Goal: Task Accomplishment & Management: Manage account settings

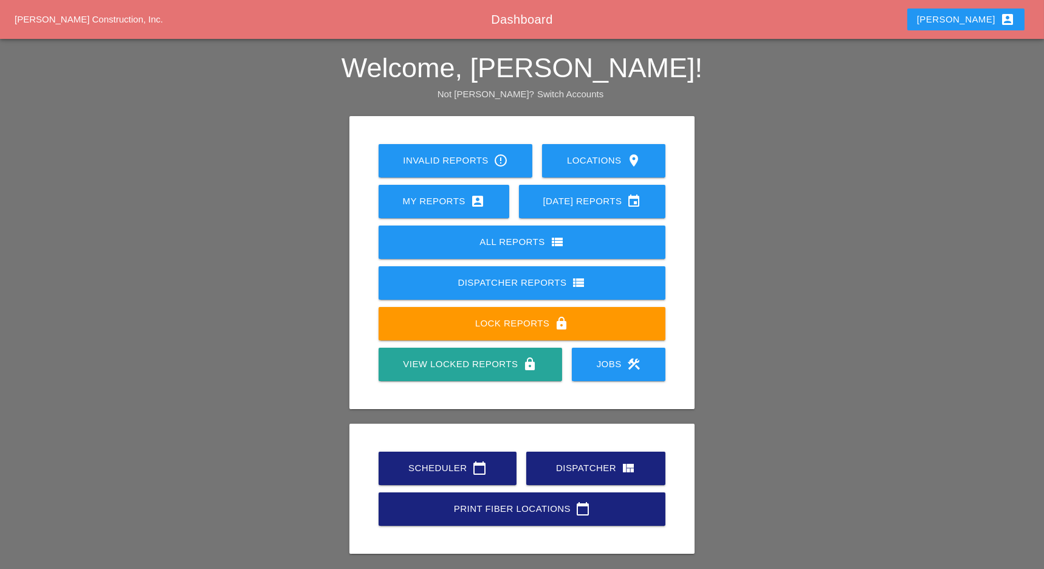
click at [578, 473] on div "Dispatcher view_quilt" at bounding box center [596, 467] width 100 height 15
click at [436, 460] on div "Scheduler calendar_today" at bounding box center [447, 467] width 99 height 15
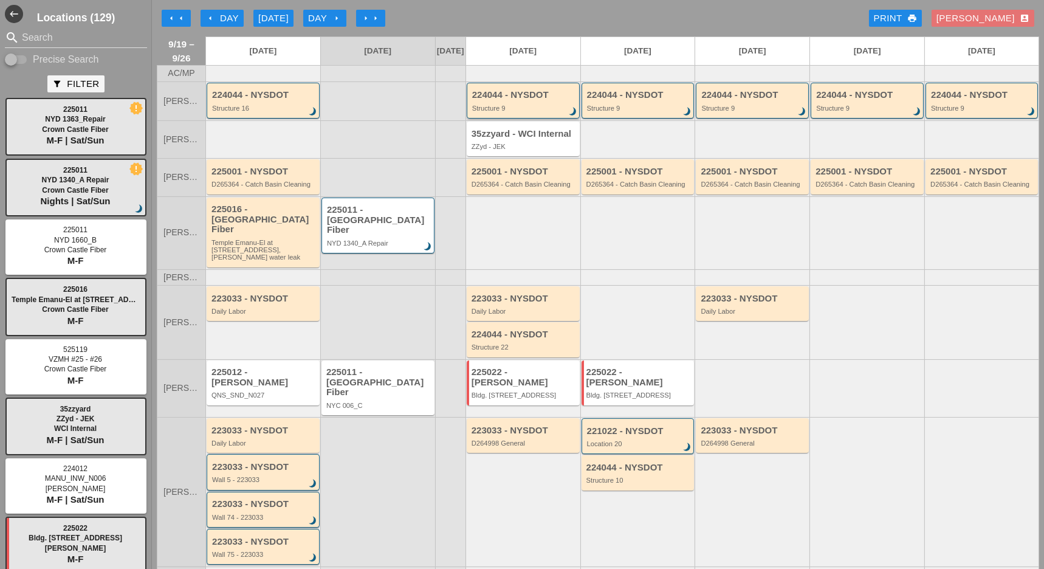
click at [513, 111] on div "224044 - NYSDOT Structure 9 brightness_3" at bounding box center [524, 101] width 104 height 22
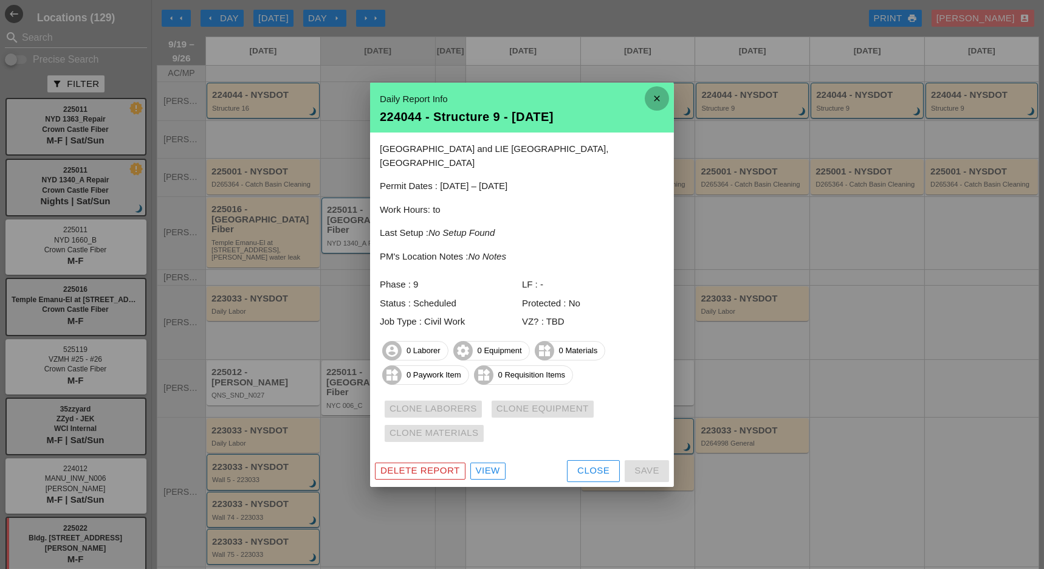
click at [657, 103] on icon "close" at bounding box center [657, 98] width 24 height 24
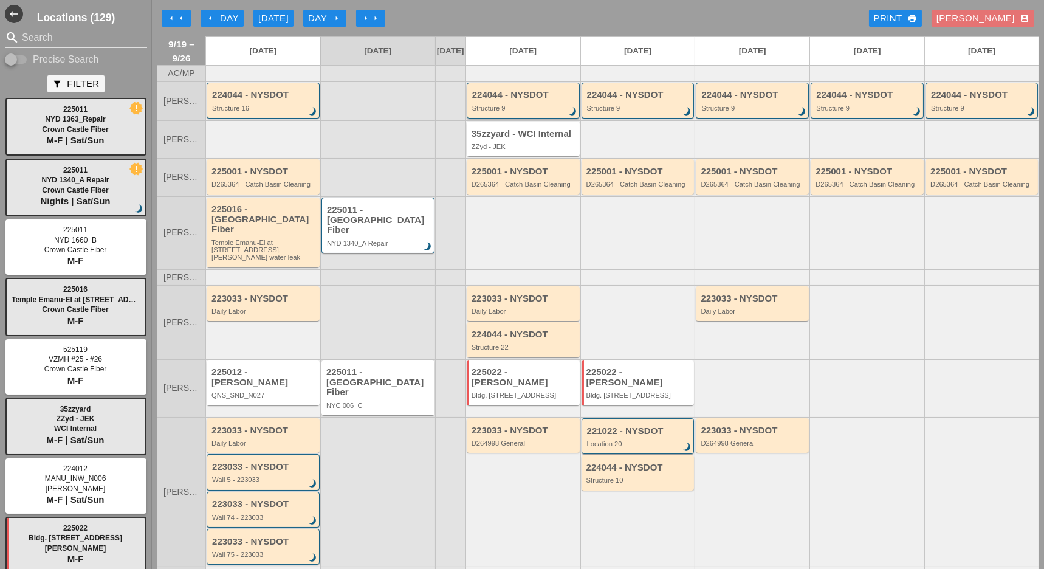
click at [511, 100] on div "224044 - NYSDOT" at bounding box center [524, 95] width 104 height 10
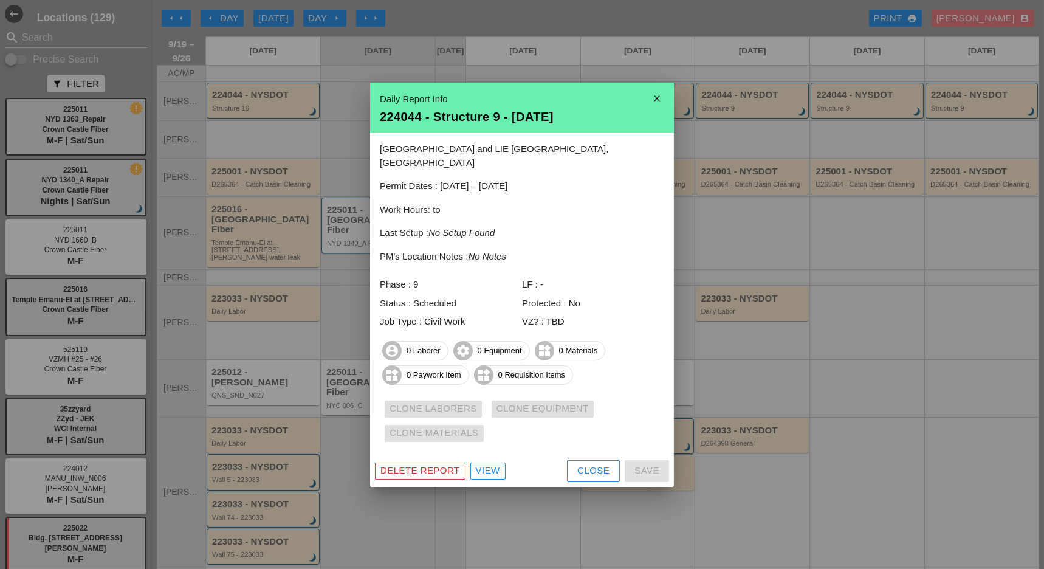
drag, startPoint x: 437, startPoint y: 461, endPoint x: 439, endPoint y: 455, distance: 6.3
click at [437, 464] on div "Delete Report" at bounding box center [420, 471] width 80 height 14
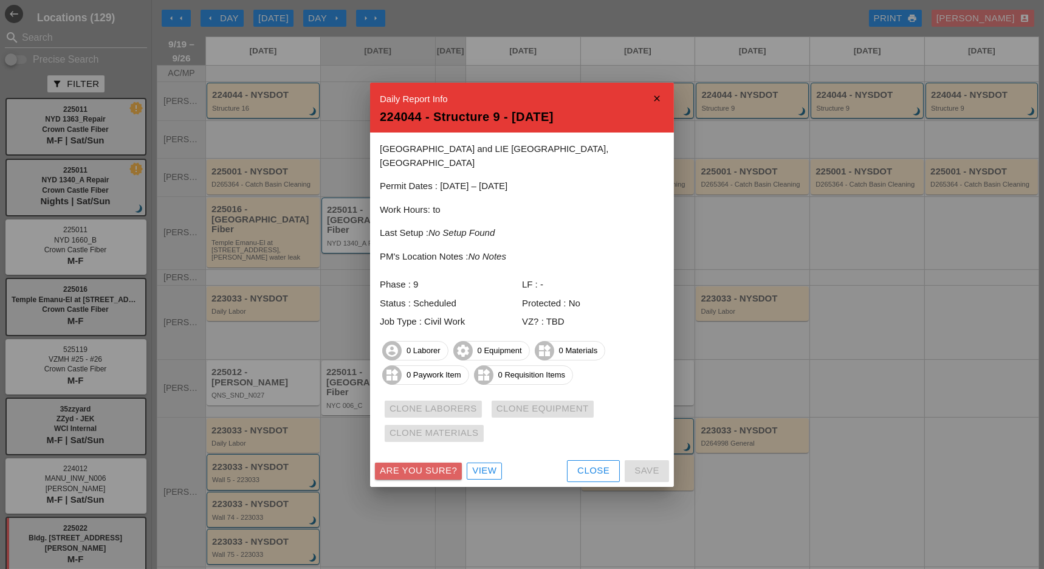
click at [437, 464] on div "Are you sure?" at bounding box center [418, 471] width 77 height 14
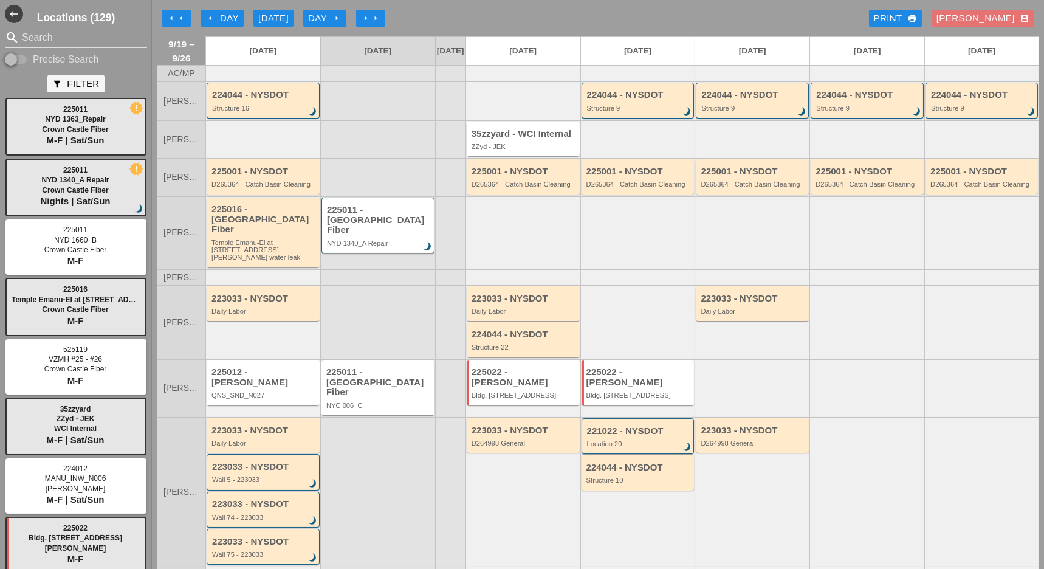
click at [27, 57] on input "Precise Search" at bounding box center [16, 59] width 23 height 15
checkbox input "true"
click at [29, 38] on input "Search" at bounding box center [76, 37] width 108 height 19
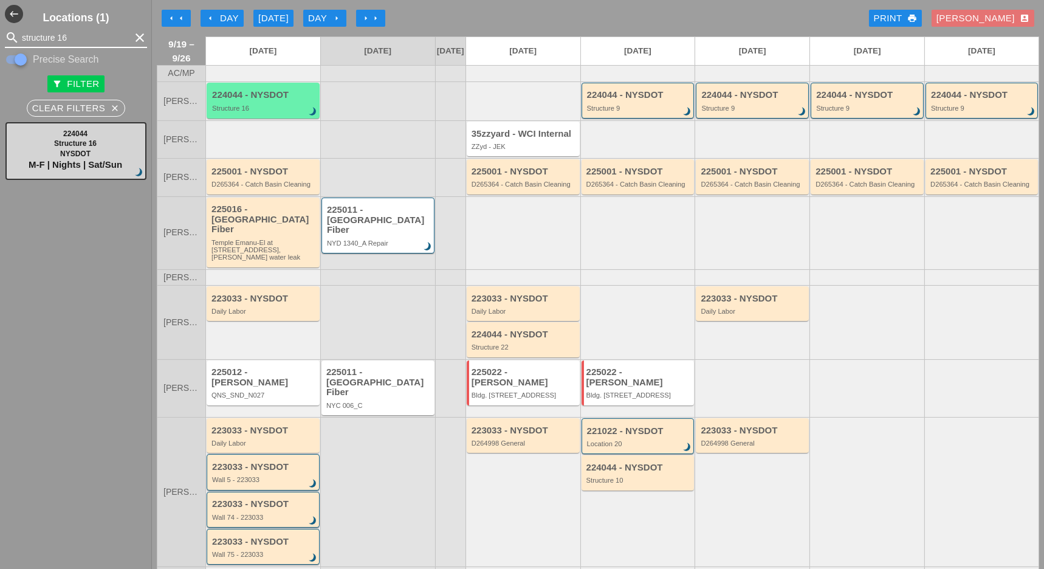
type input "structure 16"
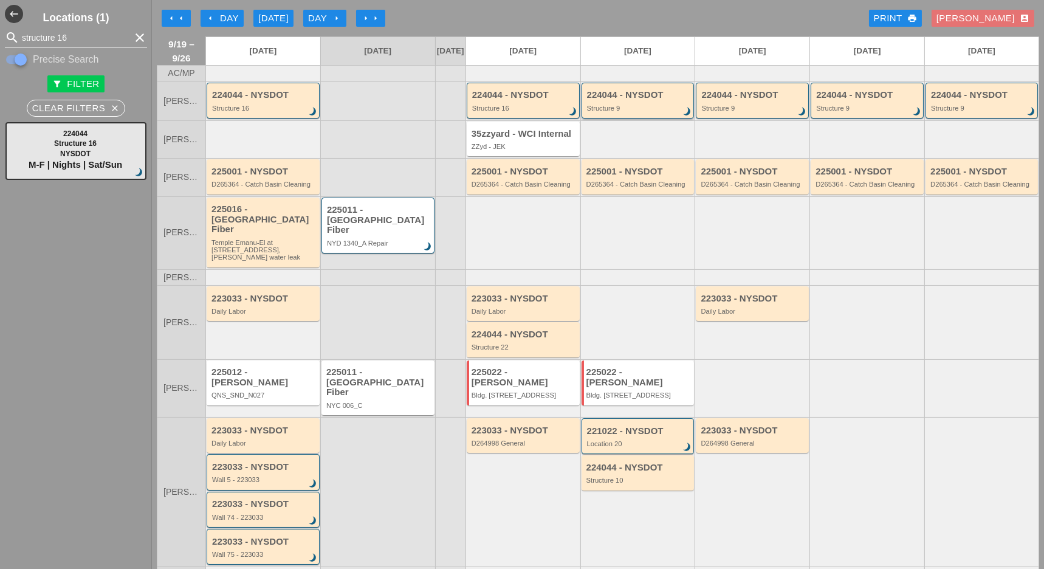
click at [611, 112] on div "Structure 9" at bounding box center [639, 107] width 104 height 7
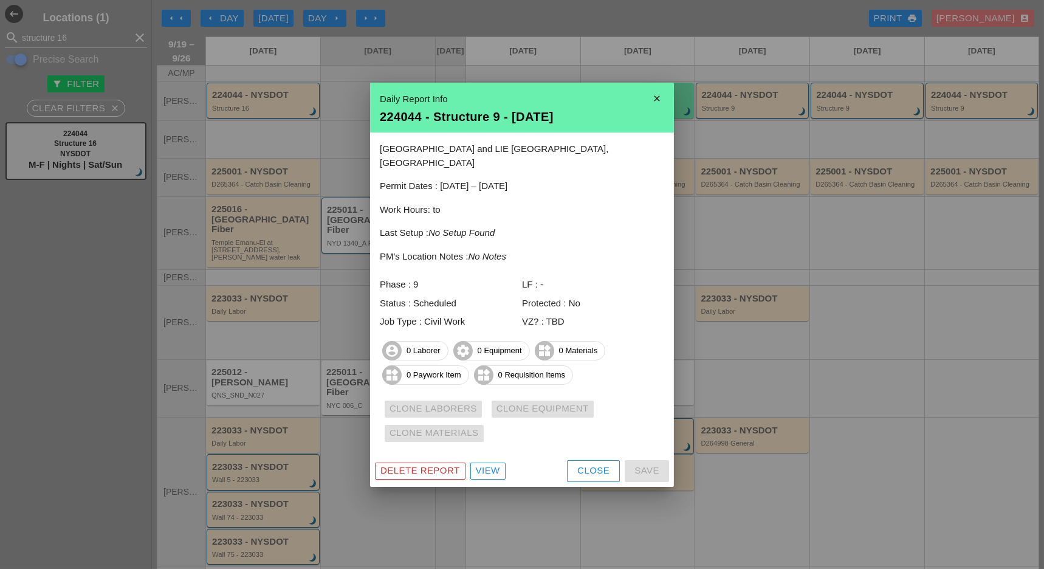
click at [490, 464] on div "View" at bounding box center [488, 471] width 24 height 14
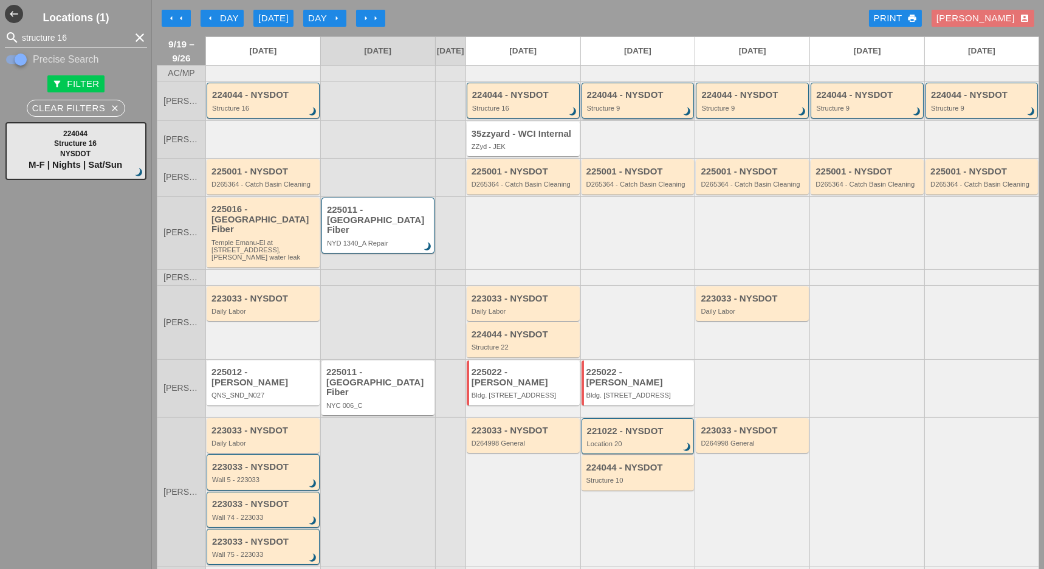
click at [603, 111] on div "224044 - NYSDOT Structure 9 brightness_3" at bounding box center [639, 101] width 104 height 22
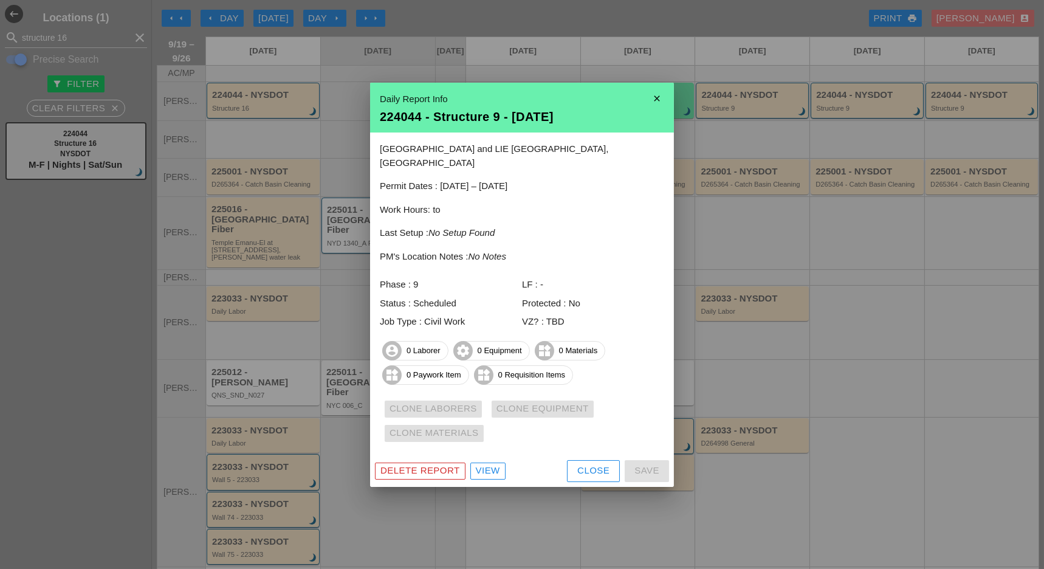
click at [441, 464] on div "Delete Report" at bounding box center [420, 471] width 80 height 14
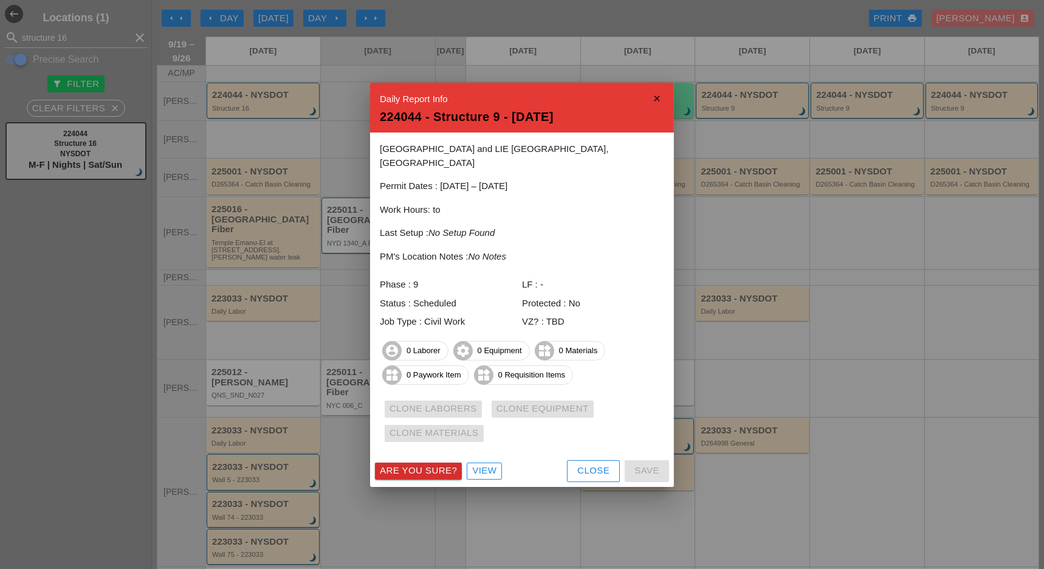
click at [447, 464] on div "Are you sure?" at bounding box center [418, 471] width 77 height 14
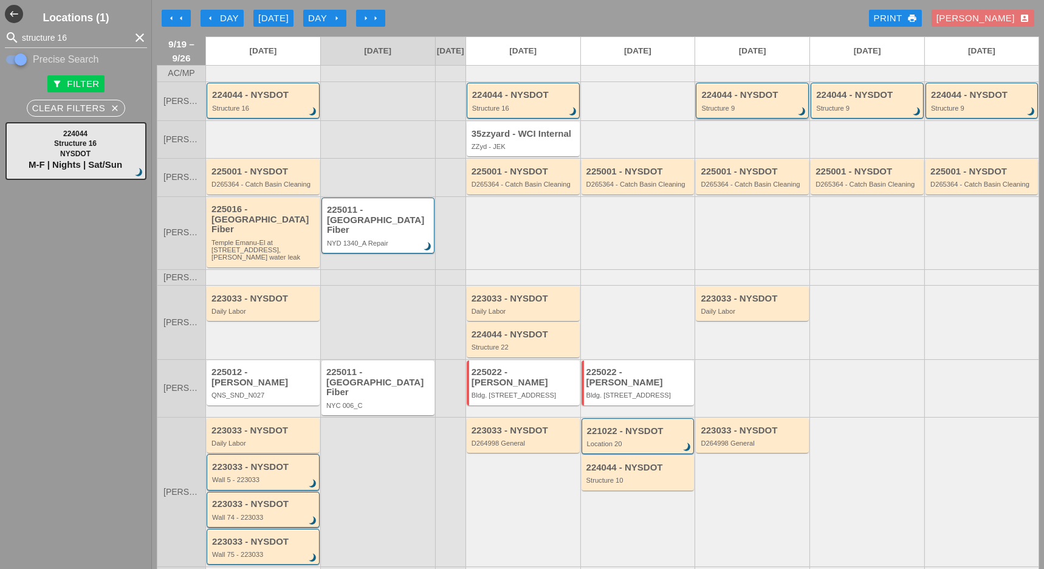
click at [719, 100] on div "224044 - NYSDOT" at bounding box center [753, 95] width 104 height 10
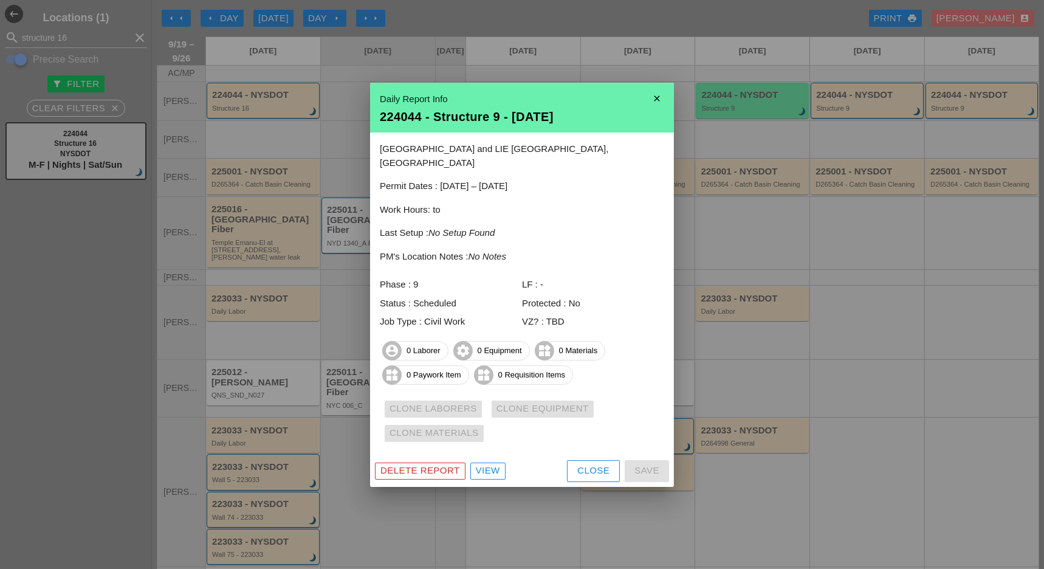
click at [418, 464] on div "Delete Report" at bounding box center [420, 471] width 80 height 14
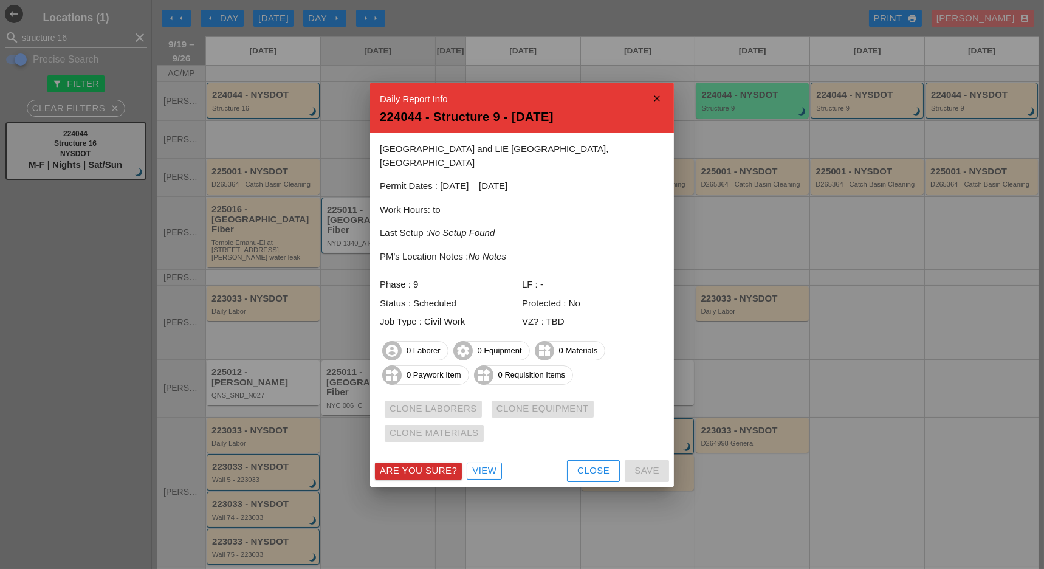
click at [418, 464] on div "Are you sure?" at bounding box center [418, 471] width 77 height 14
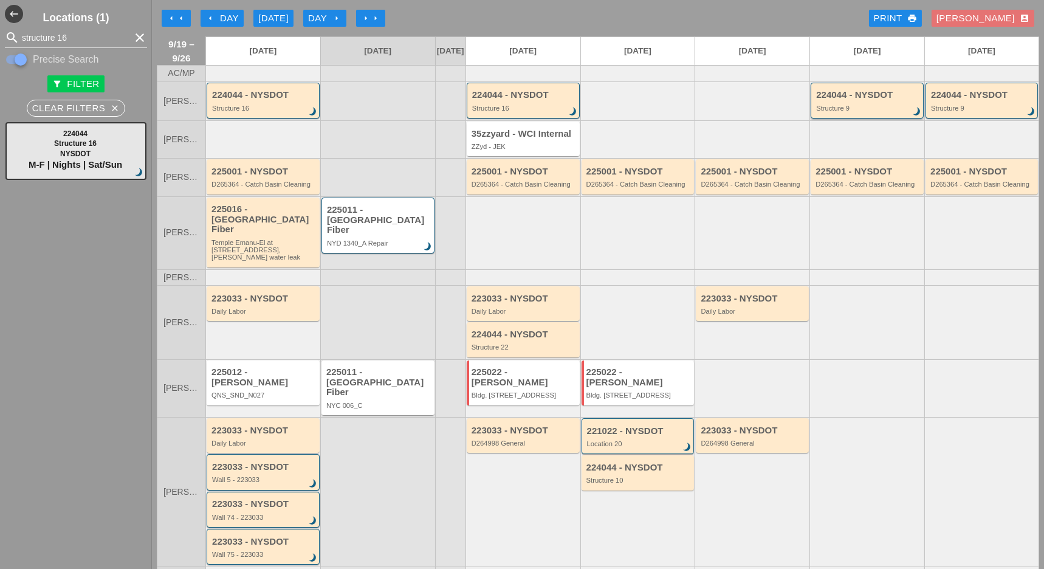
click at [860, 100] on div "224044 - NYSDOT" at bounding box center [868, 95] width 104 height 10
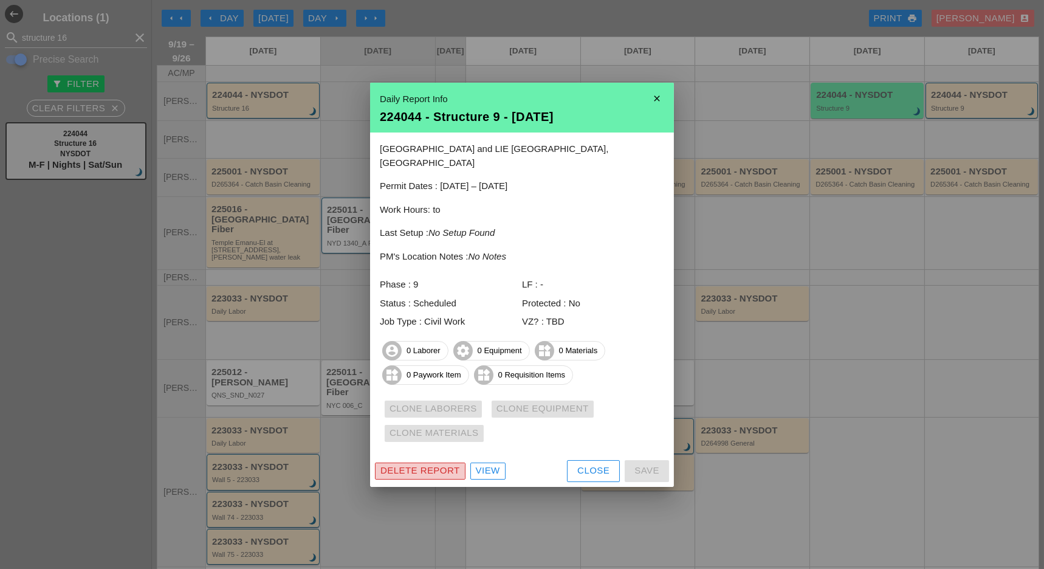
click at [411, 465] on div "Delete Report" at bounding box center [420, 471] width 80 height 14
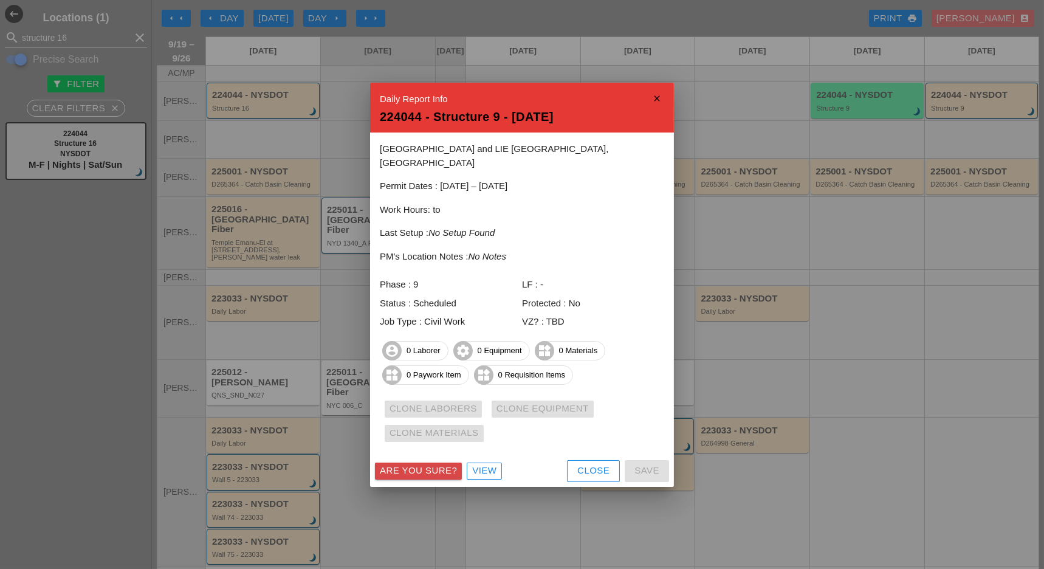
click at [420, 464] on div "Are you sure?" at bounding box center [418, 471] width 77 height 14
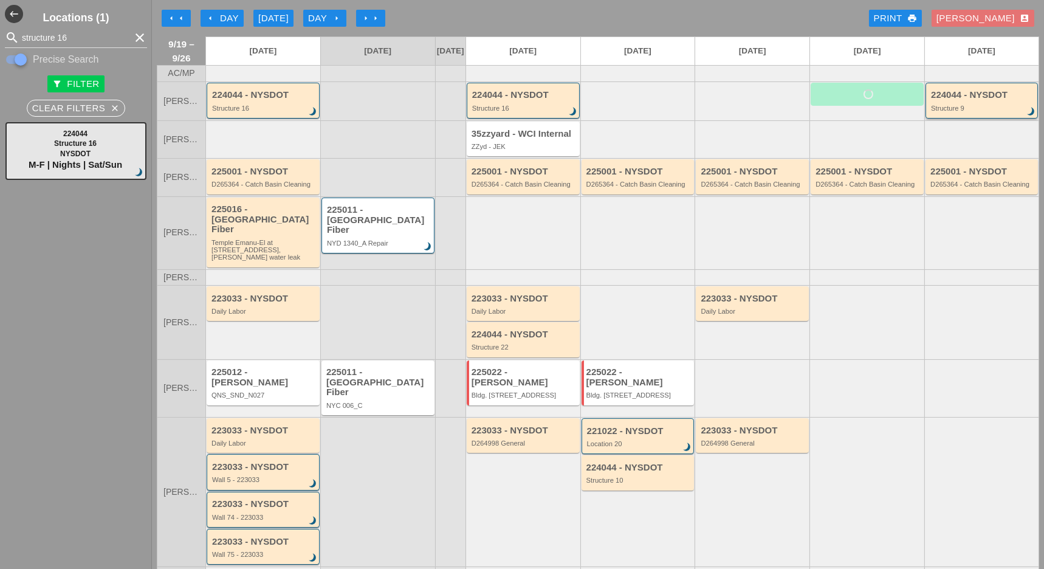
click at [944, 111] on div "224044 - NYSDOT Structure 9 brightness_3" at bounding box center [982, 101] width 103 height 22
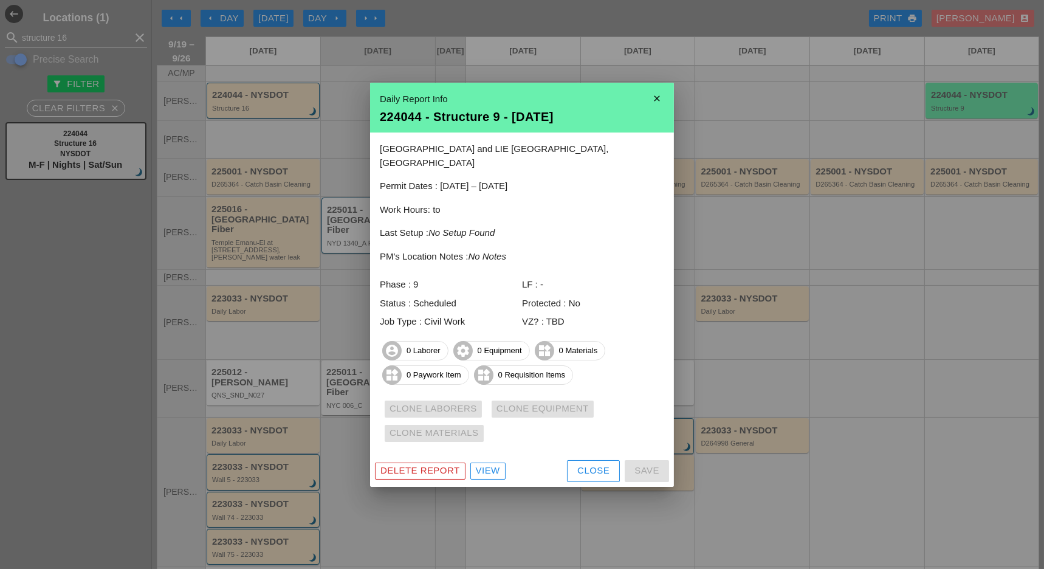
click at [428, 464] on div "Delete Report" at bounding box center [420, 471] width 80 height 14
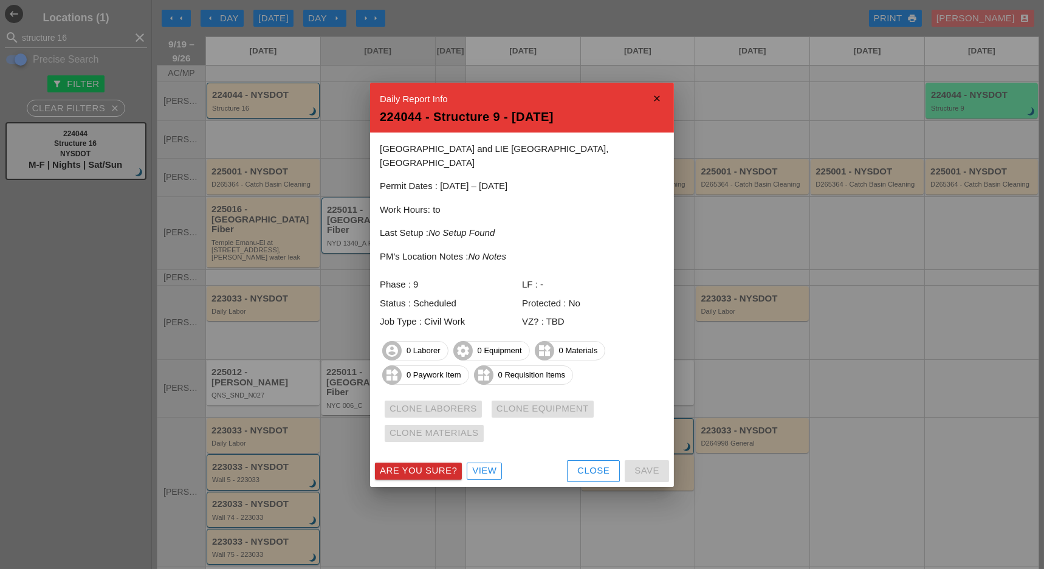
click at [420, 466] on div "Are you sure?" at bounding box center [418, 471] width 77 height 14
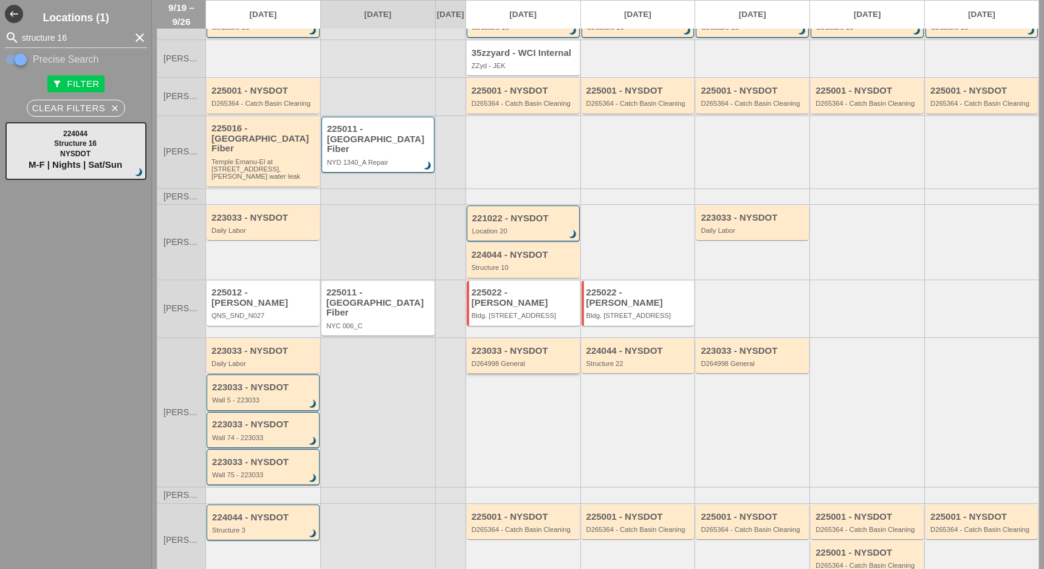
scroll to position [162, 0]
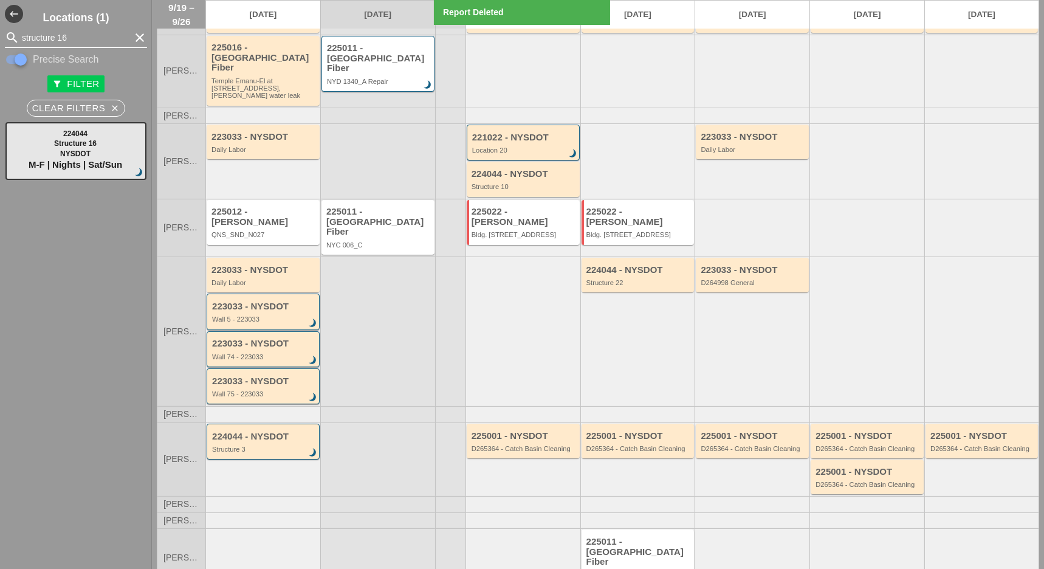
drag, startPoint x: 67, startPoint y: 36, endPoint x: 13, endPoint y: 37, distance: 54.7
click at [13, 37] on div "search structure 16 clear" at bounding box center [76, 37] width 142 height 19
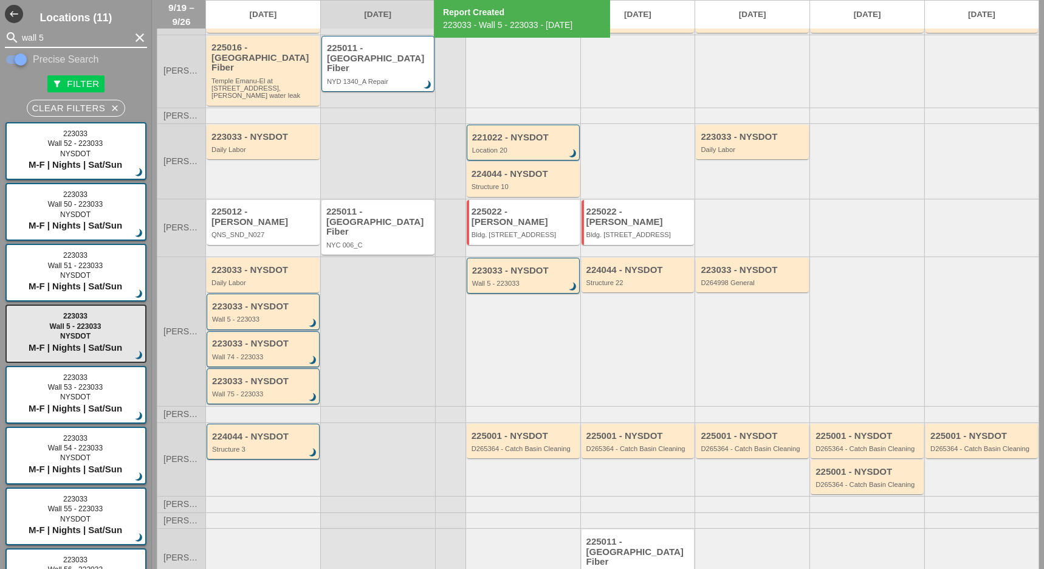
drag, startPoint x: 47, startPoint y: 36, endPoint x: 13, endPoint y: 36, distance: 34.0
click at [13, 36] on div "search wall 5 clear" at bounding box center [76, 37] width 142 height 19
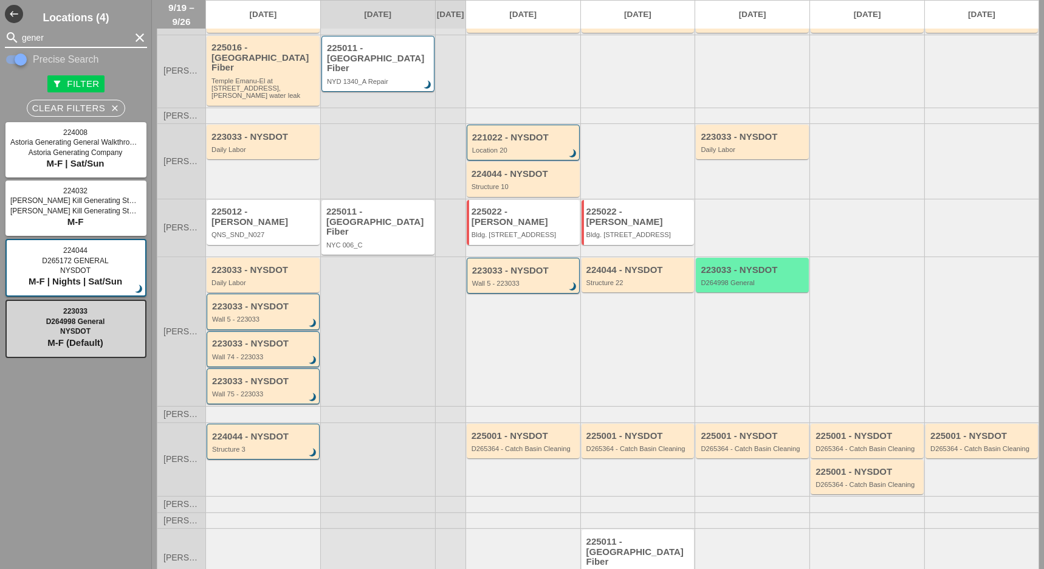
type input "gener"
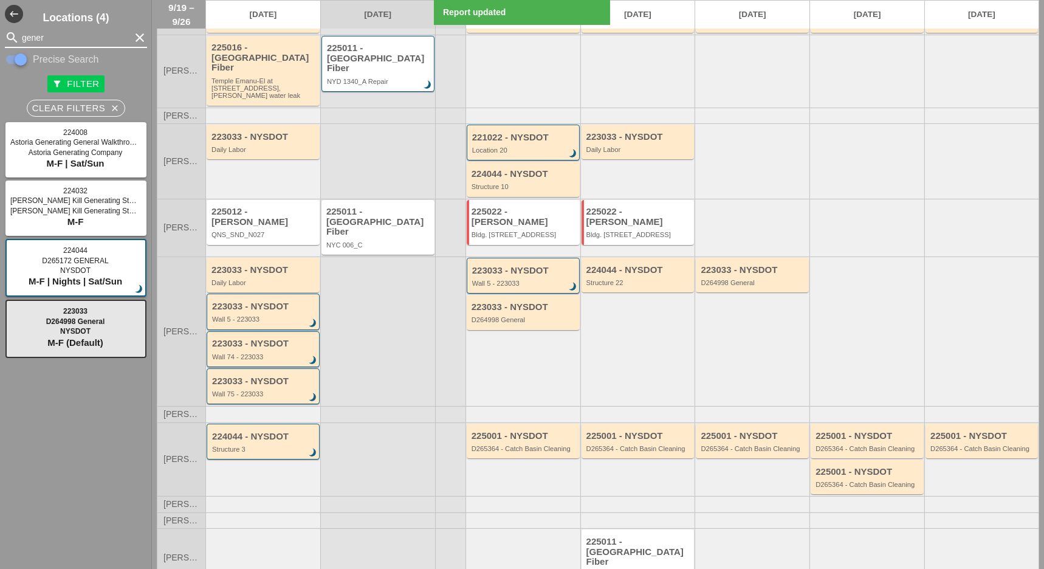
drag, startPoint x: 52, startPoint y: 33, endPoint x: 13, endPoint y: 33, distance: 38.3
click at [13, 33] on div "search gener clear" at bounding box center [76, 37] width 142 height 19
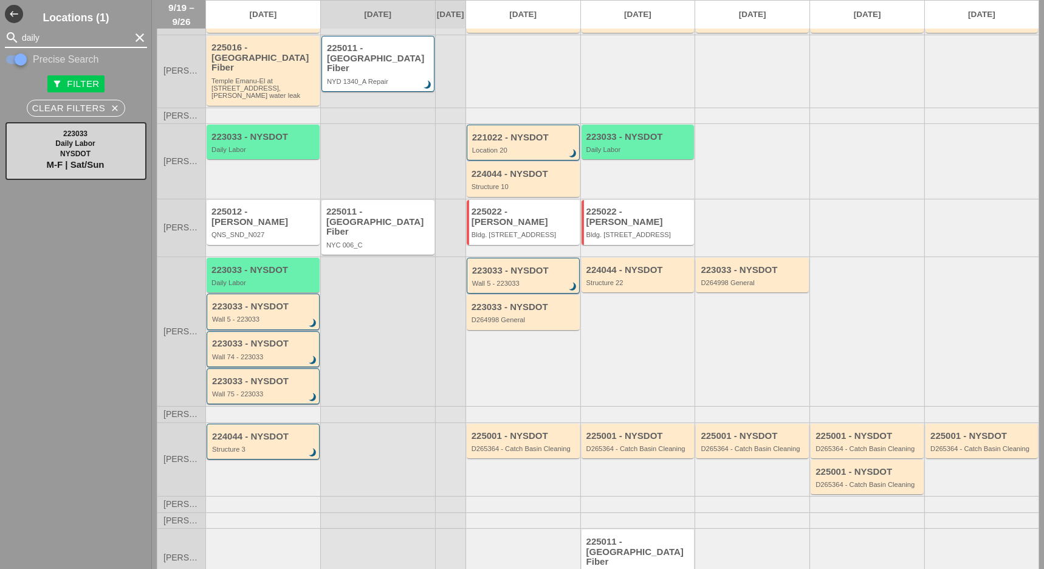
type input "daily"
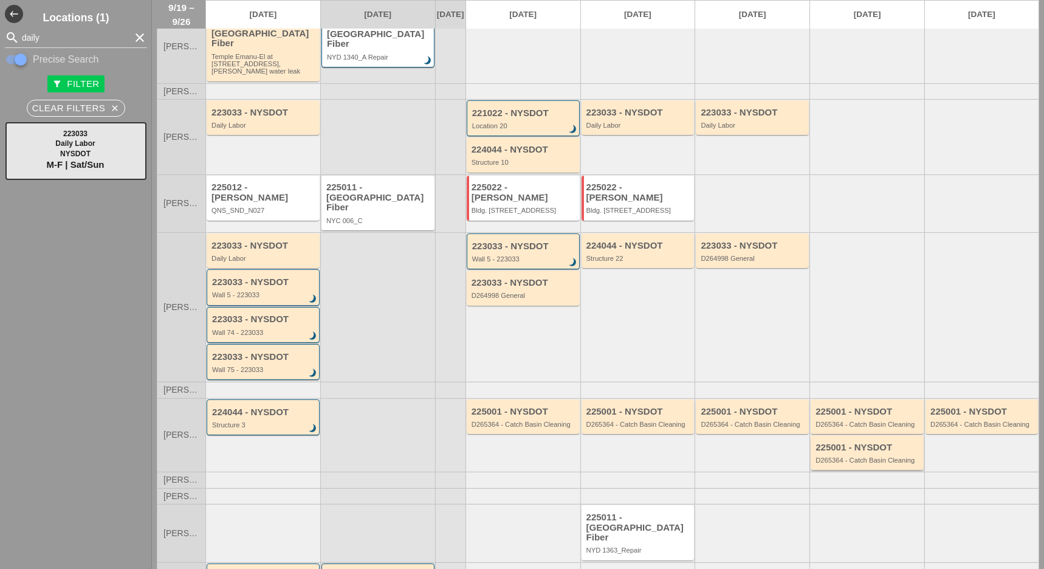
scroll to position [197, 0]
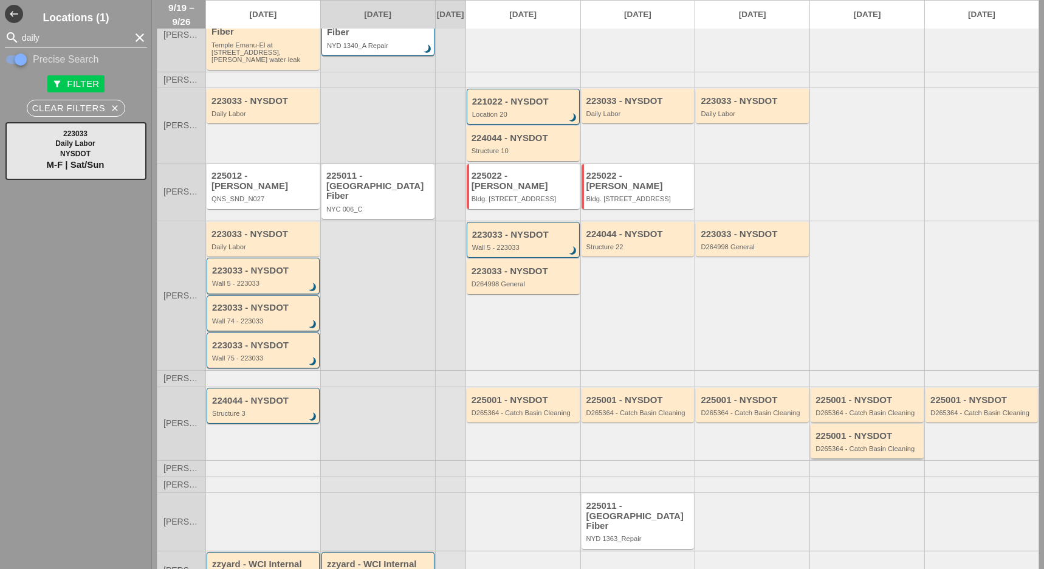
click at [858, 431] on div "225001 - NYSDOT" at bounding box center [867, 436] width 105 height 10
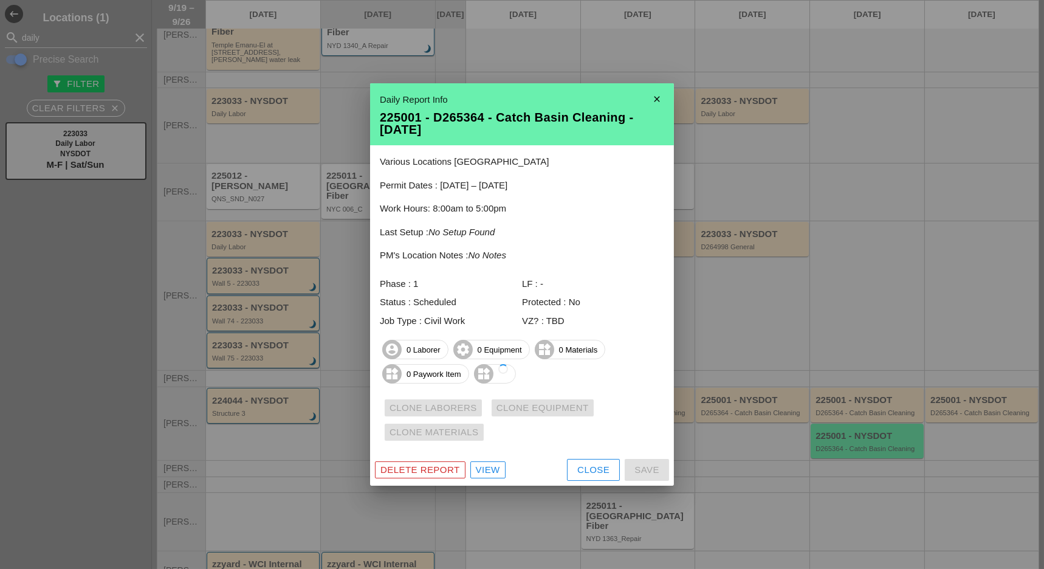
click at [603, 468] on div "Close" at bounding box center [593, 470] width 32 height 14
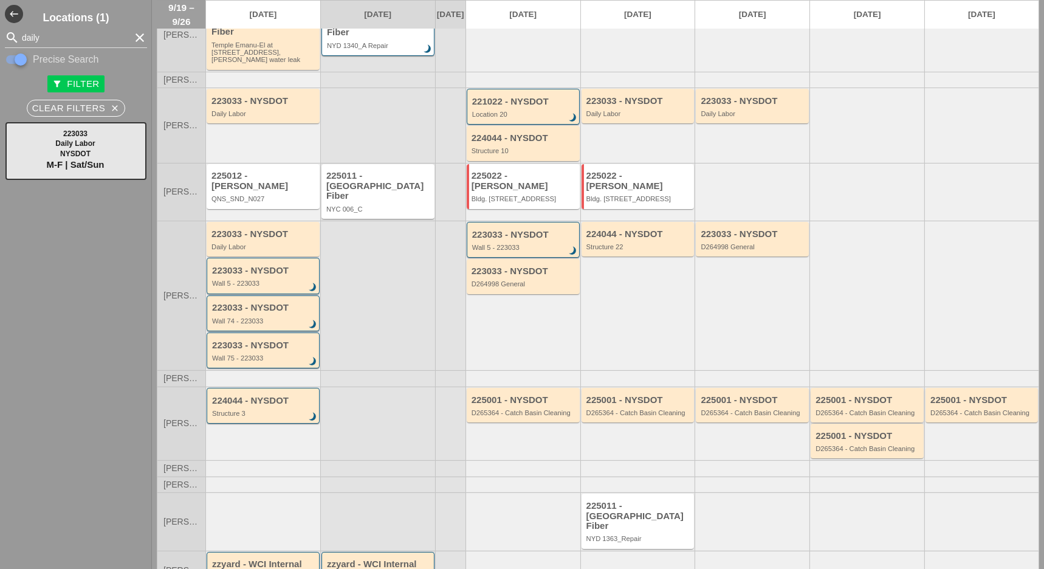
click at [820, 395] on div "225001 - NYSDOT D265364 - Catch Basin Cleaning" at bounding box center [867, 406] width 105 height 22
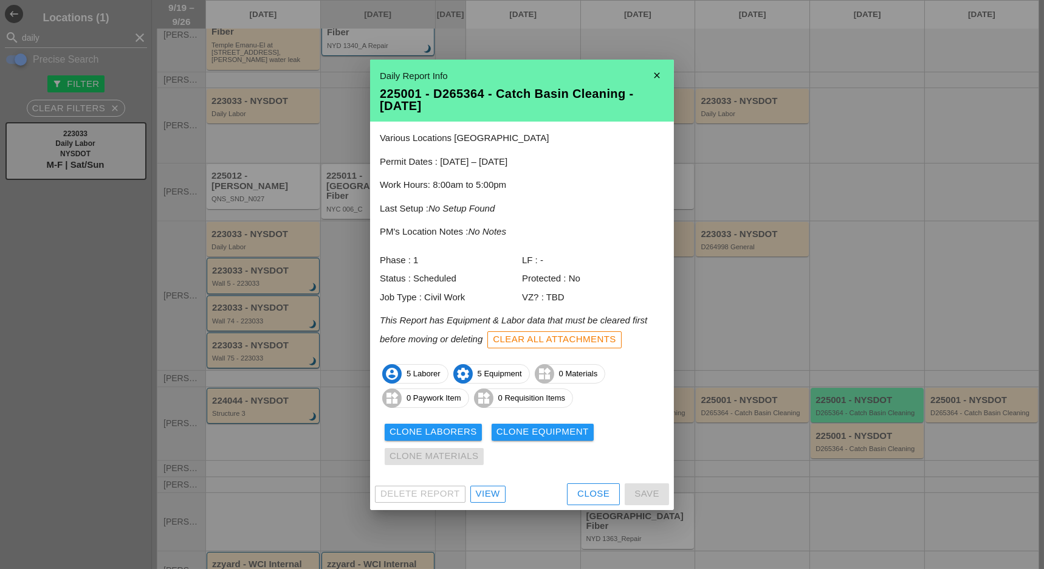
click at [599, 492] on div "Close" at bounding box center [593, 494] width 32 height 14
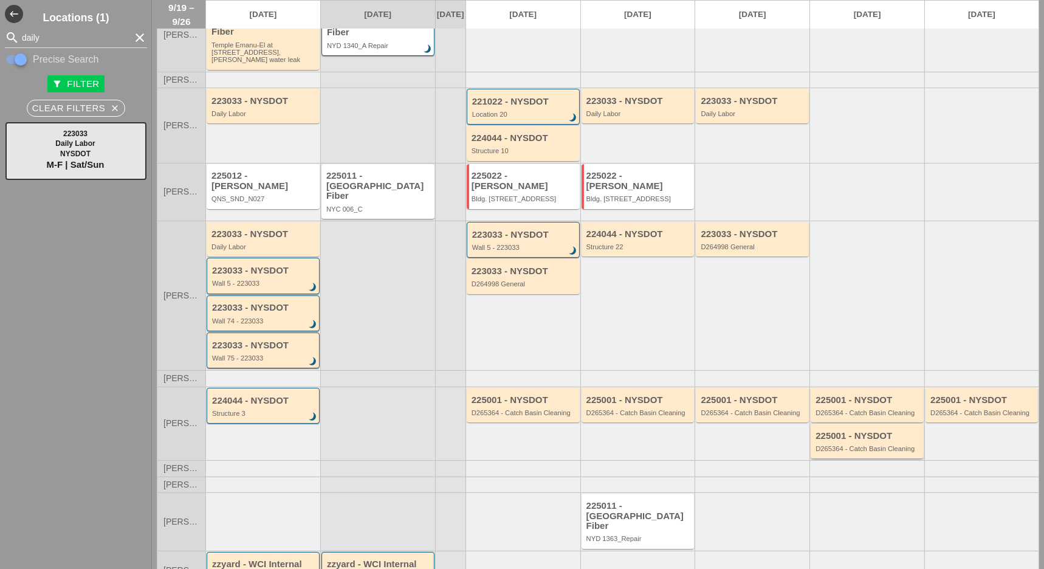
click at [826, 445] on div "D265364 - Catch Basin Cleaning" at bounding box center [867, 448] width 105 height 7
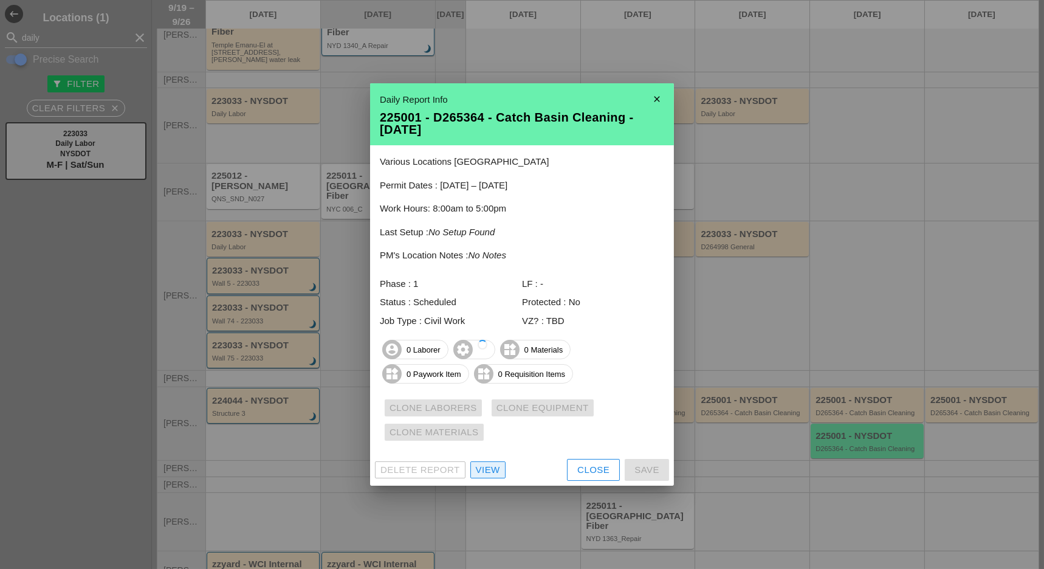
click at [492, 468] on div "View" at bounding box center [488, 470] width 24 height 14
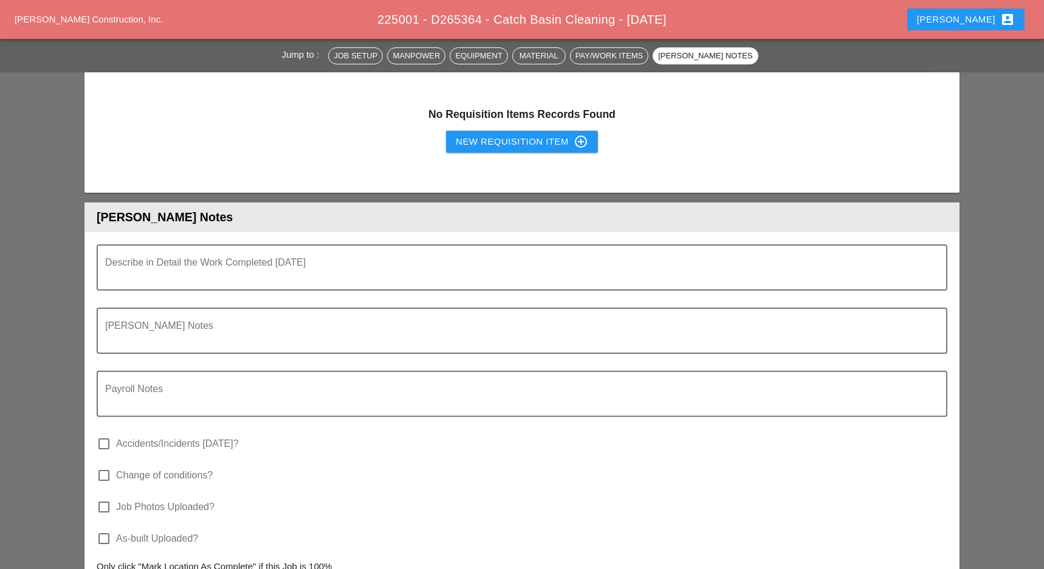
scroll to position [903, 0]
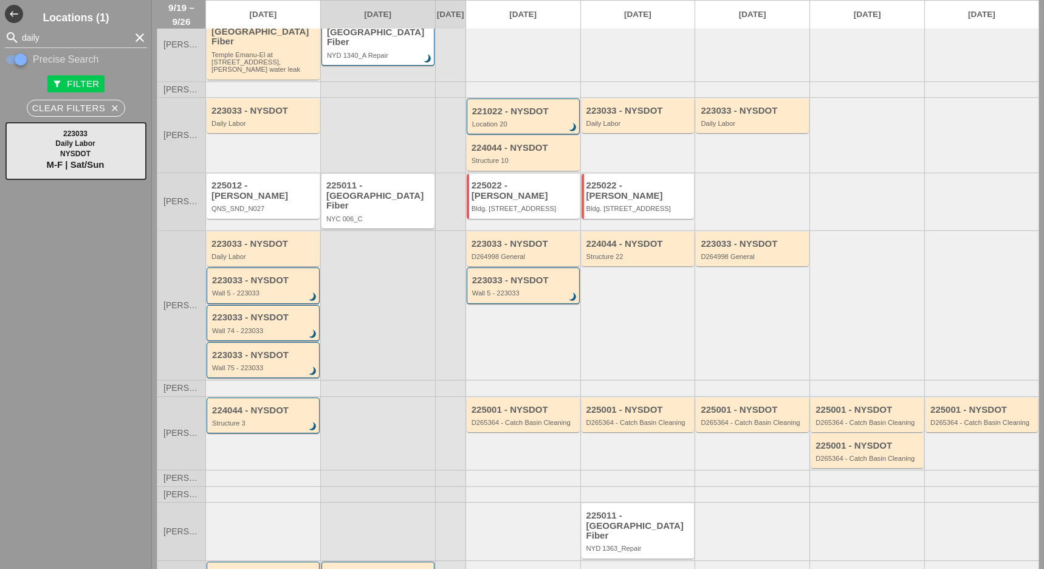
scroll to position [197, 0]
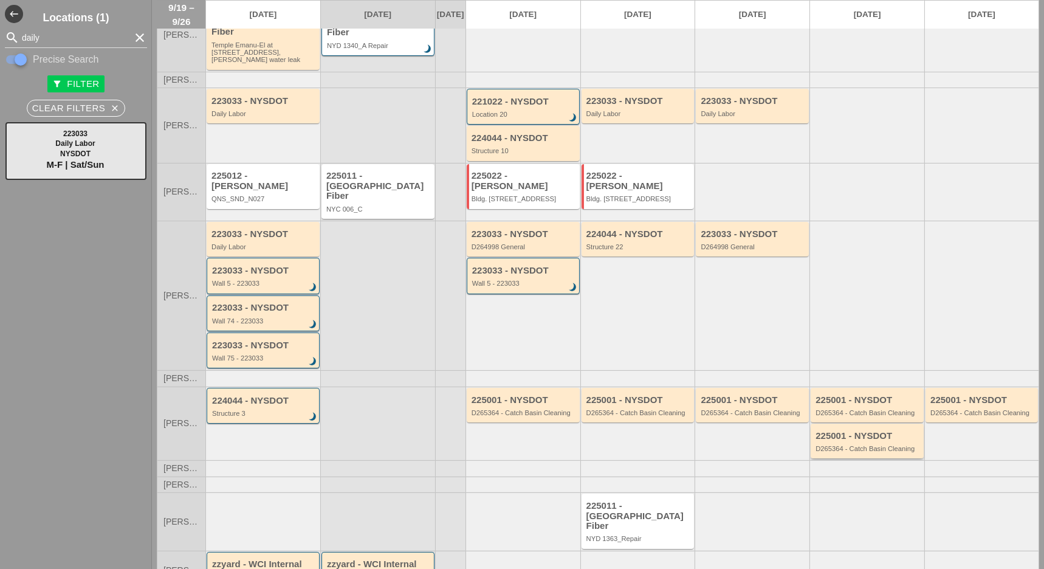
drag, startPoint x: 852, startPoint y: 425, endPoint x: 875, endPoint y: 423, distance: 22.5
click at [875, 445] on div "D265364 - Catch Basin Cleaning" at bounding box center [867, 448] width 105 height 7
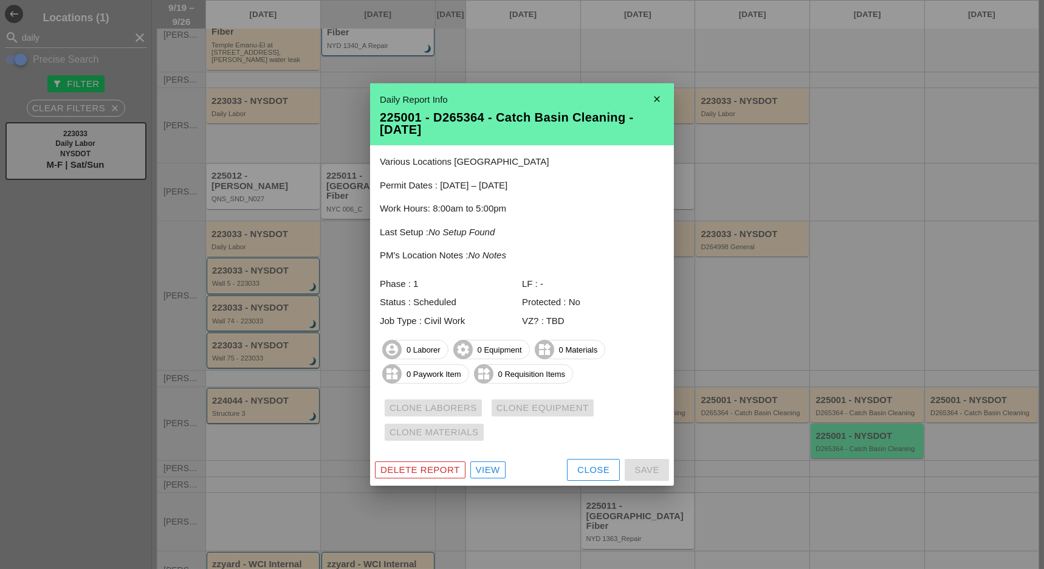
click at [459, 468] on div "Delete Report" at bounding box center [420, 470] width 80 height 14
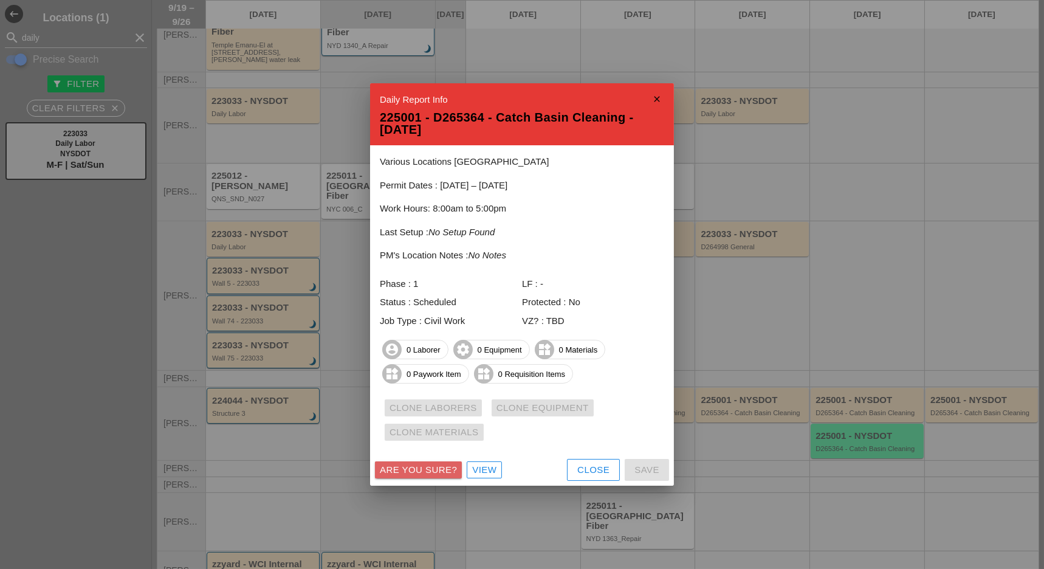
click at [458, 468] on button "Are you sure?" at bounding box center [418, 469] width 87 height 17
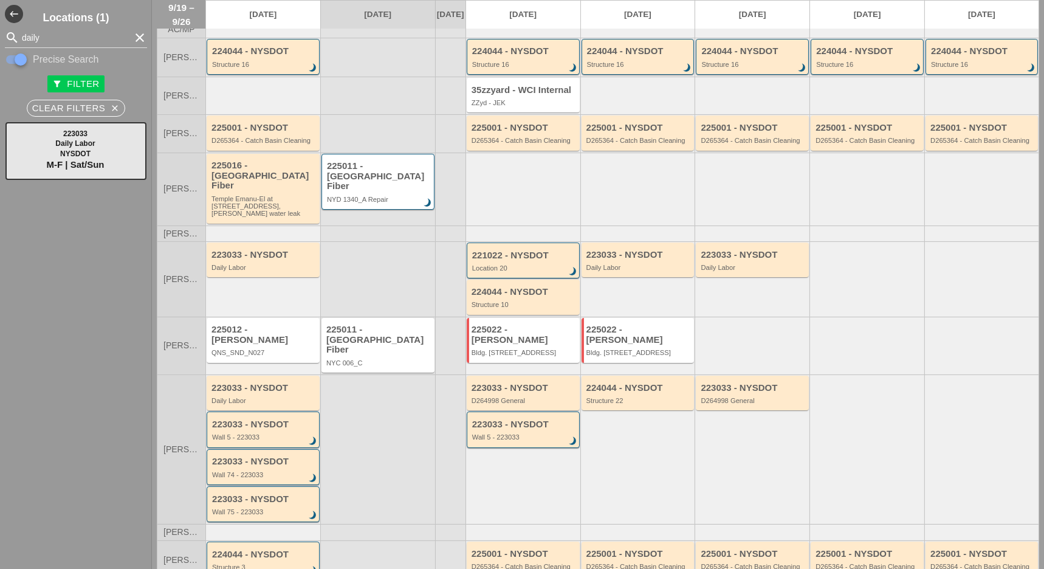
scroll to position [0, 0]
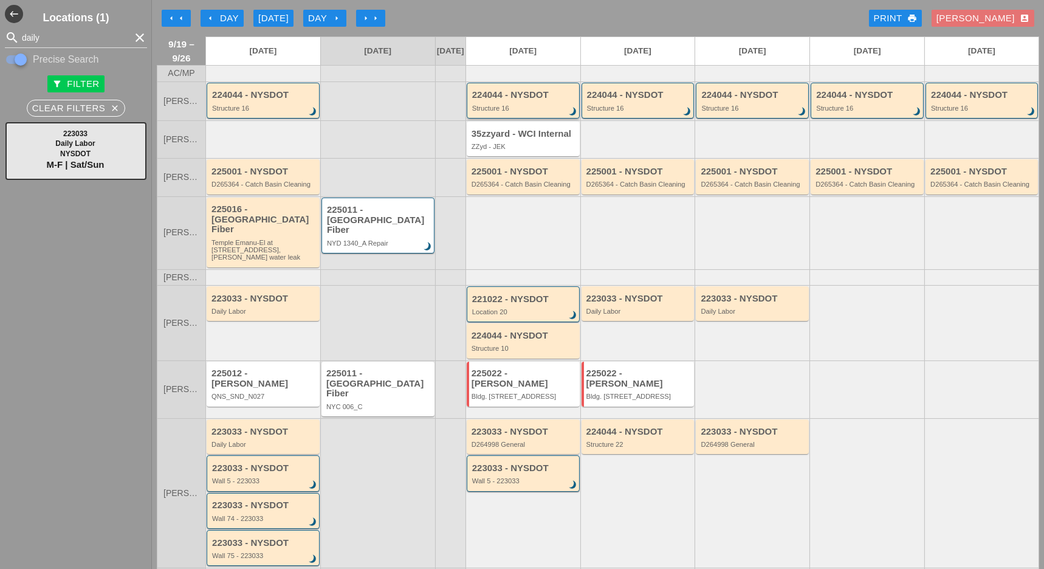
click at [508, 118] on div "224044 - NYSDOT Structure 16 brightness_3" at bounding box center [523, 101] width 113 height 36
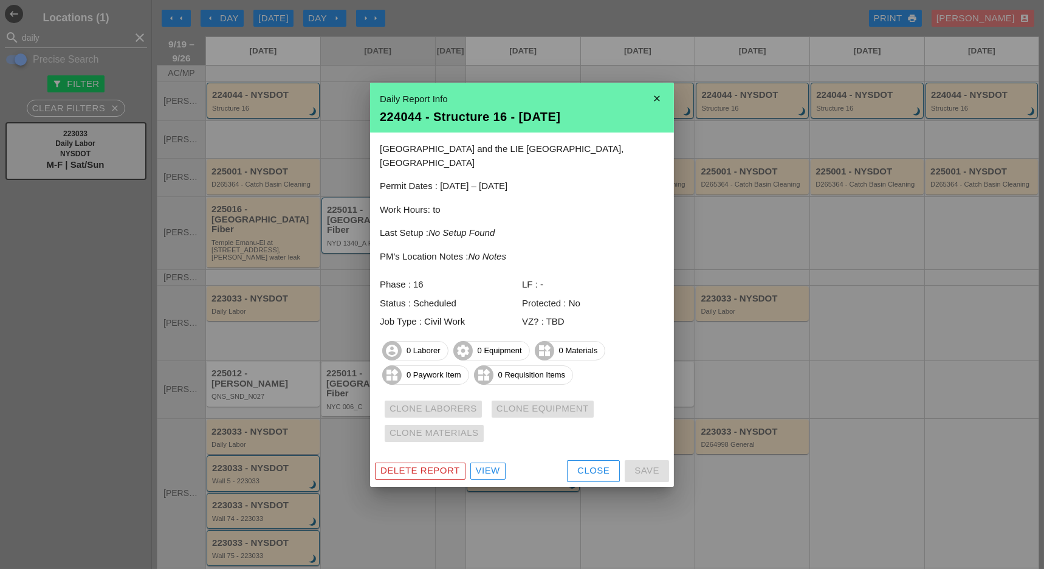
click at [580, 464] on div "Close" at bounding box center [593, 471] width 32 height 14
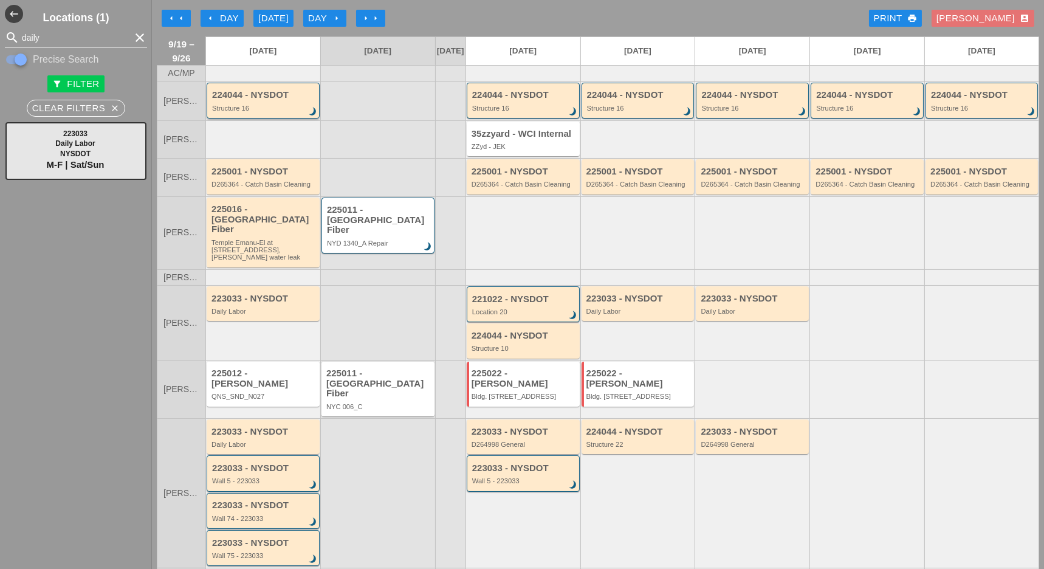
click at [273, 98] on div "224044 - NYSDOT" at bounding box center [264, 95] width 104 height 10
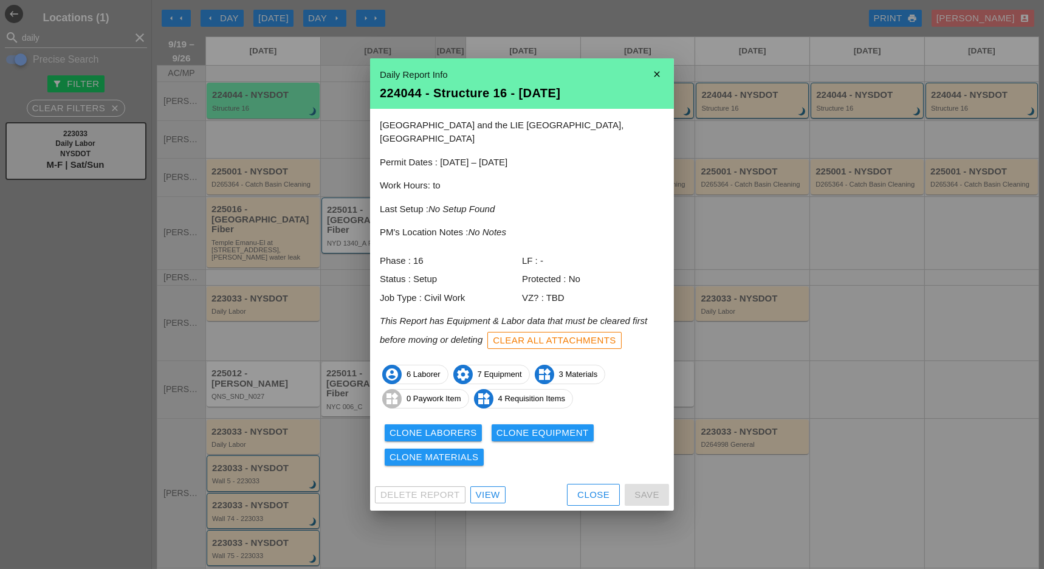
click at [448, 426] on div "Clone Laborers" at bounding box center [432, 433] width 87 height 14
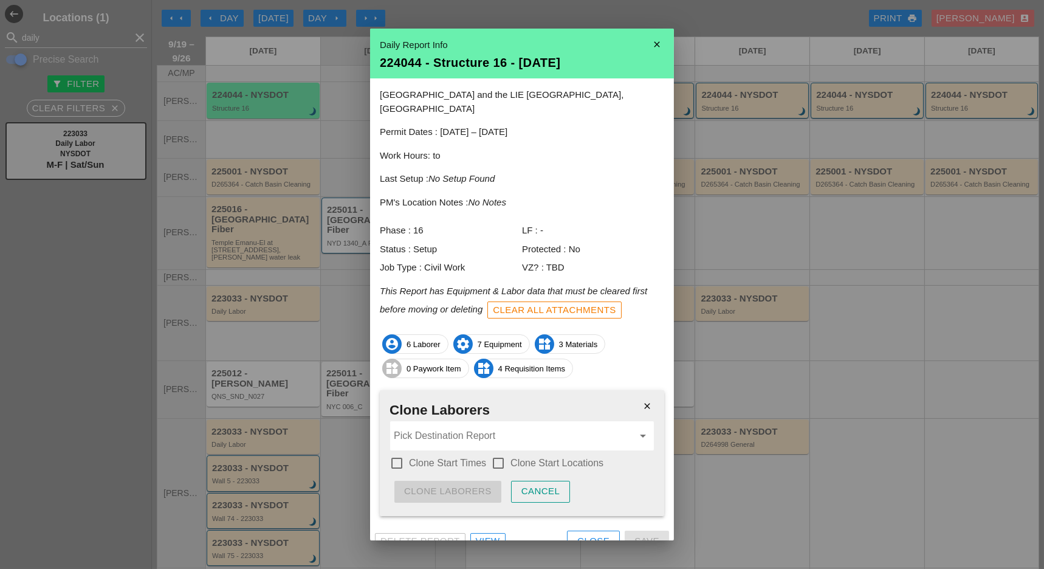
scroll to position [1, 0]
click at [424, 425] on input "Pick Destination Report" at bounding box center [513, 434] width 239 height 19
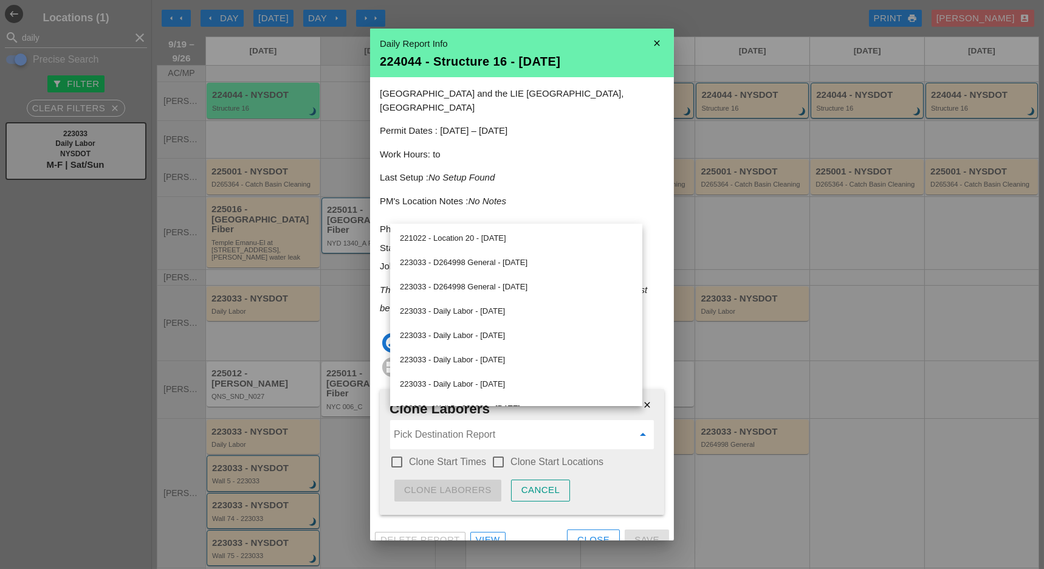
click at [397, 451] on div at bounding box center [396, 461] width 21 height 21
checkbox input "true"
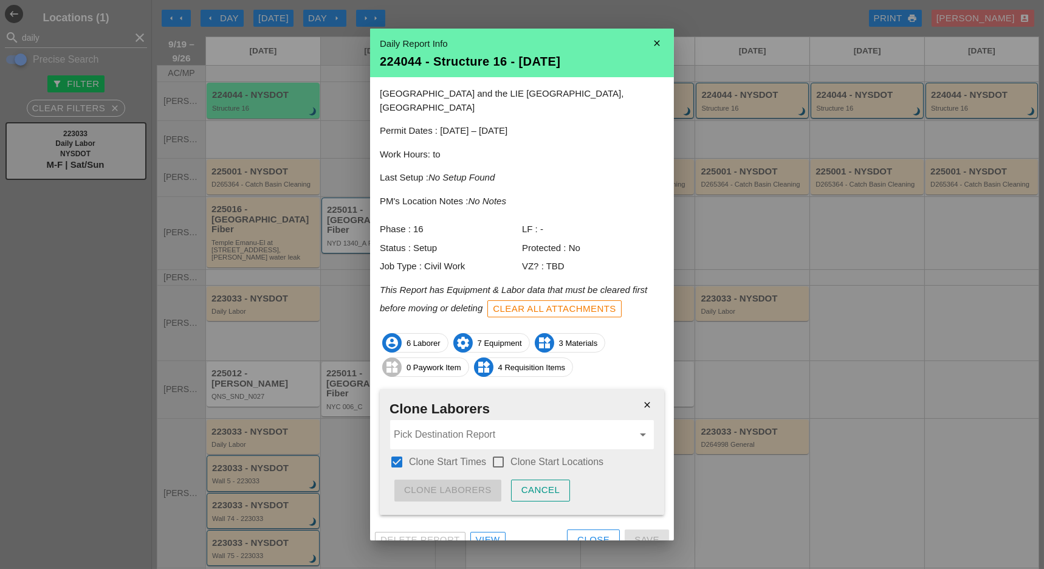
click at [499, 451] on div at bounding box center [498, 461] width 21 height 21
checkbox input "true"
click at [495, 428] on input "Pick Destination Report" at bounding box center [513, 434] width 239 height 19
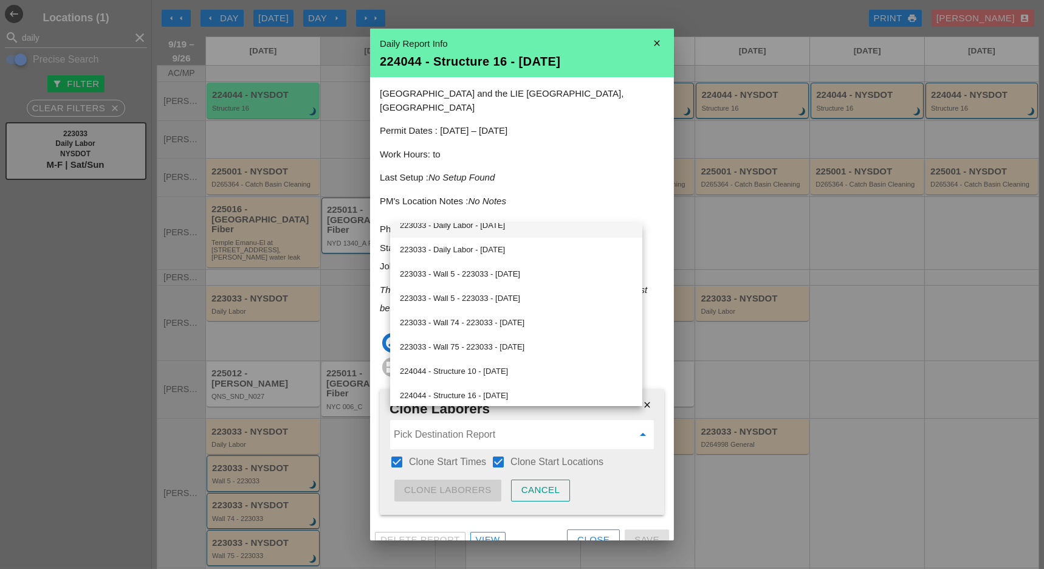
scroll to position [162, 0]
click at [494, 365] on div "224044 - Structure 16 - 09/22/2025" at bounding box center [516, 368] width 233 height 15
type input "224044 - Structure 16 - 09/22/2025"
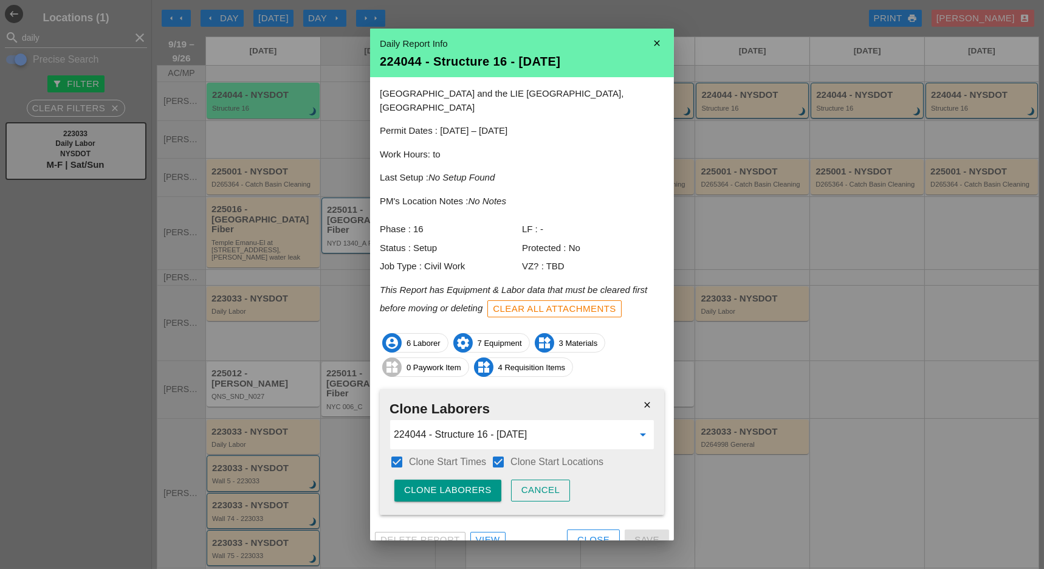
click at [469, 483] on div "Clone Laborers" at bounding box center [447, 490] width 87 height 14
click at [470, 483] on div "Are you sure?" at bounding box center [442, 490] width 77 height 14
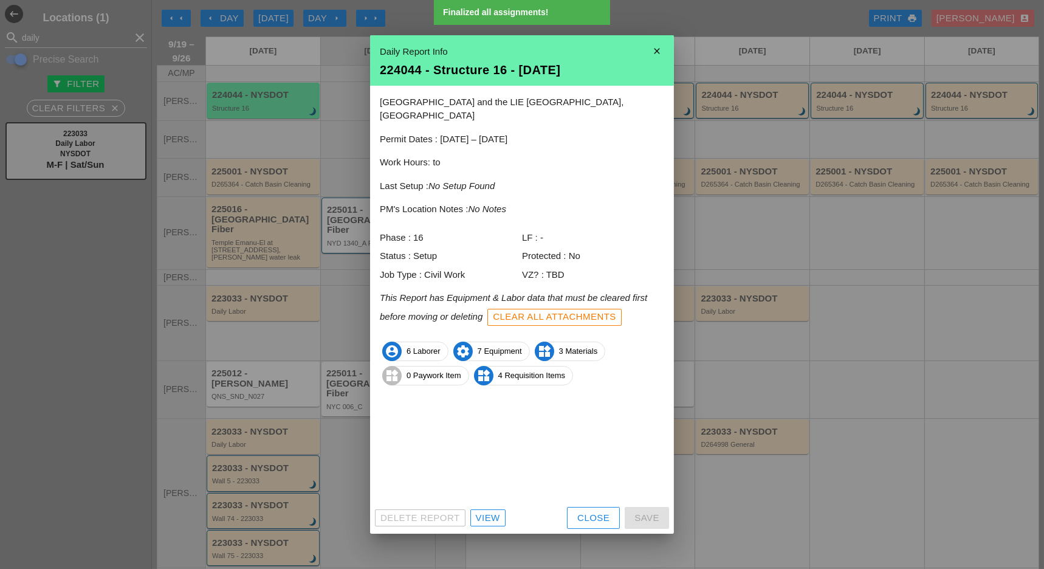
scroll to position [0, 0]
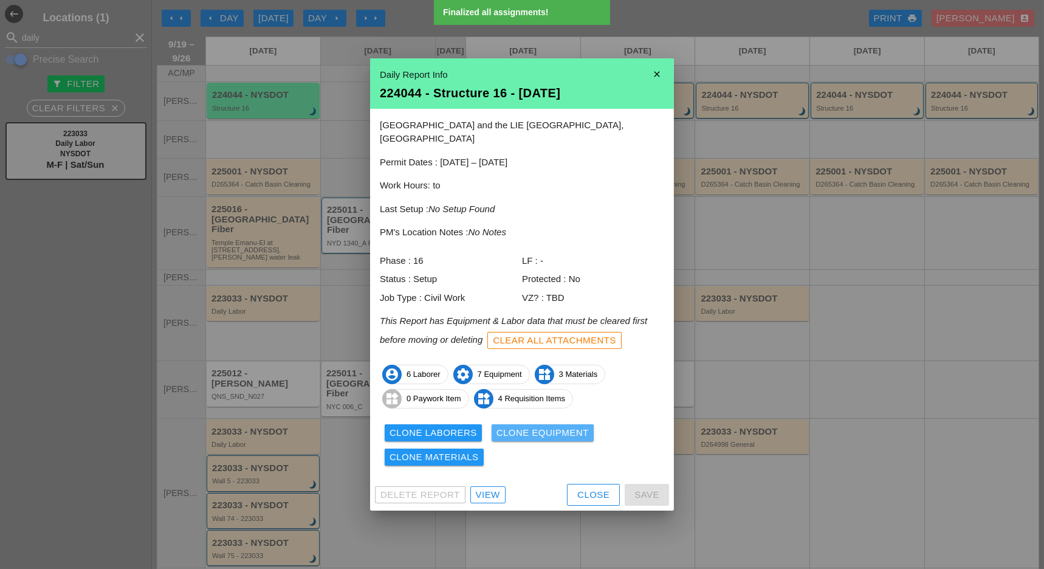
click at [542, 426] on div "Clone Equipment" at bounding box center [542, 433] width 92 height 14
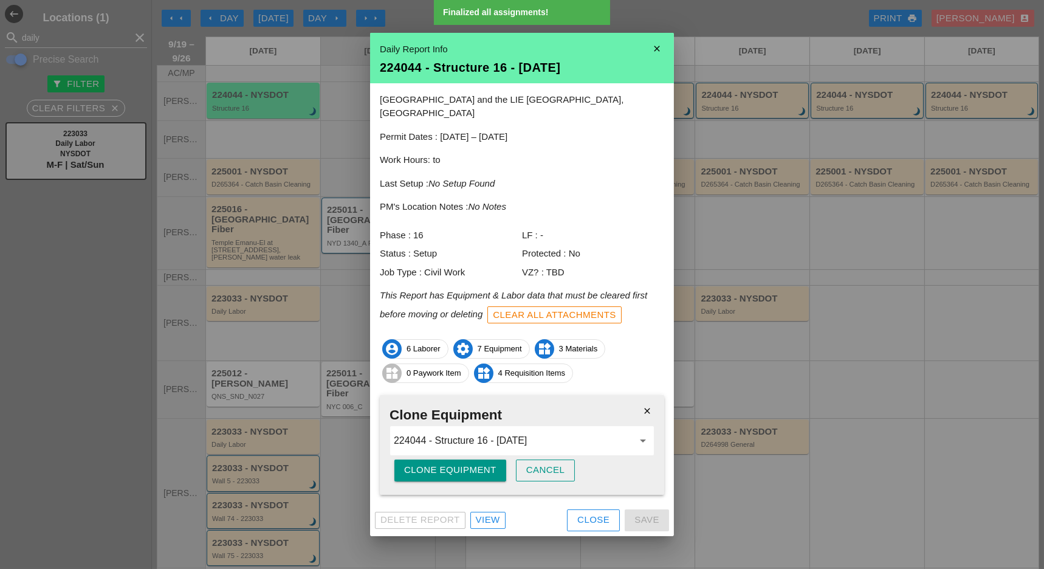
click at [484, 463] on div "Clone Equipment" at bounding box center [450, 470] width 92 height 14
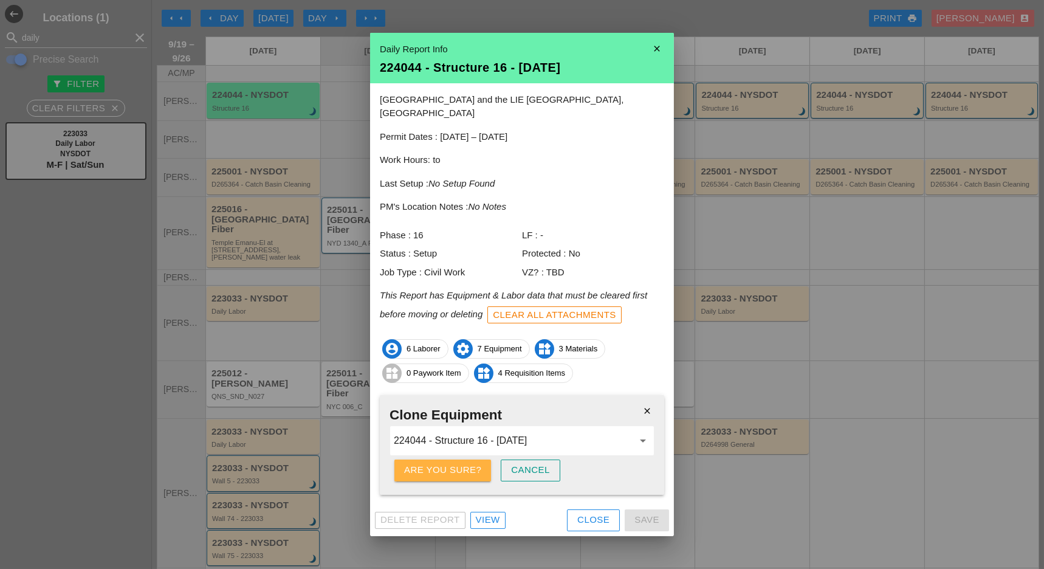
click at [484, 460] on button "Are you sure?" at bounding box center [442, 470] width 97 height 22
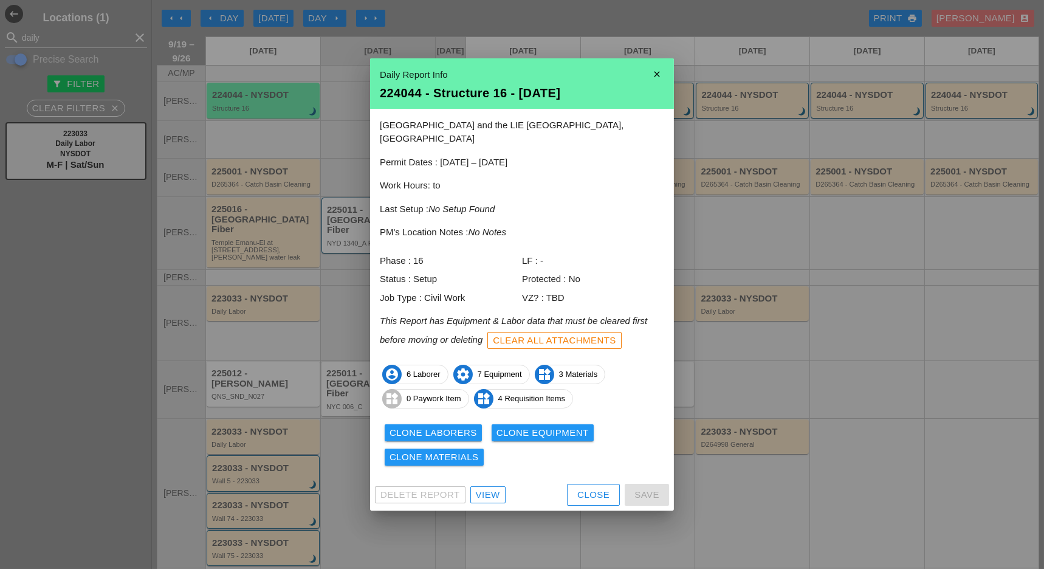
click at [535, 428] on div "Clone Equipment" at bounding box center [542, 433] width 92 height 14
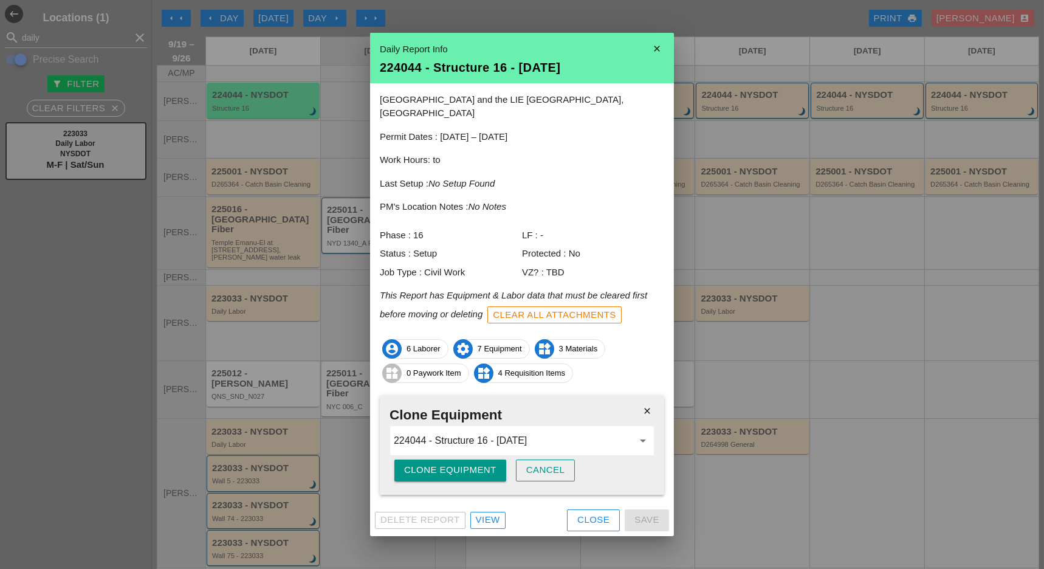
click at [486, 463] on div "Clone Equipment" at bounding box center [450, 470] width 92 height 14
click at [486, 459] on button "Are you sure?" at bounding box center [442, 470] width 97 height 22
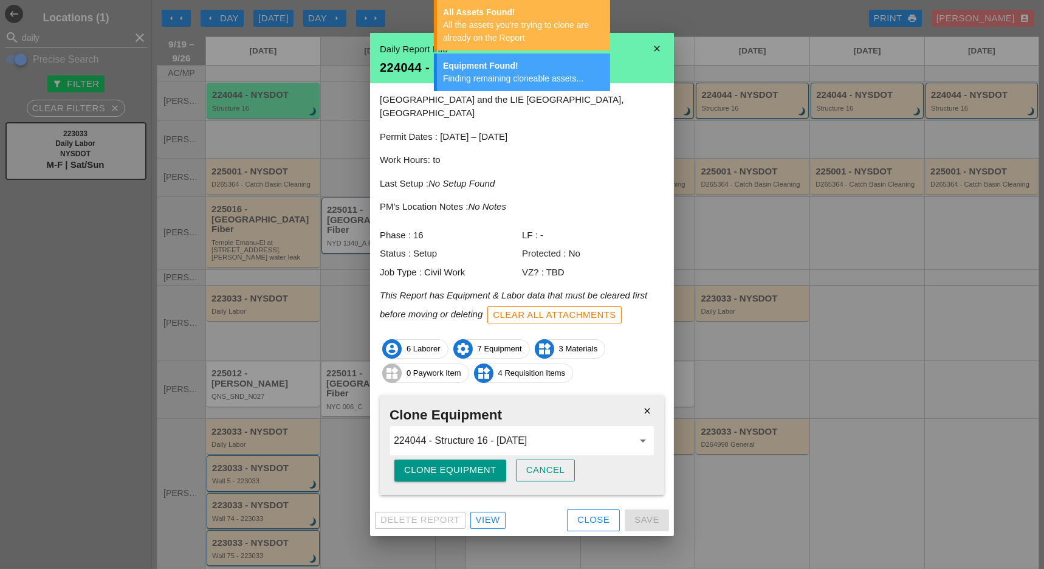
click at [586, 513] on div "Close" at bounding box center [593, 520] width 32 height 14
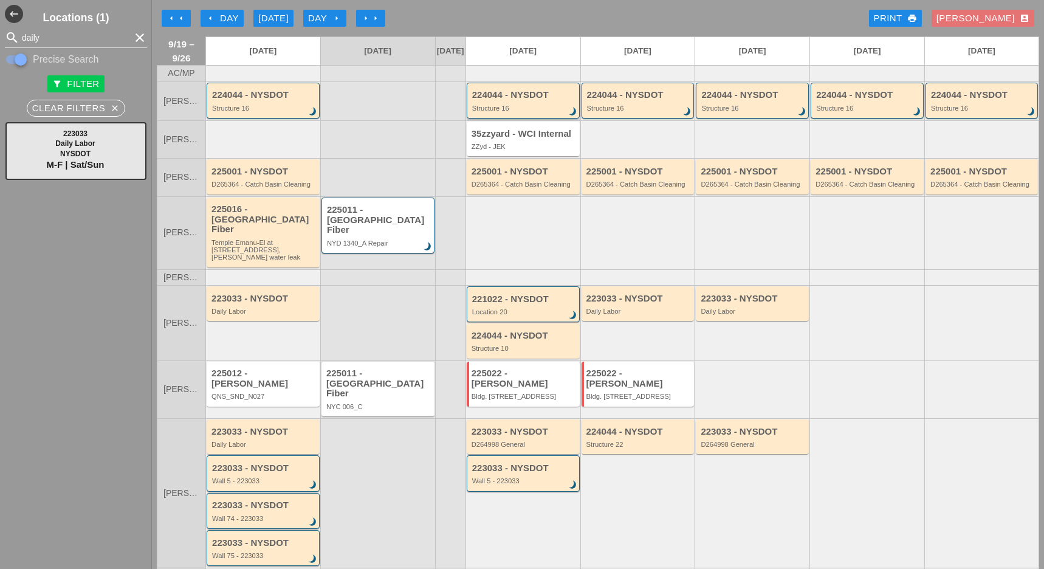
click at [518, 112] on div "Structure 16" at bounding box center [524, 107] width 104 height 7
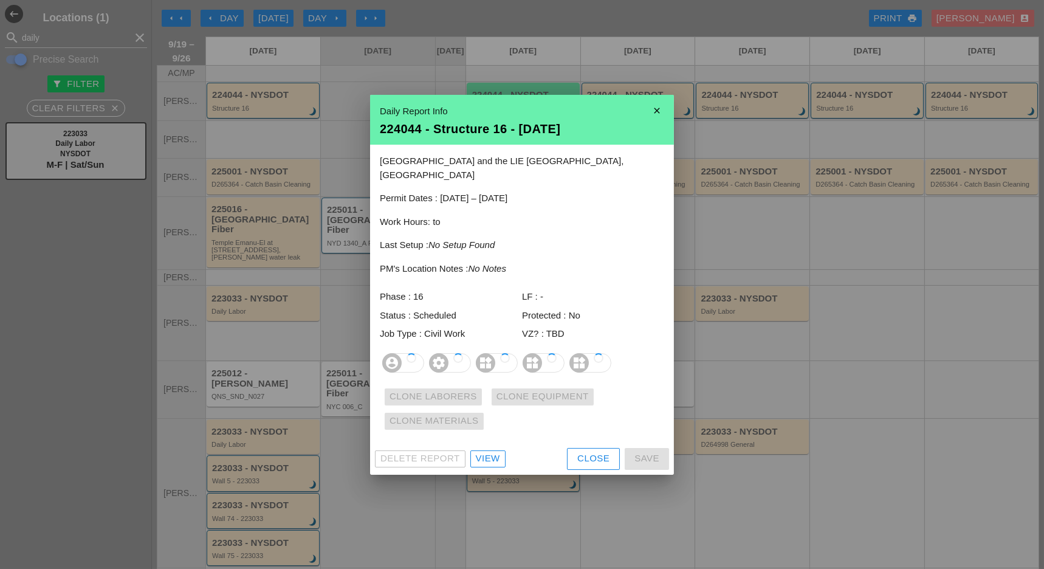
click at [489, 451] on div "View" at bounding box center [488, 458] width 24 height 14
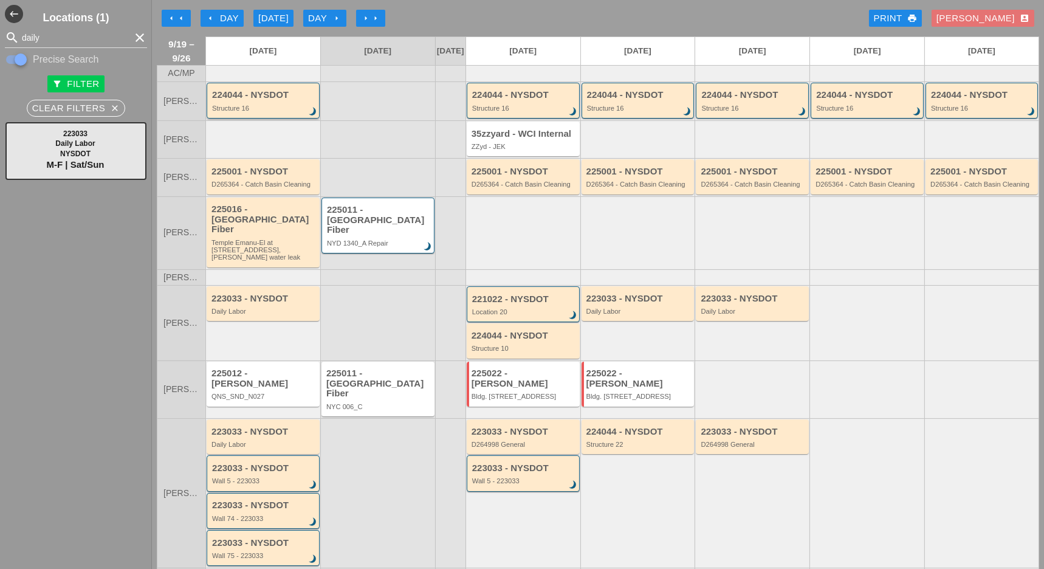
click at [255, 108] on div "224044 - NYSDOT Structure 16 brightness_3" at bounding box center [264, 101] width 104 height 22
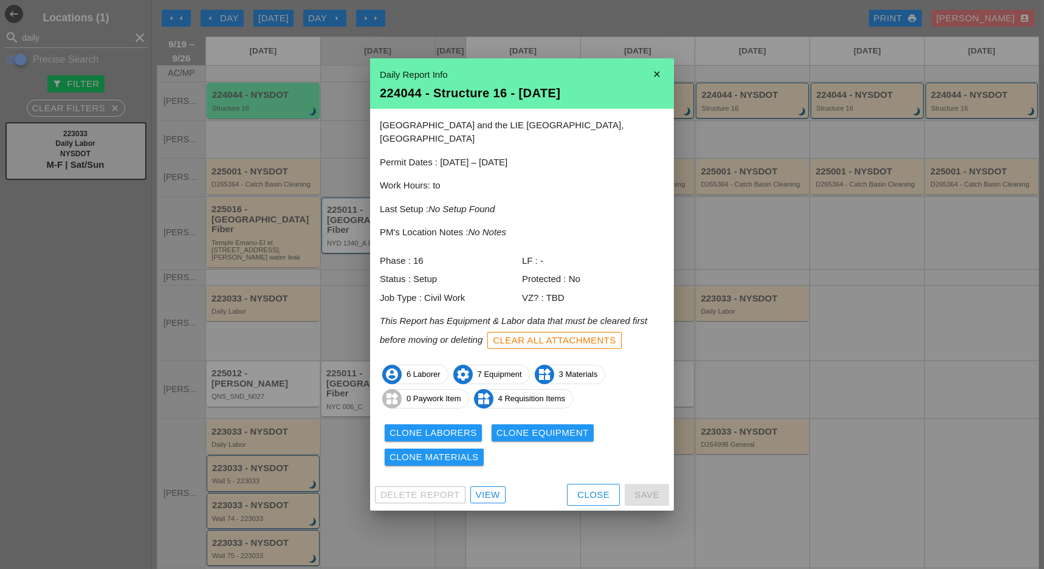
click at [454, 452] on div "Clone Materials" at bounding box center [433, 457] width 89 height 14
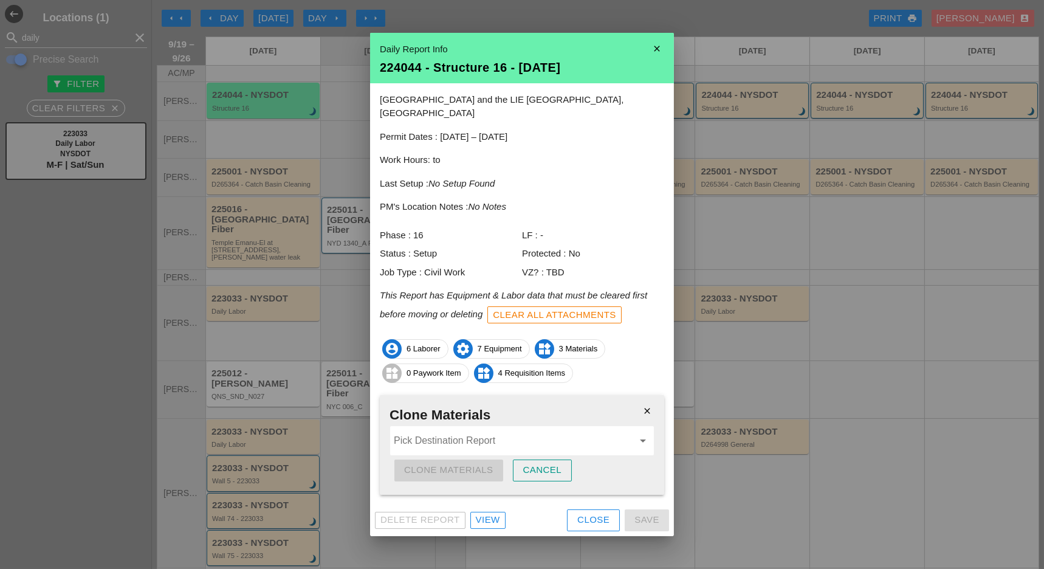
click at [459, 437] on input "Pick Destination Report" at bounding box center [513, 440] width 239 height 19
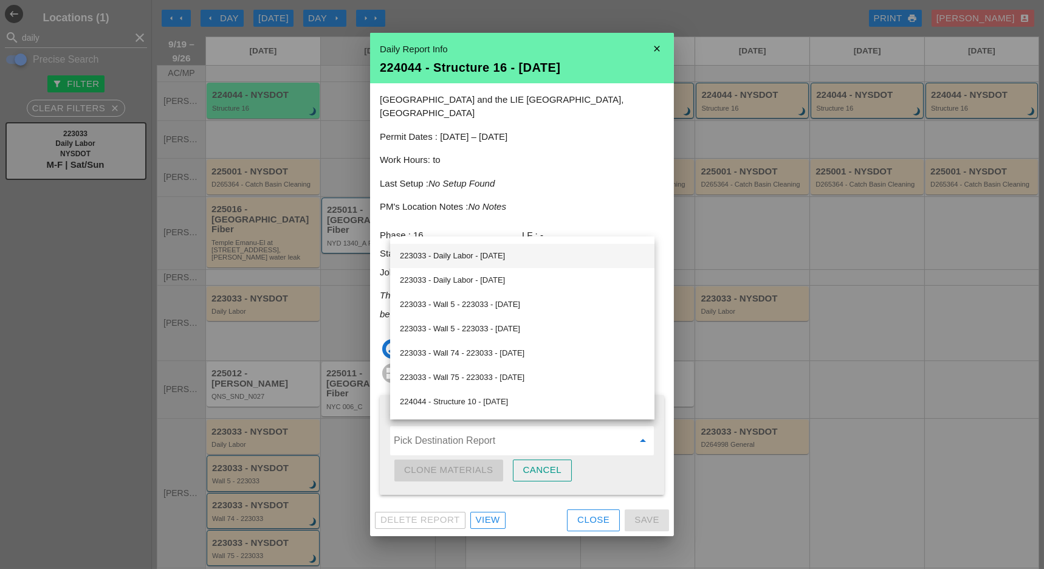
scroll to position [162, 0]
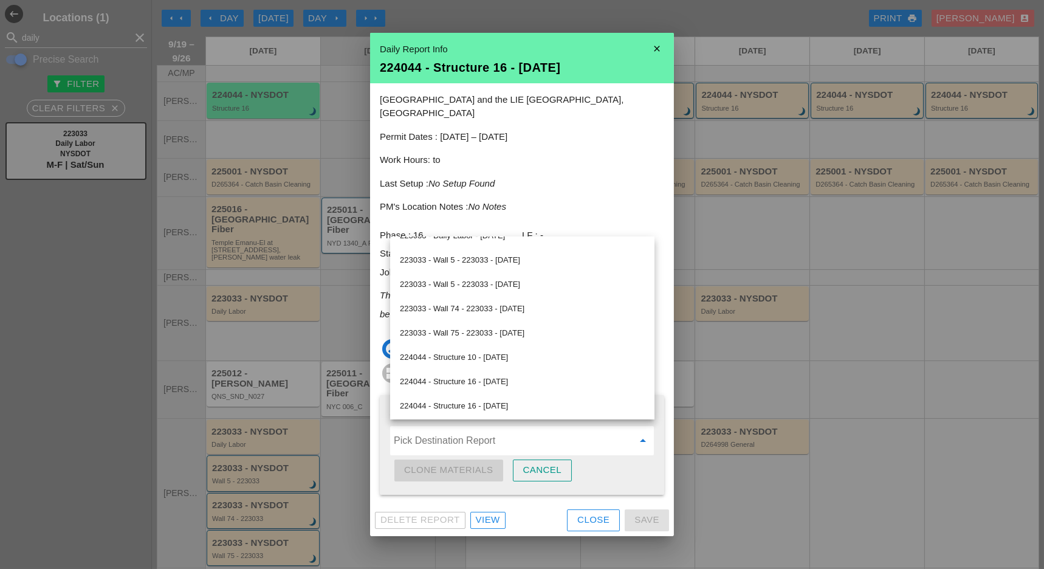
click at [486, 378] on div "224044 - Structure 16 - 09/22/2025" at bounding box center [522, 381] width 245 height 15
type input "224044 - Structure 16 - 09/22/2025"
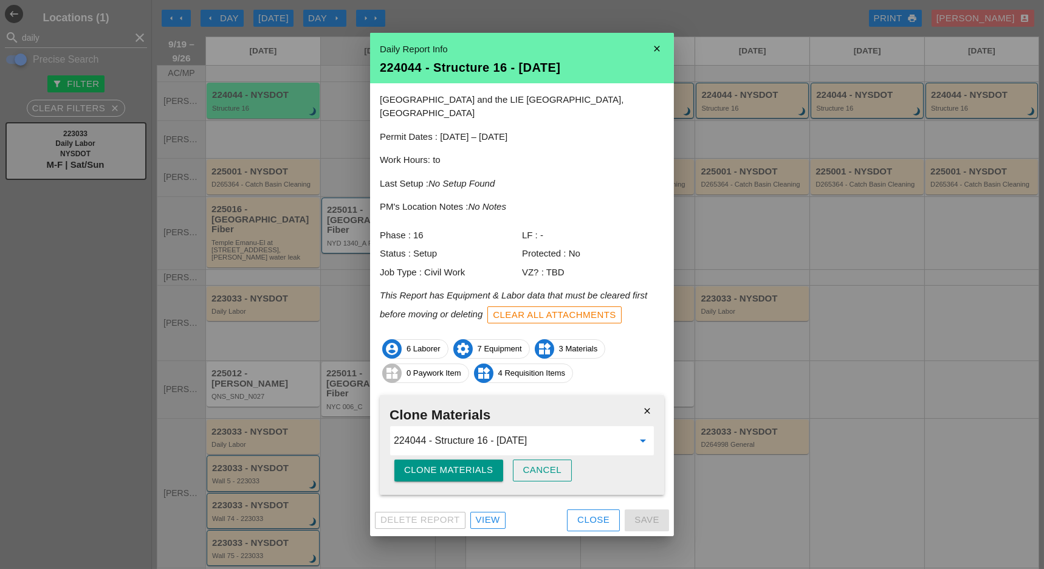
click at [475, 465] on div "Clone Materials" at bounding box center [448, 470] width 89 height 14
click at [475, 465] on div "Are you sure?" at bounding box center [442, 470] width 77 height 14
click at [573, 509] on button "Close" at bounding box center [593, 520] width 53 height 22
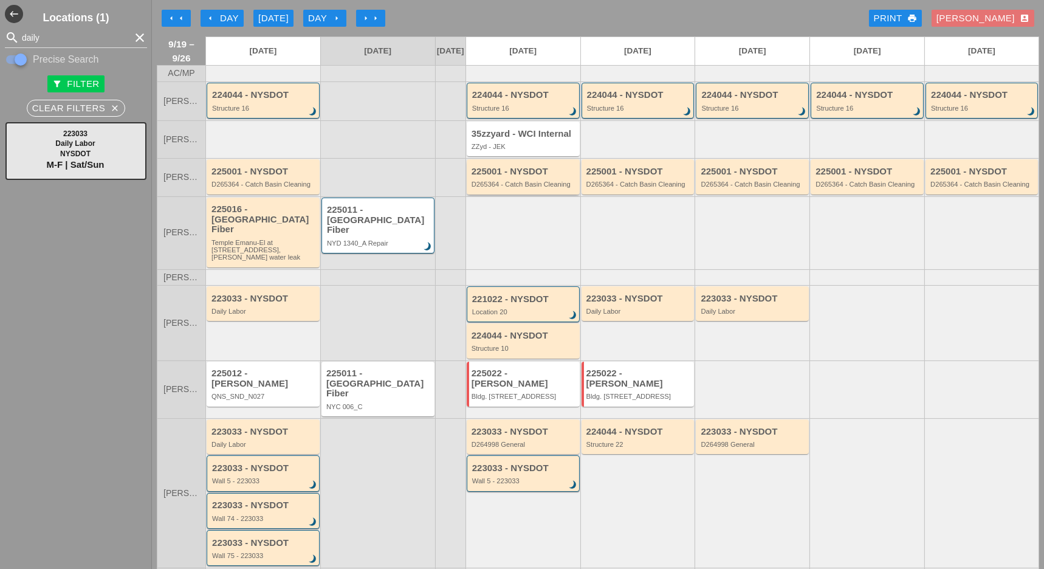
click at [507, 188] on div "D265364 - Catch Basin Cleaning" at bounding box center [523, 183] width 105 height 7
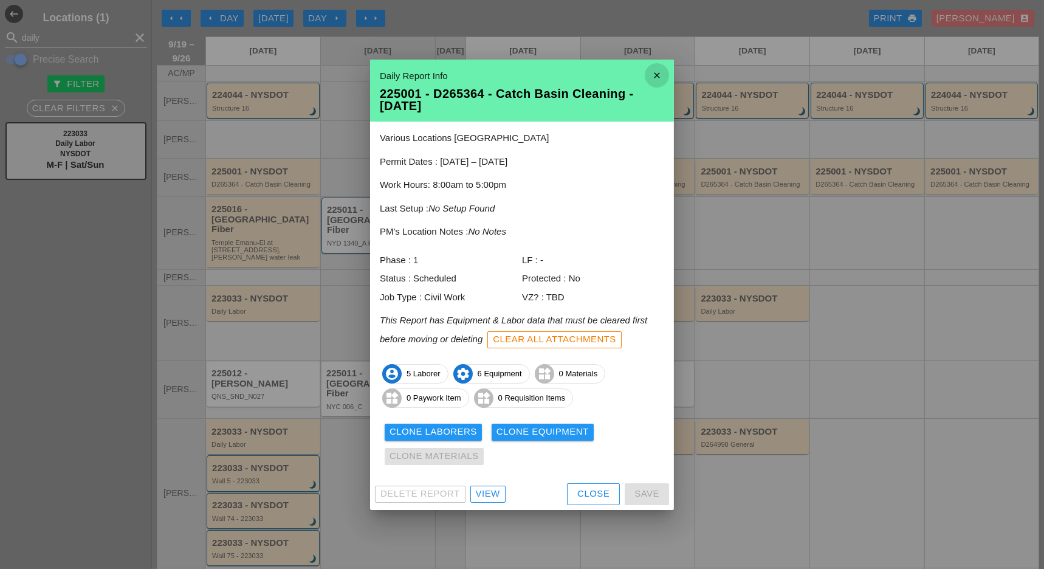
click at [648, 71] on icon "close" at bounding box center [657, 75] width 24 height 24
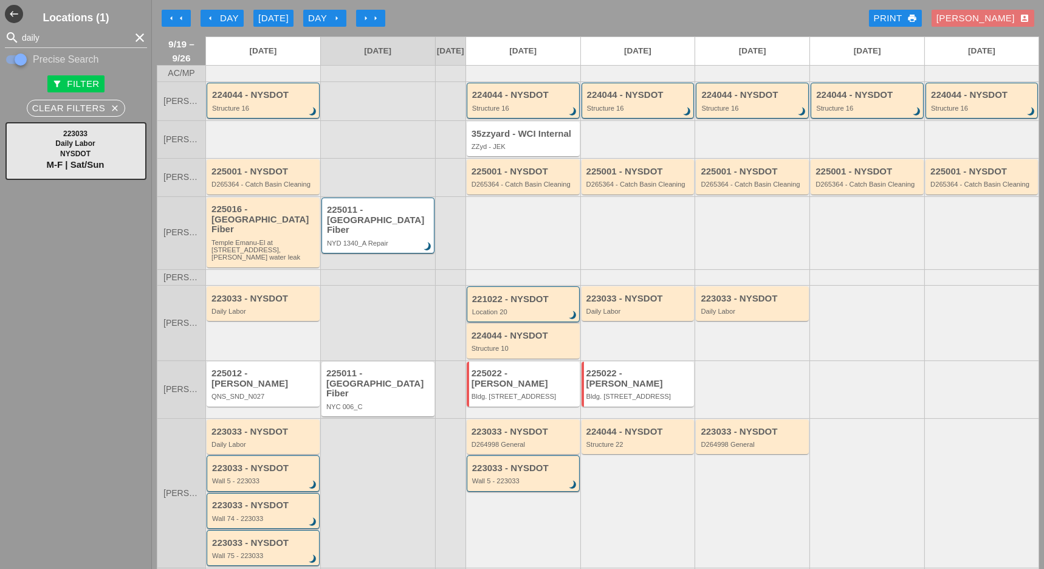
click at [501, 308] on div "Location 20" at bounding box center [524, 311] width 104 height 7
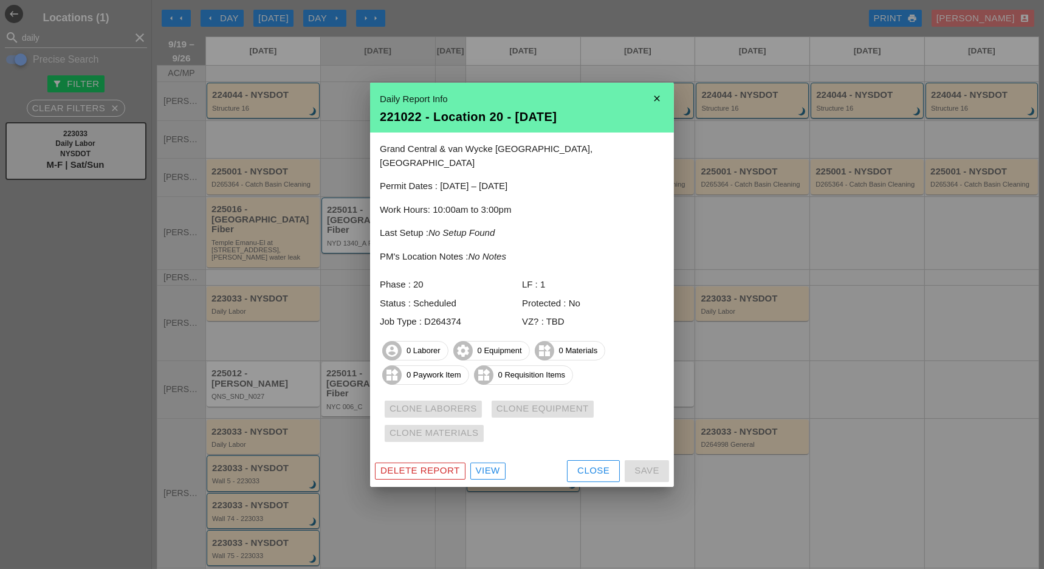
click at [654, 98] on icon "close" at bounding box center [657, 98] width 24 height 24
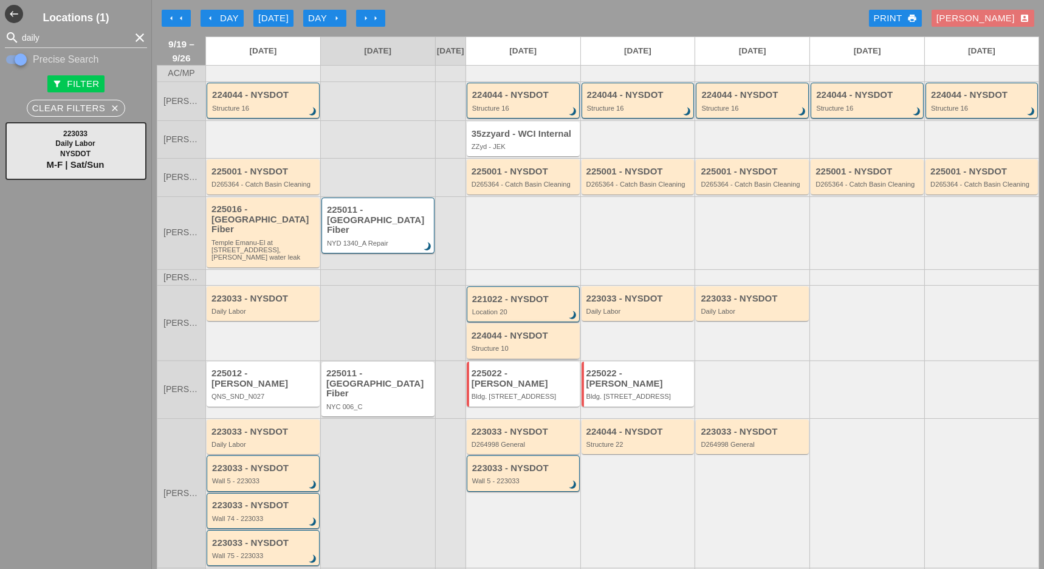
click at [512, 344] on div "Structure 10" at bounding box center [523, 347] width 105 height 7
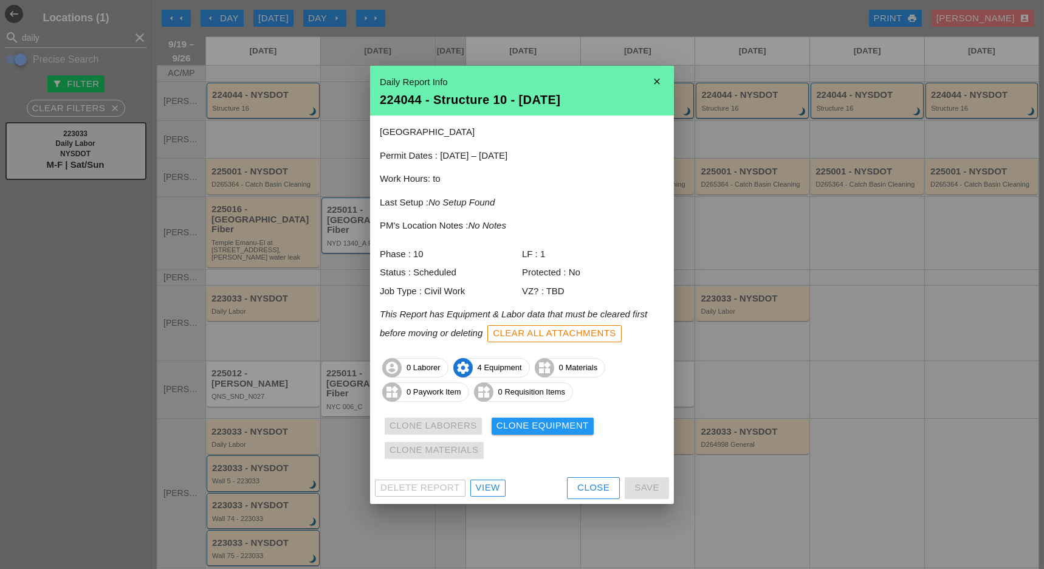
click at [583, 484] on div "Close" at bounding box center [593, 488] width 32 height 14
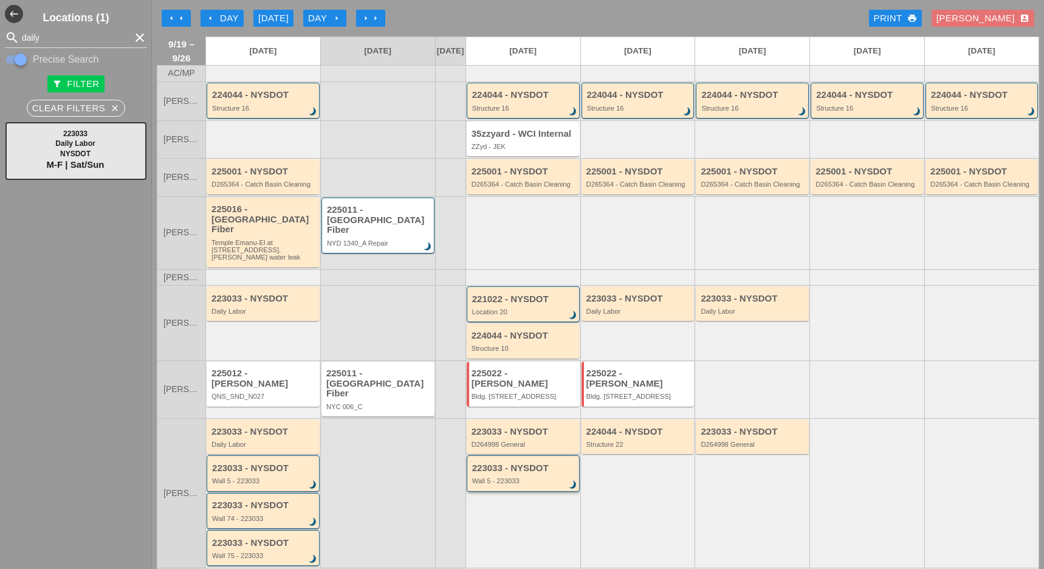
click at [507, 463] on div "223033 - NYSDOT Wall 5 - 223033 brightness_3" at bounding box center [524, 474] width 104 height 22
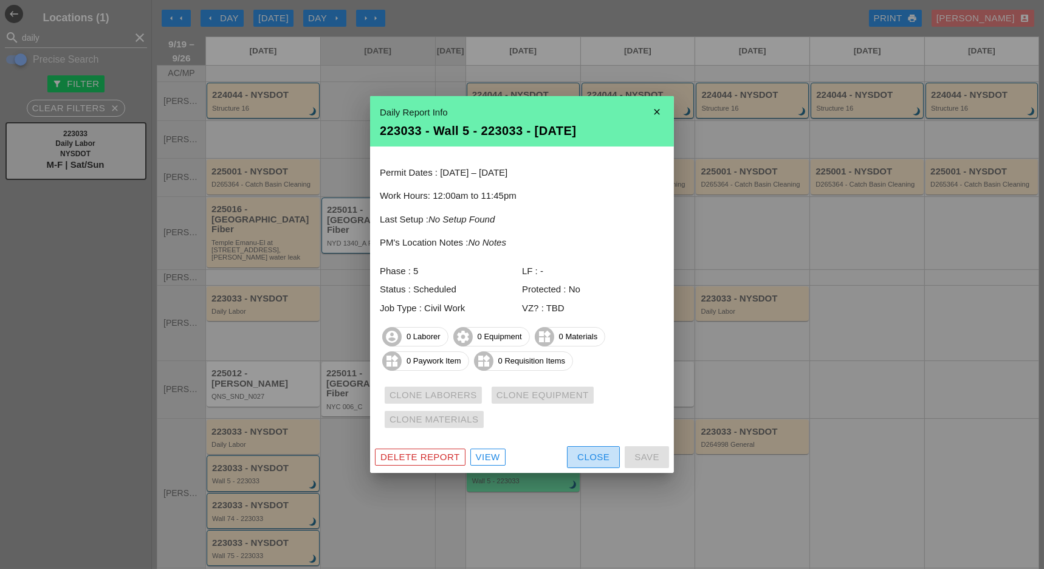
click at [577, 448] on button "Close" at bounding box center [593, 457] width 53 height 22
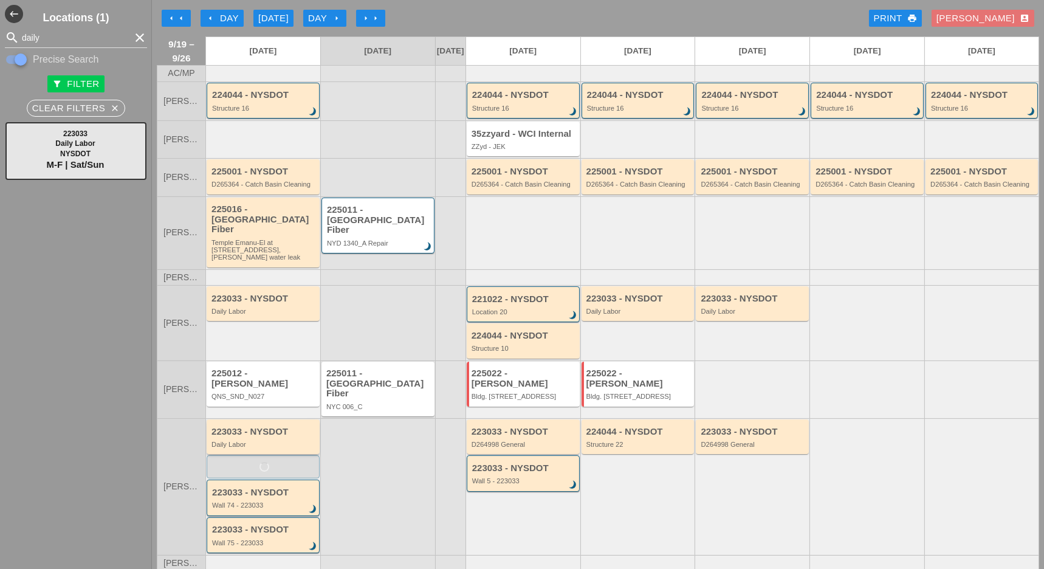
click at [244, 426] on div "223033 - NYSDOT" at bounding box center [263, 431] width 105 height 10
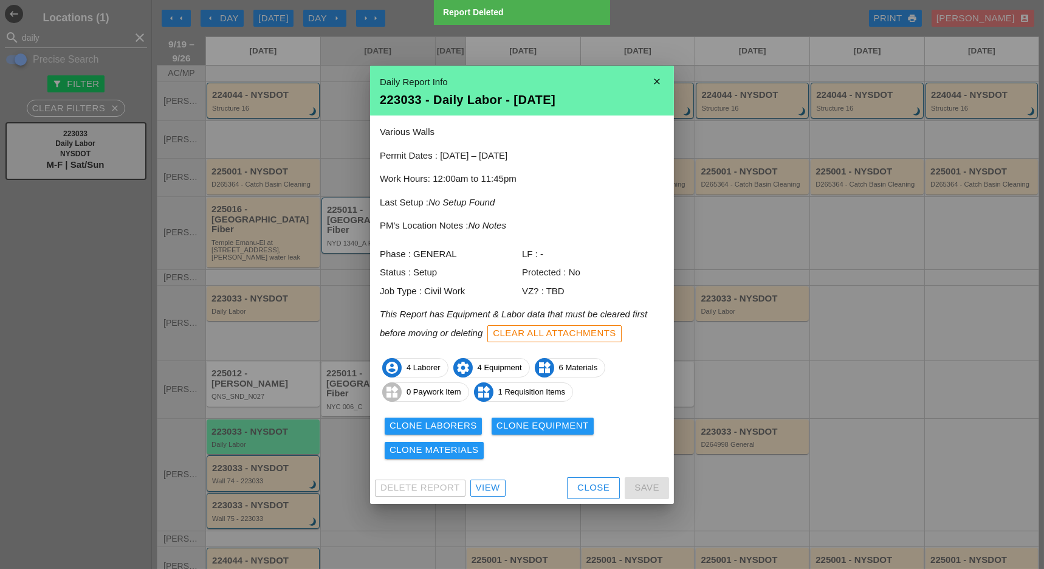
click at [448, 423] on div "Clone Laborers" at bounding box center [432, 426] width 87 height 14
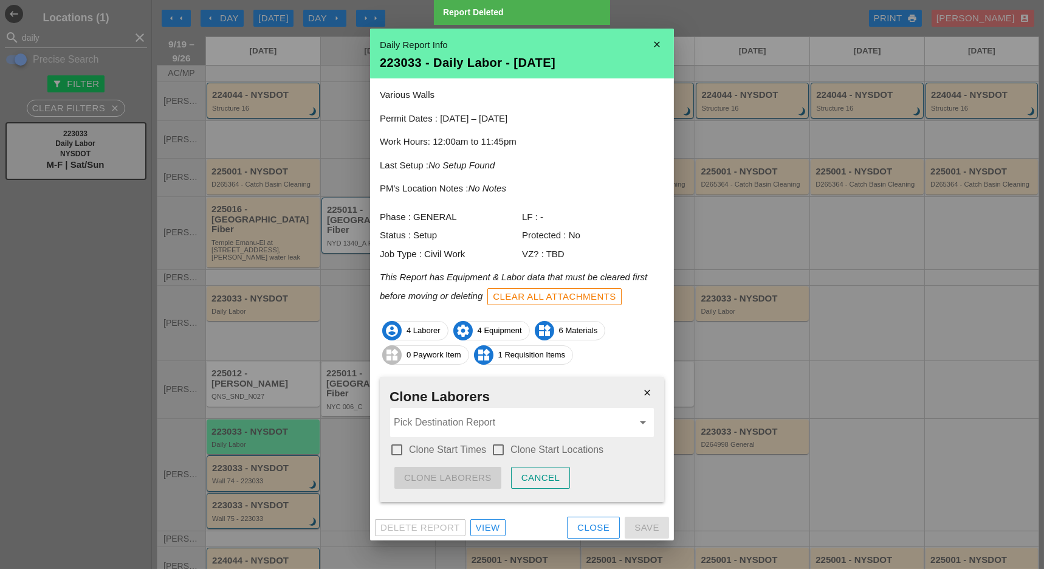
click at [399, 448] on div at bounding box center [396, 449] width 21 height 21
click at [501, 447] on div at bounding box center [498, 449] width 21 height 21
click at [496, 422] on input "Pick Destination Report" at bounding box center [513, 421] width 239 height 19
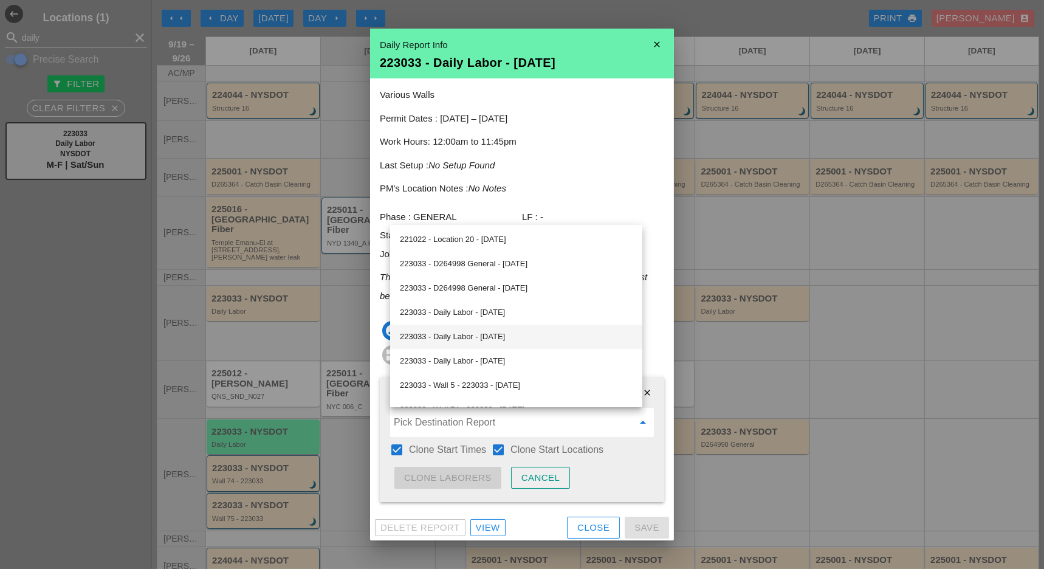
scroll to position [81, 0]
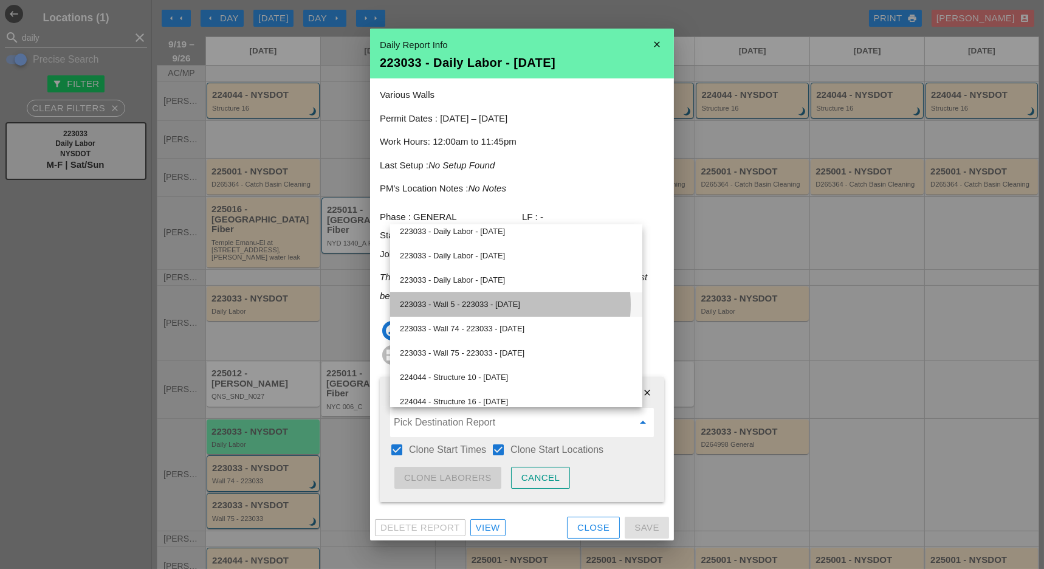
click at [471, 304] on div "223033 - Wall 5 - 223033 - 09/22/2025" at bounding box center [516, 304] width 233 height 15
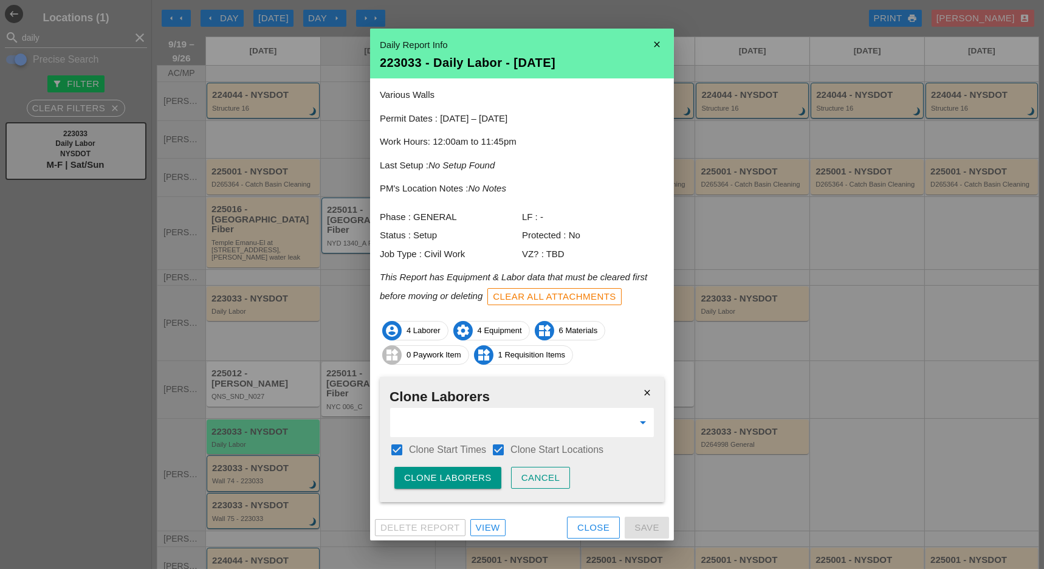
click at [445, 475] on div "Clone Laborers" at bounding box center [447, 478] width 87 height 14
click at [445, 475] on div "Are you sure?" at bounding box center [442, 478] width 77 height 14
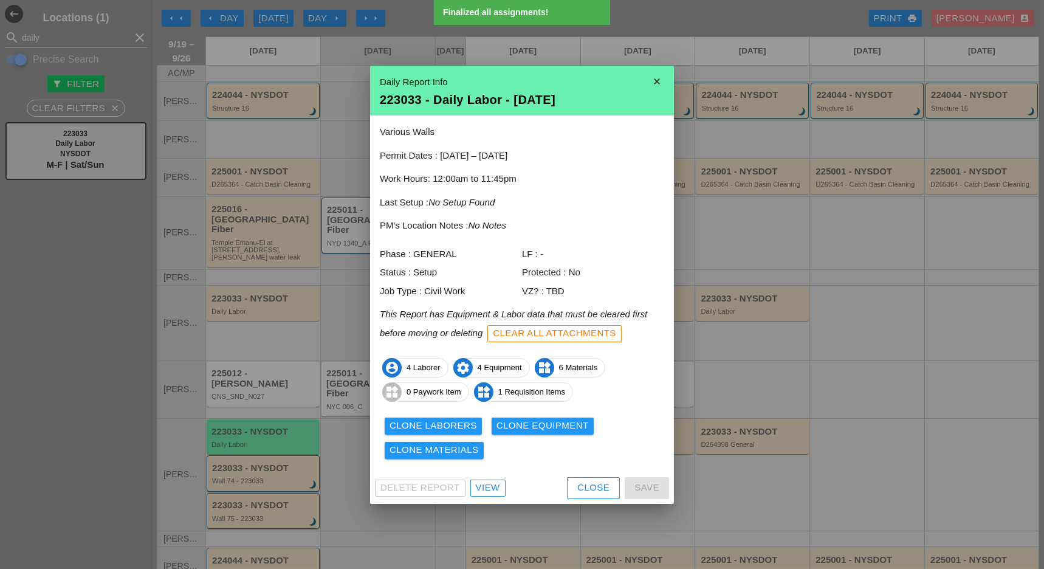
click at [553, 421] on div "Clone Equipment" at bounding box center [542, 426] width 92 height 14
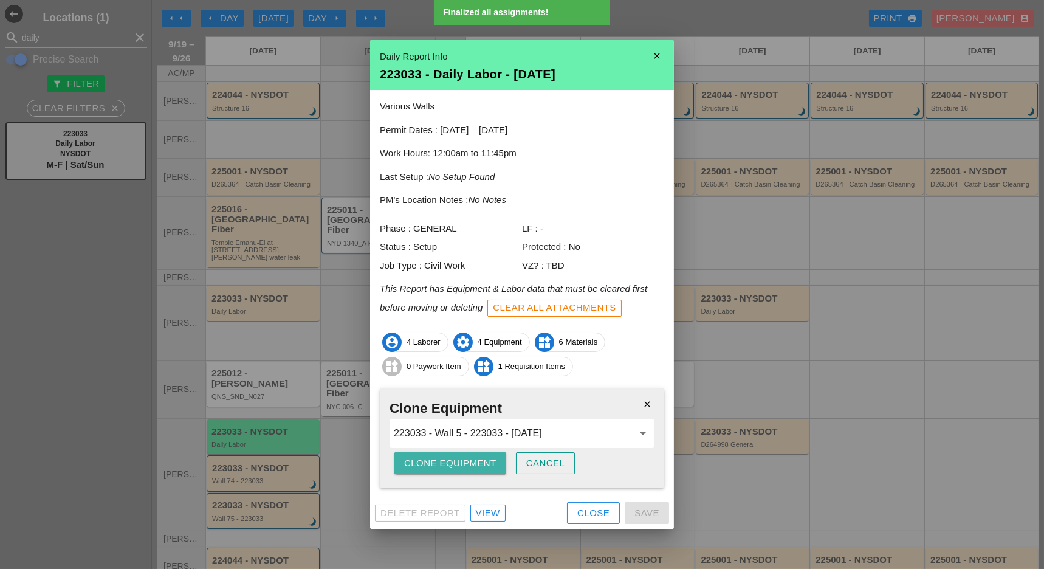
click at [453, 460] on div "Clone Equipment" at bounding box center [450, 463] width 92 height 14
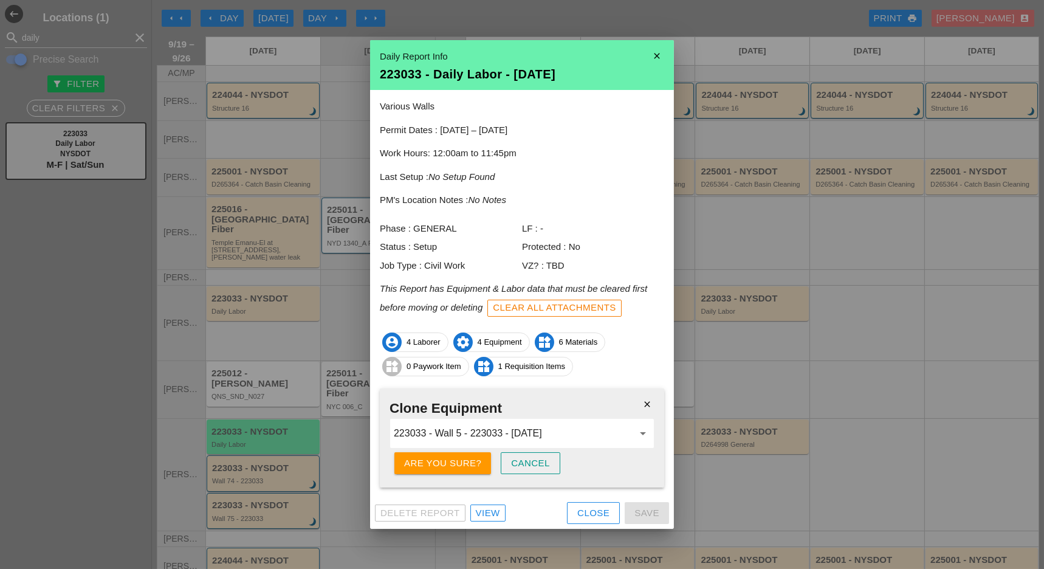
click at [454, 460] on div "Are you sure?" at bounding box center [442, 463] width 77 height 14
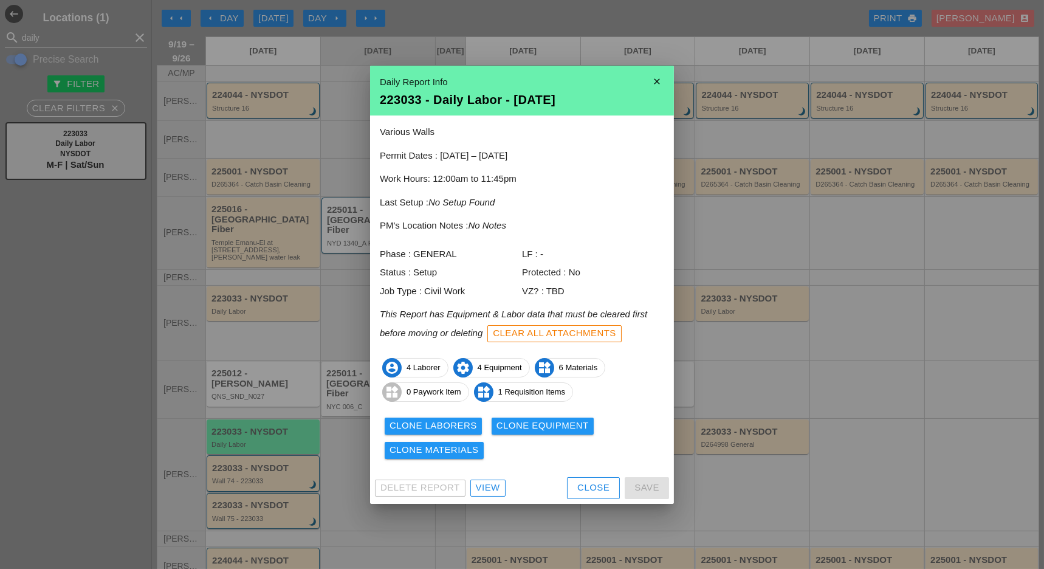
click at [464, 456] on div "Clone Materials" at bounding box center [433, 450] width 89 height 14
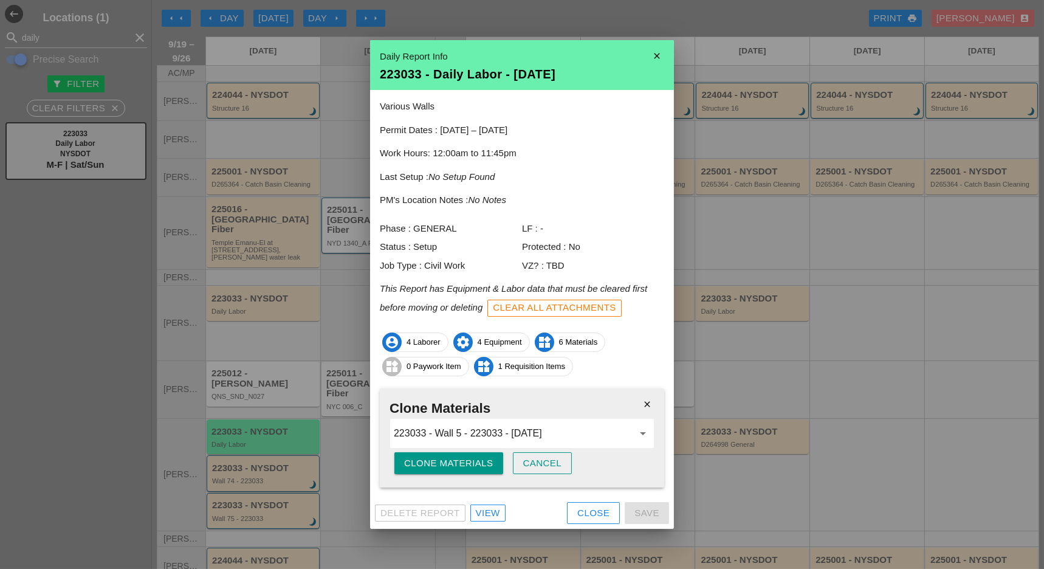
click at [462, 456] on div "Clone Materials" at bounding box center [448, 463] width 89 height 14
click at [469, 462] on div "Clone Materials" at bounding box center [448, 463] width 89 height 14
click at [469, 462] on div "Are you sure?" at bounding box center [442, 463] width 77 height 14
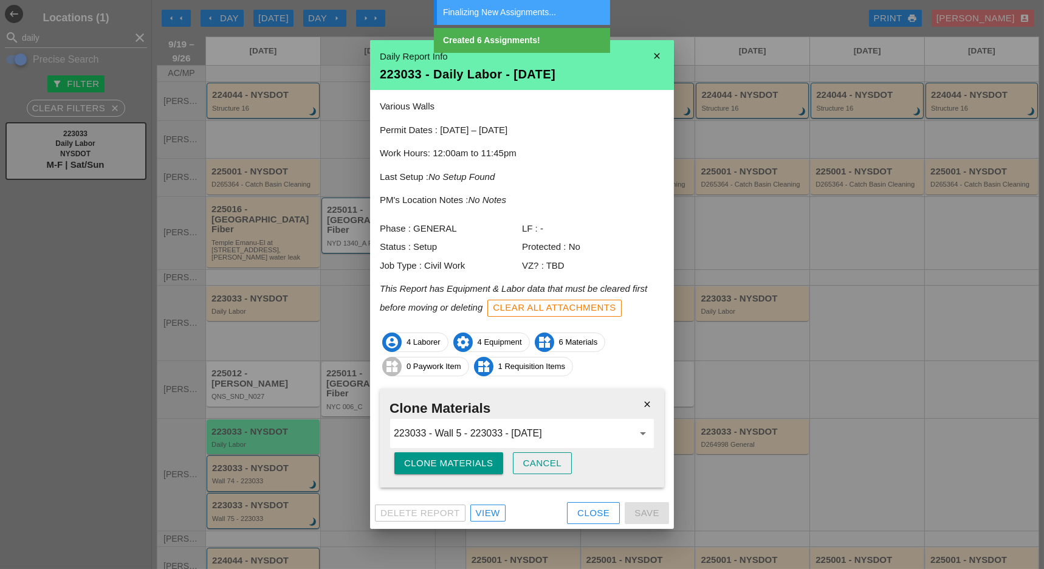
click at [595, 512] on div "Close" at bounding box center [593, 513] width 32 height 14
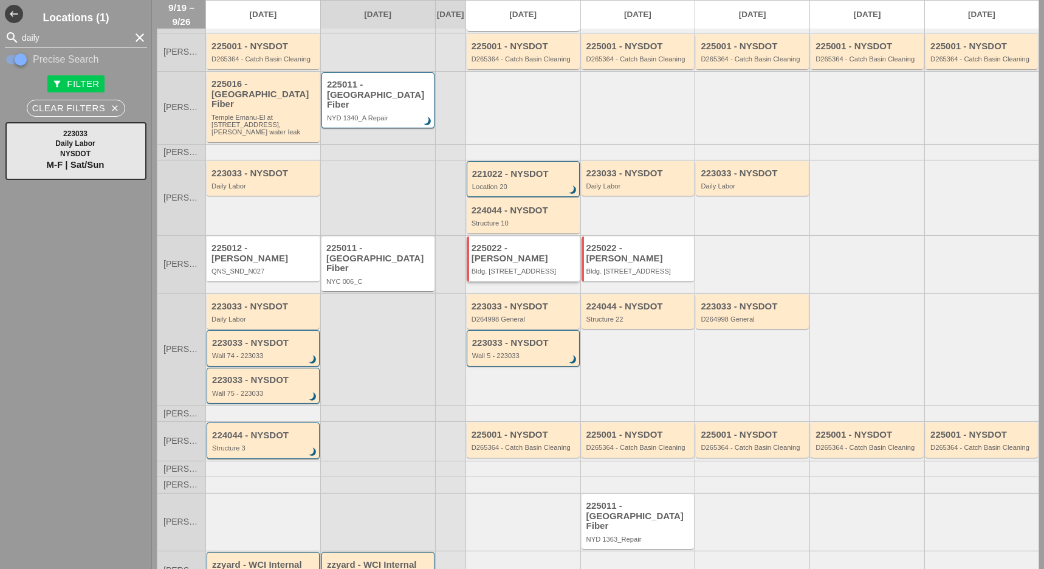
scroll to position [126, 0]
click at [504, 431] on div "225001 - NYSDOT D265364 - Catch Basin Cleaning" at bounding box center [523, 439] width 113 height 35
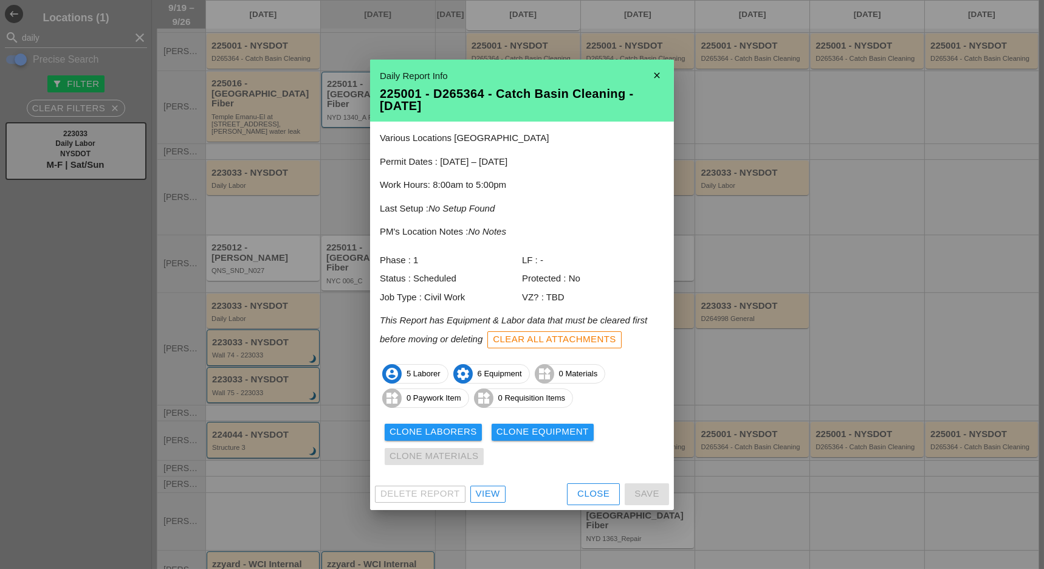
click at [563, 482] on div "Delete Report View Close Save" at bounding box center [522, 494] width 304 height 32
click at [581, 492] on div "Close" at bounding box center [593, 494] width 32 height 14
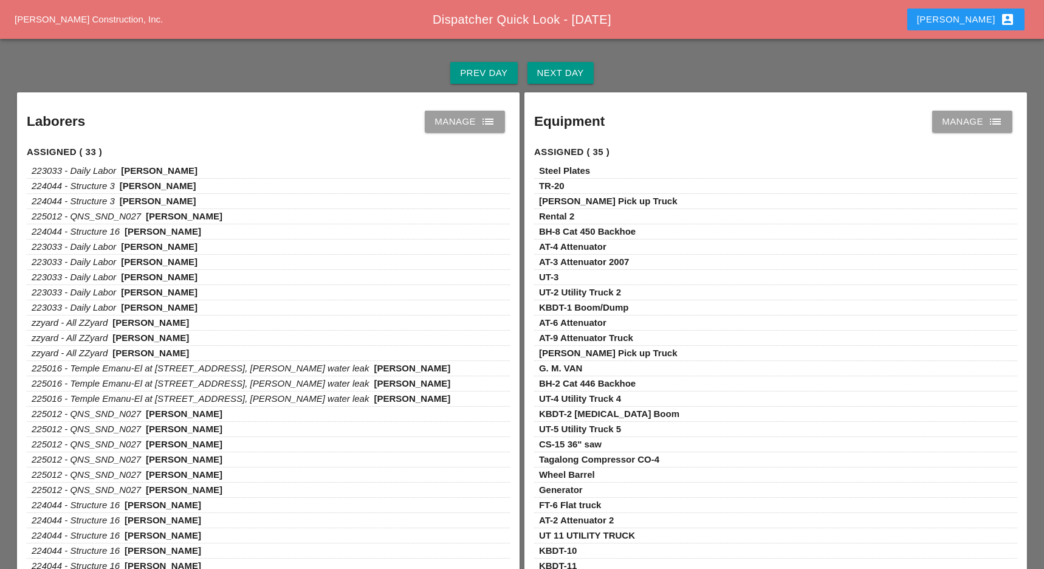
click at [572, 76] on div "Next Day" at bounding box center [560, 73] width 47 height 14
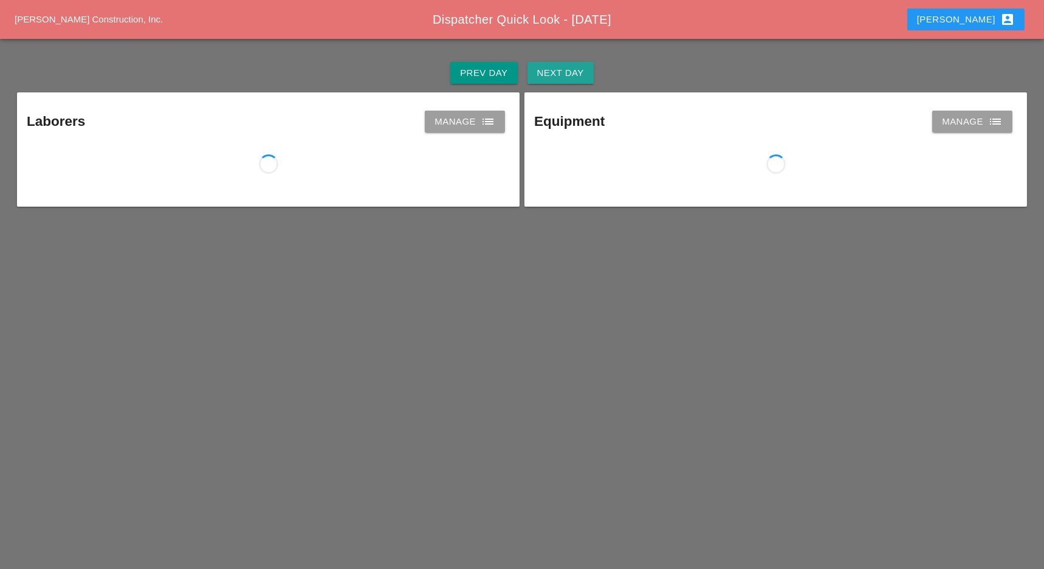
click at [572, 76] on div "Next Day" at bounding box center [560, 73] width 47 height 14
click at [478, 118] on div "Manage list" at bounding box center [464, 121] width 61 height 15
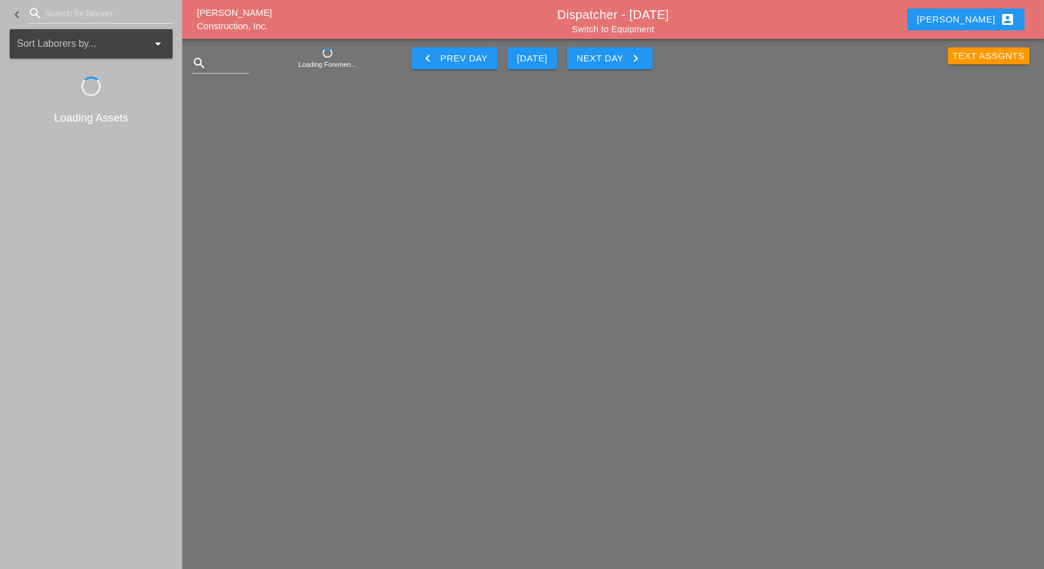
click at [462, 129] on div "close Close [PERSON_NAME] Construction, Inc. Dispatcher - [DATE] Switch to Equi…" at bounding box center [522, 284] width 1044 height 569
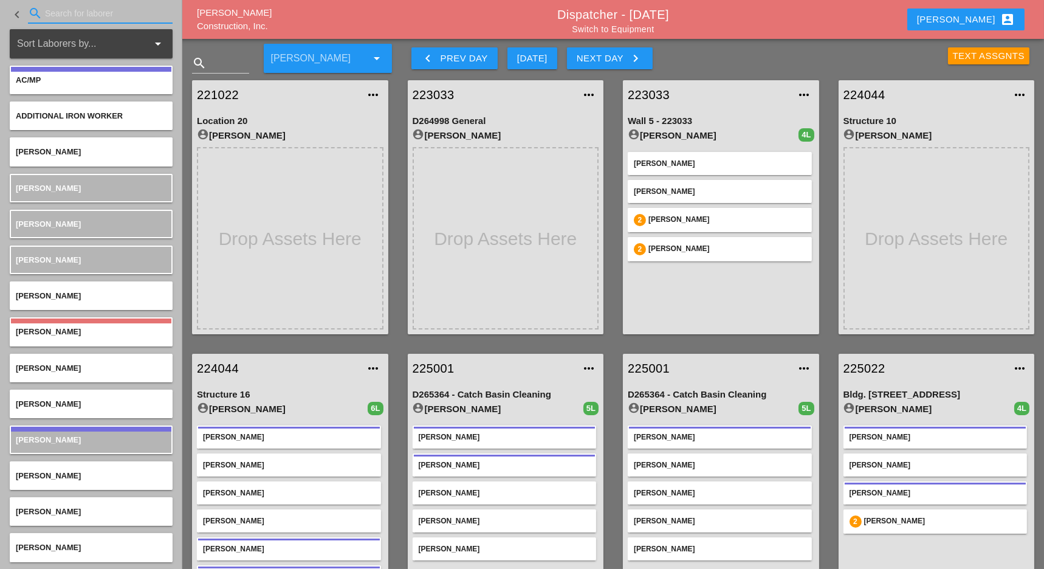
click at [62, 11] on input "Search for laborer" at bounding box center [100, 13] width 111 height 19
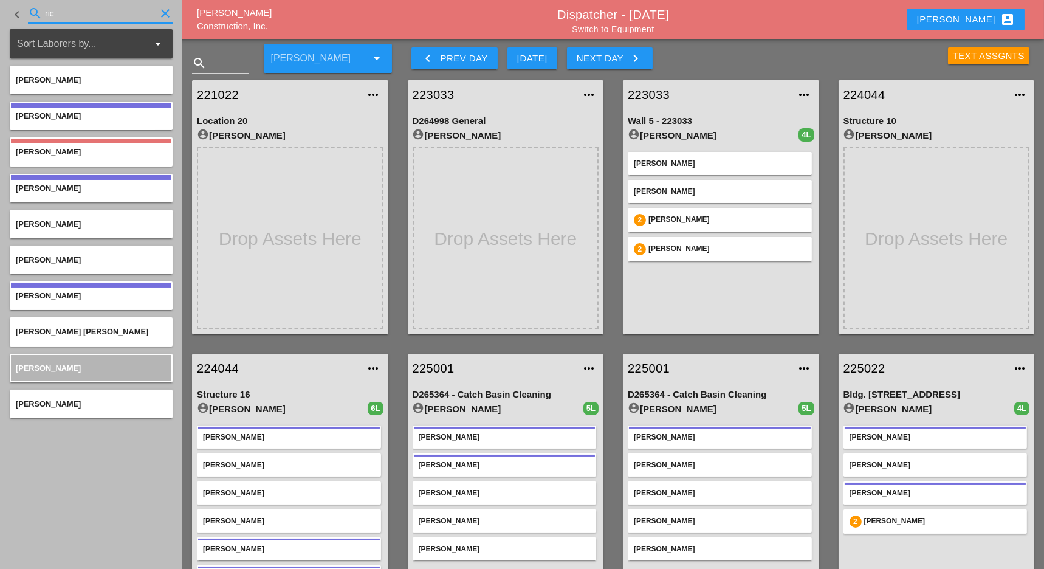
type input "ric"
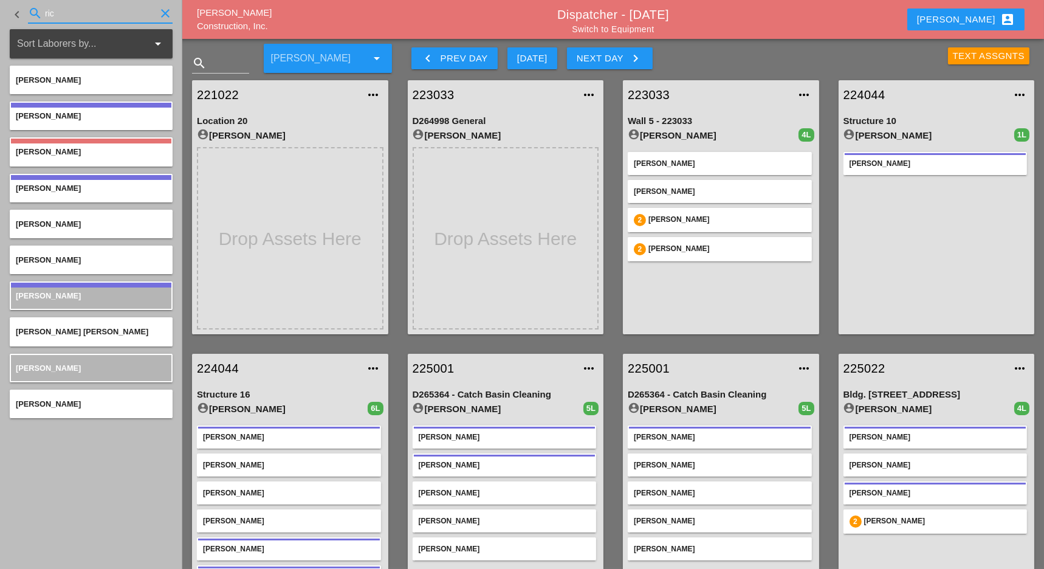
drag, startPoint x: 58, startPoint y: 6, endPoint x: 24, endPoint y: 1, distance: 33.8
click at [24, 1] on div "keyboard_arrow_left search ric clear" at bounding box center [91, 14] width 163 height 41
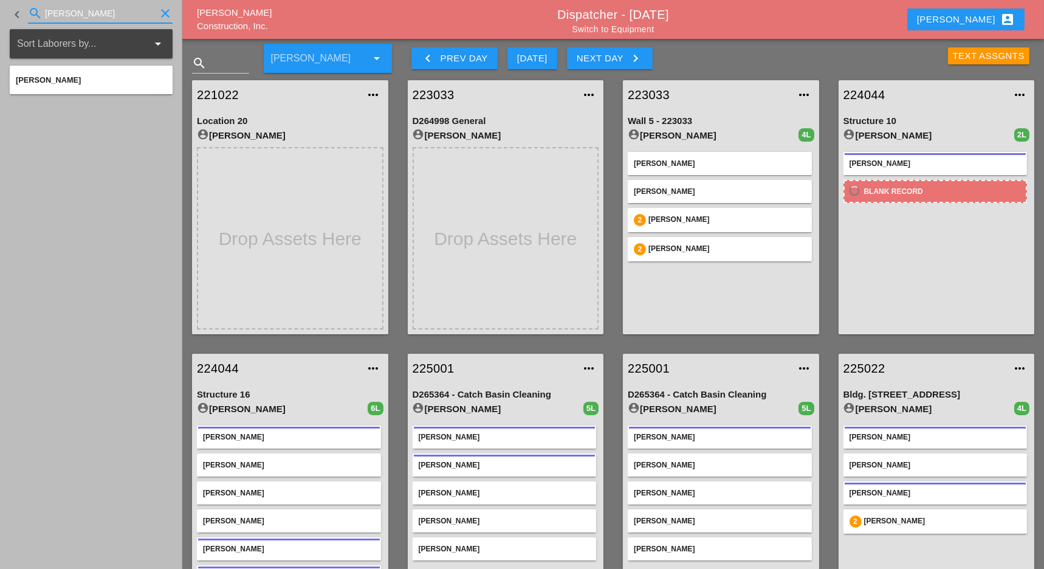
click at [59, 14] on input "hugo" at bounding box center [100, 13] width 111 height 19
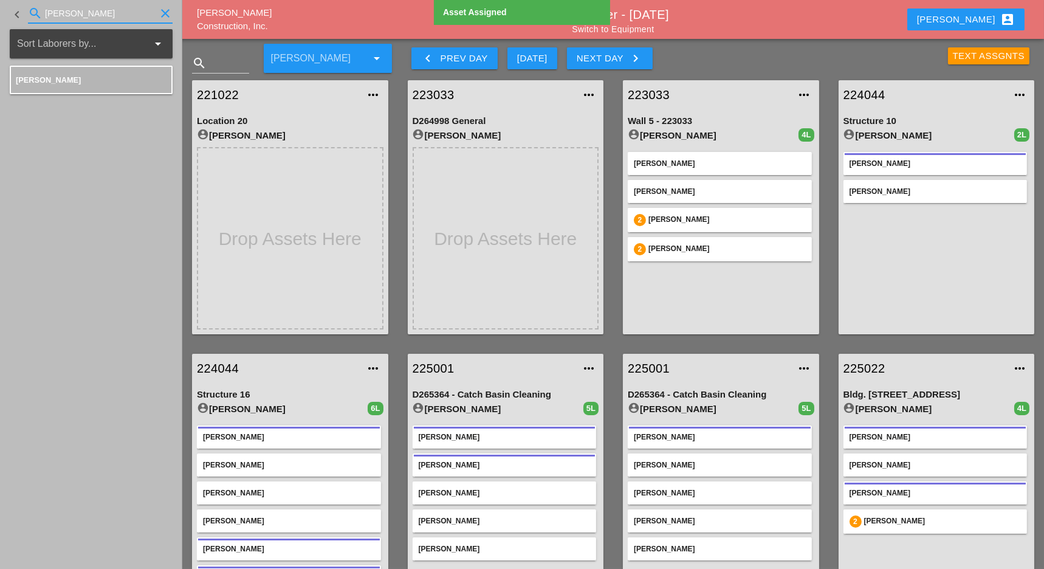
drag, startPoint x: 80, startPoint y: 15, endPoint x: 35, endPoint y: 5, distance: 46.6
click at [35, 5] on div "search hugo clear" at bounding box center [100, 13] width 145 height 19
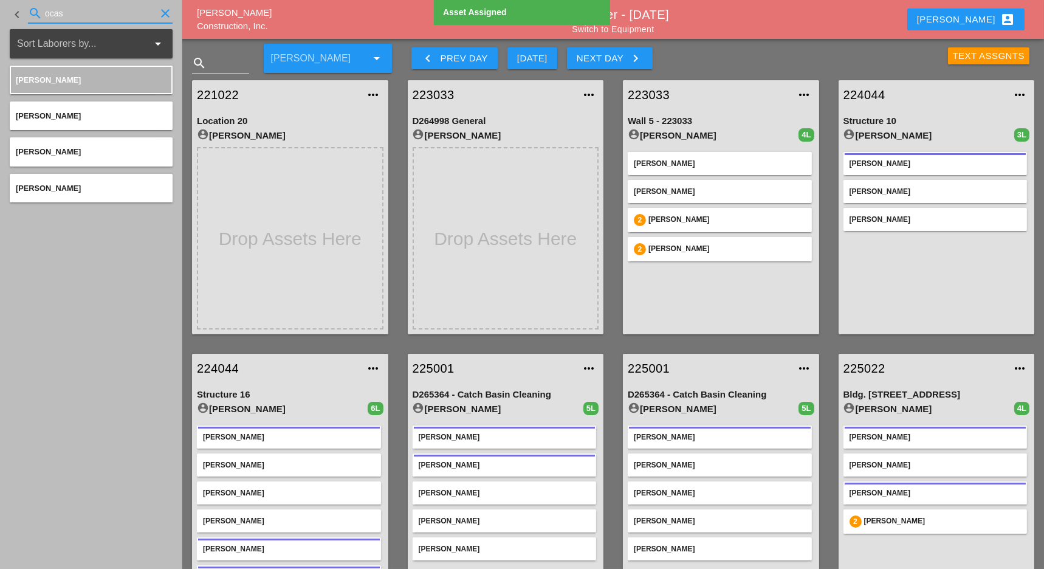
drag, startPoint x: 97, startPoint y: 14, endPoint x: 26, endPoint y: 5, distance: 71.0
click at [26, 5] on div "keyboard_arrow_left search ocas clear" at bounding box center [91, 14] width 163 height 41
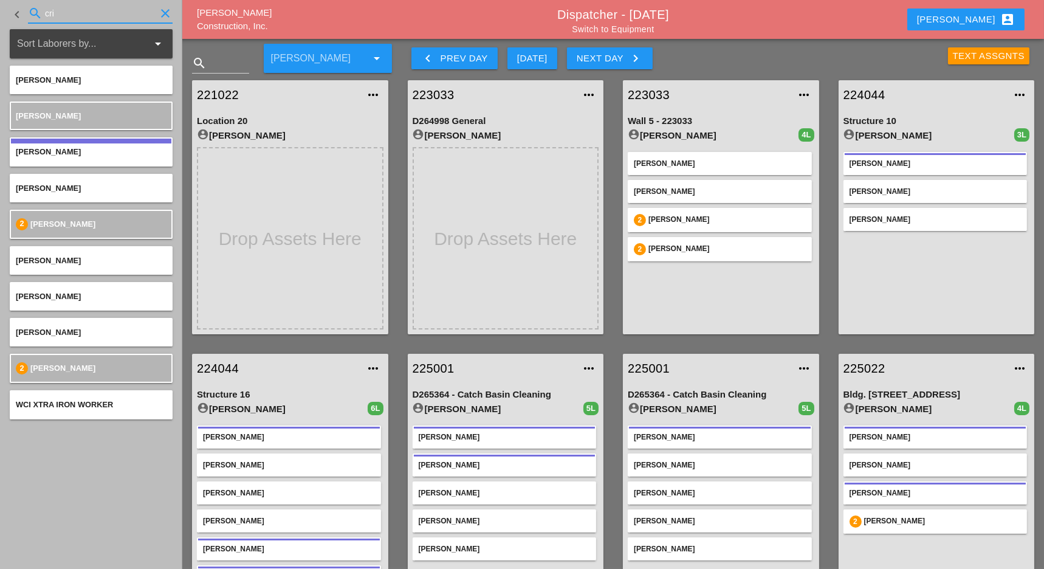
type input "cri"
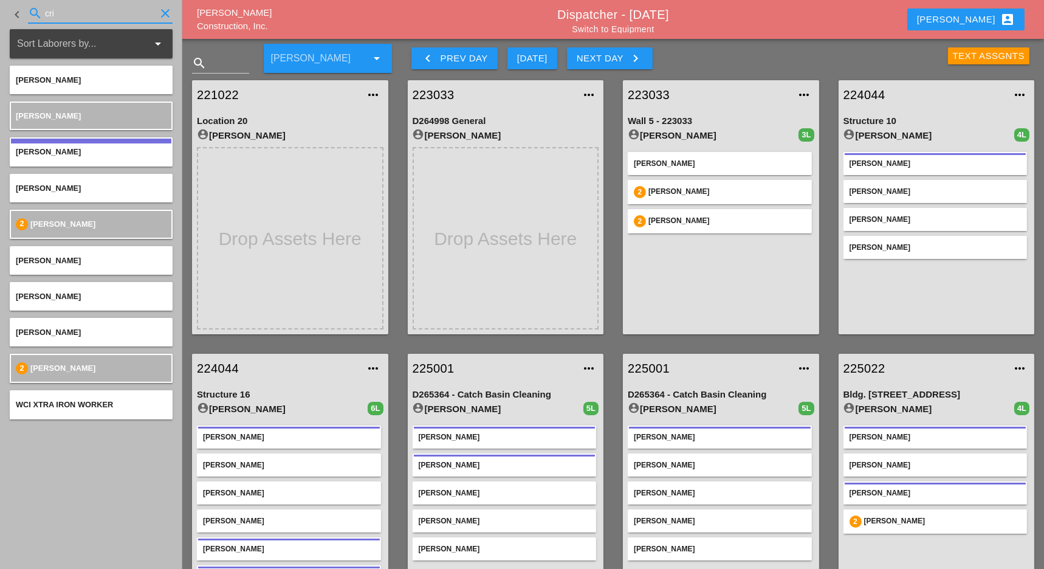
drag, startPoint x: 67, startPoint y: 5, endPoint x: 29, endPoint y: 2, distance: 37.8
click at [29, 2] on div "search cri clear" at bounding box center [100, 15] width 145 height 39
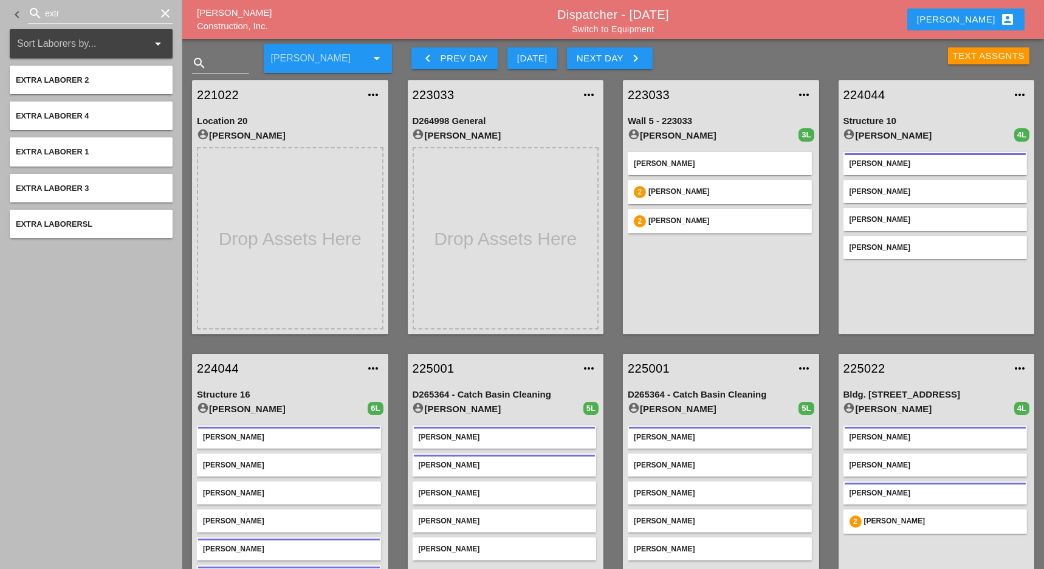
click at [97, 80] on div "Extra Laborer 2" at bounding box center [91, 80] width 151 height 12
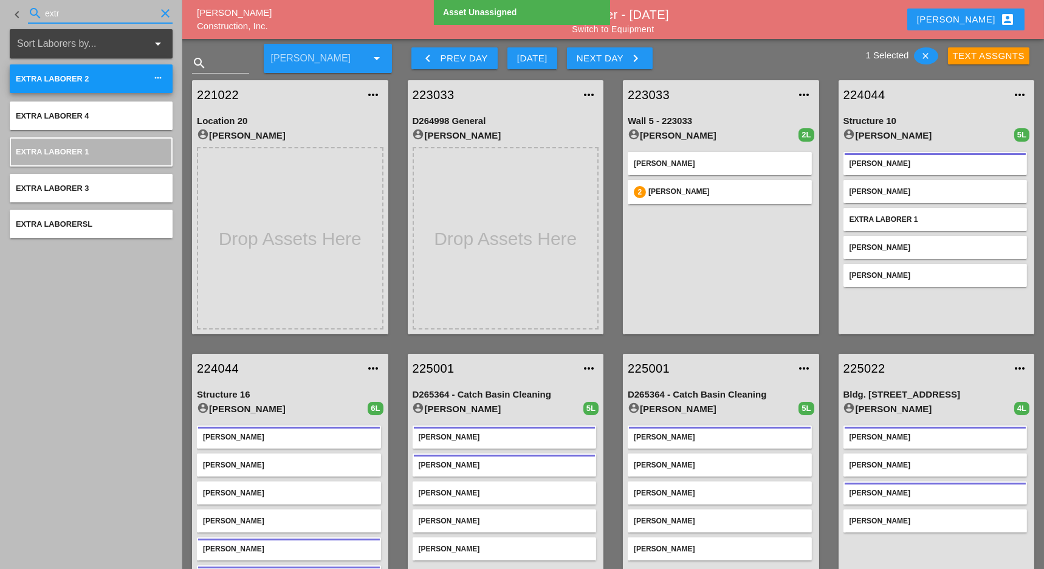
drag, startPoint x: 60, startPoint y: 8, endPoint x: 27, endPoint y: 4, distance: 33.0
click at [27, 4] on div "keyboard_arrow_left search extr clear" at bounding box center [91, 14] width 163 height 41
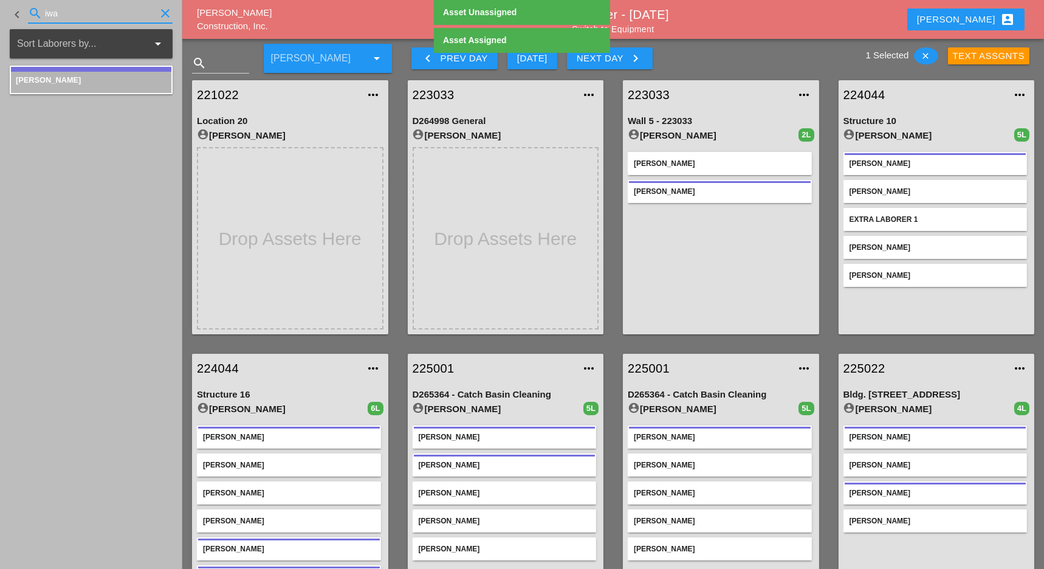
drag, startPoint x: 67, startPoint y: 17, endPoint x: 29, endPoint y: 8, distance: 39.3
click at [29, 8] on div "search iwa clear" at bounding box center [100, 13] width 145 height 19
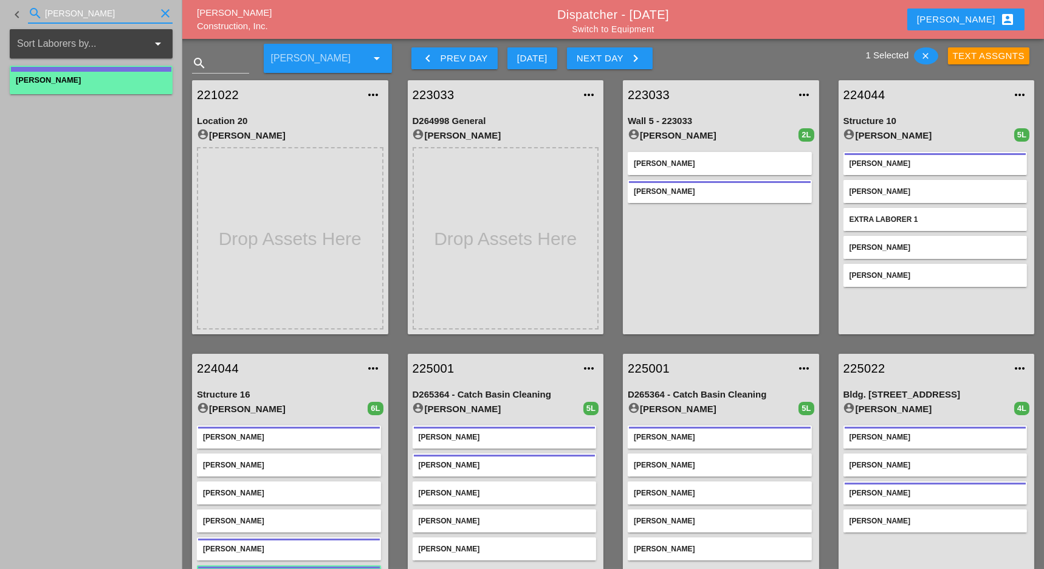
type input "yancy"
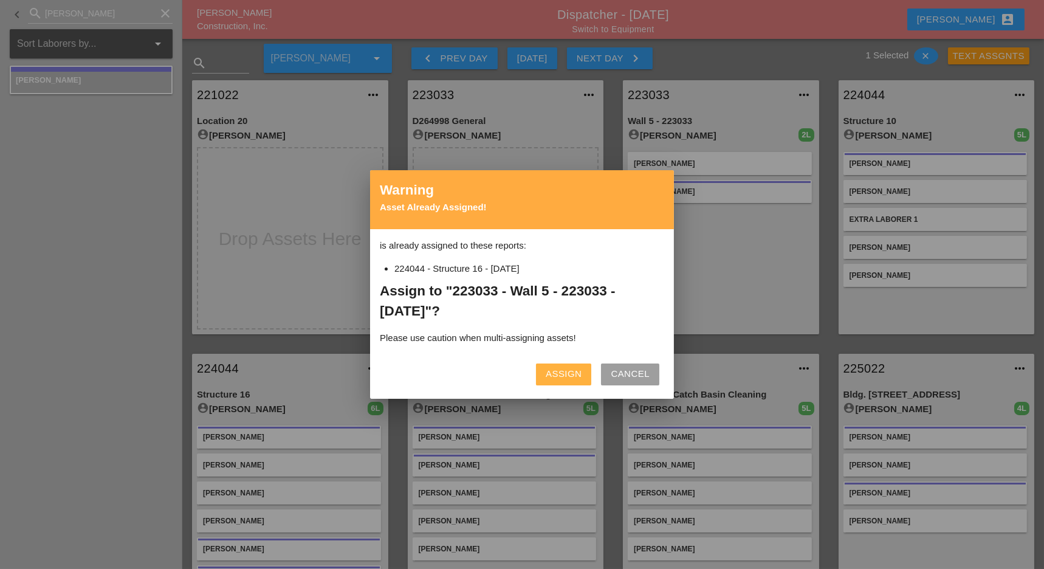
click at [567, 372] on div "Assign" at bounding box center [564, 374] width 36 height 14
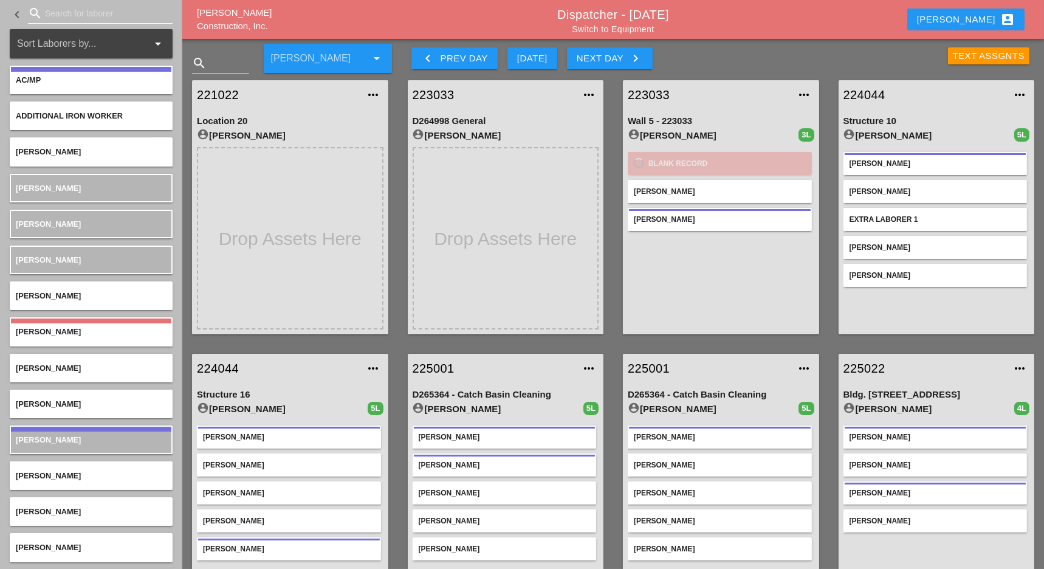
click at [72, 15] on input "Search for laborer" at bounding box center [100, 13] width 111 height 19
type input "u"
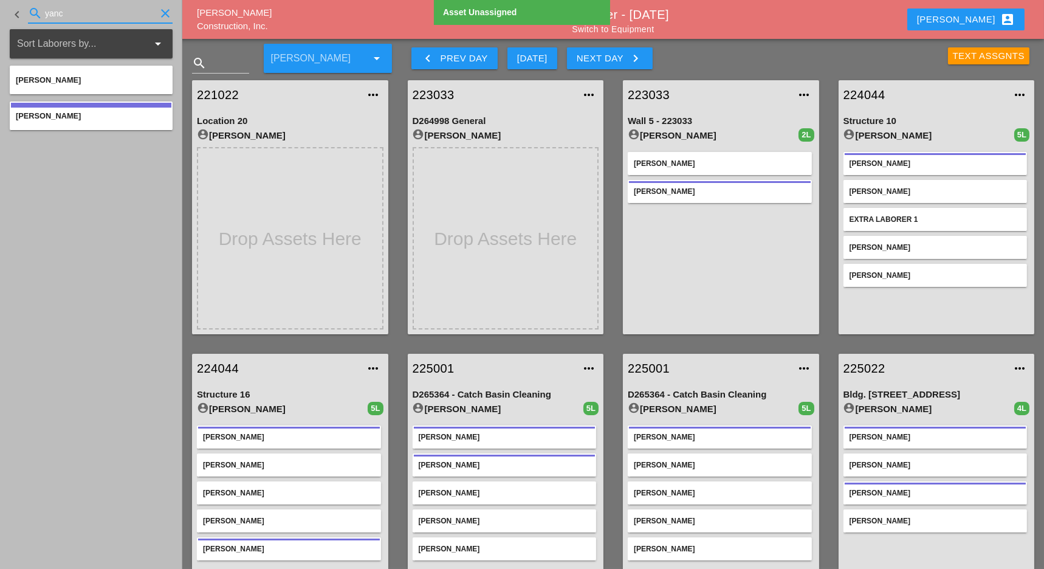
type input "yanc"
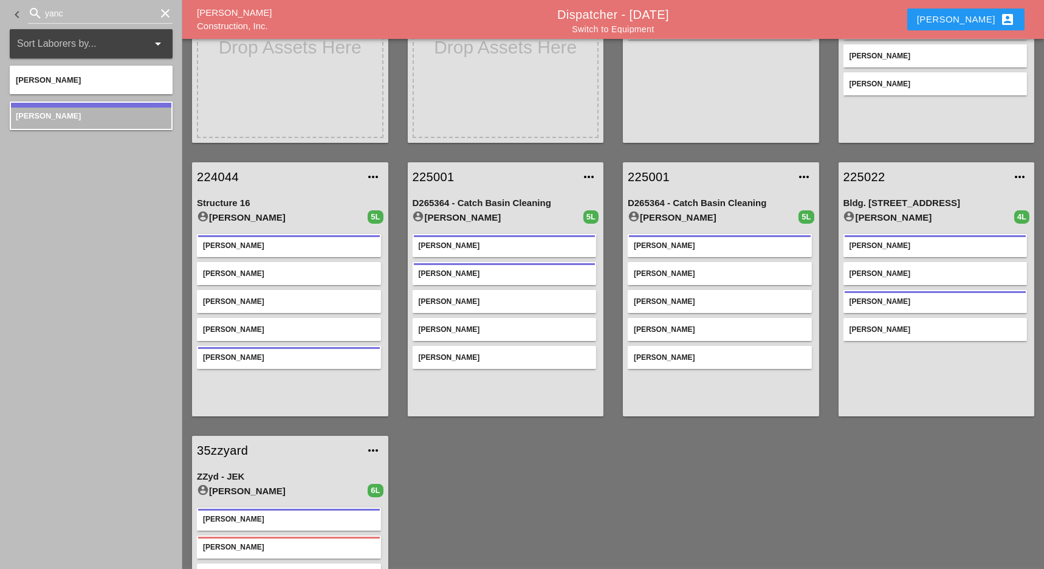
scroll to position [243, 0]
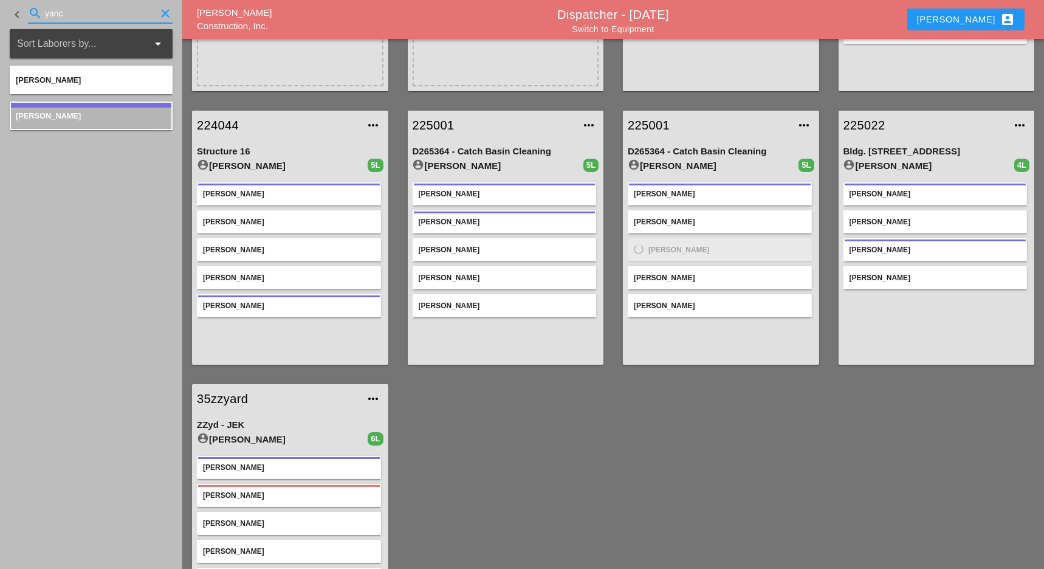
drag, startPoint x: 47, startPoint y: 6, endPoint x: 18, endPoint y: 3, distance: 29.9
click at [18, 3] on div "keyboard_arrow_left search yanc clear" at bounding box center [91, 14] width 163 height 41
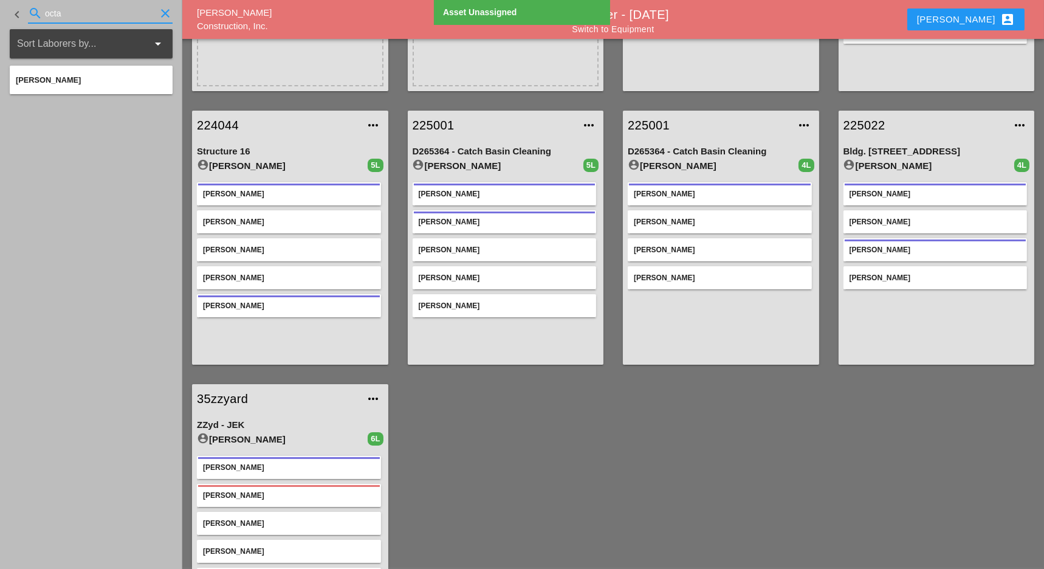
type input "octa"
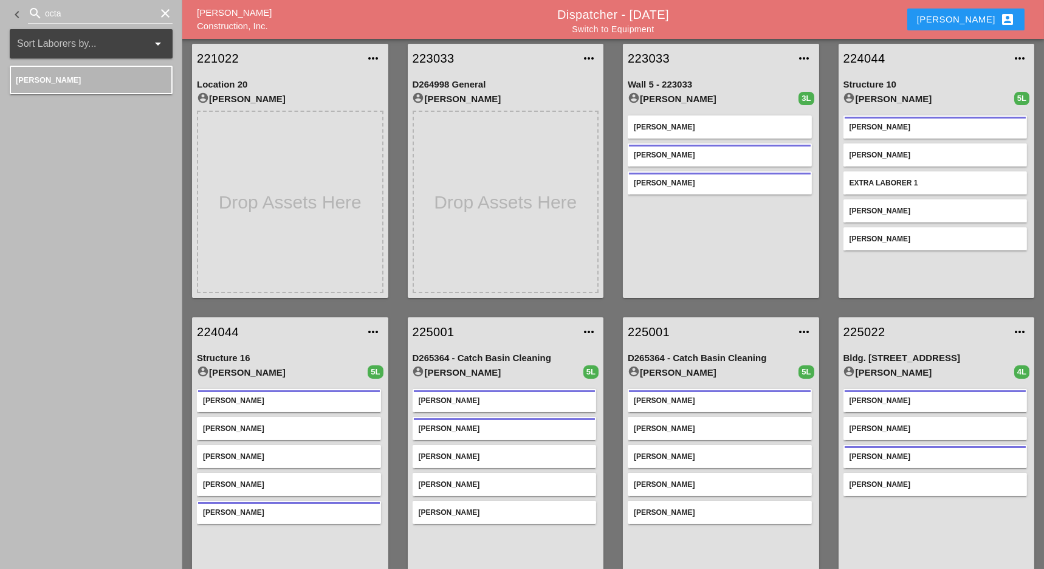
scroll to position [0, 0]
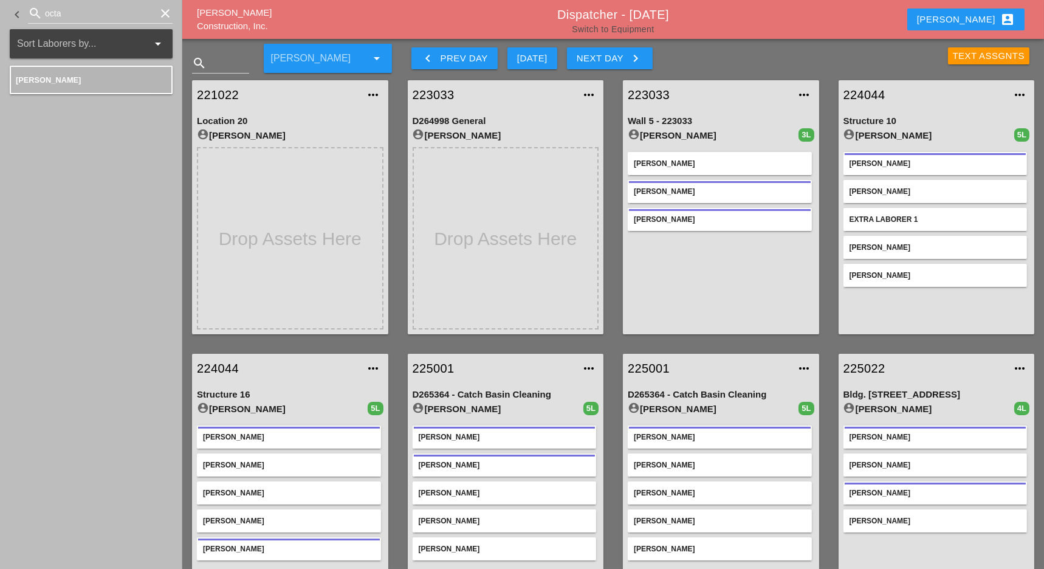
click at [601, 30] on link "Switch to Equipment" at bounding box center [613, 29] width 82 height 10
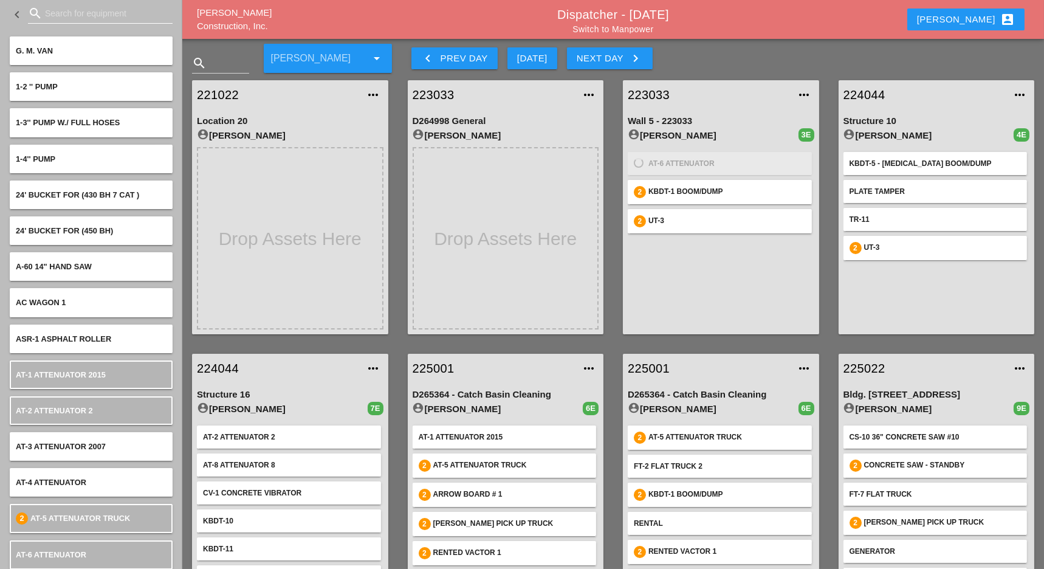
click at [65, 16] on input "Search for equipment" at bounding box center [100, 13] width 111 height 19
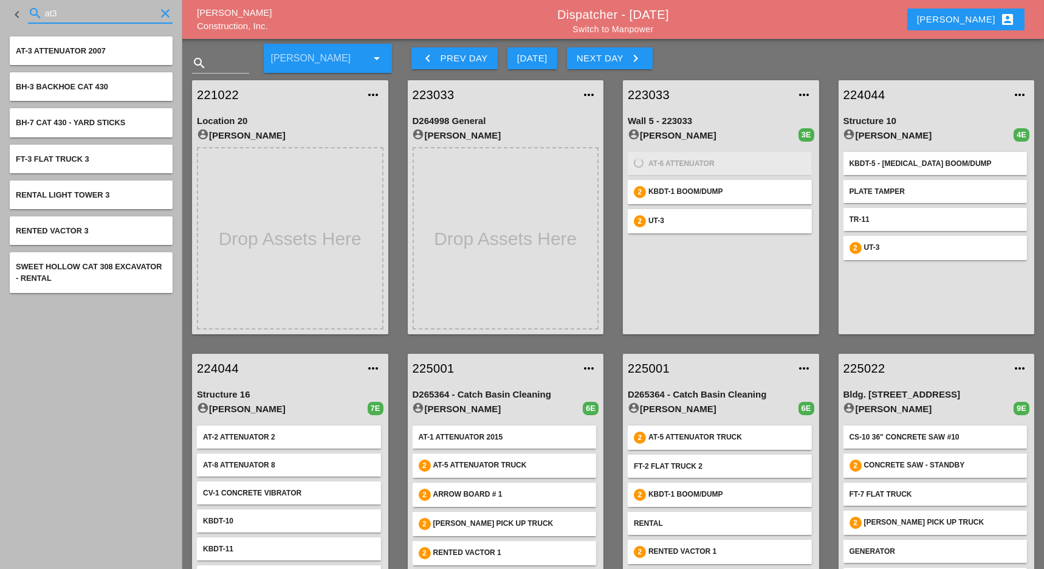
type input "at3"
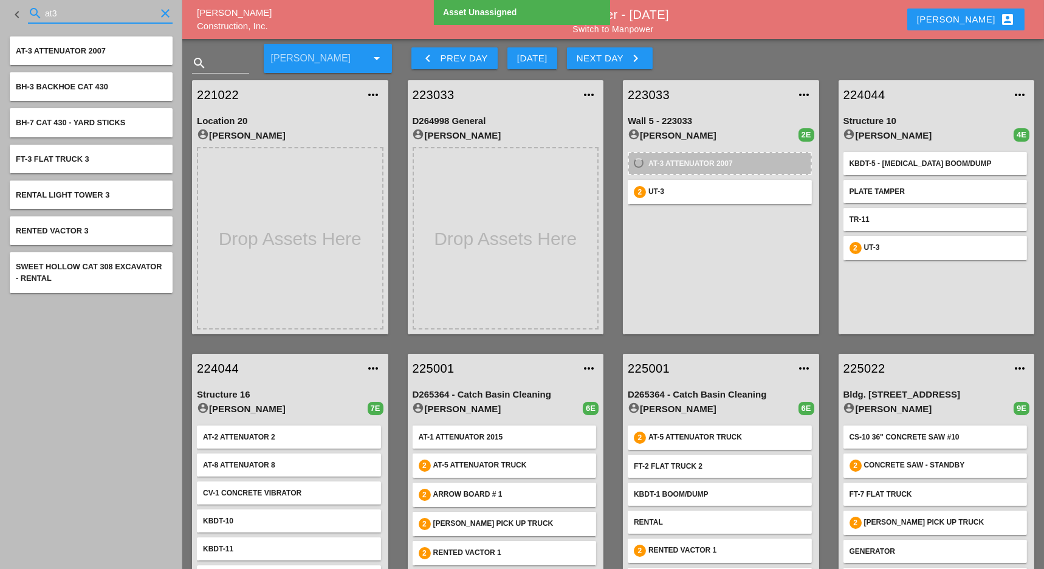
drag, startPoint x: 39, startPoint y: 5, endPoint x: 19, endPoint y: 3, distance: 20.1
click at [19, 2] on div "keyboard_arrow_left search at3 clear" at bounding box center [91, 14] width 163 height 41
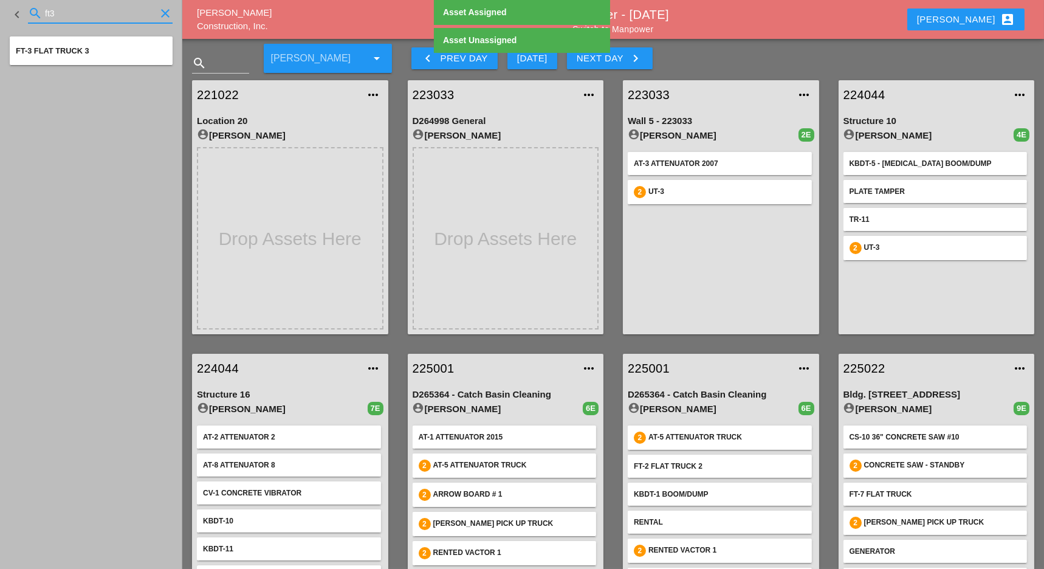
type input "ft3"
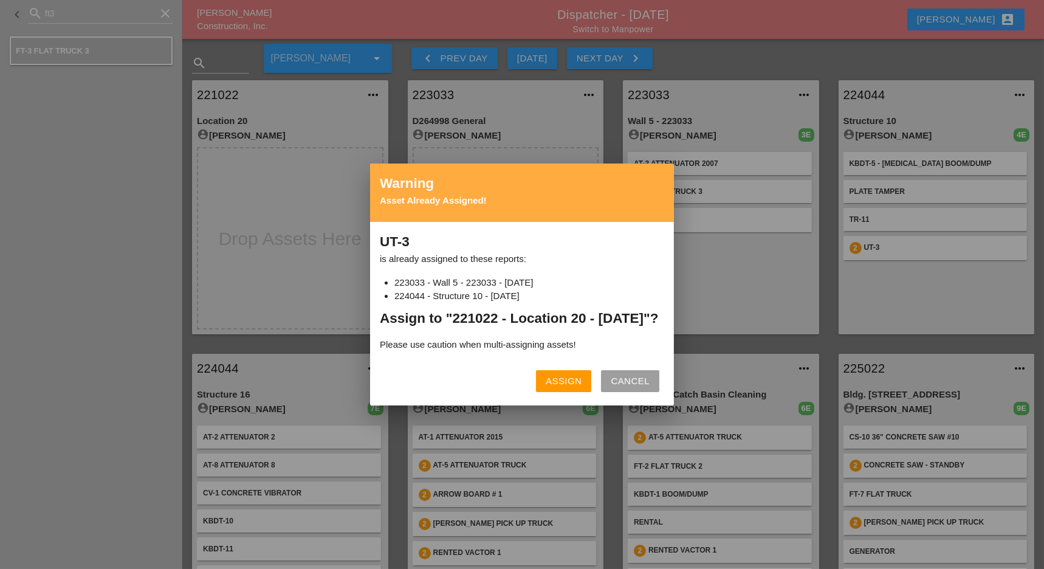
click at [612, 388] on div "Cancel" at bounding box center [630, 381] width 39 height 14
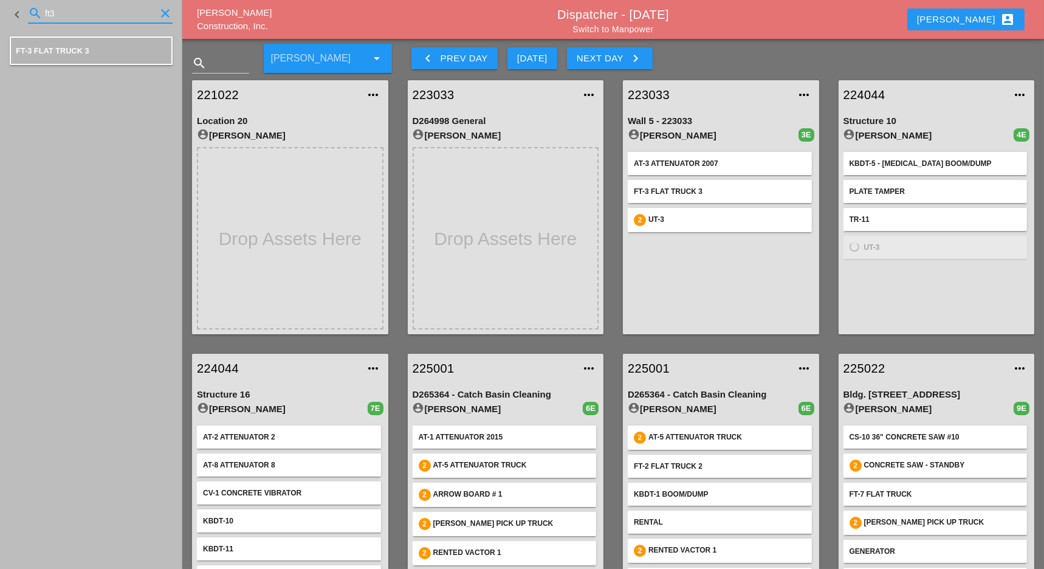
drag, startPoint x: 65, startPoint y: 14, endPoint x: 34, endPoint y: 13, distance: 31.0
click at [34, 13] on div "search ft3 clear" at bounding box center [100, 13] width 145 height 19
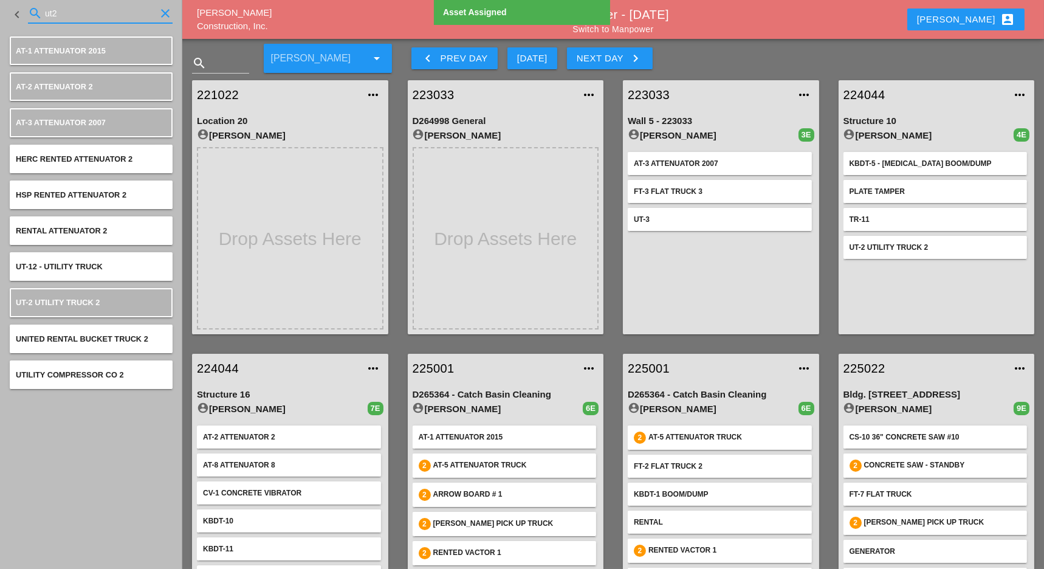
drag, startPoint x: 66, startPoint y: 8, endPoint x: 32, endPoint y: 10, distance: 33.5
click at [32, 10] on div "search ut2 clear" at bounding box center [100, 13] width 145 height 19
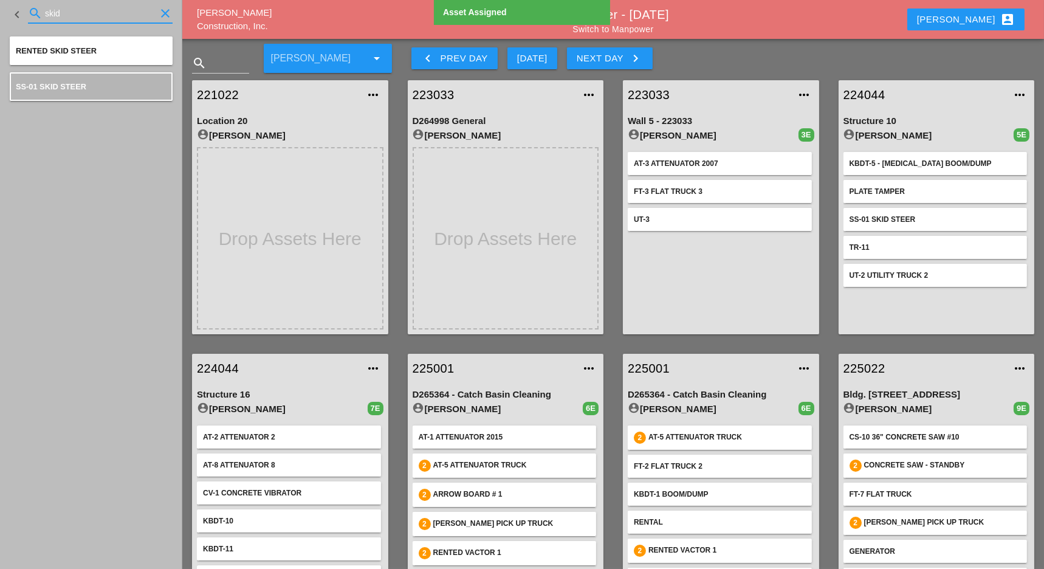
drag, startPoint x: 67, startPoint y: 15, endPoint x: 37, endPoint y: 10, distance: 30.8
click at [37, 10] on div "search skid clear" at bounding box center [100, 13] width 145 height 19
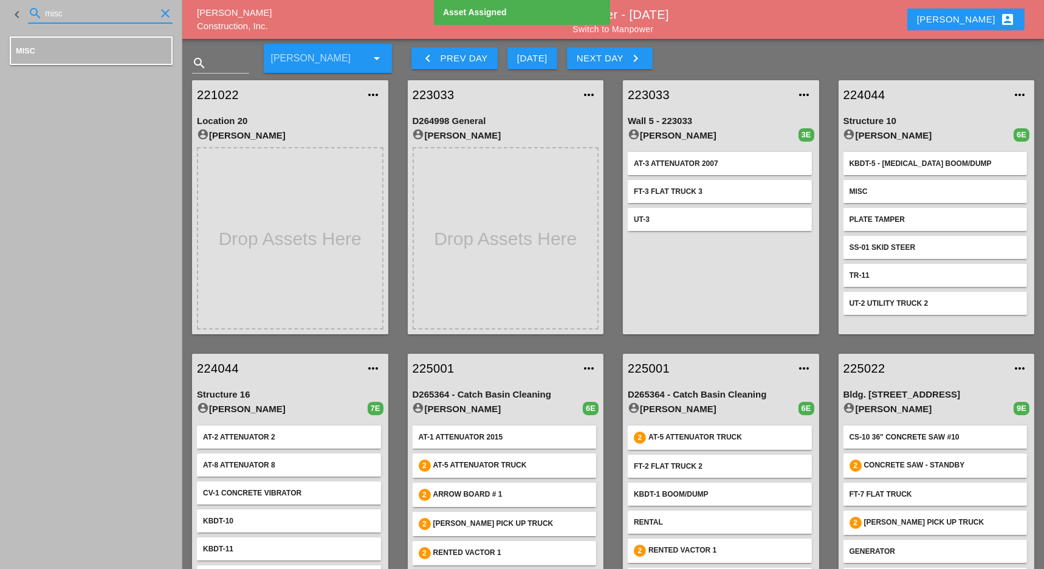
drag, startPoint x: 74, startPoint y: 14, endPoint x: 31, endPoint y: 15, distance: 42.5
click at [32, 15] on div "search misc clear" at bounding box center [100, 13] width 145 height 19
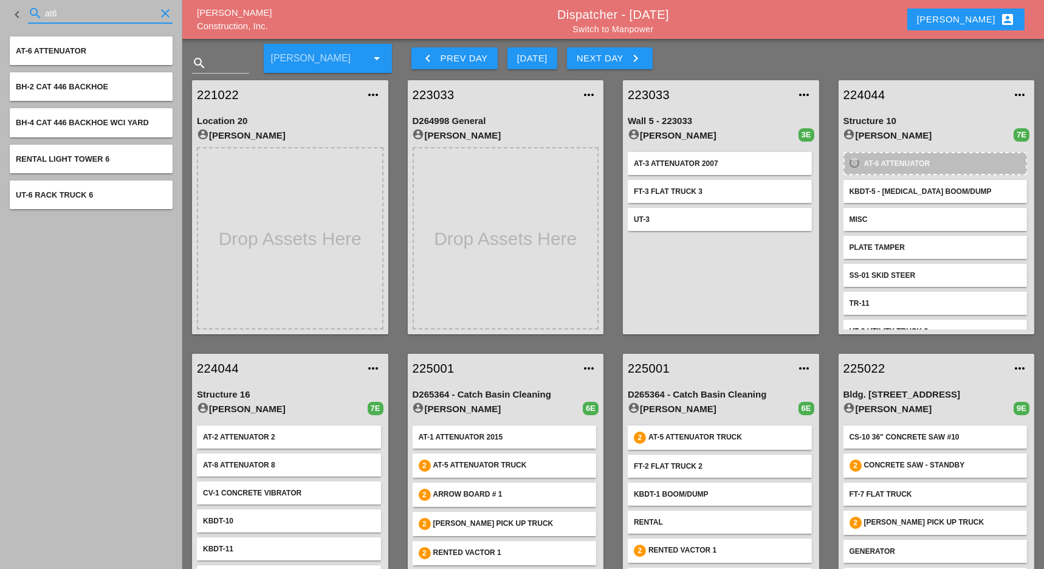
drag, startPoint x: 63, startPoint y: 13, endPoint x: 49, endPoint y: 9, distance: 15.2
click at [49, 9] on input "at6" at bounding box center [100, 13] width 111 height 19
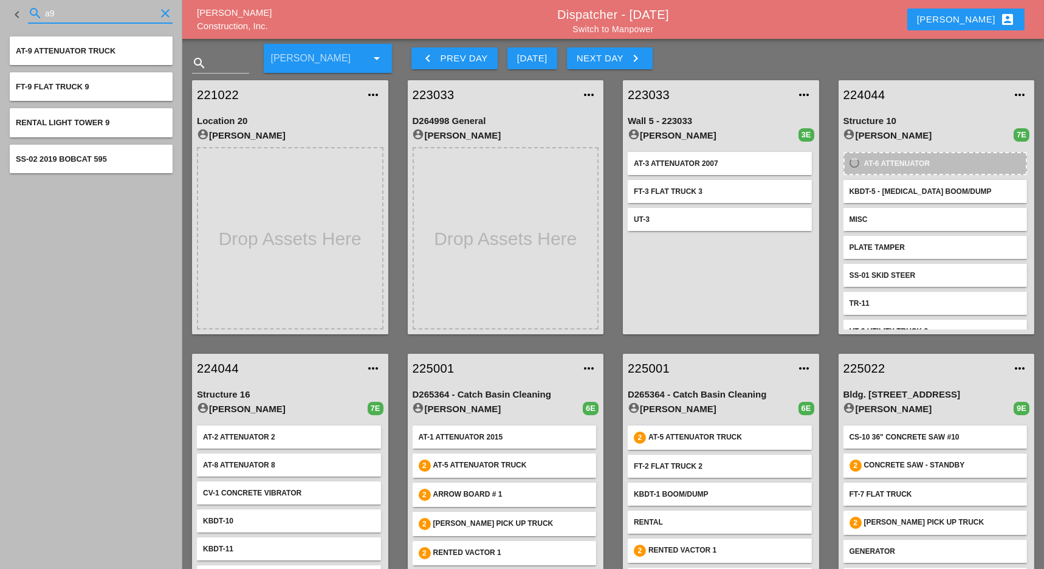
type input "a9"
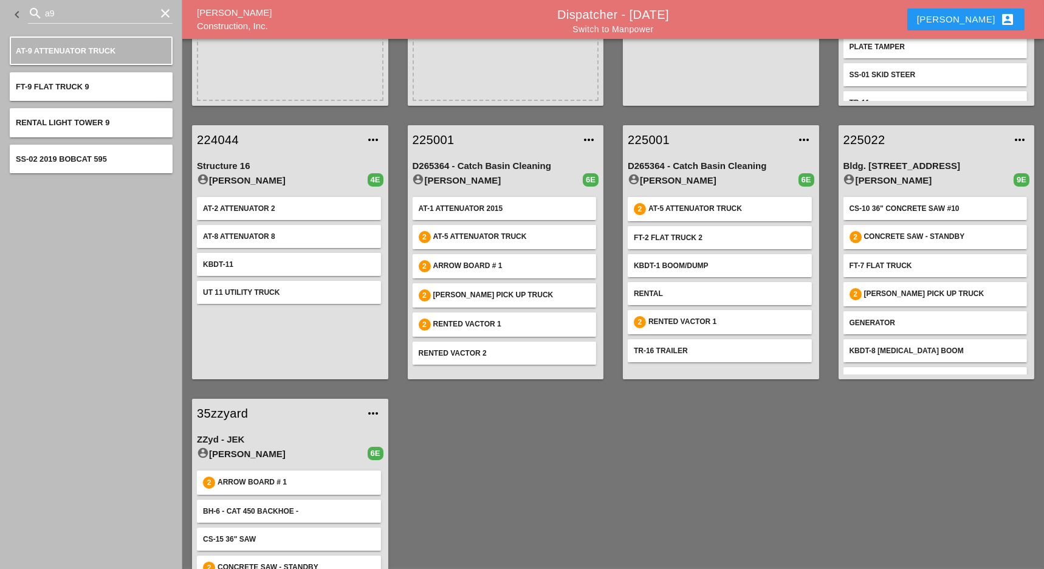
scroll to position [243, 0]
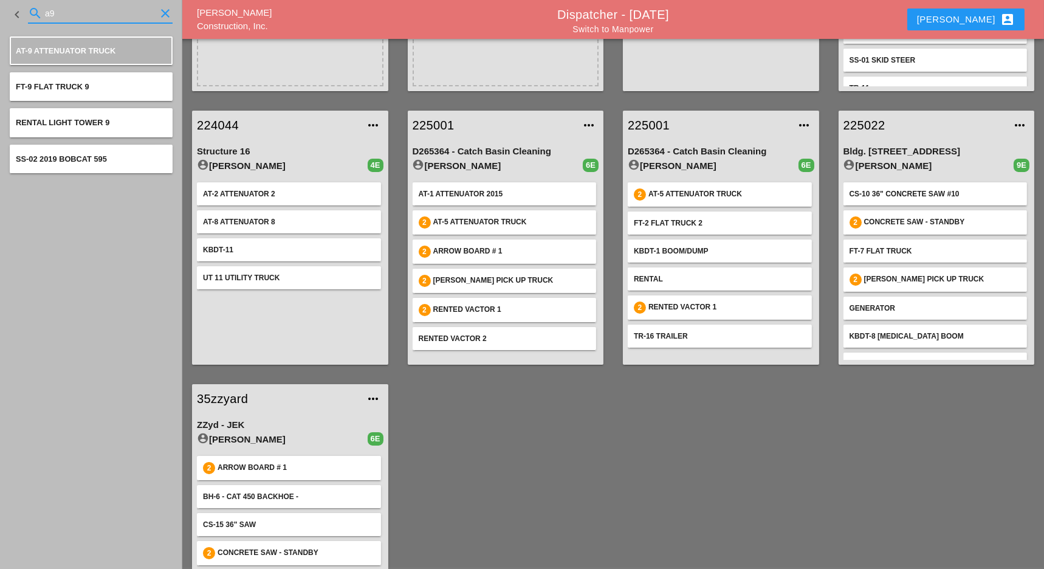
drag, startPoint x: 61, startPoint y: 15, endPoint x: 39, endPoint y: 15, distance: 21.9
click at [39, 15] on div "search a9 clear" at bounding box center [100, 13] width 145 height 19
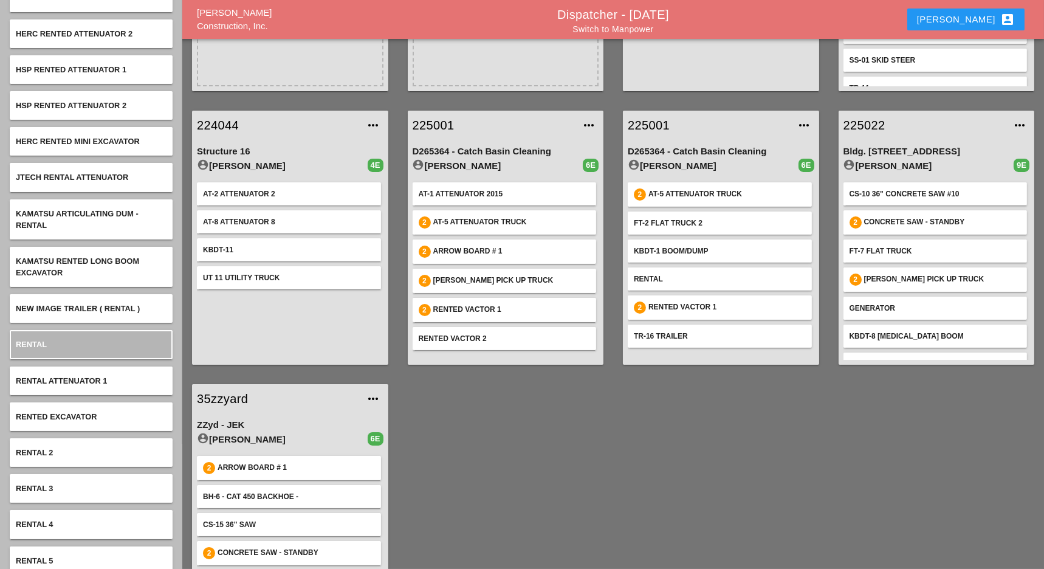
scroll to position [162, 0]
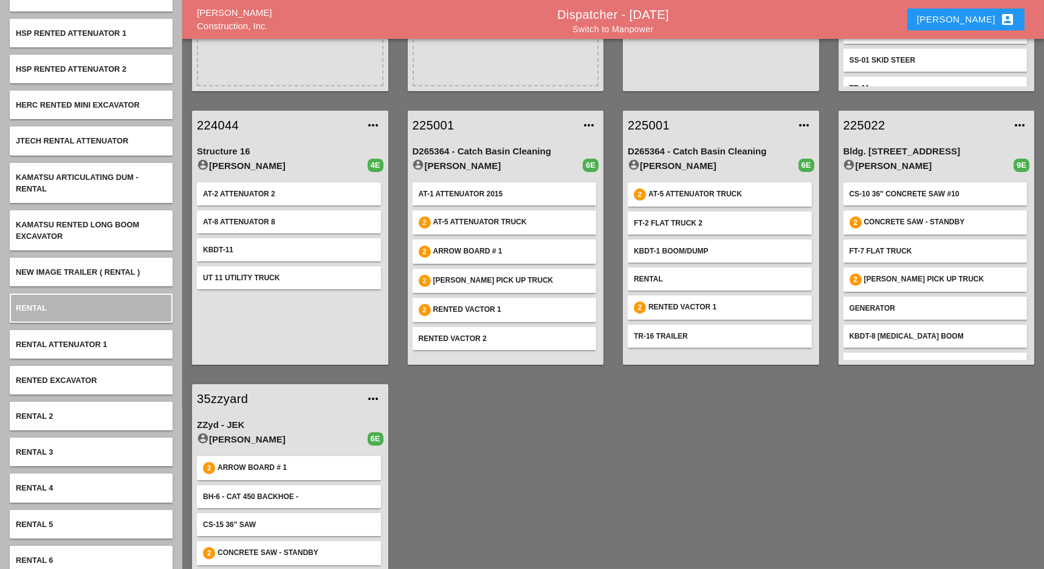
type input "renta"
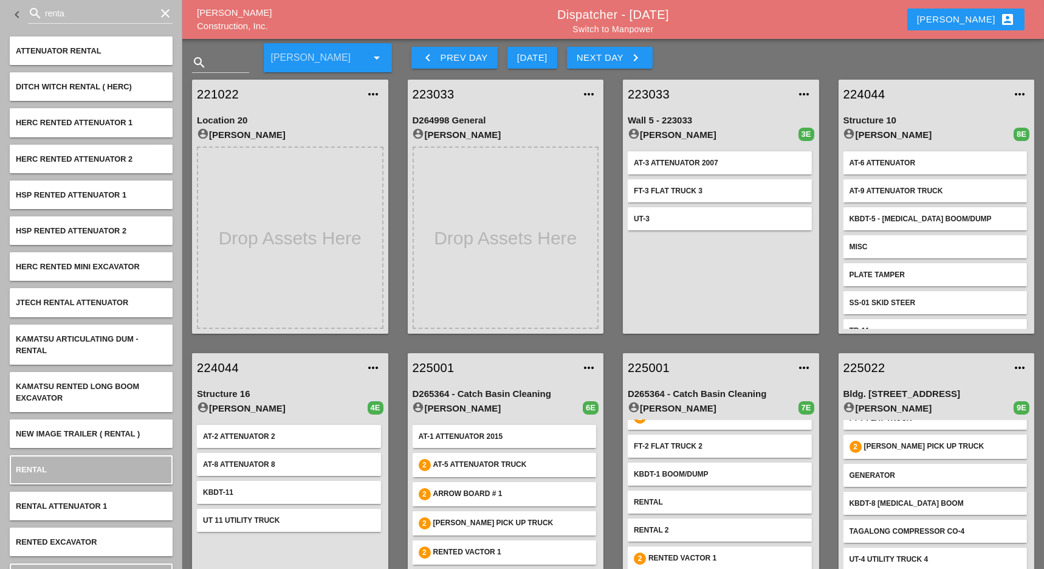
scroll to position [0, 0]
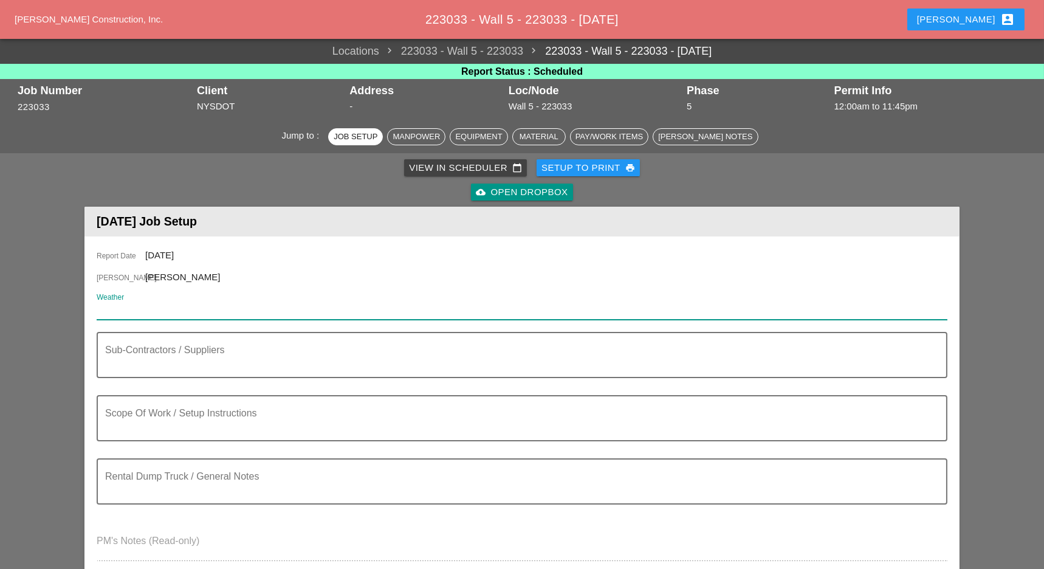
click at [143, 306] on input "Weather" at bounding box center [513, 309] width 833 height 19
paste input "Mon 22 Partly Cloudy 75° /65° 6% ESE 8 mph"
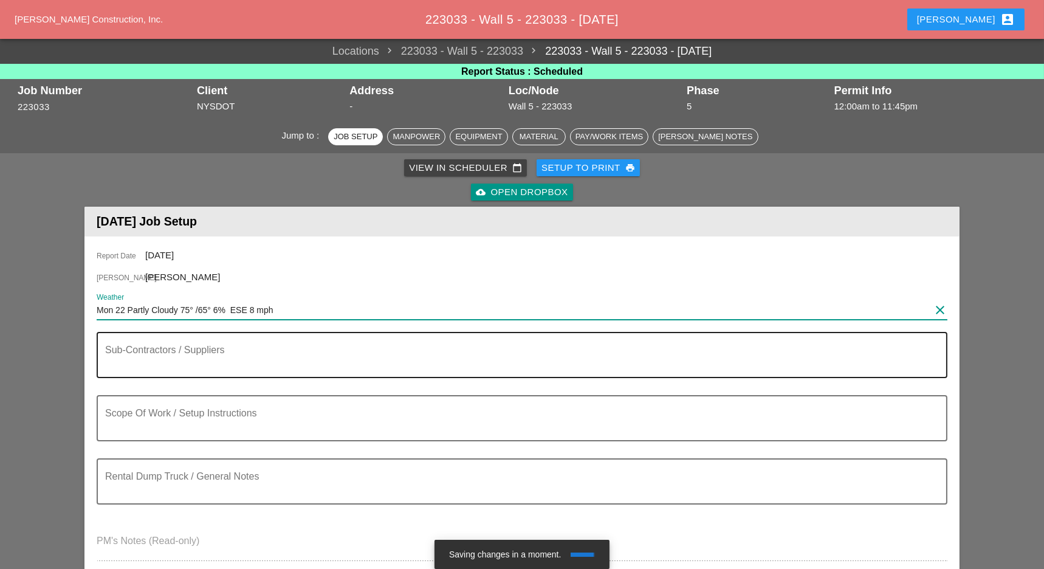
type input "Mon 22 Partly Cloudy 75° /65° 6% ESE 8 mph"
click at [145, 364] on textarea "Sub-Contractors / Suppliers" at bounding box center [517, 361] width 824 height 29
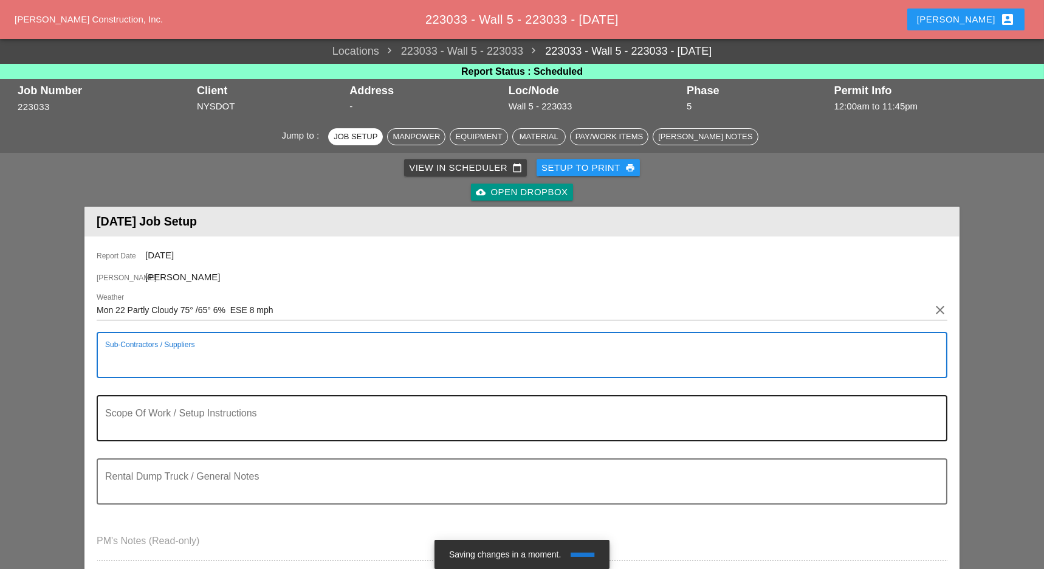
scroll to position [81, 0]
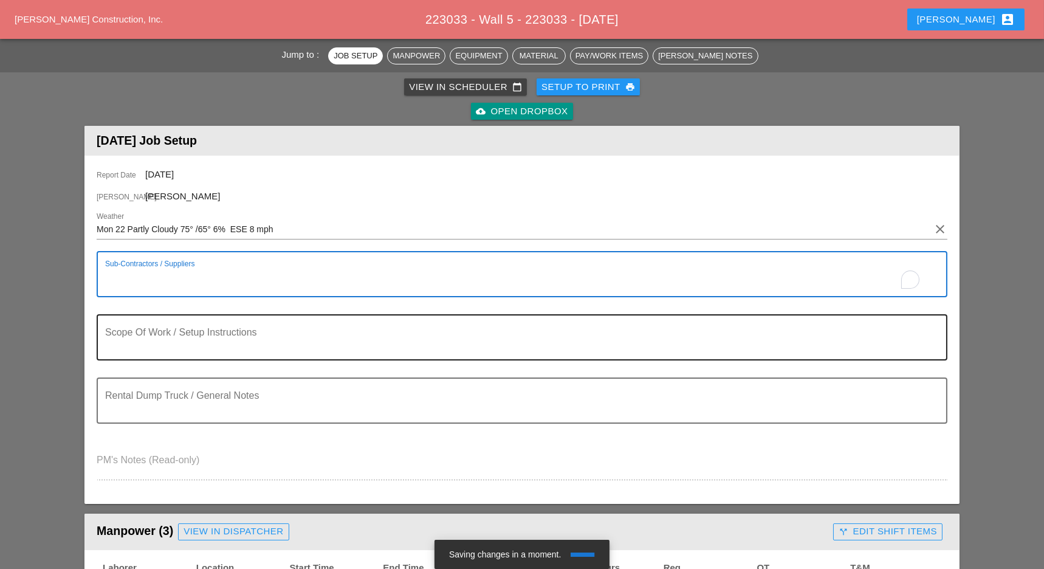
click at [155, 346] on textarea "Scope Of Work / Setup Instructions" at bounding box center [517, 344] width 824 height 29
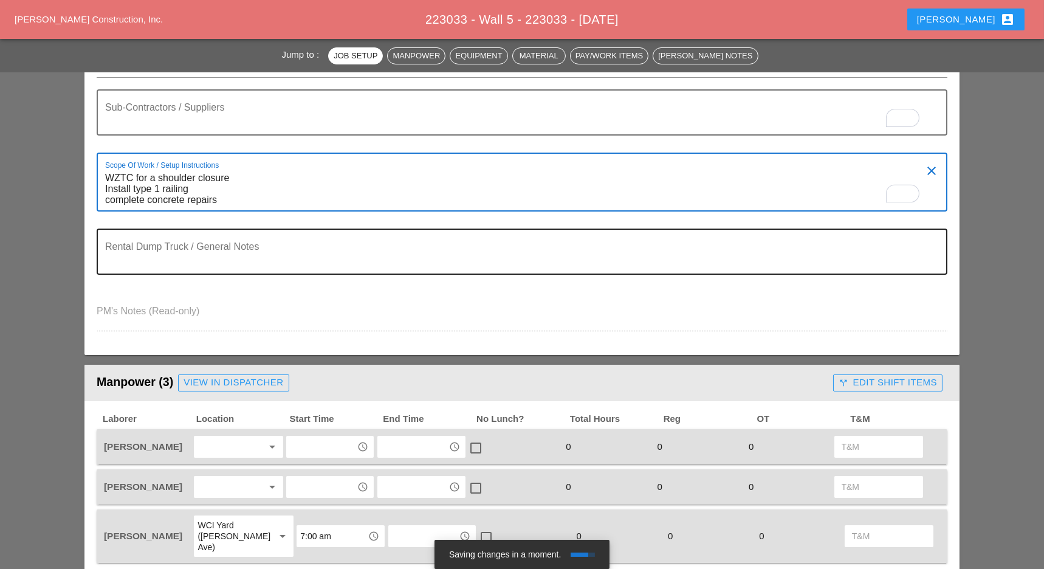
scroll to position [405, 0]
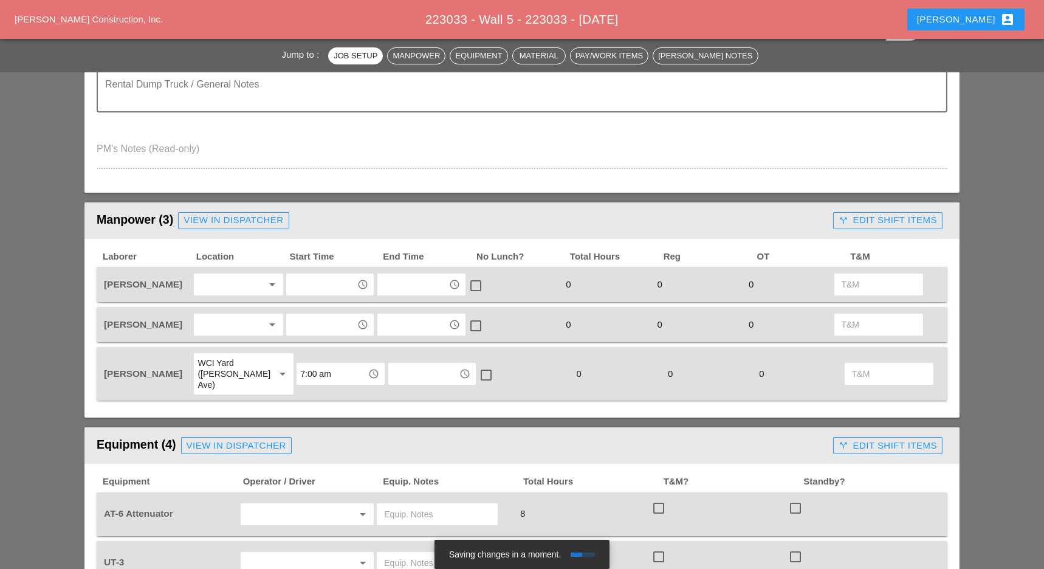
type textarea "WZTC for a shoulder closure Install type 1 railing complete concrete repairs"
click at [236, 278] on div at bounding box center [229, 284] width 64 height 19
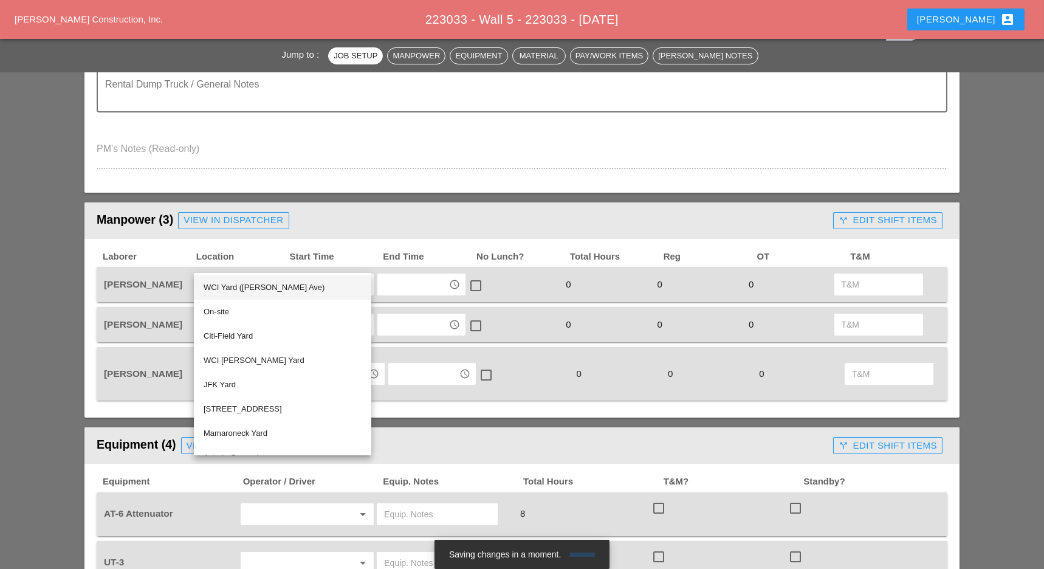
click at [242, 287] on div "WCI Yard (Provost Ave)" at bounding box center [283, 287] width 158 height 15
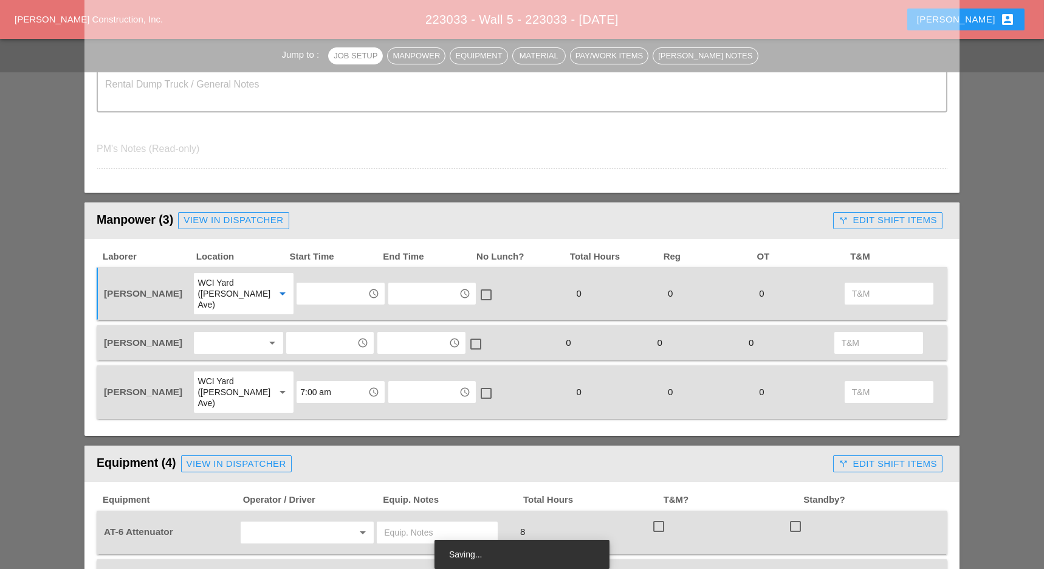
click at [222, 333] on div at bounding box center [229, 342] width 64 height 19
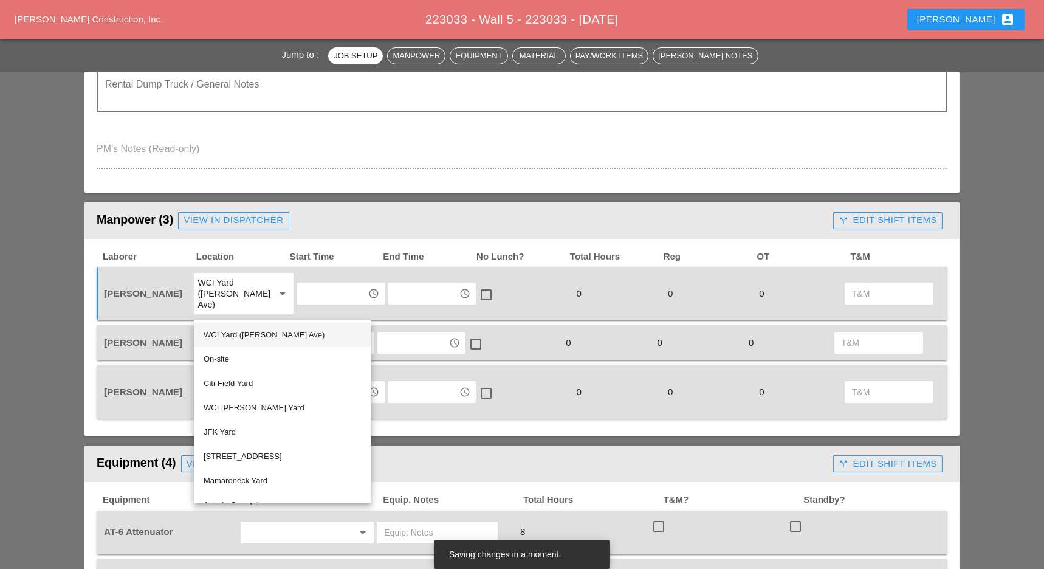
click at [241, 335] on div "WCI Yard (Provost Ave)" at bounding box center [283, 334] width 158 height 15
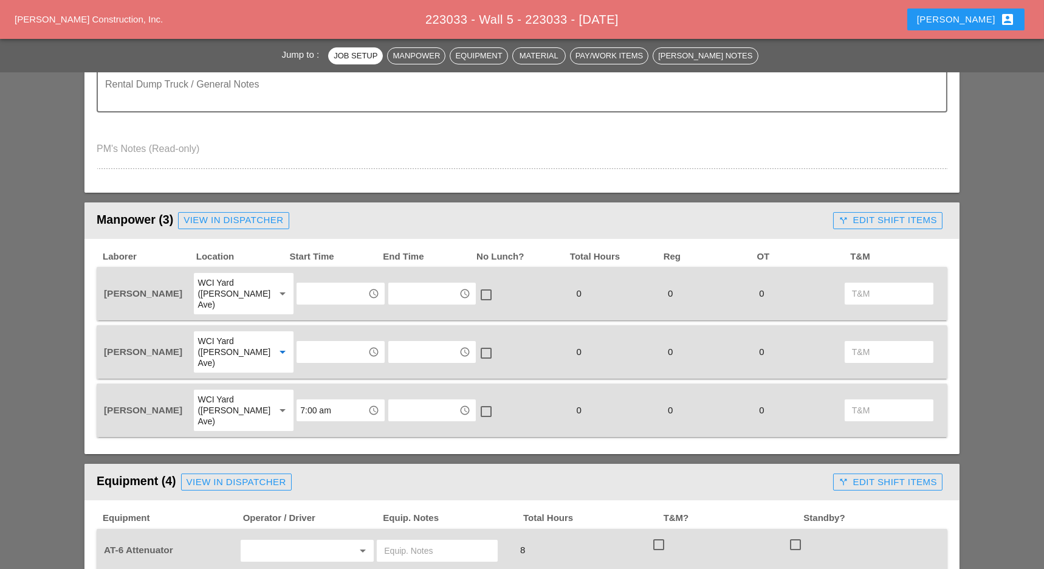
click at [308, 289] on input "text" at bounding box center [331, 293] width 63 height 19
click at [303, 313] on div "7 :00 am" at bounding box center [330, 313] width 69 height 15
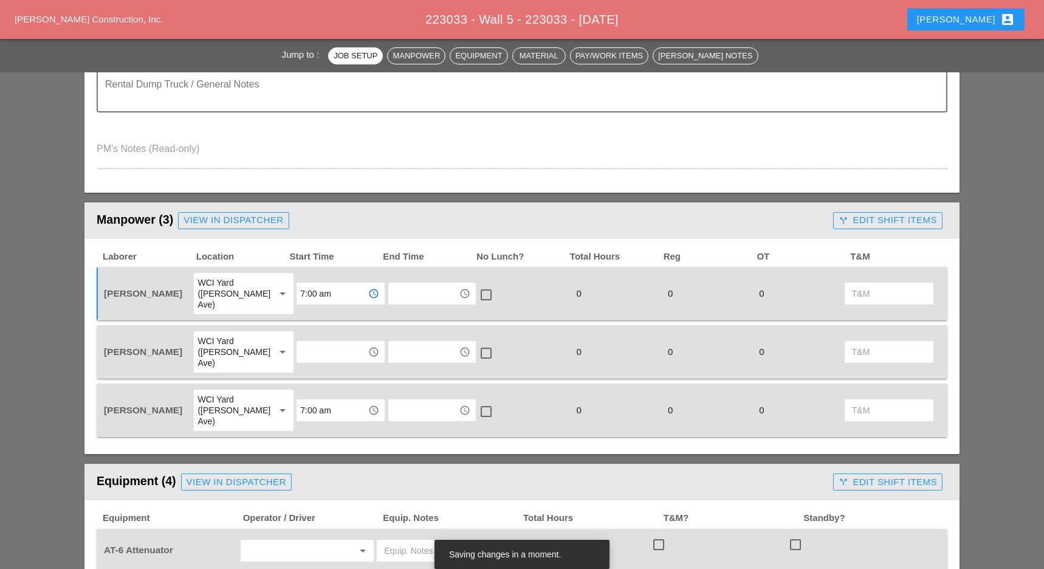
type input "7:00 am"
click at [305, 342] on input "text" at bounding box center [331, 351] width 63 height 19
click at [314, 357] on div "7 :00 am" at bounding box center [330, 361] width 69 height 15
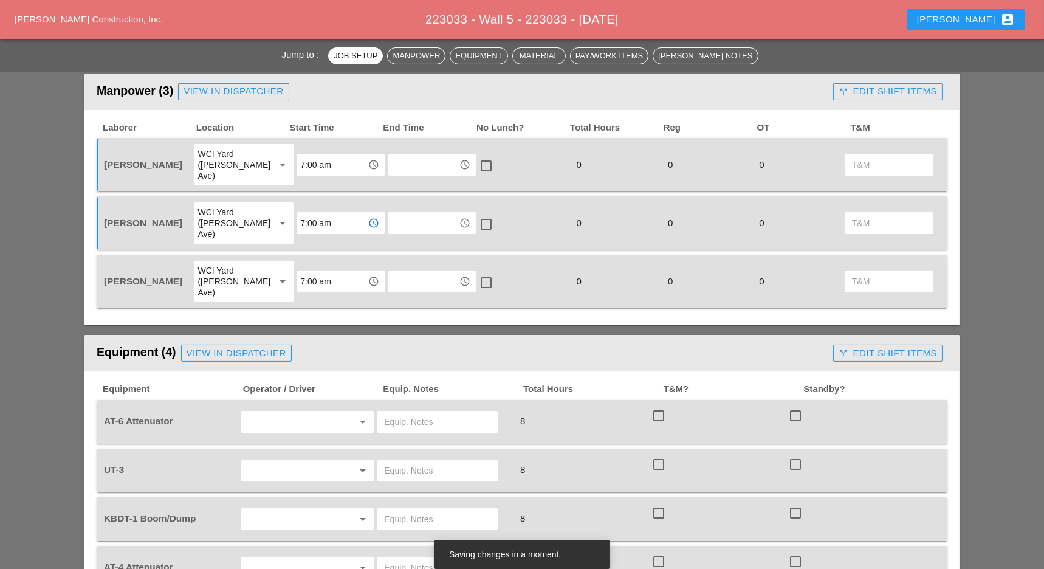
scroll to position [566, 0]
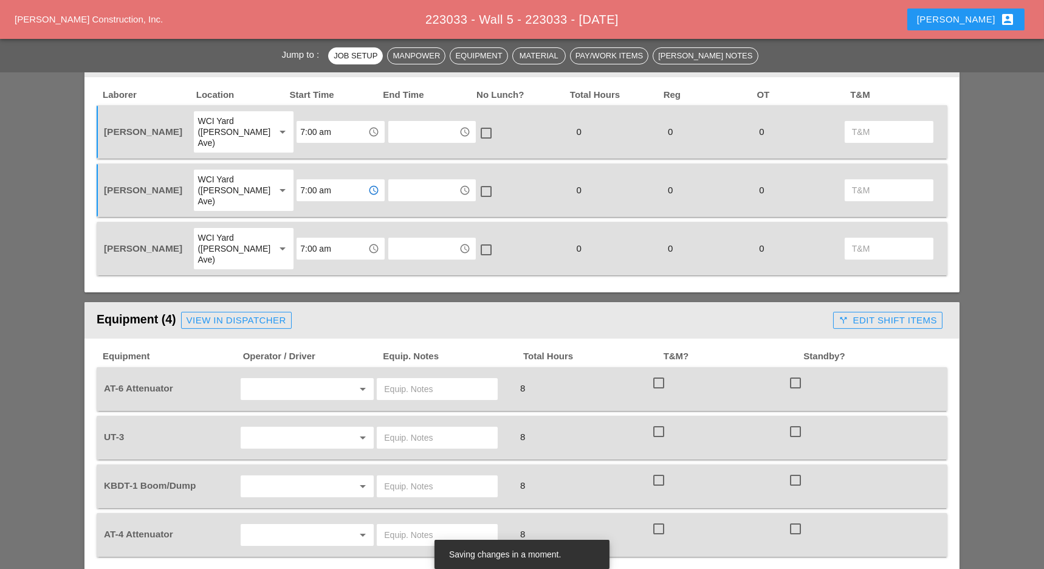
drag, startPoint x: 241, startPoint y: 356, endPoint x: 247, endPoint y: 352, distance: 6.6
type input "7:00 am"
click at [242, 378] on div "arrow_drop_down" at bounding box center [308, 389] width 134 height 22
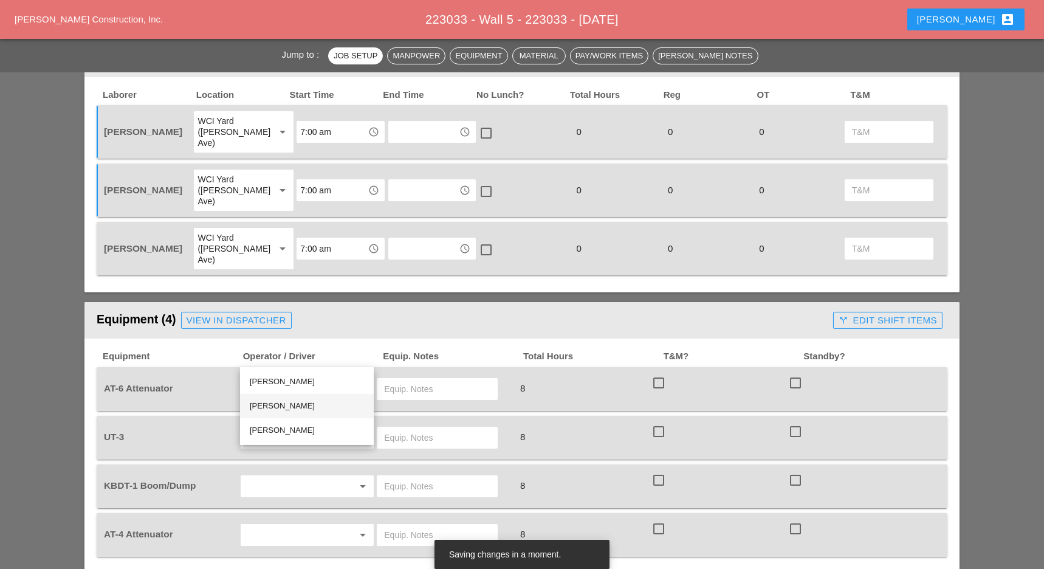
click at [267, 401] on div "[PERSON_NAME]" at bounding box center [307, 406] width 114 height 15
type input "[PERSON_NAME]"
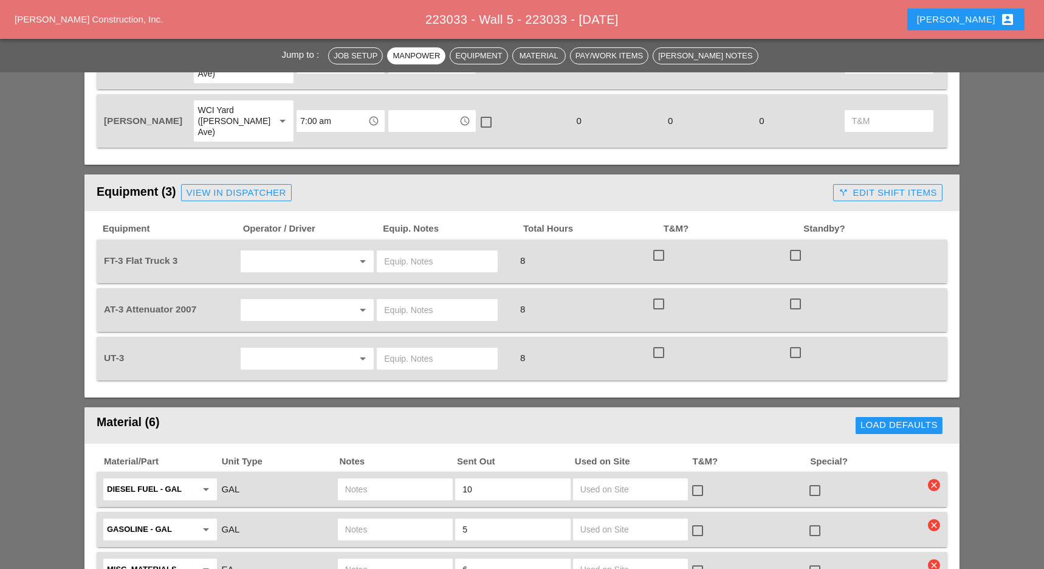
scroll to position [729, 0]
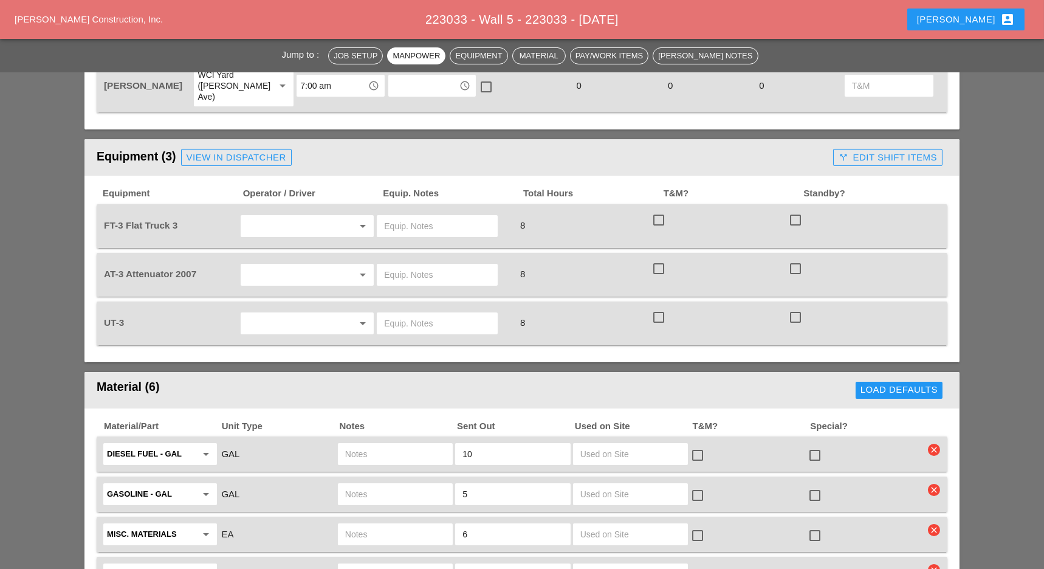
click at [276, 216] on input "text" at bounding box center [290, 225] width 92 height 19
click at [269, 217] on div "[PERSON_NAME]" at bounding box center [307, 218] width 114 height 15
type input "[PERSON_NAME]"
click at [269, 258] on div "arrow_drop_down" at bounding box center [307, 275] width 137 height 34
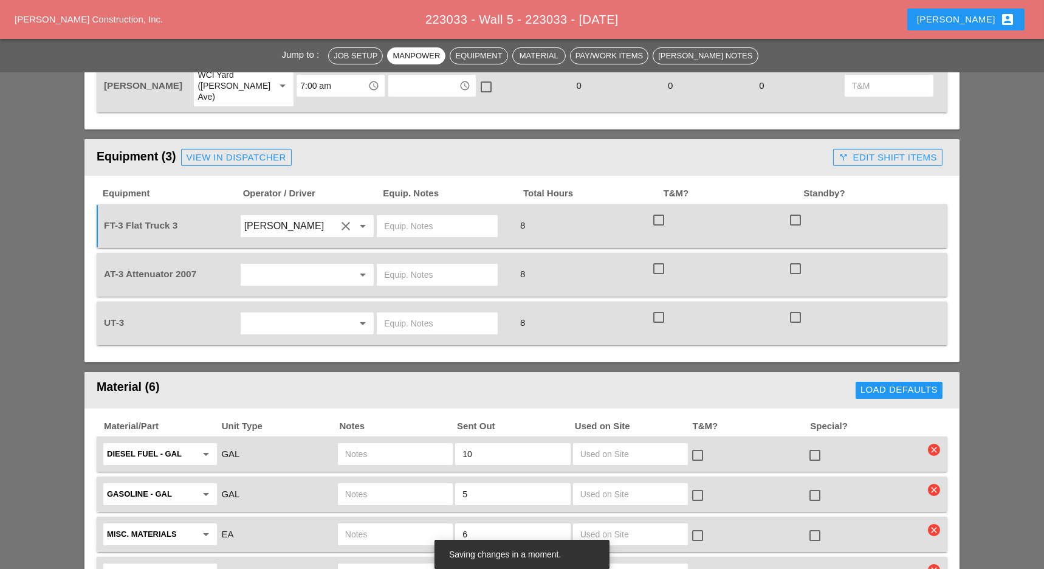
click at [268, 265] on input "text" at bounding box center [290, 274] width 92 height 19
click at [275, 286] on div "[PERSON_NAME]" at bounding box center [307, 291] width 114 height 15
type input "[PERSON_NAME]"
click at [275, 313] on input "text" at bounding box center [290, 322] width 92 height 19
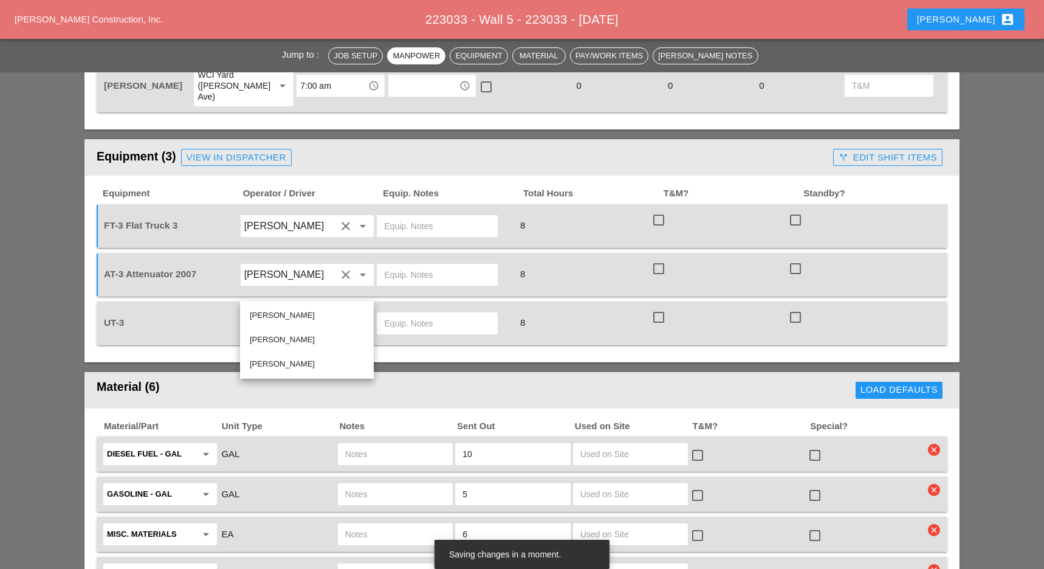
click at [275, 361] on div "[PERSON_NAME]" at bounding box center [307, 364] width 114 height 15
type input "[PERSON_NAME]"
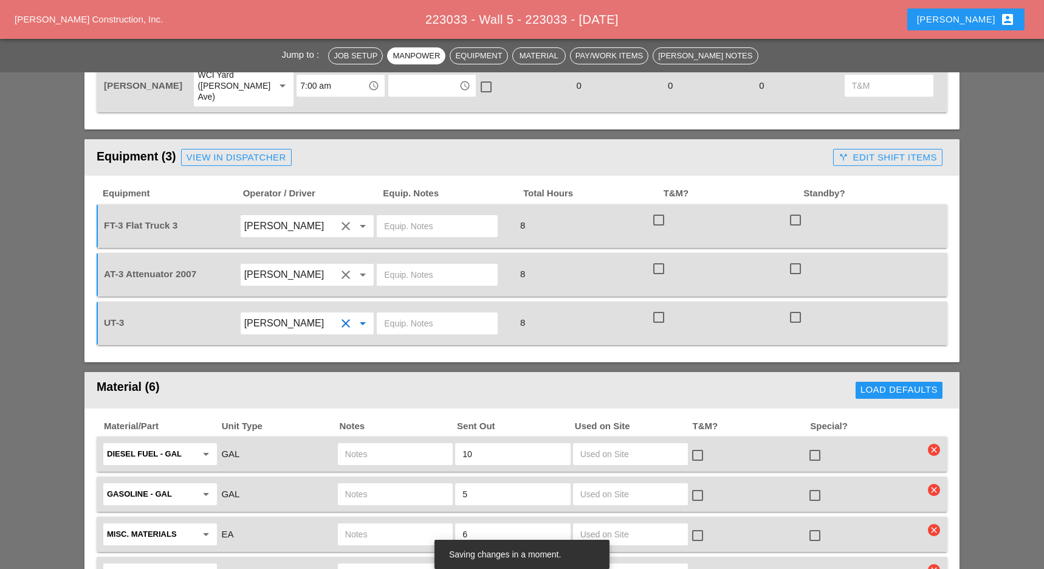
click at [394, 313] on input "text" at bounding box center [437, 322] width 106 height 19
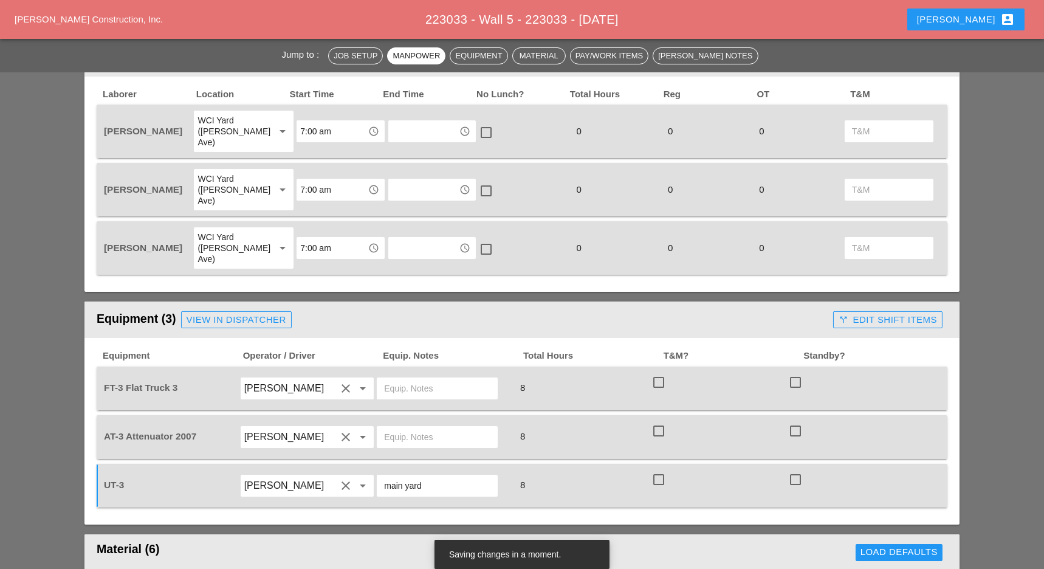
scroll to position [324, 0]
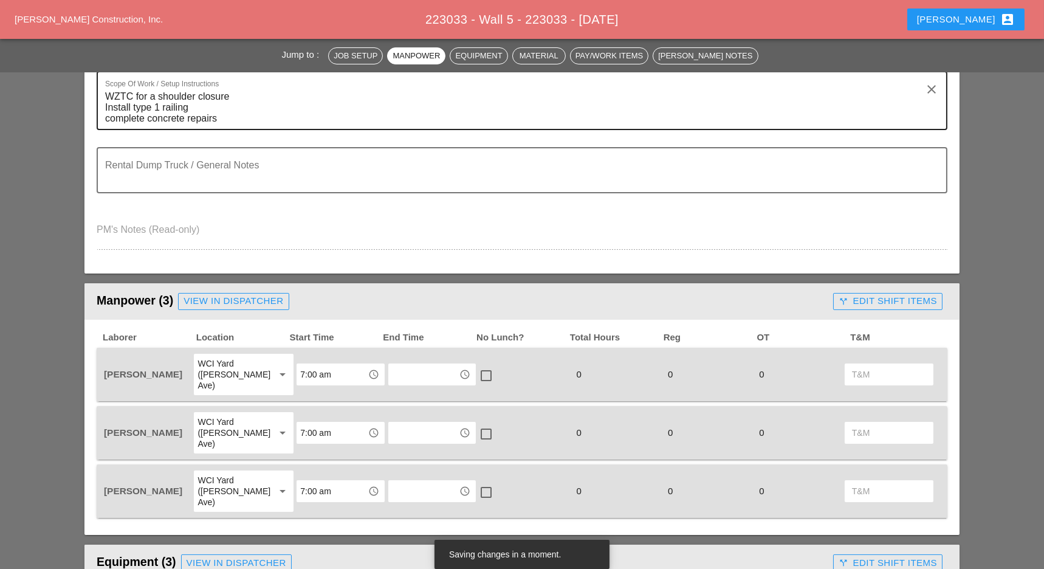
type input "main yard"
click at [253, 115] on textarea "WZTC for a shoulder closure Install type 1 railing complete concrete repairs" at bounding box center [517, 108] width 824 height 42
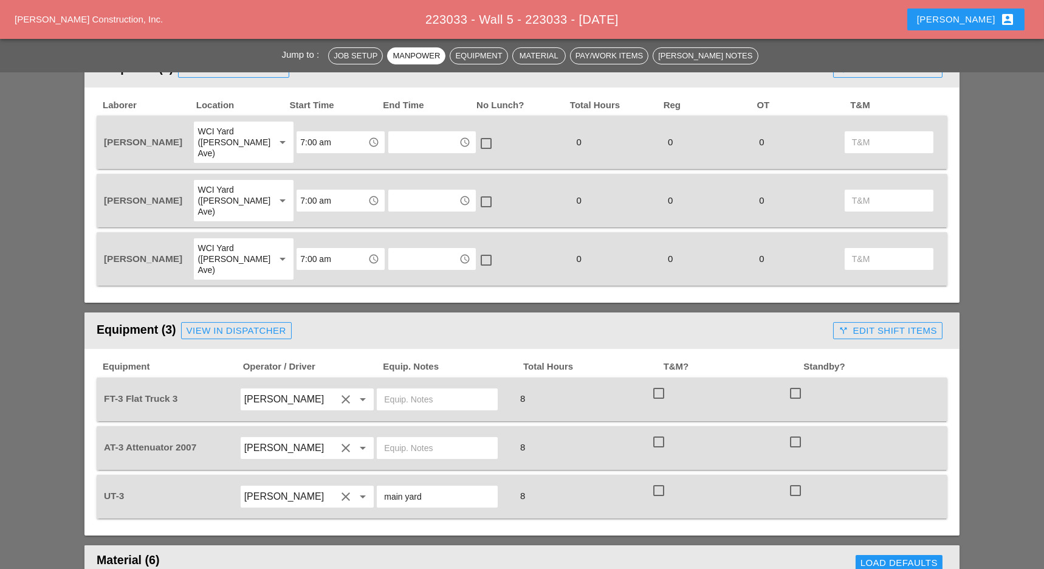
scroll to position [729, 0]
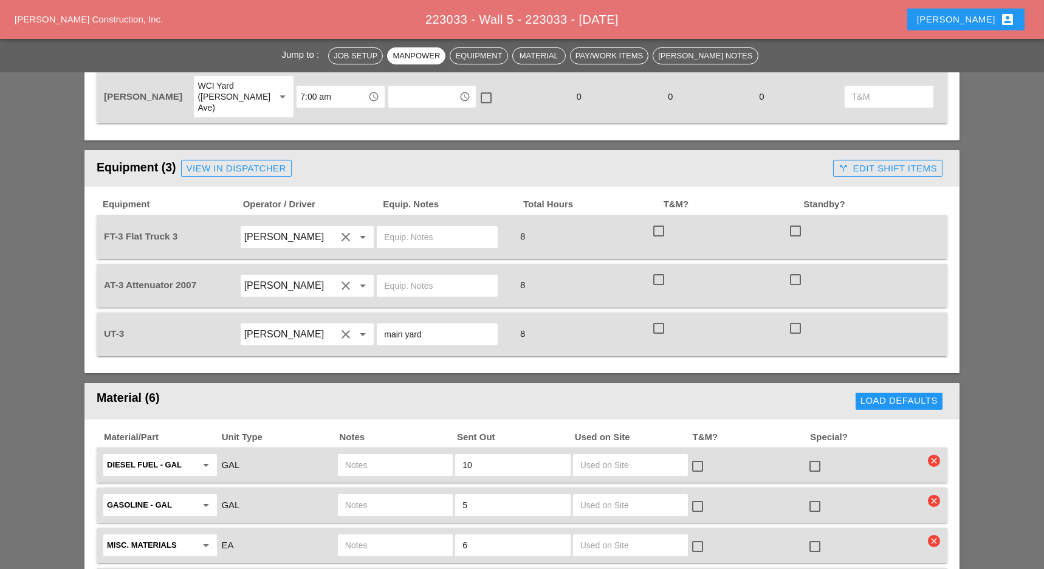
type textarea "WZTC for a shoulder closure Install type 1 railing Complete concrete repairs Co…"
click at [404, 227] on input "text" at bounding box center [437, 236] width 106 height 19
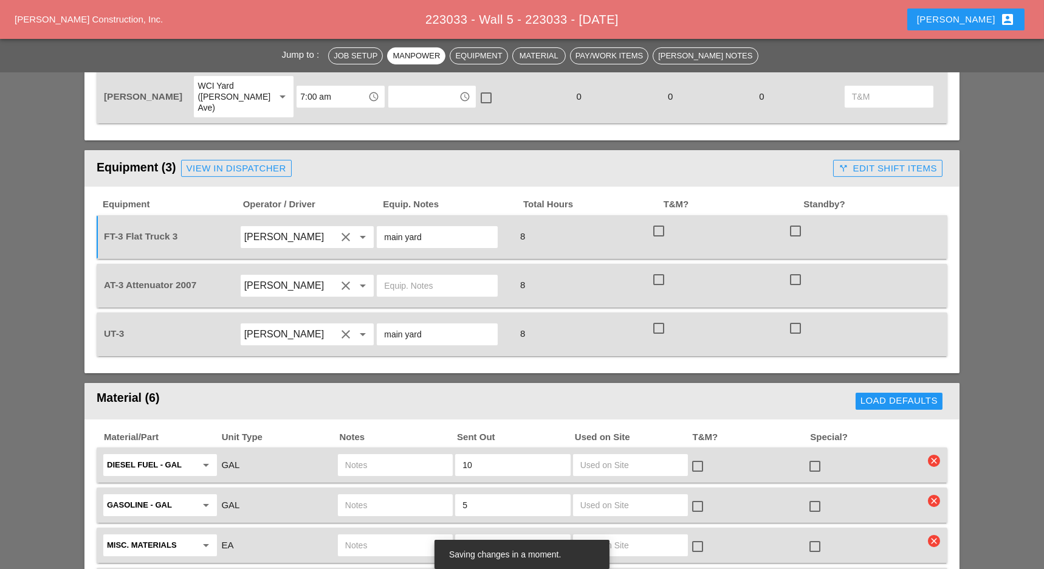
type input "main yard"
click at [398, 276] on input "text" at bounding box center [437, 285] width 106 height 19
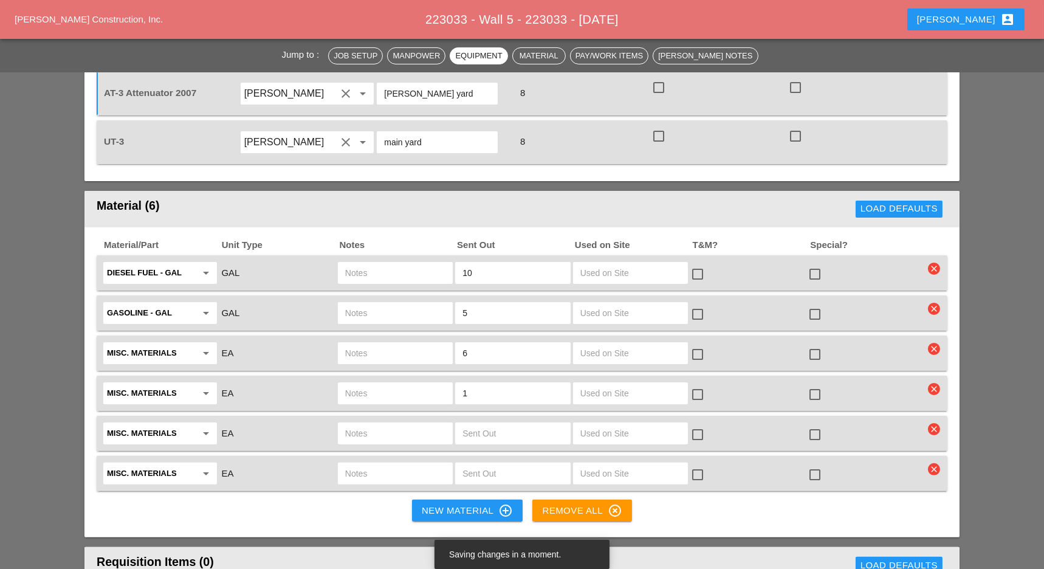
scroll to position [891, 0]
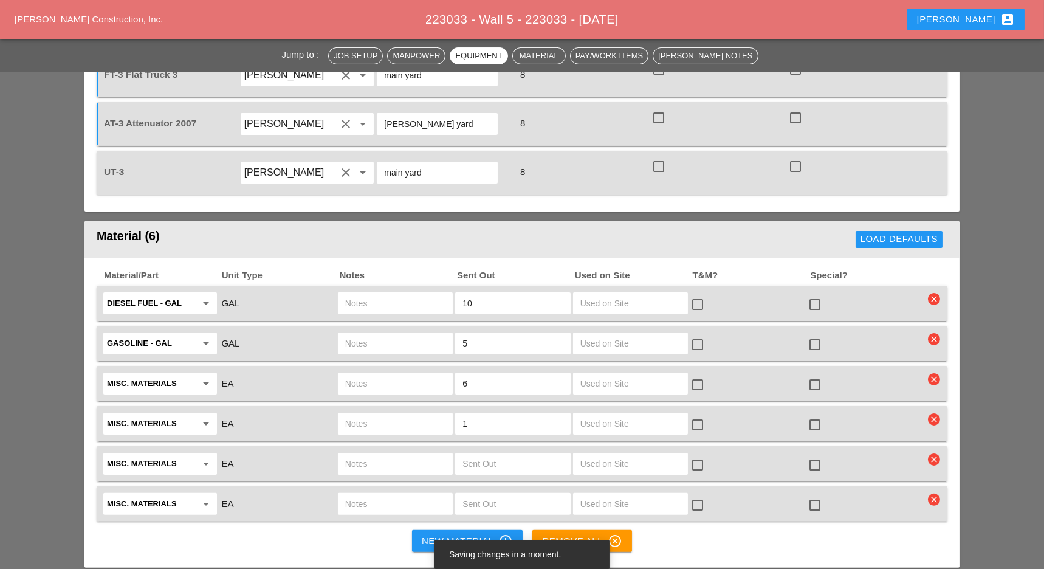
type input "[PERSON_NAME] yard"
drag, startPoint x: 117, startPoint y: 137, endPoint x: 89, endPoint y: 134, distance: 27.4
click at [89, 134] on div "Equipment Operator / Driver Equip. Notes Total Hours T&M? [GEOGRAPHIC_DATA]? FT…" at bounding box center [521, 118] width 875 height 187
copy span "UT-3"
click at [364, 293] on input "text" at bounding box center [395, 302] width 100 height 19
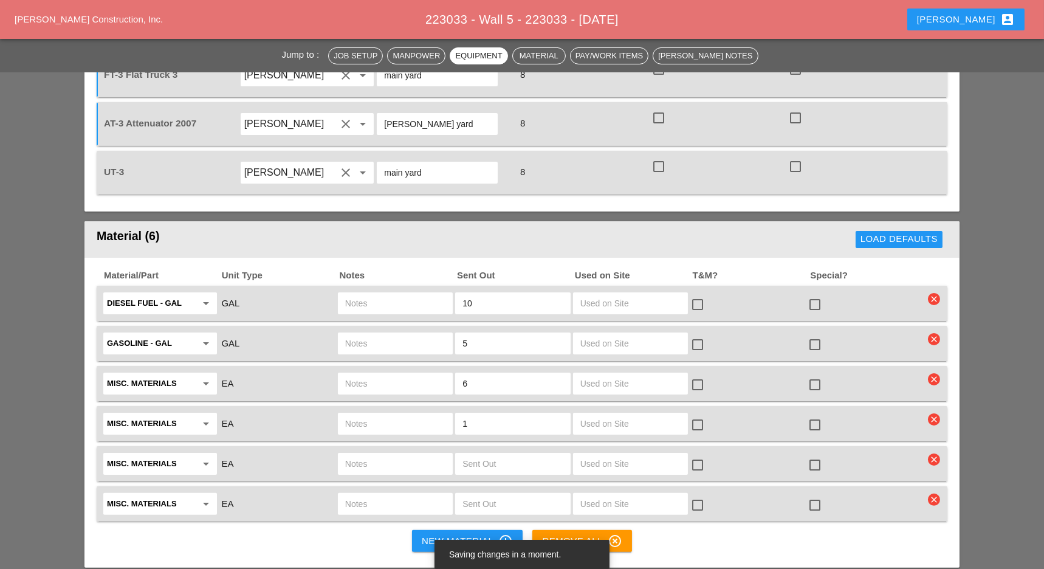
paste input "UT-3"
type input "UT-3"
click at [359, 334] on input "text" at bounding box center [395, 343] width 100 height 19
paste input "UT-3"
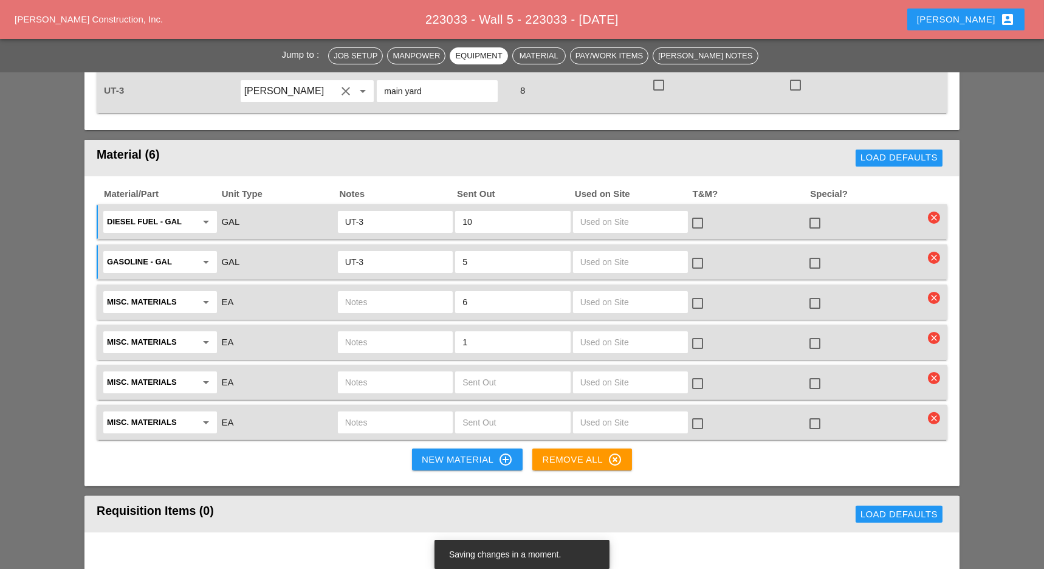
type input "UT-3"
click at [364, 292] on input "text" at bounding box center [395, 301] width 100 height 19
type input "type 1 rail 12lf ft3"
click at [521, 292] on input "6" at bounding box center [512, 301] width 100 height 19
type input "2"
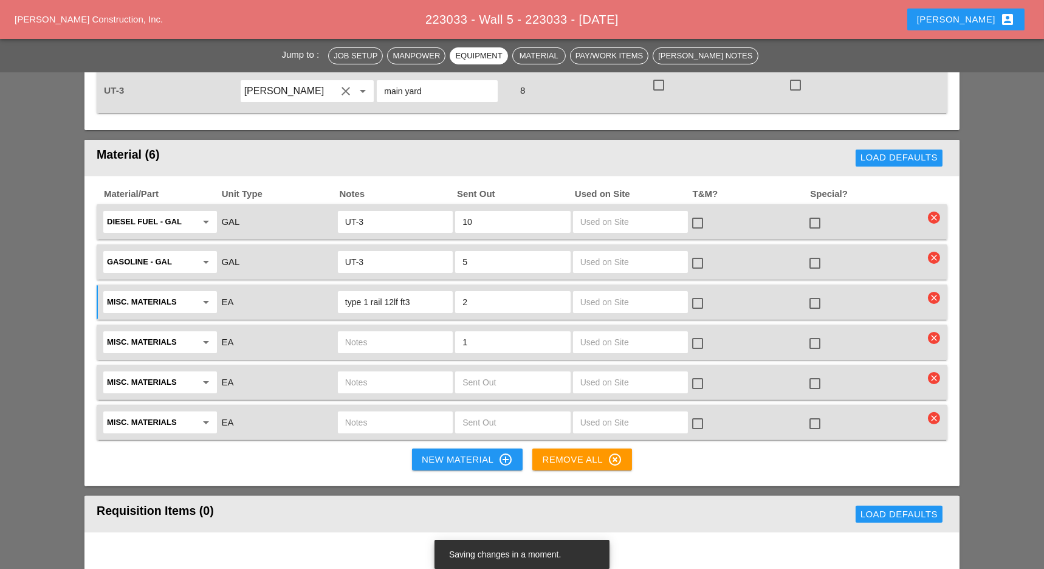
click at [388, 332] on input "text" at bounding box center [395, 341] width 100 height 19
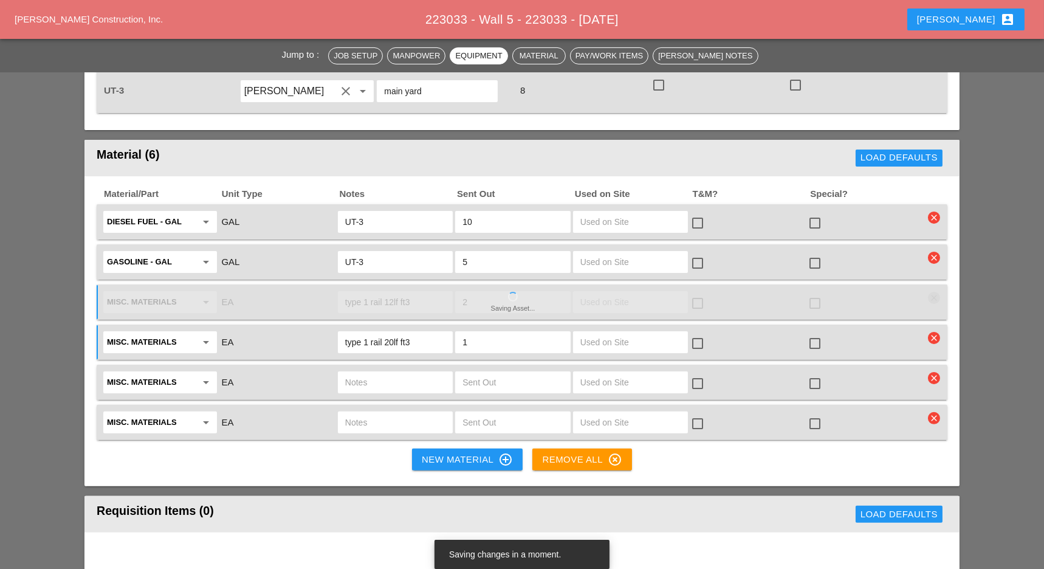
type input "type 1 rail 20lf ft3"
click at [527, 332] on input "1" at bounding box center [512, 341] width 100 height 19
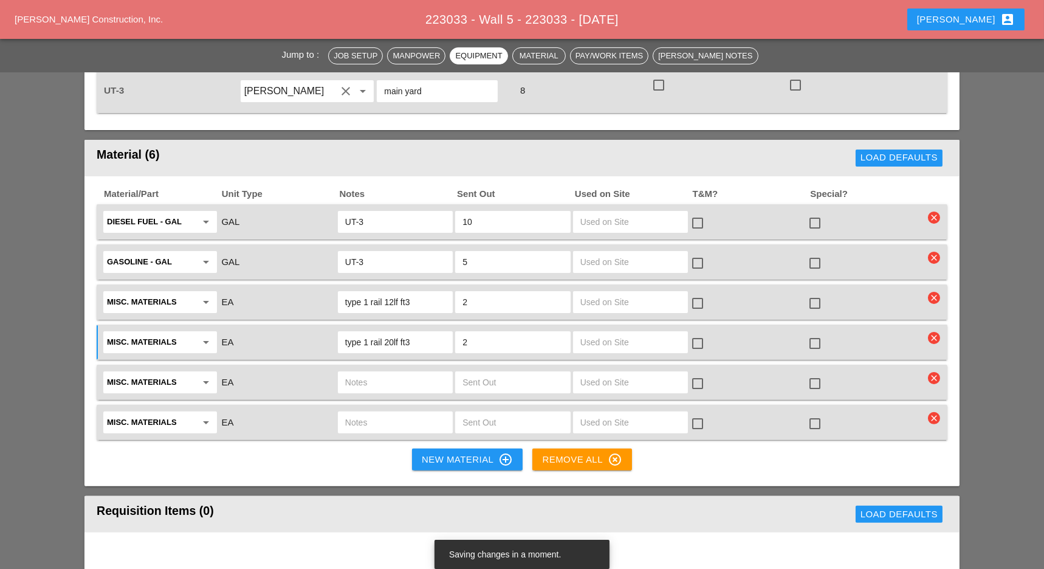
type input "2"
click at [366, 372] on input "text" at bounding box center [395, 381] width 100 height 19
type input "type 1 rail short sections ft3"
click at [356, 412] on input "text" at bounding box center [395, 421] width 100 height 19
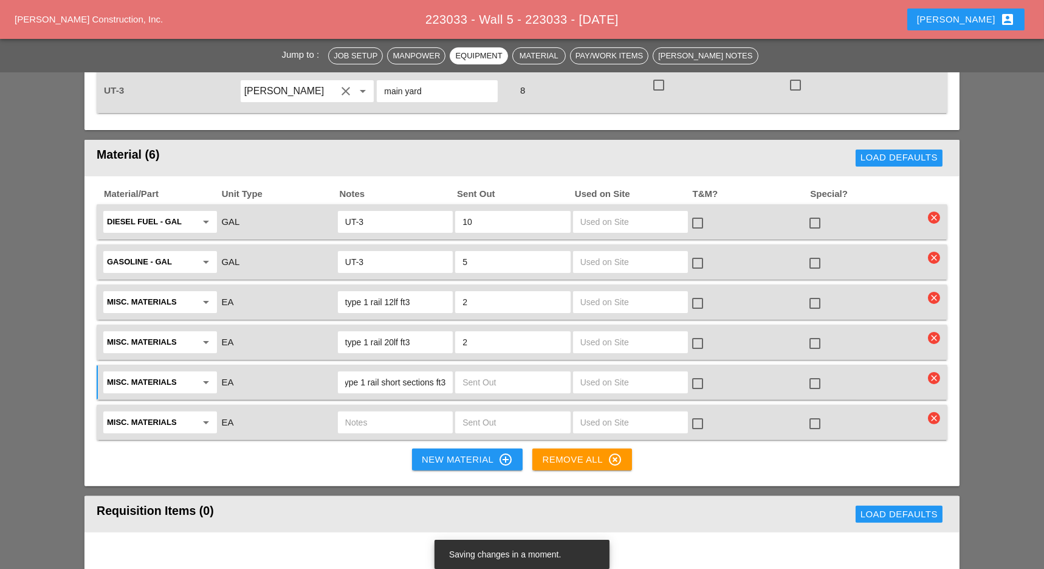
scroll to position [0, 0]
type input "water5 gal. pails ut3"
click at [511, 412] on input "text" at bounding box center [512, 421] width 100 height 19
type input "4"
click at [494, 448] on button "New Material control_point" at bounding box center [467, 459] width 111 height 22
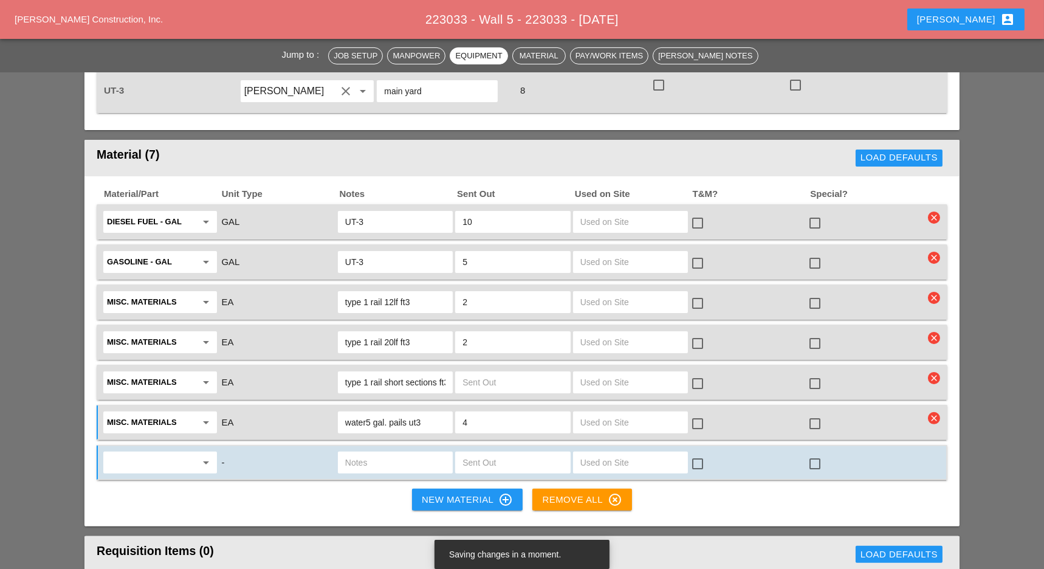
click at [143, 445] on div "arrow_drop_down - check_box_outline_blank check_box_outline_blank" at bounding box center [522, 462] width 851 height 35
click at [114, 453] on input "text" at bounding box center [151, 462] width 89 height 19
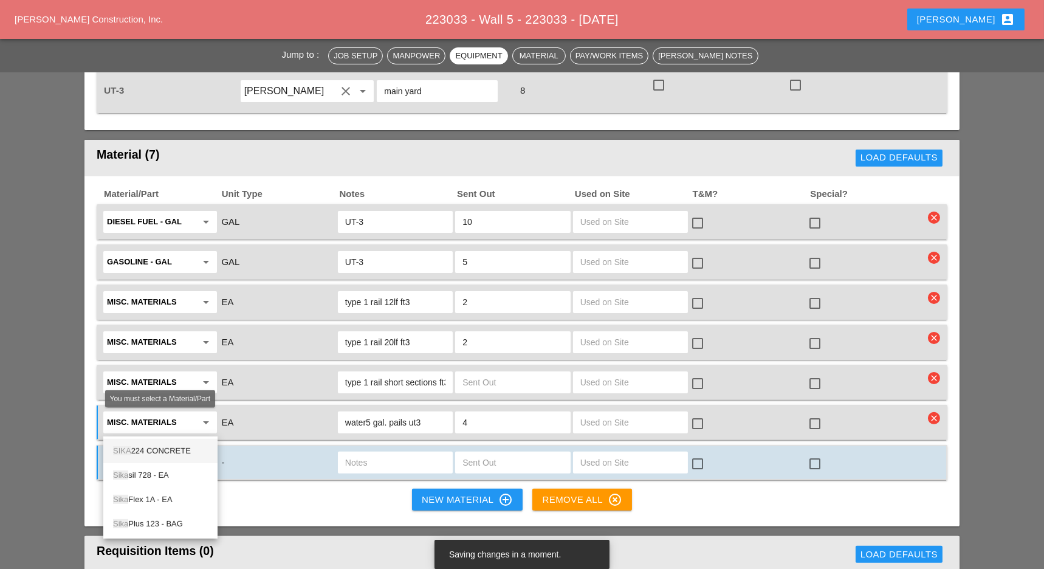
click at [165, 447] on div "SIKA 224 CONCRETE" at bounding box center [160, 450] width 95 height 15
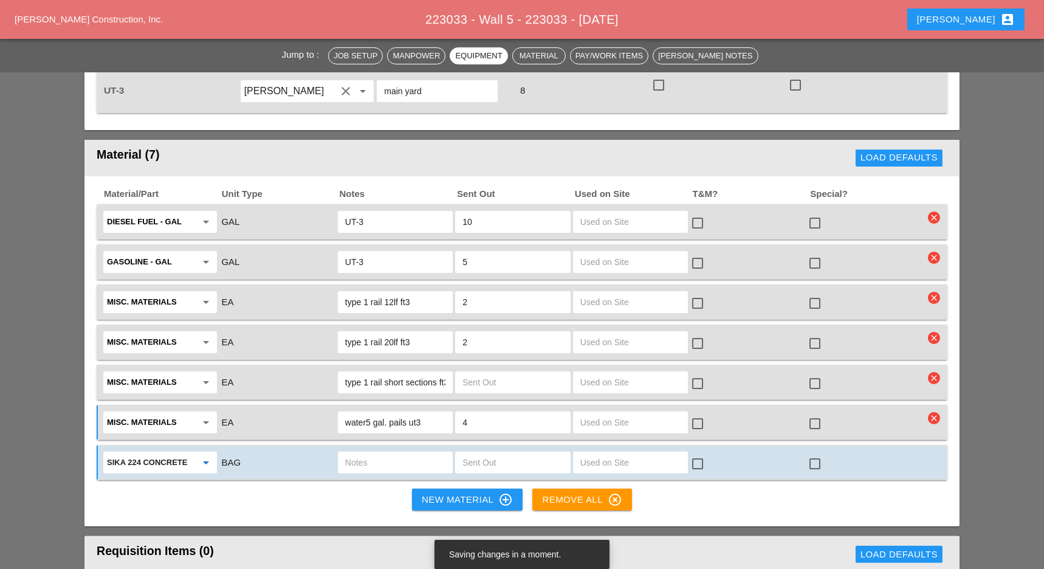
type input "SIKA 224 CONCRETE"
click at [397, 453] on input "text" at bounding box center [395, 462] width 100 height 19
type input "ut3"
click at [522, 453] on input "text" at bounding box center [512, 462] width 100 height 19
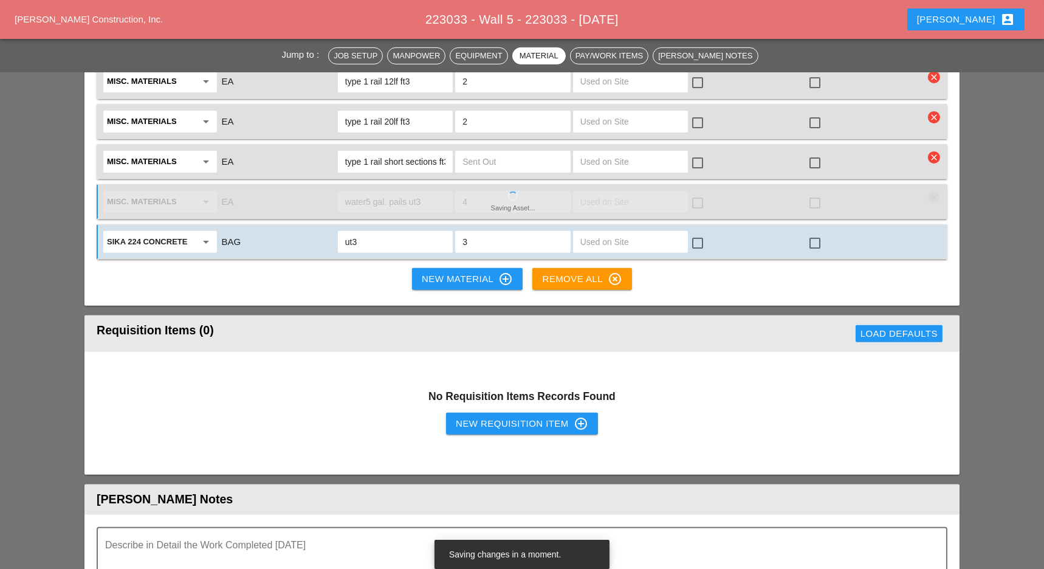
scroll to position [1215, 0]
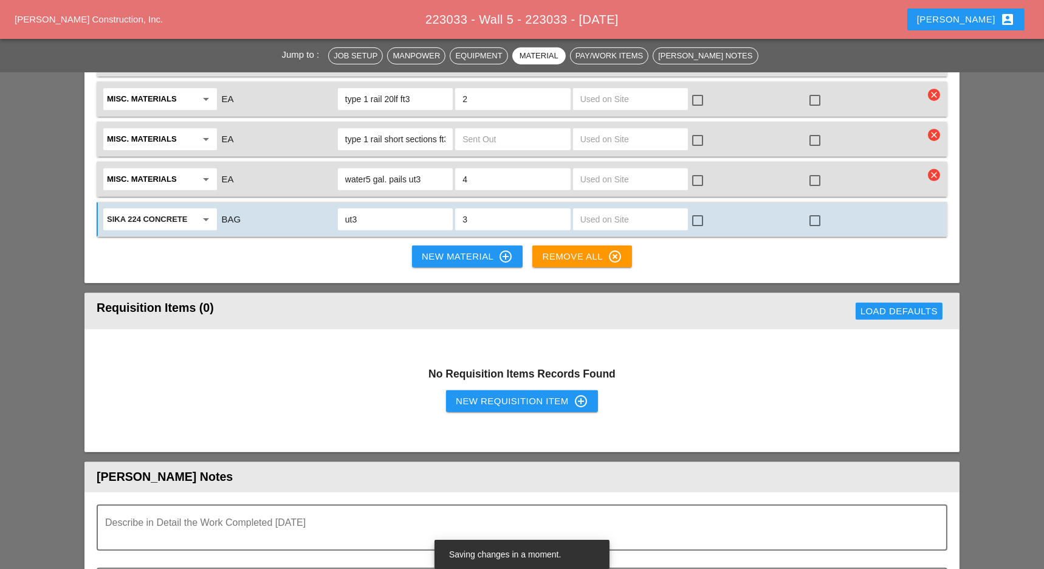
type input "3"
click at [488, 394] on div "New Requisition Item control_point" at bounding box center [522, 401] width 132 height 15
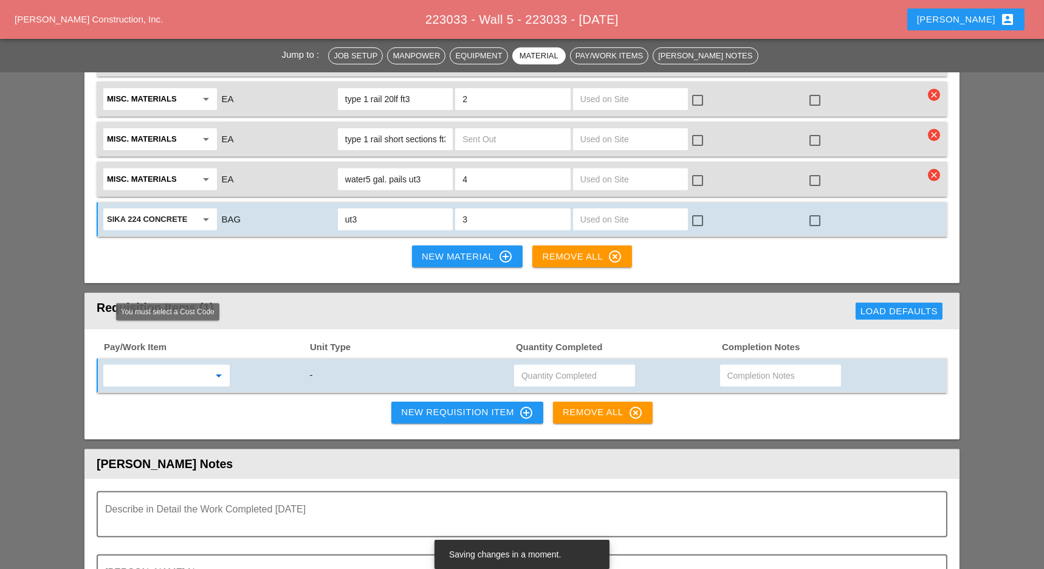
click at [199, 366] on input "text" at bounding box center [158, 375] width 102 height 19
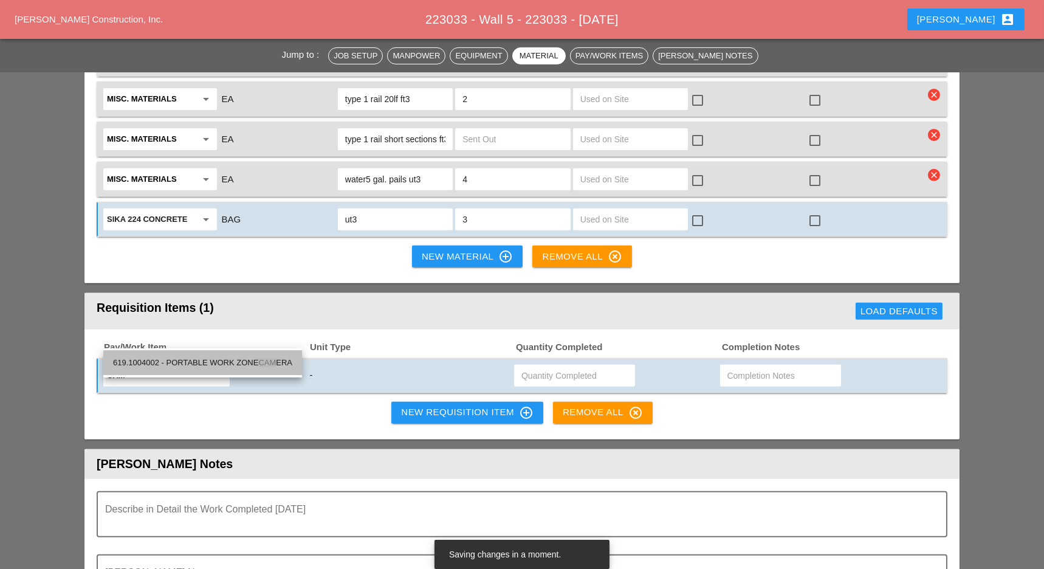
drag, startPoint x: 195, startPoint y: 363, endPoint x: 266, endPoint y: 343, distance: 73.9
click at [196, 363] on div "619.1004002 - PORTABLE WORK ZONE CAM ERA" at bounding box center [202, 362] width 179 height 15
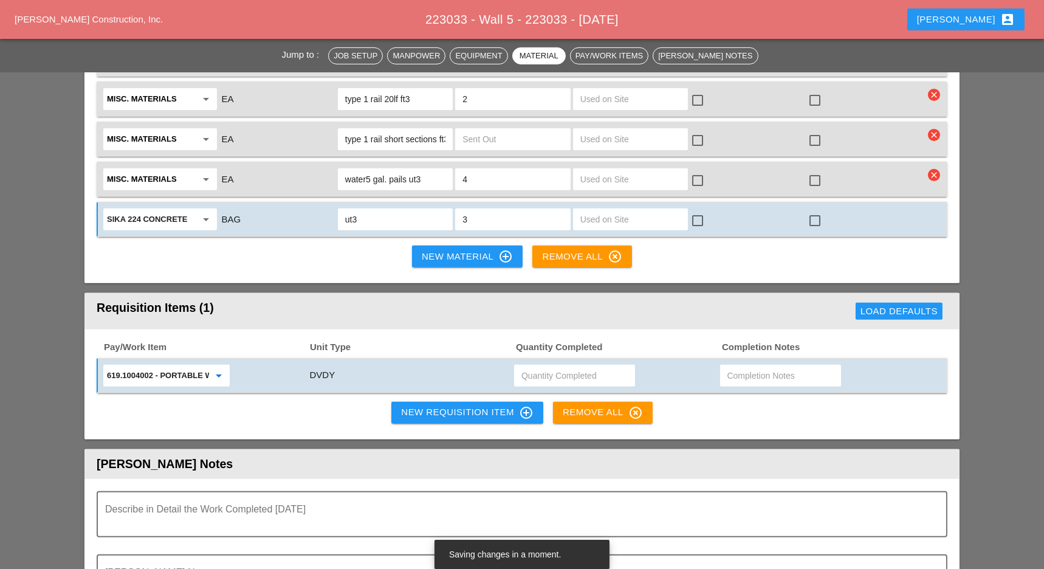
type input "619.1004002 - PORTABLE WORK ZONE CAMERA"
click at [533, 366] on input "text" at bounding box center [574, 375] width 106 height 19
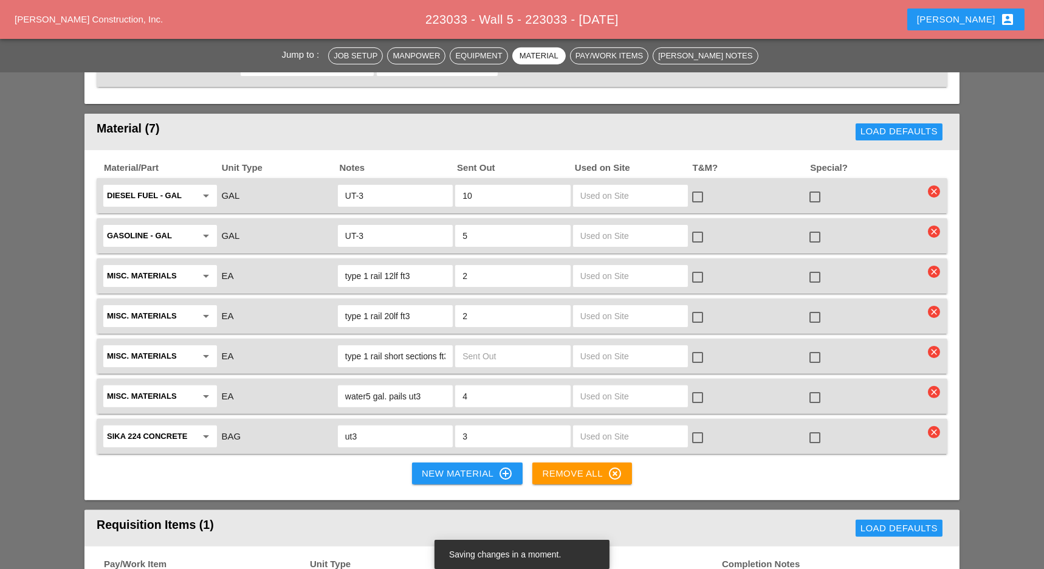
scroll to position [972, 0]
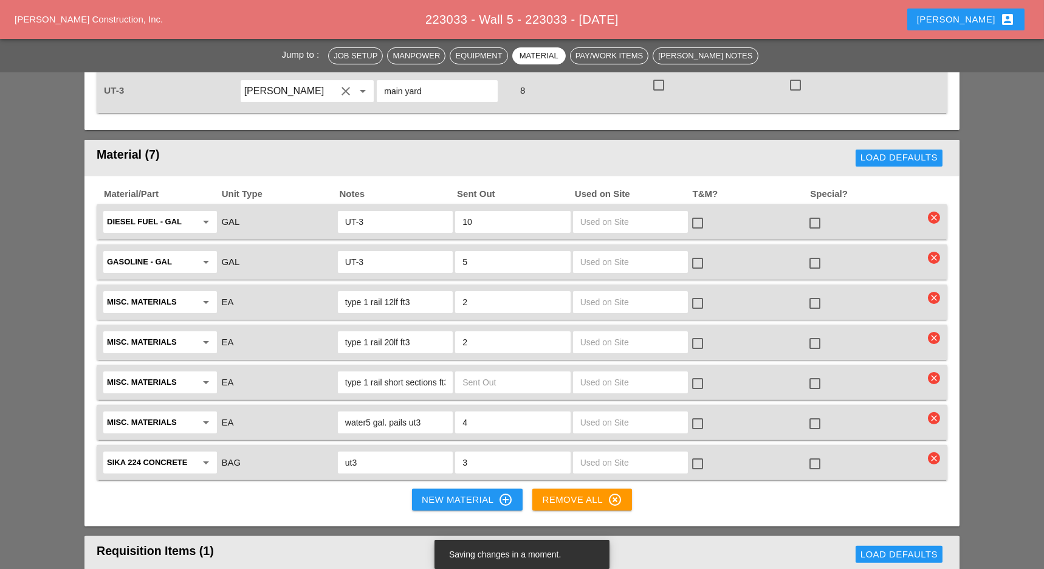
type input "2"
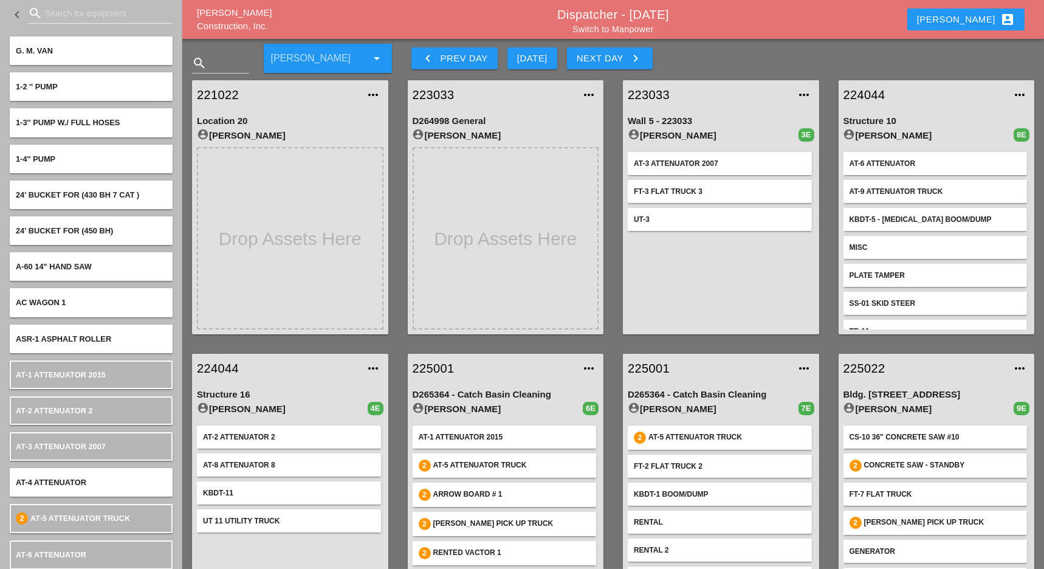
scroll to position [162, 0]
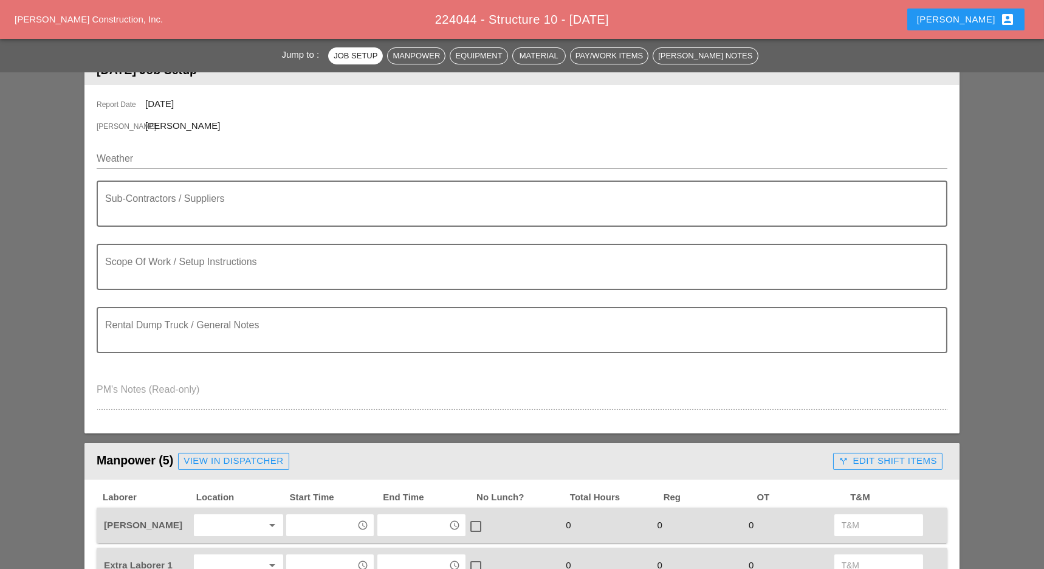
scroll to position [162, 0]
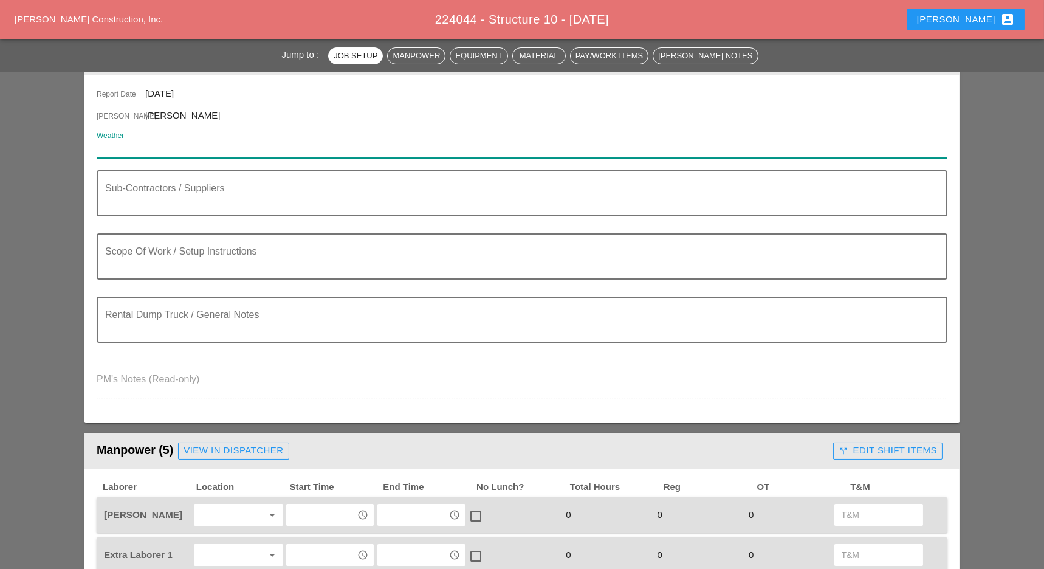
drag, startPoint x: 152, startPoint y: 147, endPoint x: 126, endPoint y: 149, distance: 26.8
click at [126, 149] on input "Weather" at bounding box center [513, 148] width 833 height 19
paste input "Mon 22 Day 75° 6% ESE 8 mph Partly cloudy skies. High near 75F. Winds ESE at 5 …"
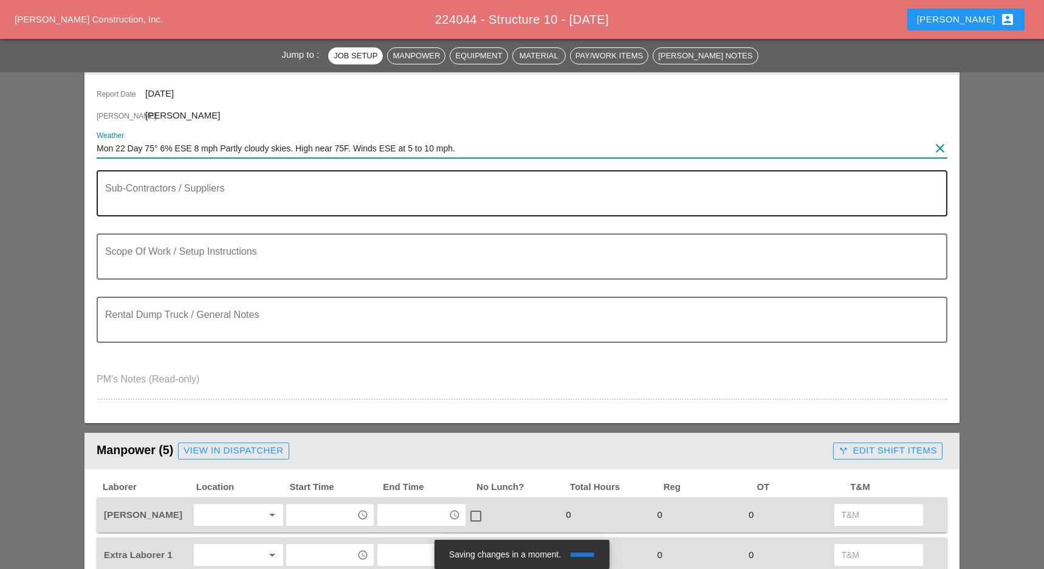
type input "Mon 22 Day 75° 6% ESE 8 mph Partly cloudy skies. High near 75F. Winds ESE at 5 …"
click at [142, 199] on textarea "Sub-Contractors / Suppliers" at bounding box center [517, 200] width 824 height 29
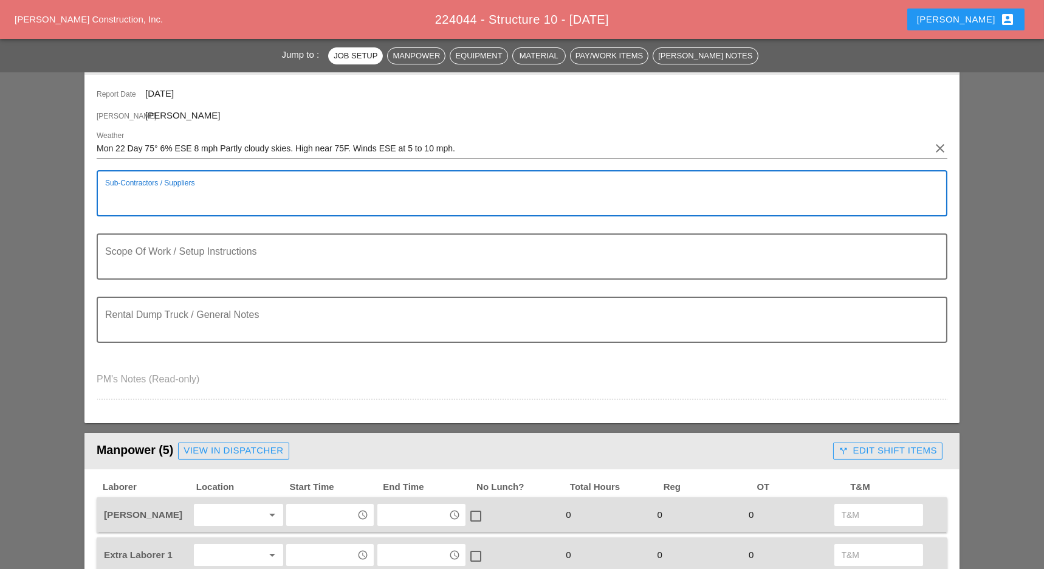
click at [143, 193] on textarea "To enrich screen reader interactions, please activate Accessibility in Grammarl…" at bounding box center [517, 200] width 824 height 29
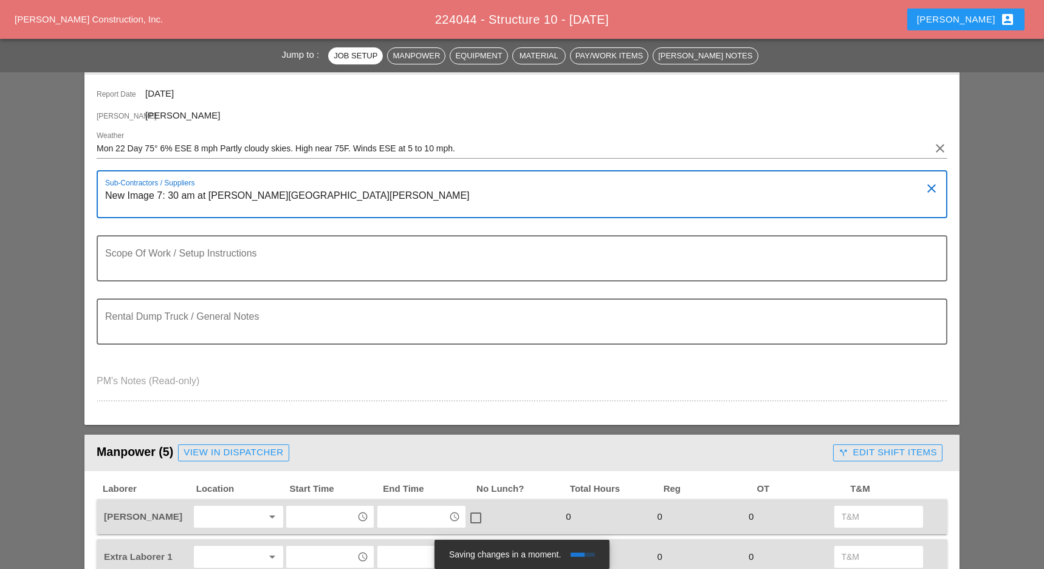
click at [259, 199] on textarea "New Image 7: 30 am at [PERSON_NAME][GEOGRAPHIC_DATA][PERSON_NAME]" at bounding box center [517, 201] width 824 height 31
click at [145, 209] on textarea "New Image 7: 30 am at [GEOGRAPHIC_DATA] 8-10 ton. 1st load , 2nd TBD Pecham" at bounding box center [517, 201] width 824 height 31
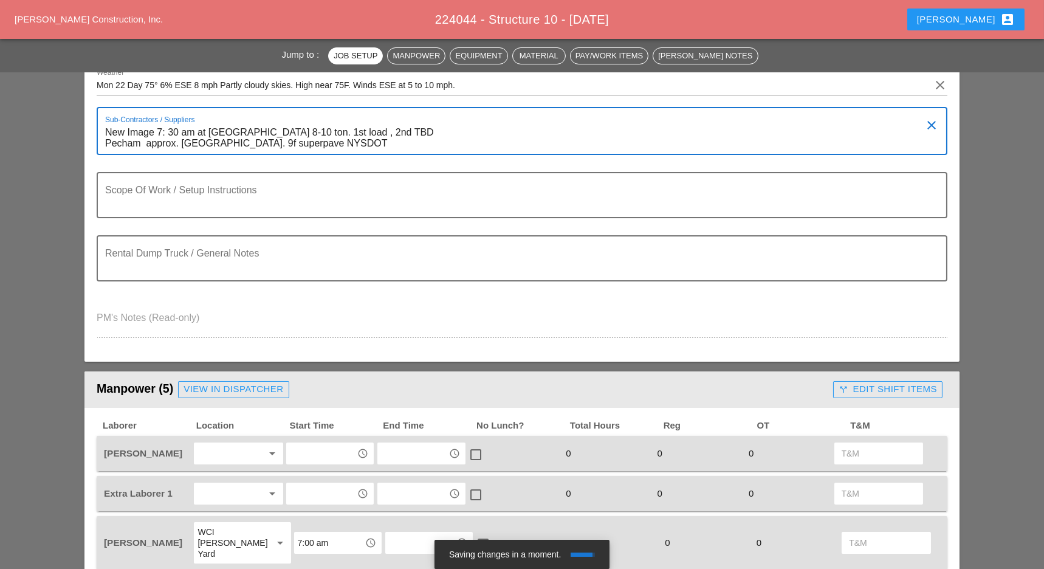
scroll to position [243, 0]
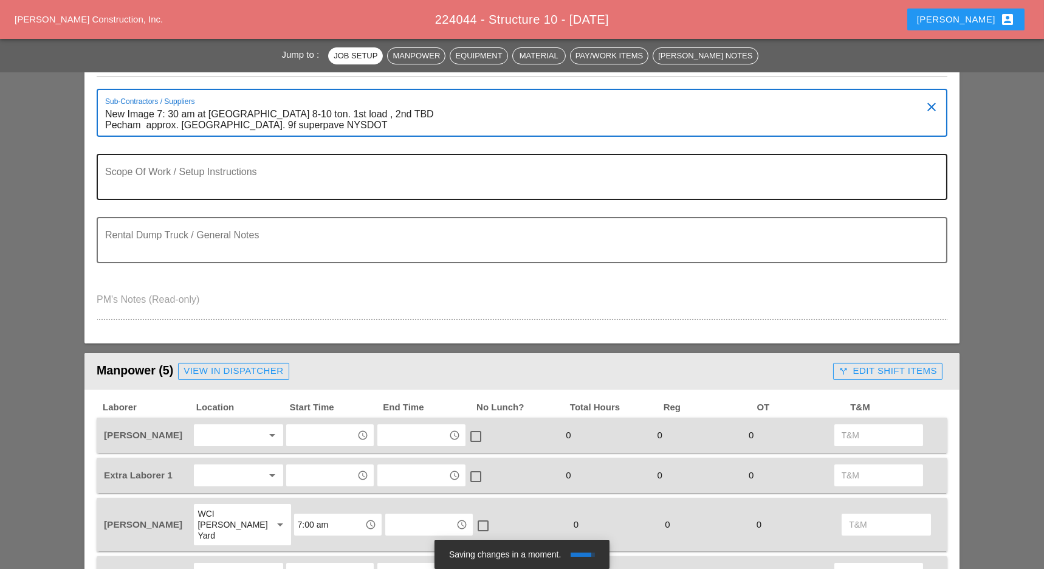
type textarea "New Image 7: 30 am at [GEOGRAPHIC_DATA] 8-10 ton. 1st load , 2nd TBD Pecham app…"
click at [187, 177] on textarea "Scope Of Work / Setup Instructions" at bounding box center [517, 183] width 824 height 29
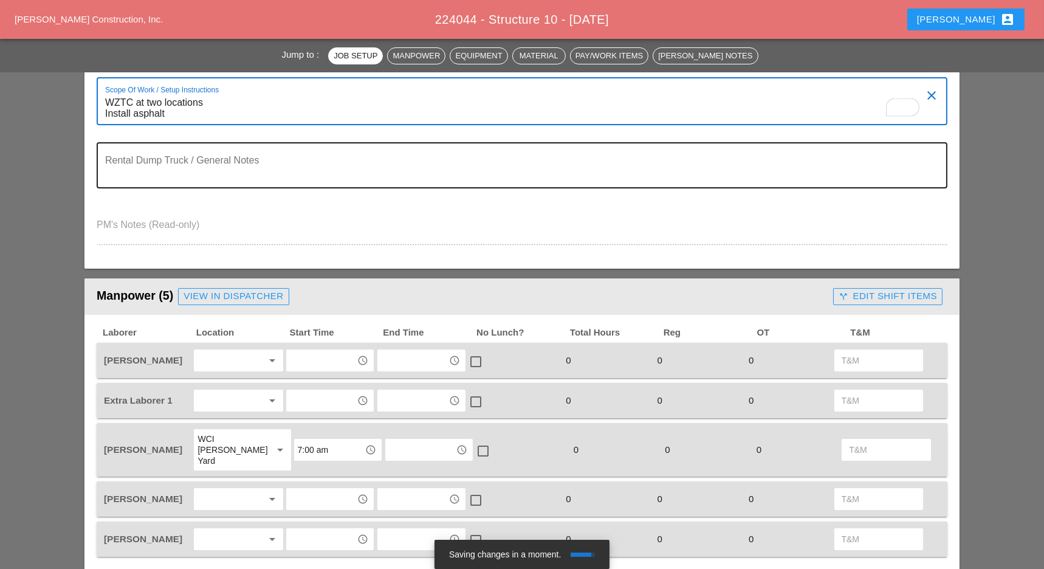
scroll to position [324, 0]
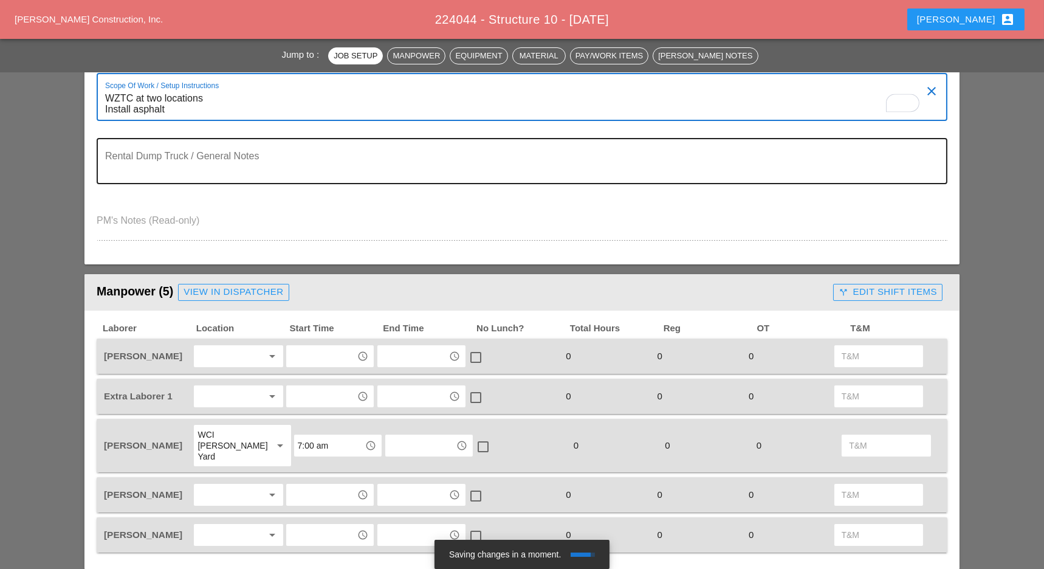
type textarea "WZTC at two locations Install asphalt"
click at [159, 176] on textarea "Rental Dump Truck / General Notes" at bounding box center [517, 168] width 824 height 29
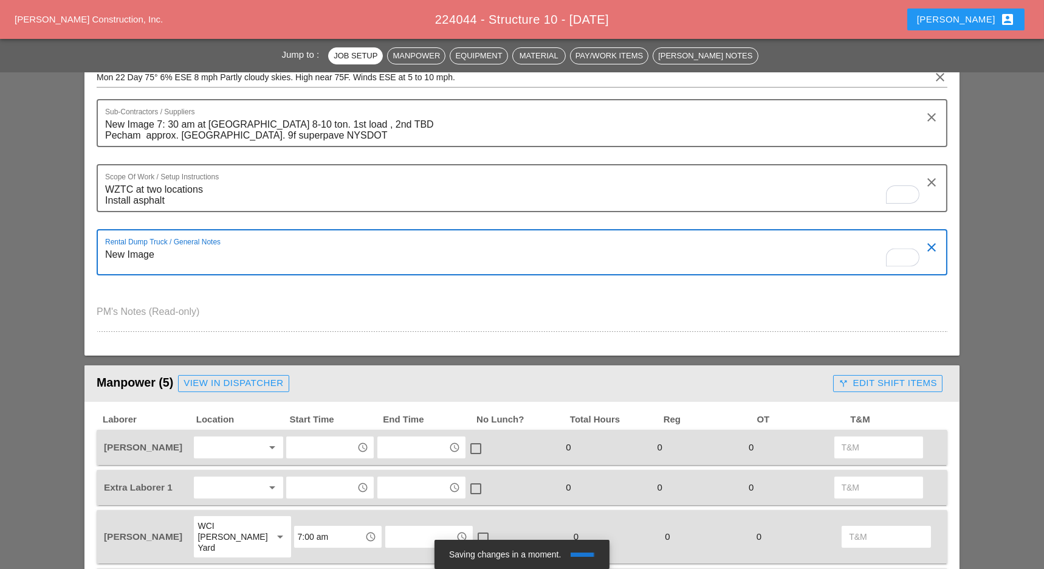
scroll to position [81, 0]
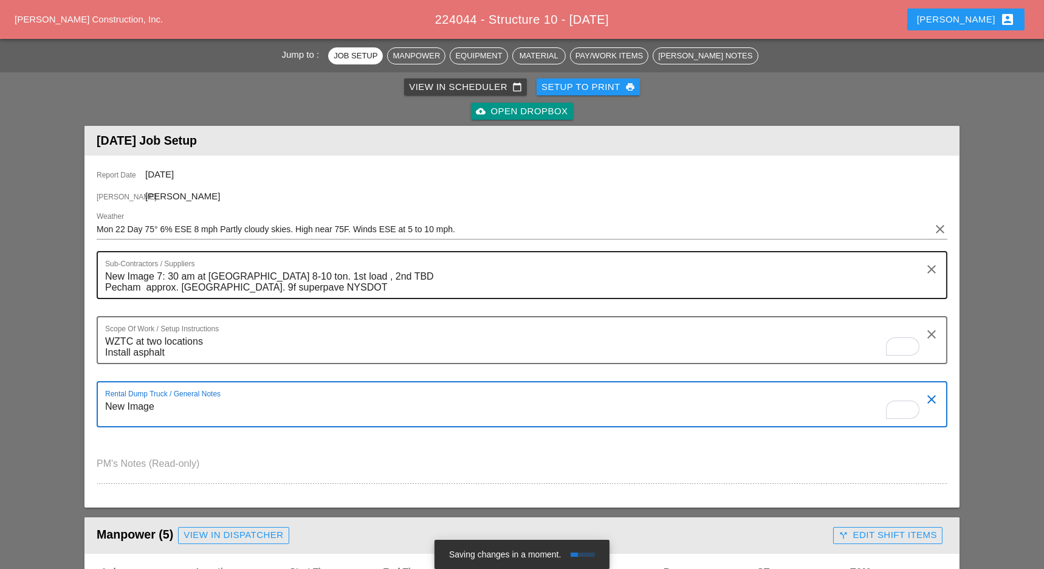
type textarea "New Image"
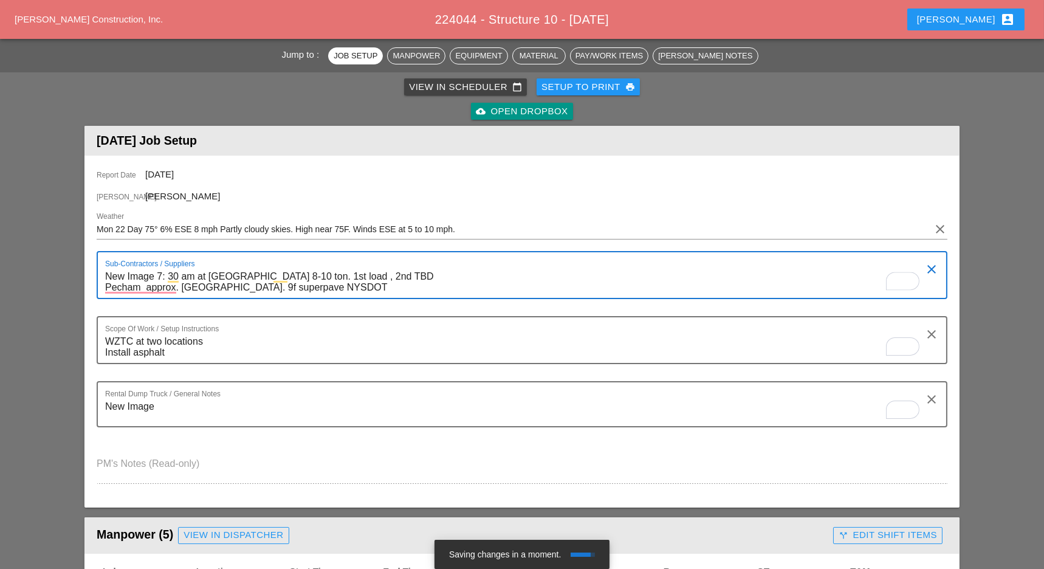
drag, startPoint x: 378, startPoint y: 275, endPoint x: 108, endPoint y: 276, distance: 270.3
click at [108, 276] on textarea "New Image 7: 30 am at Peckham 8-10 ton. 1st load , 2nd TBD Pecham approx. 18ton…" at bounding box center [517, 282] width 824 height 31
type textarea "Pecham approx. 18ton. 9f superpave NYSDOT"
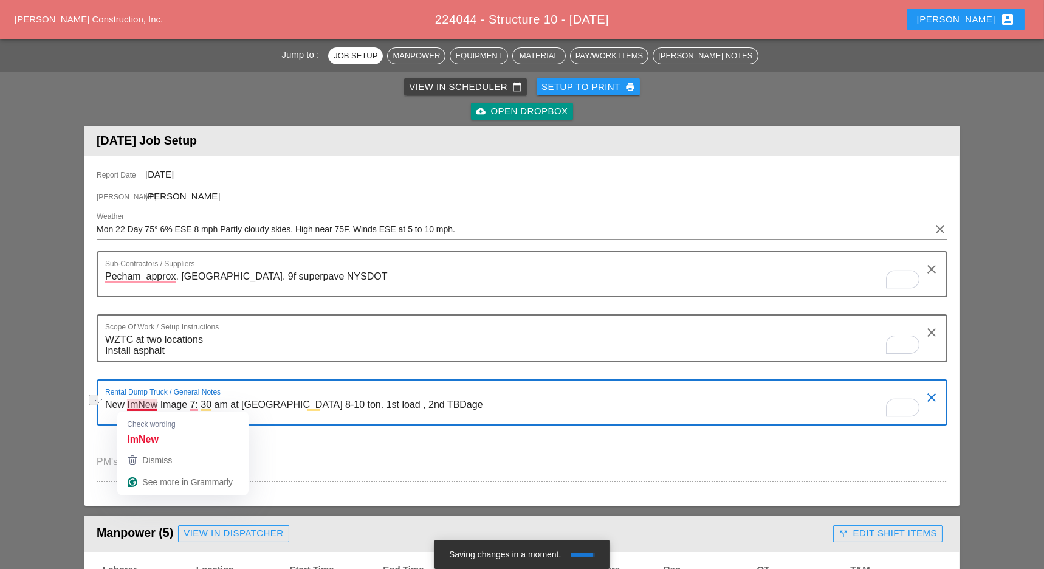
click at [144, 411] on div "Check wording ImNew" at bounding box center [182, 430] width 131 height 38
click at [135, 403] on textarea "New ImNew Image 7: 30 am at Peckham 8-10 ton. 1st load , 2nd TBDage" at bounding box center [517, 409] width 824 height 29
click at [122, 405] on textarea "New ImNew Image 7: 30 am at Peckham 8-10 ton. 1st load , 2nd TBDage" at bounding box center [517, 409] width 824 height 29
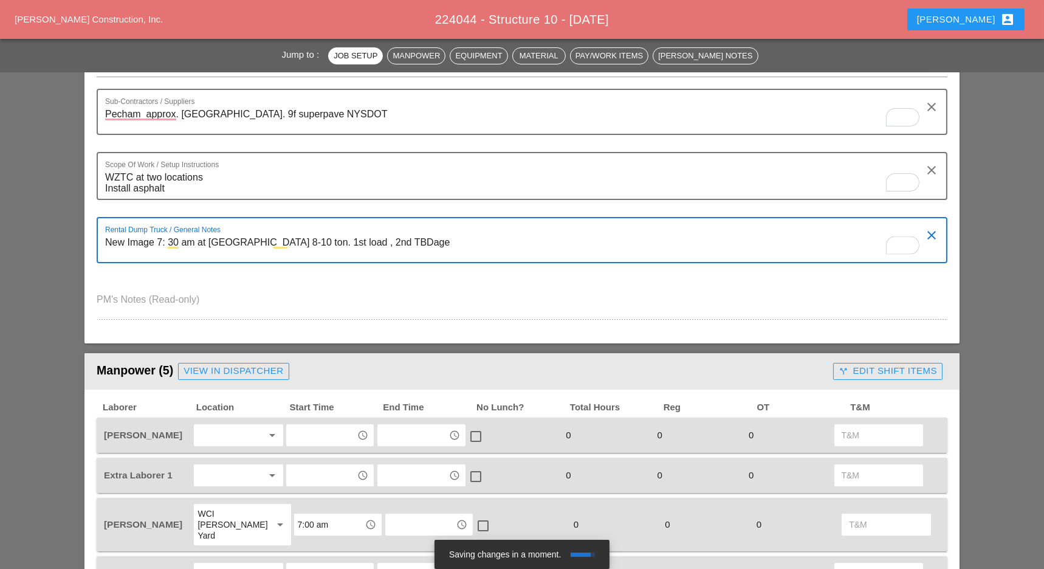
scroll to position [405, 0]
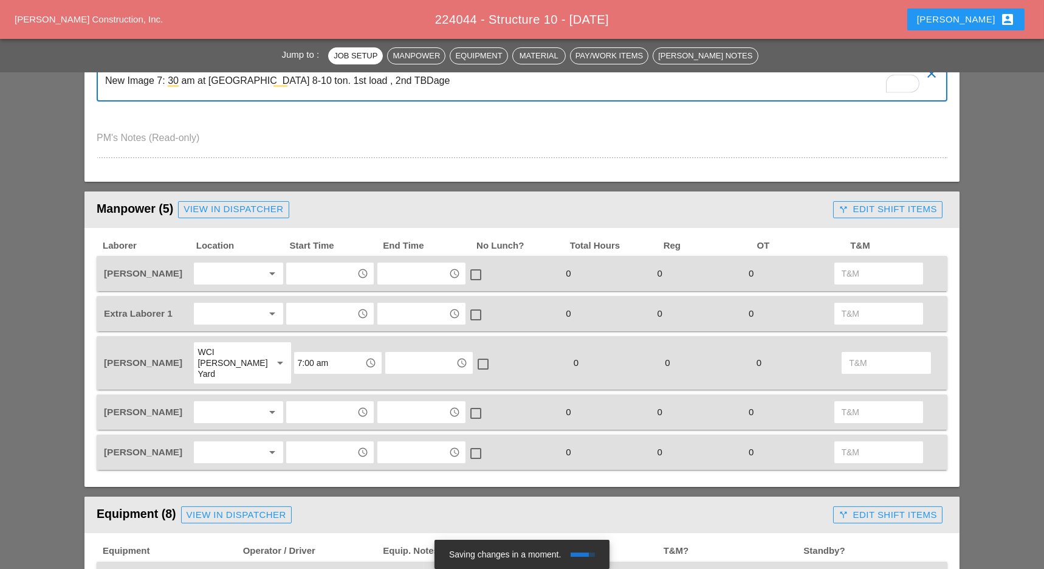
type textarea "New Image 7: 30 am at Peckham 8-10 ton. 1st load , 2nd TBDage"
click at [221, 280] on div at bounding box center [229, 273] width 64 height 19
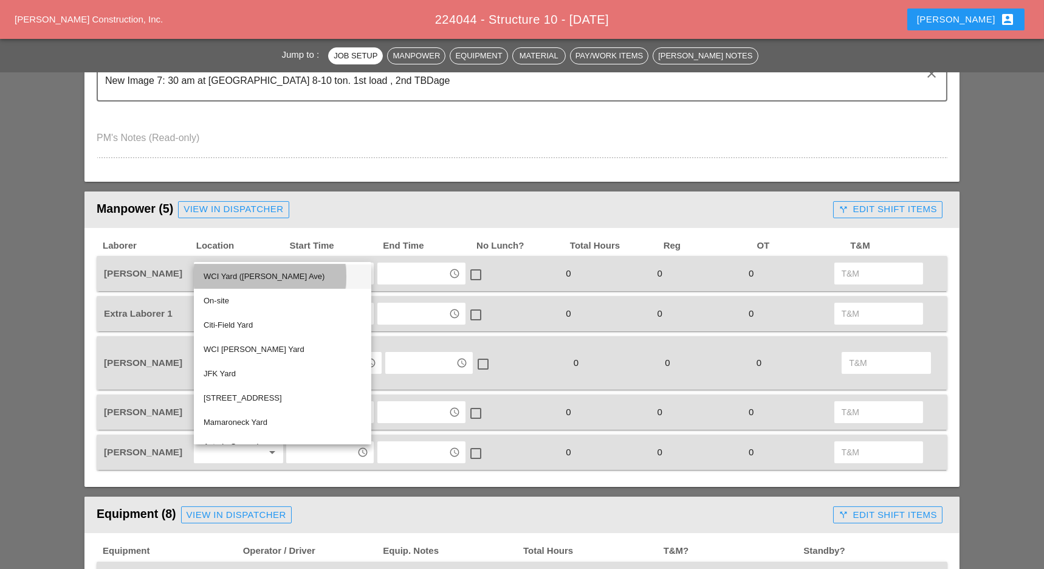
click at [222, 276] on div "WCI Yard (Provost Ave)" at bounding box center [283, 276] width 158 height 15
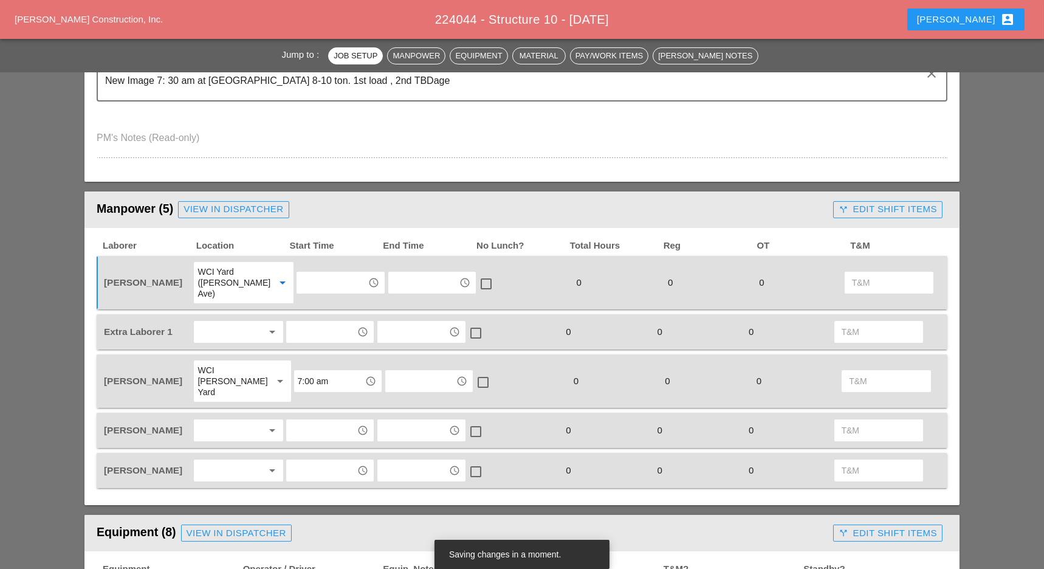
click at [229, 322] on div at bounding box center [229, 331] width 64 height 19
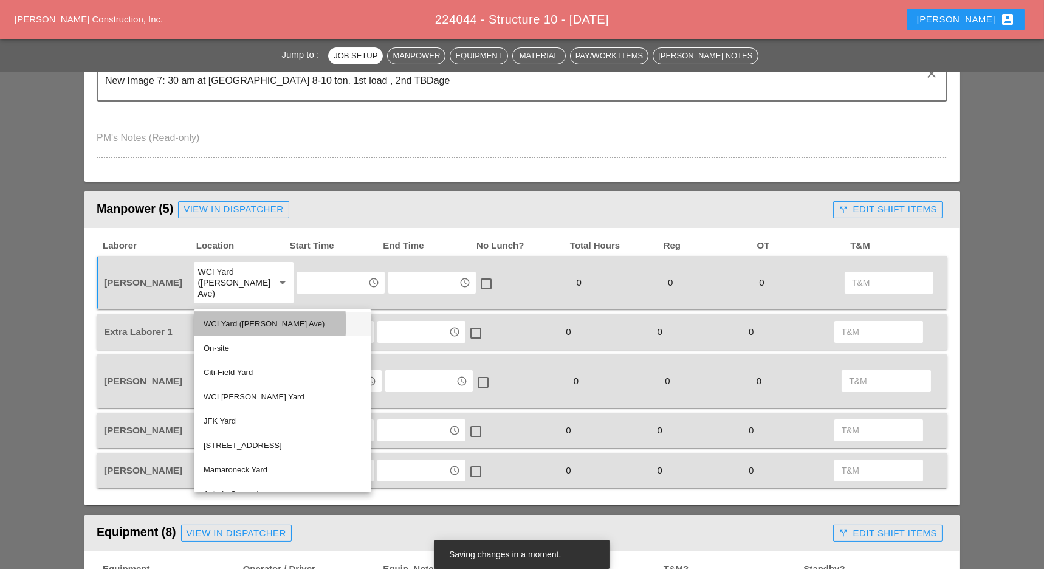
click at [245, 321] on div "WCI Yard ([PERSON_NAME] Ave)" at bounding box center [283, 324] width 158 height 15
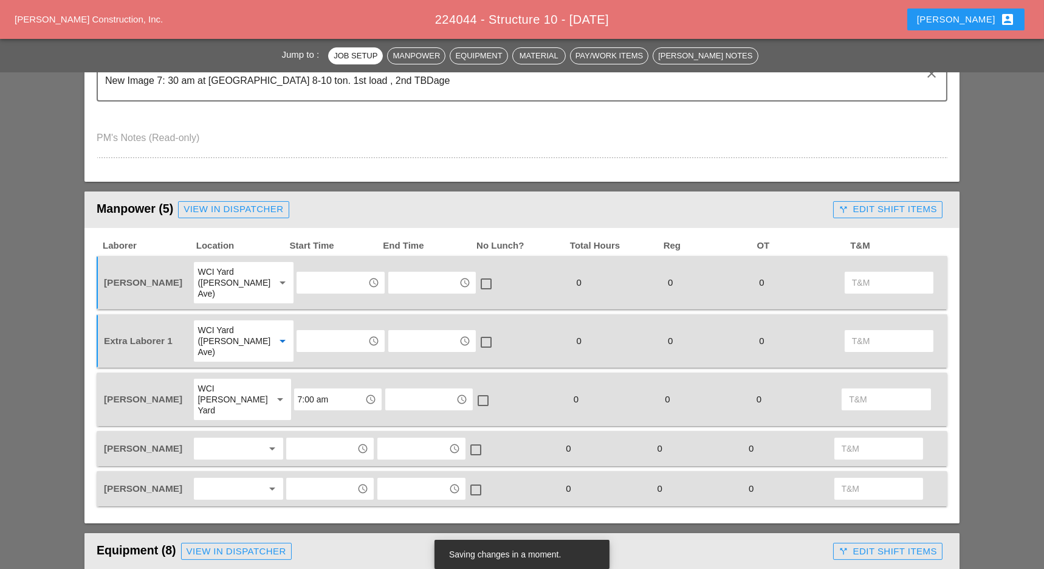
scroll to position [486, 0]
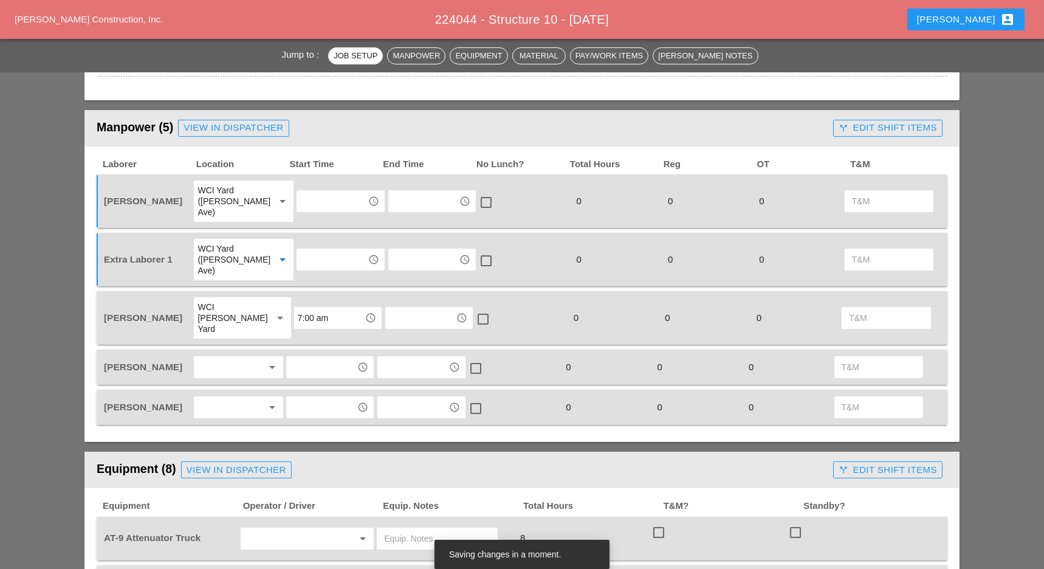
click at [227, 357] on div at bounding box center [229, 366] width 64 height 19
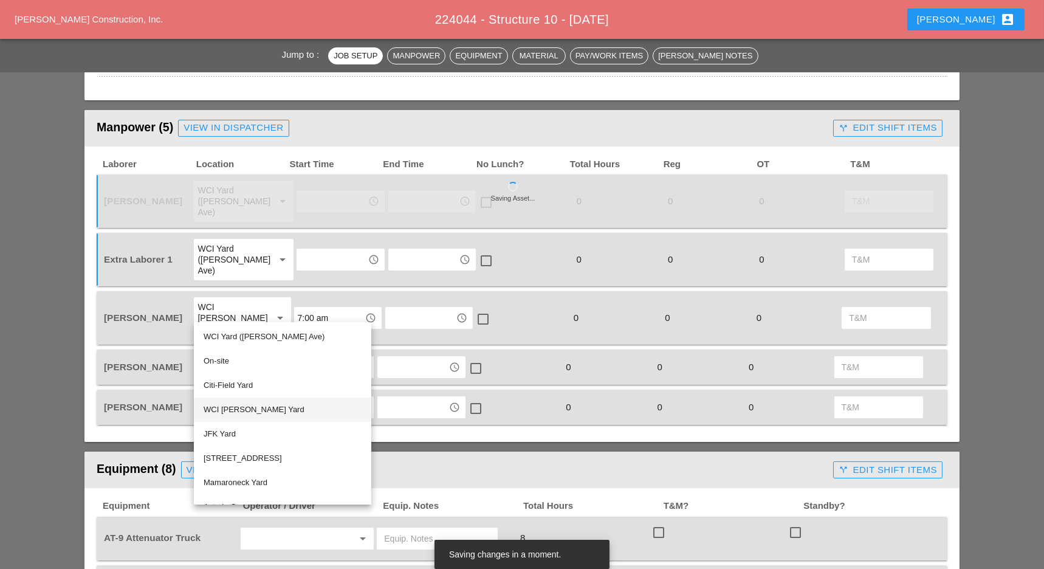
click at [228, 405] on div "WCI [PERSON_NAME] Yard" at bounding box center [283, 409] width 158 height 15
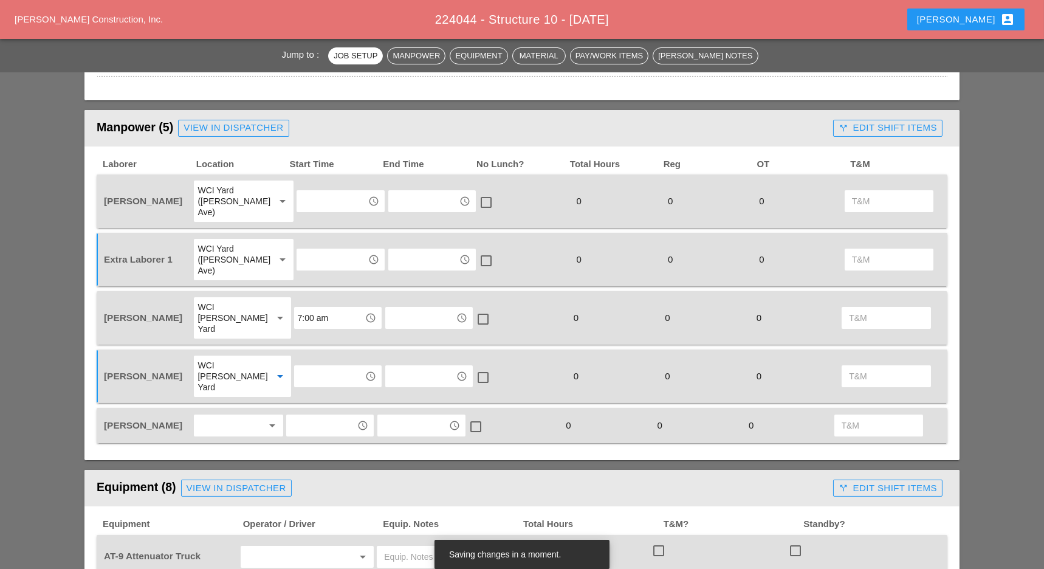
click at [234, 416] on div at bounding box center [229, 425] width 64 height 19
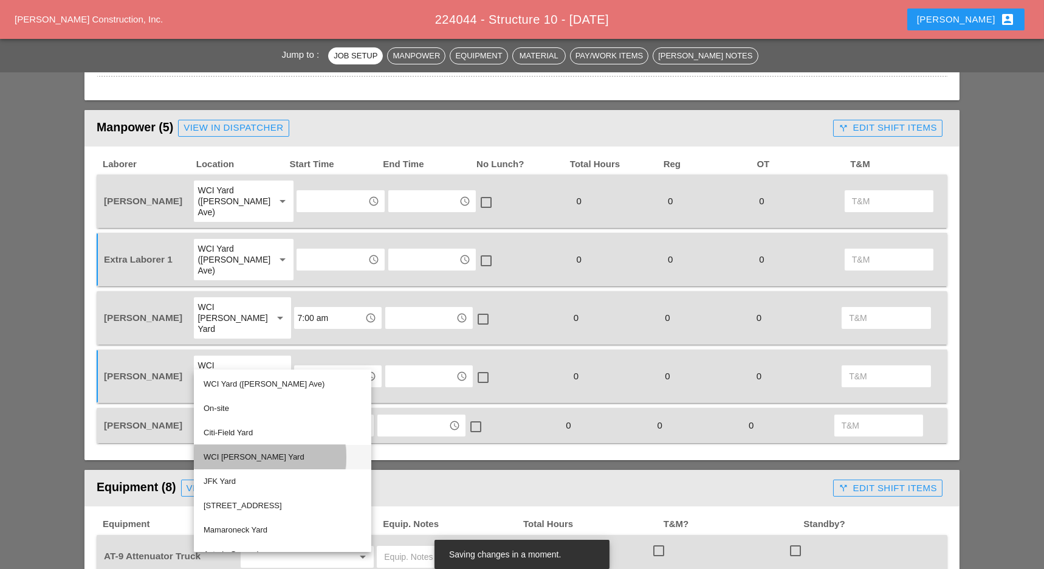
click at [232, 456] on div "WCI [PERSON_NAME] Yard" at bounding box center [283, 457] width 158 height 15
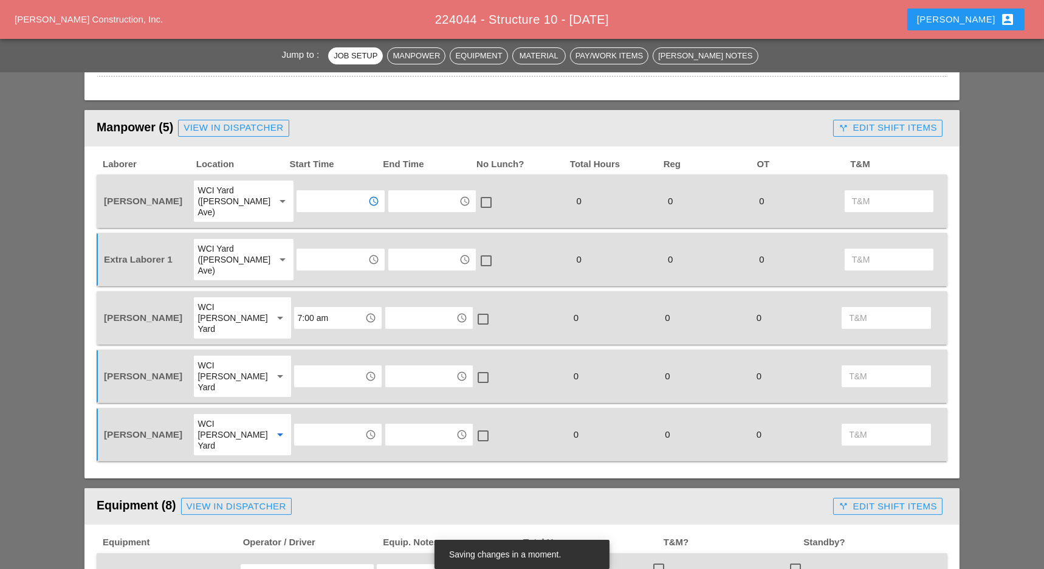
click at [303, 197] on input "text" at bounding box center [331, 200] width 63 height 19
click at [320, 241] on div "6 :30 am" at bounding box center [330, 245] width 69 height 15
type input "6:30 am"
click at [315, 250] on input "text" at bounding box center [331, 259] width 63 height 19
click at [317, 295] on div "6 :30 am" at bounding box center [330, 293] width 69 height 15
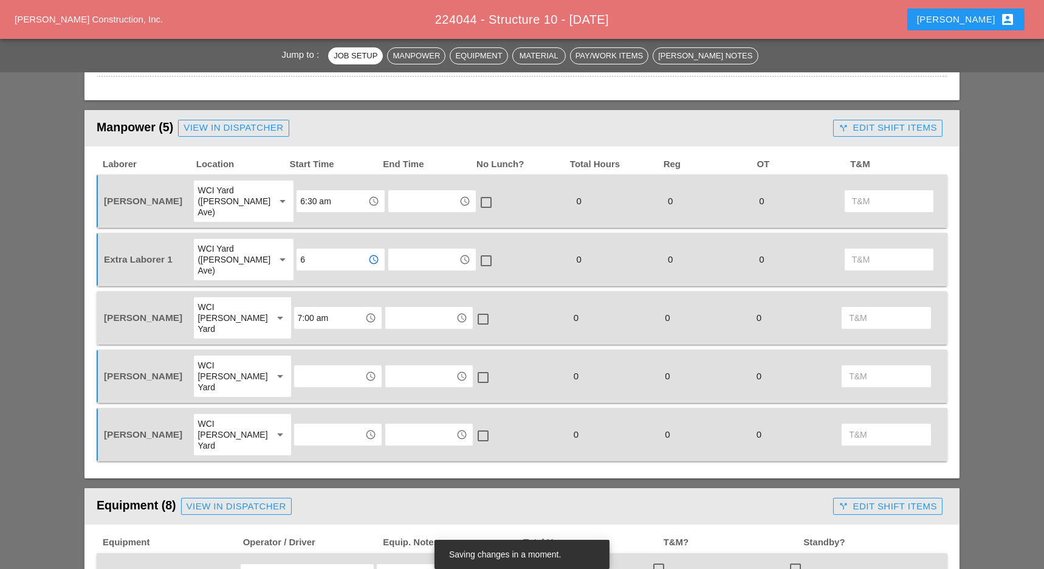
type input "6:30 am"
click at [313, 308] on input "7:00 am" at bounding box center [329, 317] width 63 height 19
click at [308, 340] on div "6 :30 am" at bounding box center [330, 340] width 69 height 15
type input "6:30 am"
click at [308, 365] on div "access_time" at bounding box center [337, 376] width 87 height 22
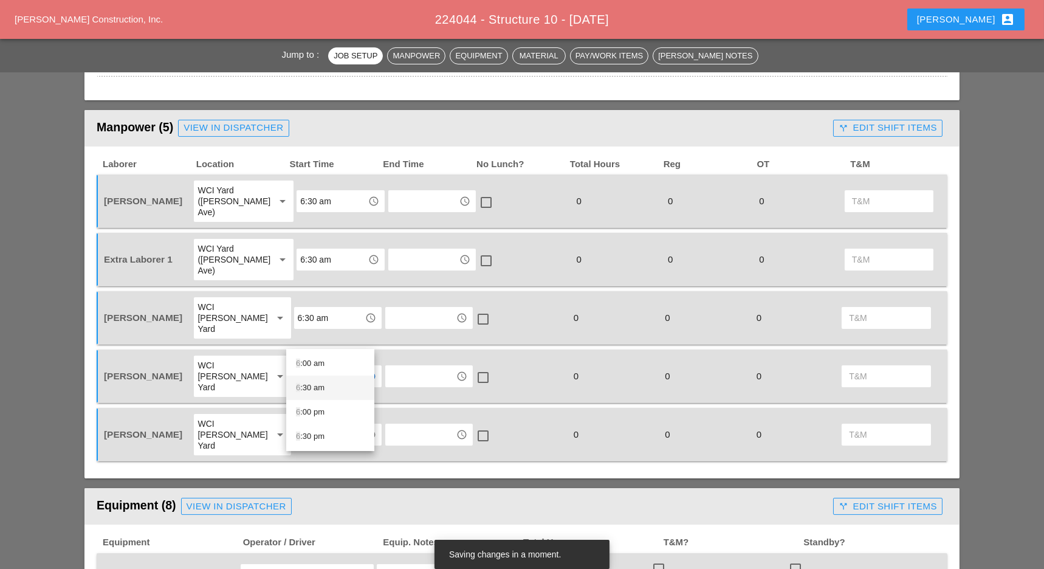
click at [307, 389] on div "6 :30 am" at bounding box center [330, 387] width 69 height 15
type input "6:30 am"
click at [308, 425] on input "text" at bounding box center [329, 434] width 63 height 19
click at [306, 431] on div "6 :30 am" at bounding box center [330, 435] width 69 height 15
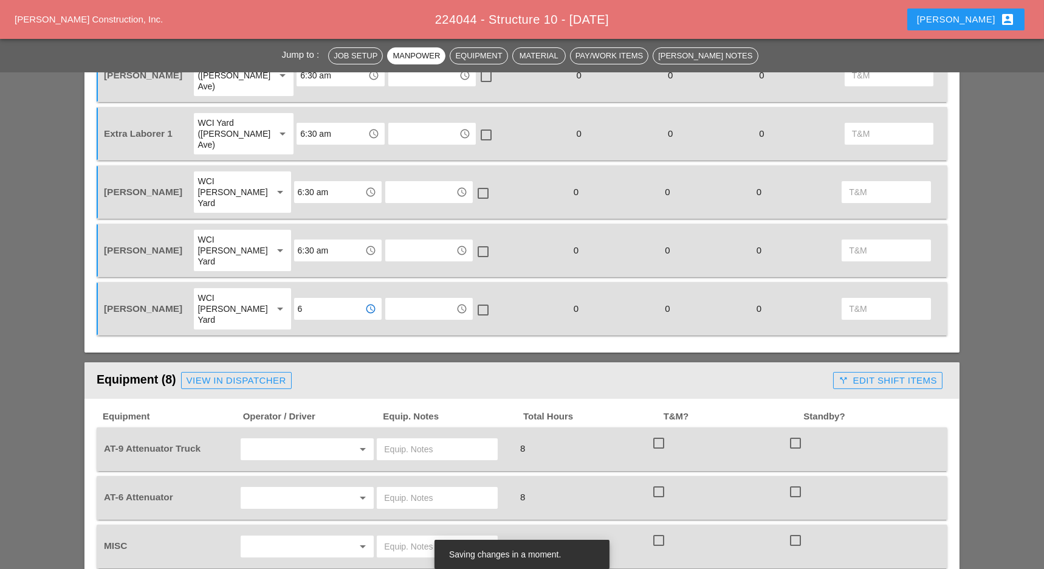
scroll to position [729, 0]
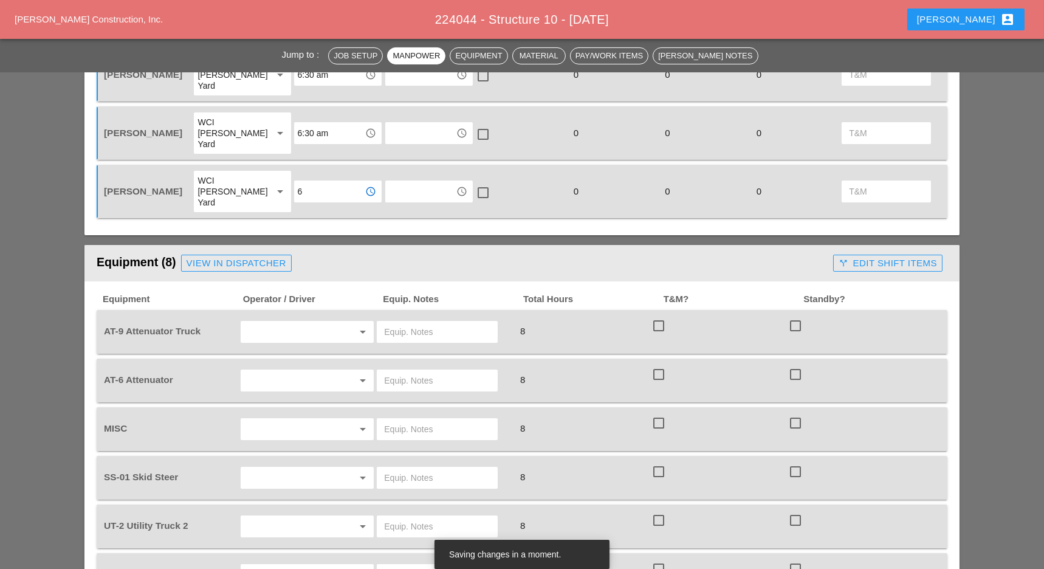
type input "6:30 am"
click at [267, 322] on input "text" at bounding box center [290, 331] width 92 height 19
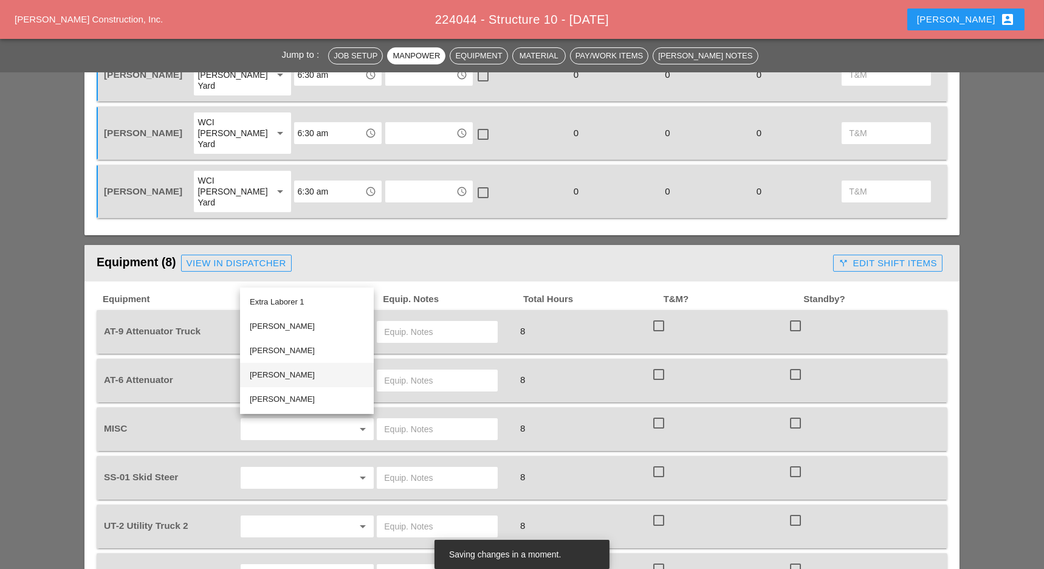
click at [279, 374] on div "Luis Ocasio" at bounding box center [307, 375] width 114 height 15
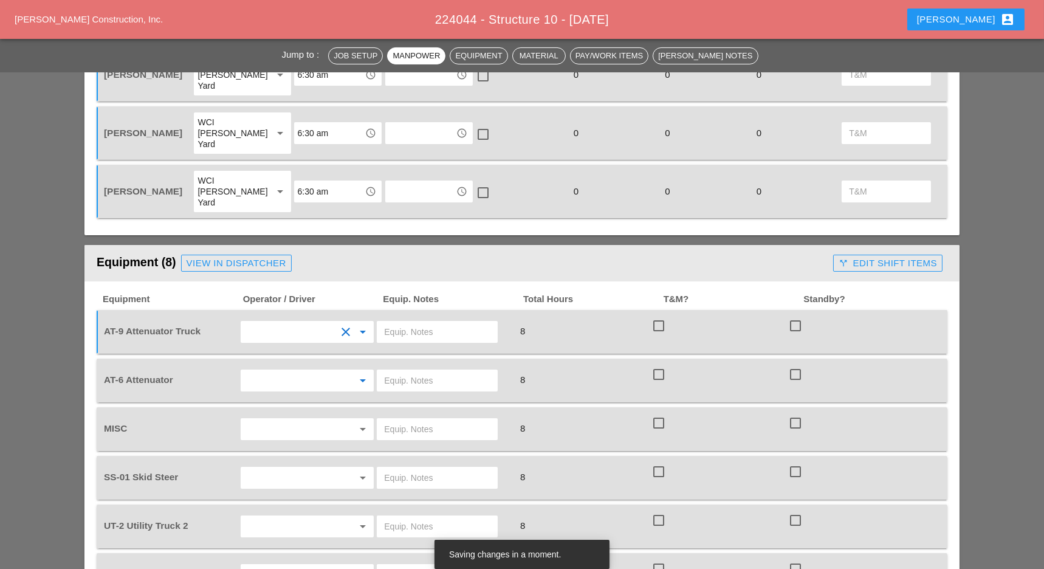
click at [281, 371] on input "text" at bounding box center [290, 380] width 92 height 19
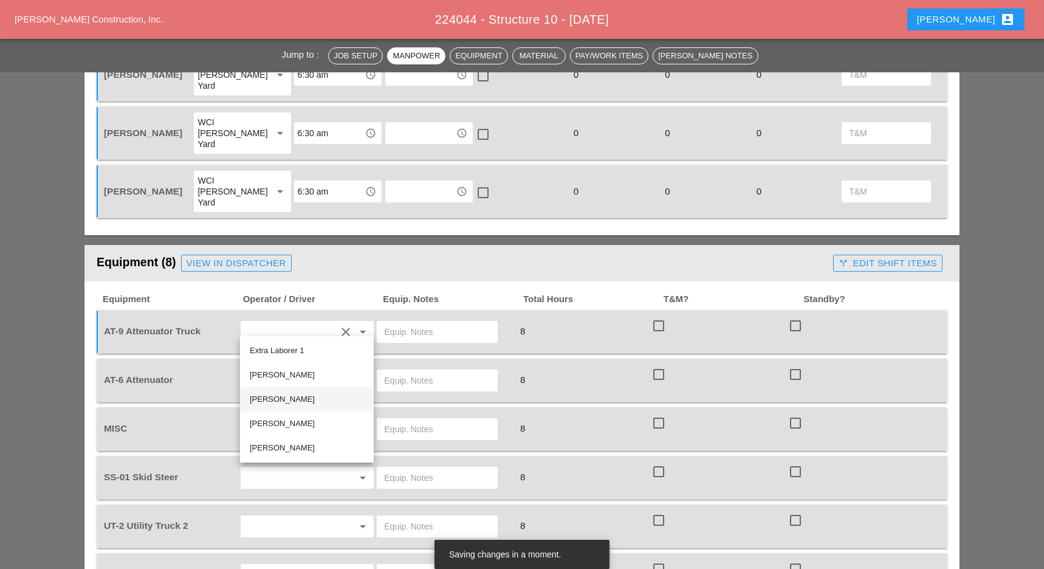
click at [275, 396] on div "Cristian Morillon" at bounding box center [307, 399] width 114 height 15
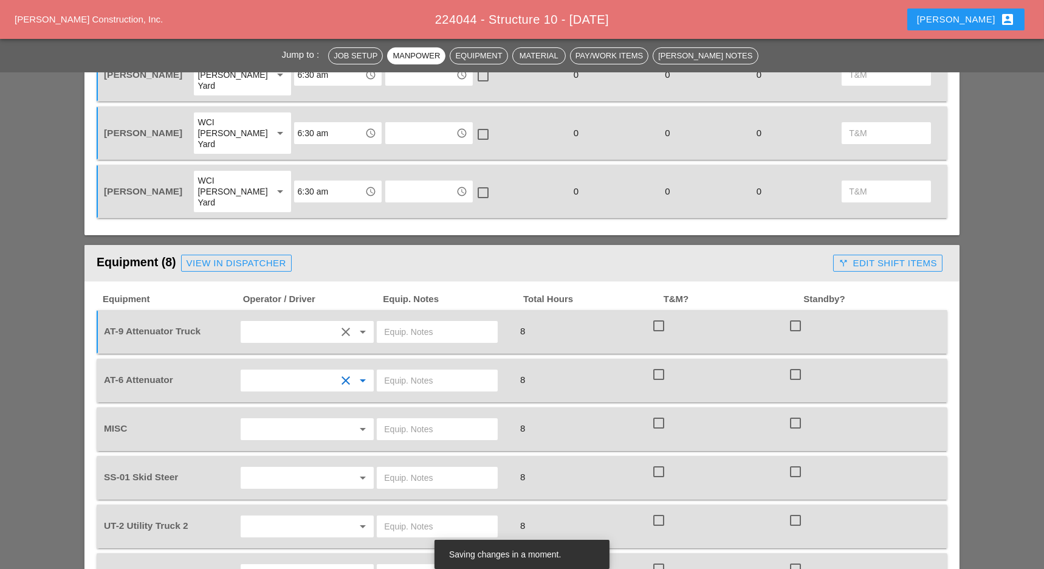
click at [278, 419] on input "text" at bounding box center [290, 428] width 92 height 19
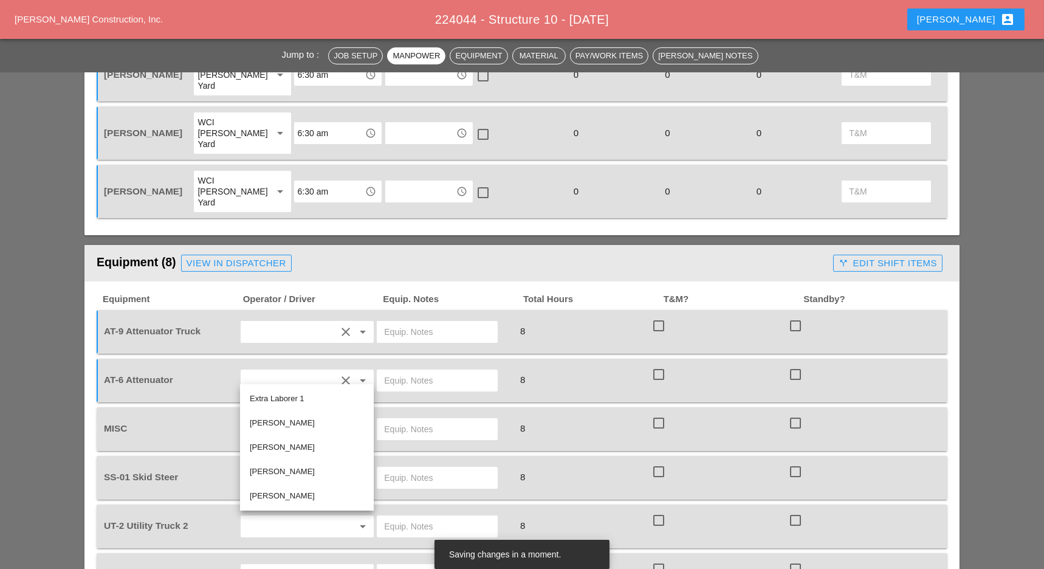
click at [394, 419] on input "text" at bounding box center [437, 428] width 106 height 19
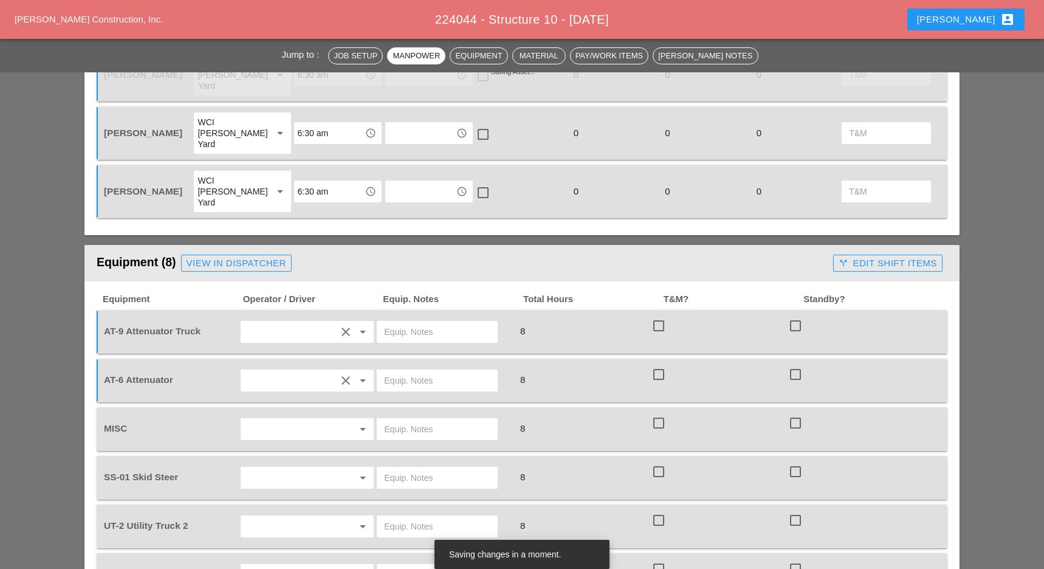
click at [325, 419] on input "text" at bounding box center [290, 428] width 92 height 19
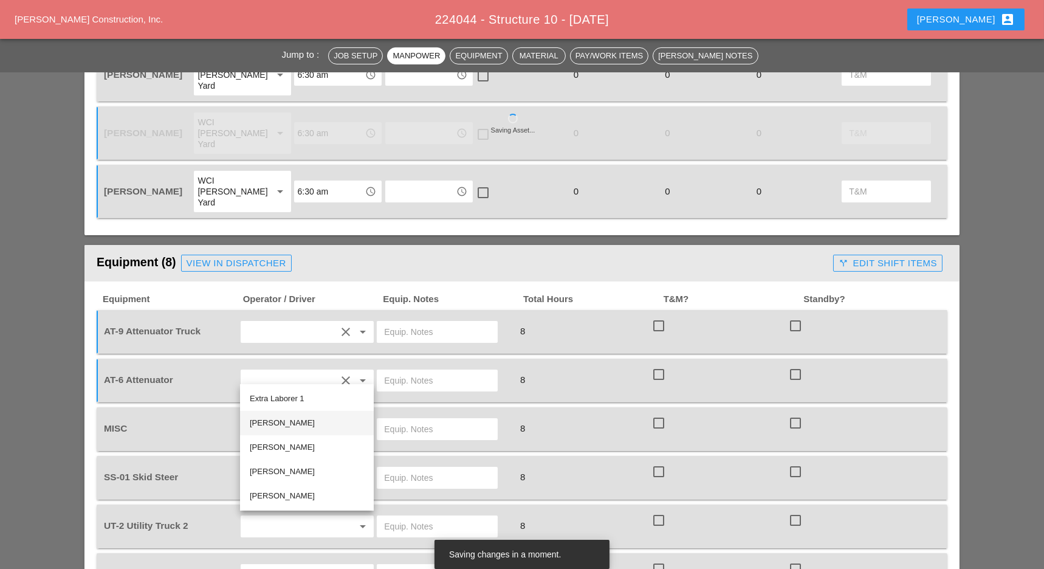
click at [279, 417] on div "Ricardo Capao" at bounding box center [307, 423] width 114 height 15
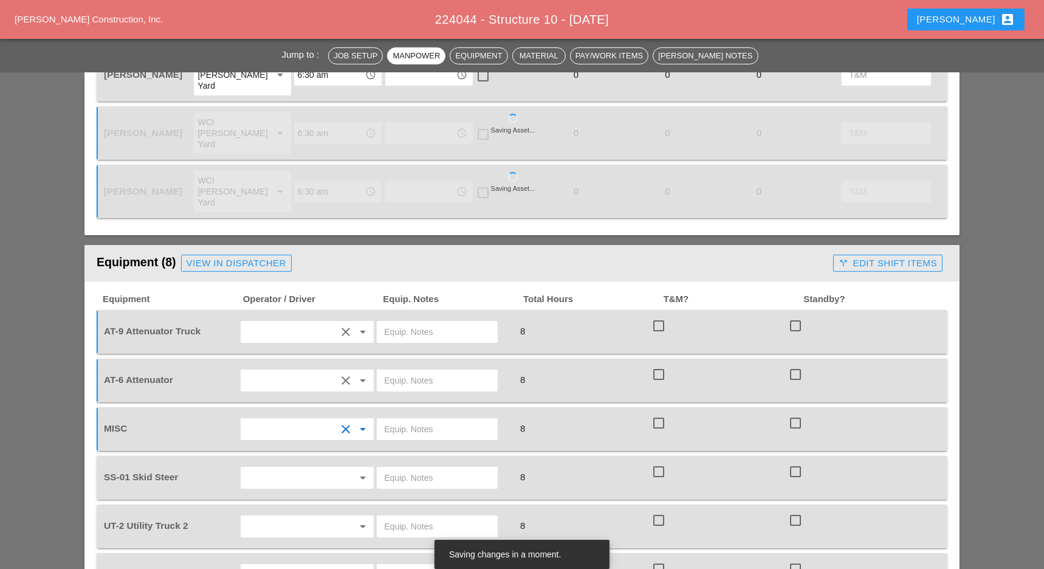
click at [403, 419] on input "text" at bounding box center [437, 428] width 106 height 19
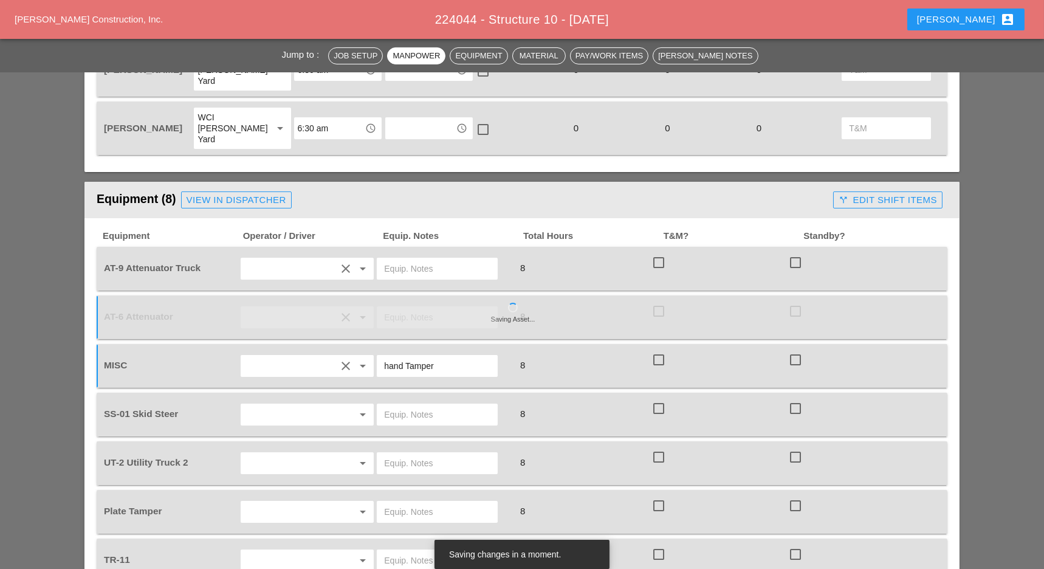
scroll to position [810, 0]
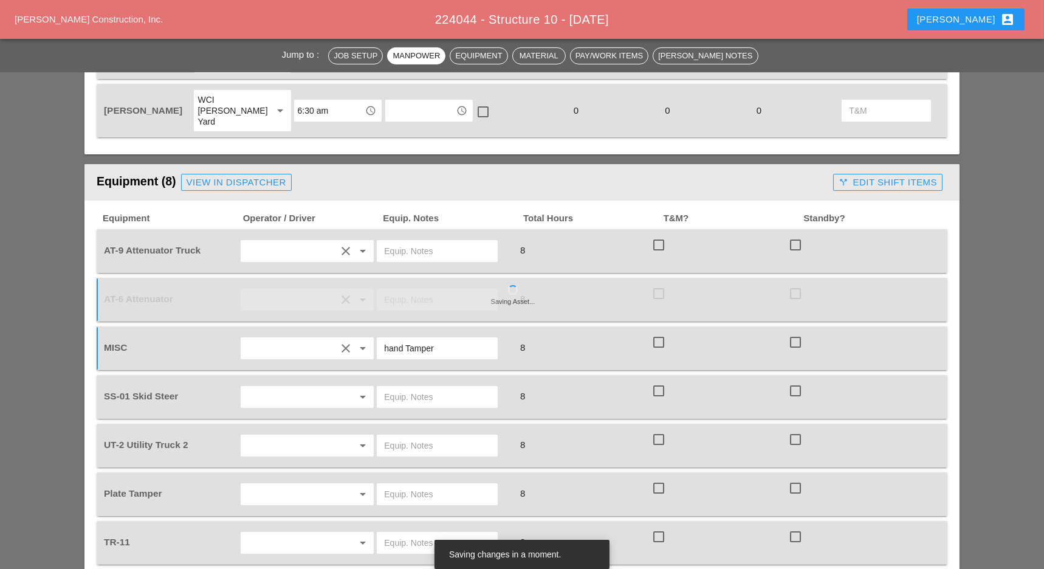
type input "hand Tamper"
click at [295, 387] on input "text" at bounding box center [290, 396] width 92 height 19
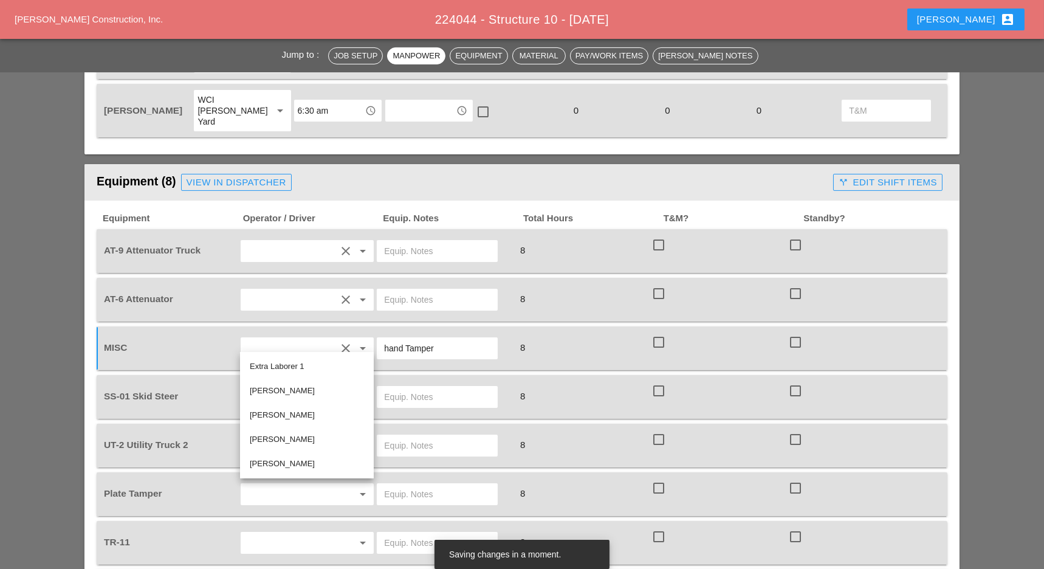
click at [285, 462] on div "Hugo Zambrano" at bounding box center [307, 463] width 114 height 15
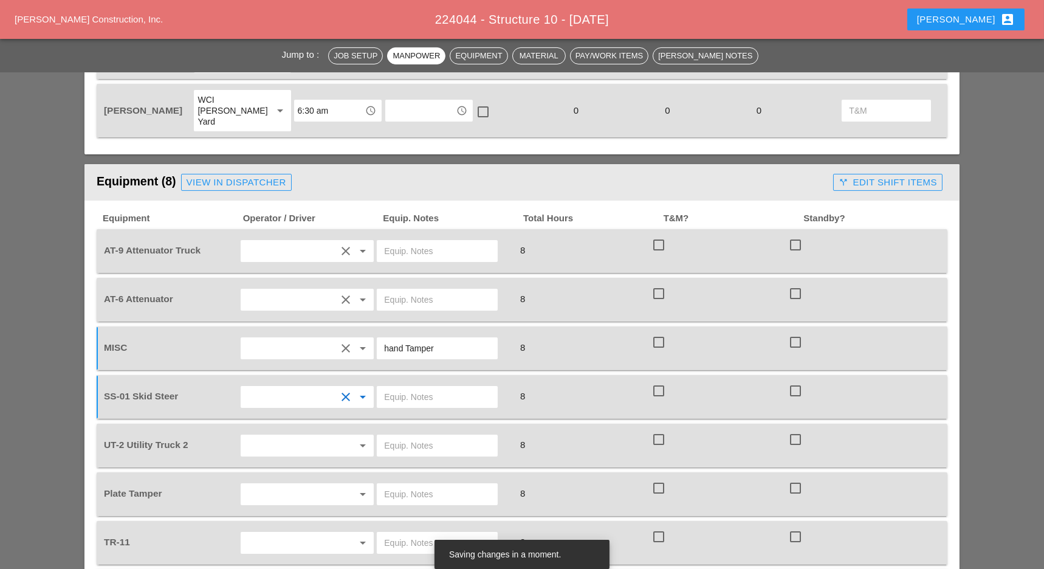
click at [403, 387] on input "text" at bounding box center [437, 396] width 106 height 19
type input "[PERSON_NAME] yard"
click at [276, 436] on input "text" at bounding box center [290, 445] width 92 height 19
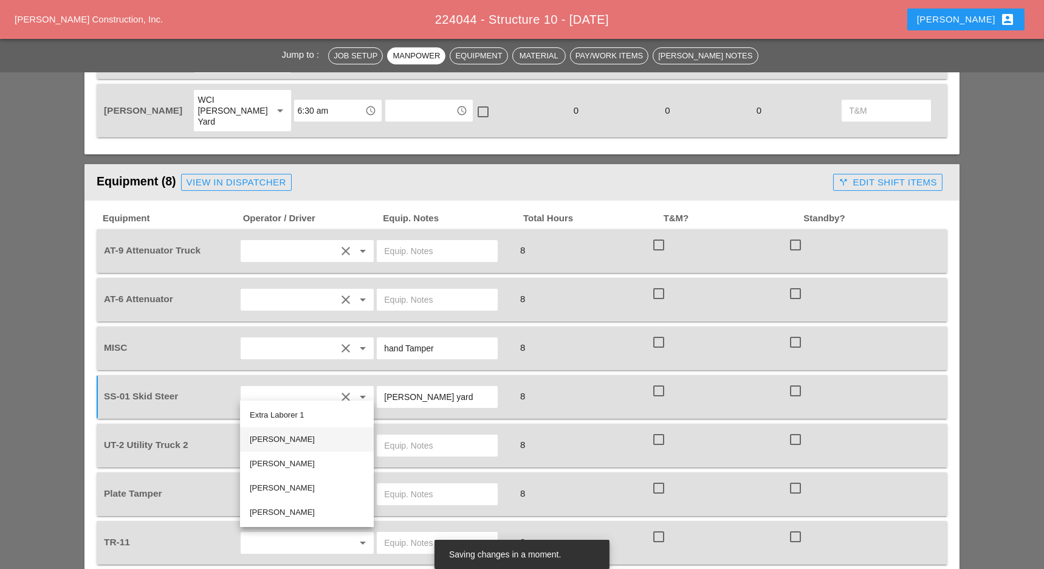
click at [282, 440] on div "Ricardo Capao" at bounding box center [307, 439] width 114 height 15
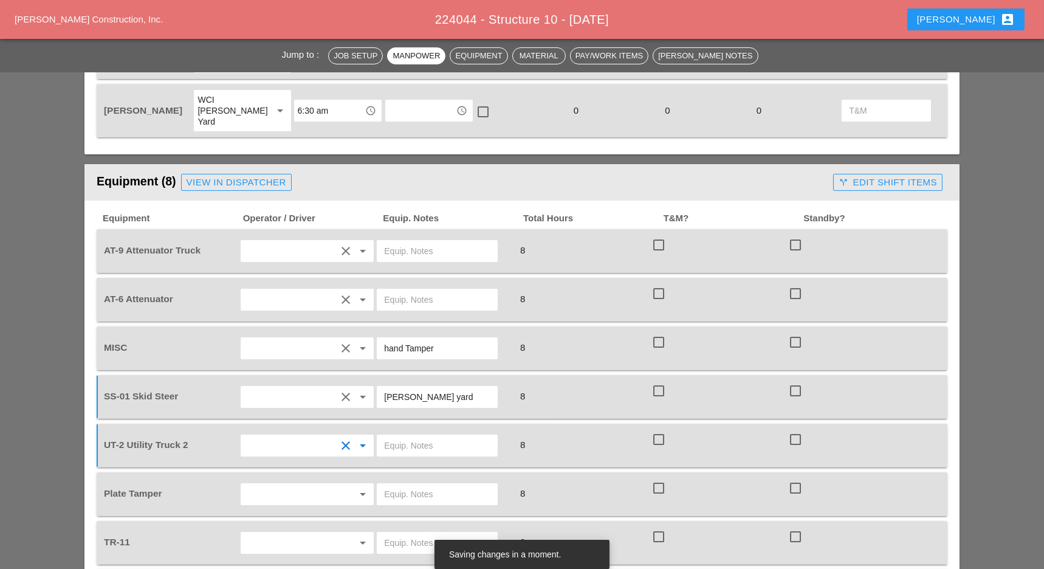
click at [408, 436] on input "text" at bounding box center [437, 445] width 106 height 19
drag, startPoint x: 428, startPoint y: 384, endPoint x: 377, endPoint y: 384, distance: 51.0
click at [377, 434] on div "main yard" at bounding box center [437, 445] width 121 height 22
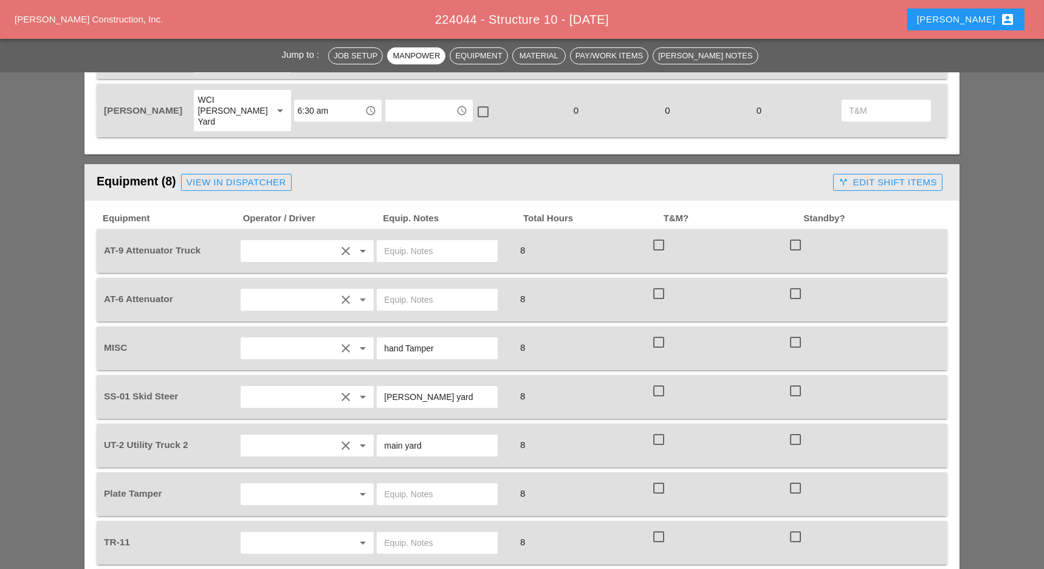
type input "main yard"
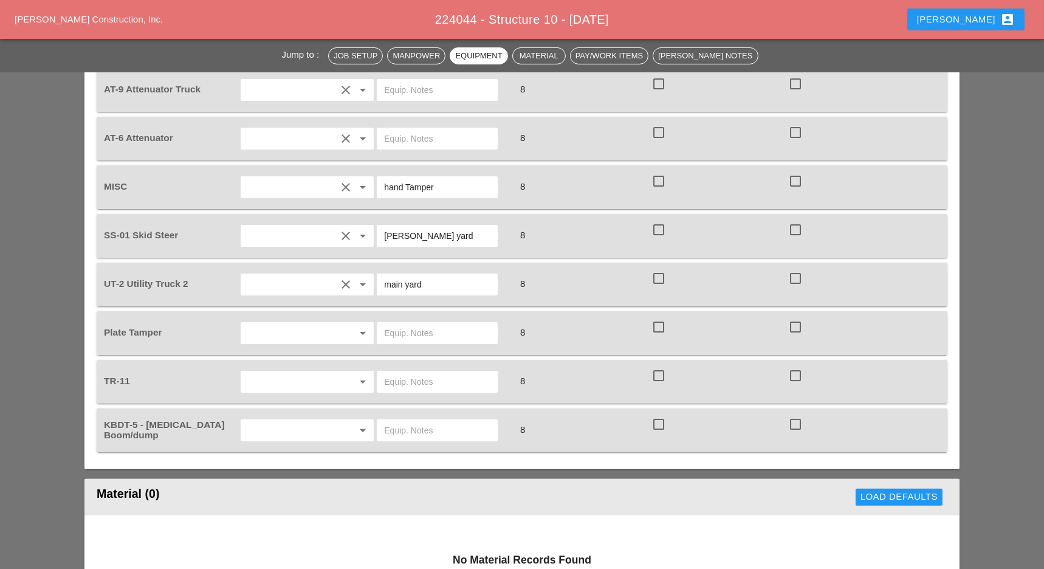
scroll to position [972, 0]
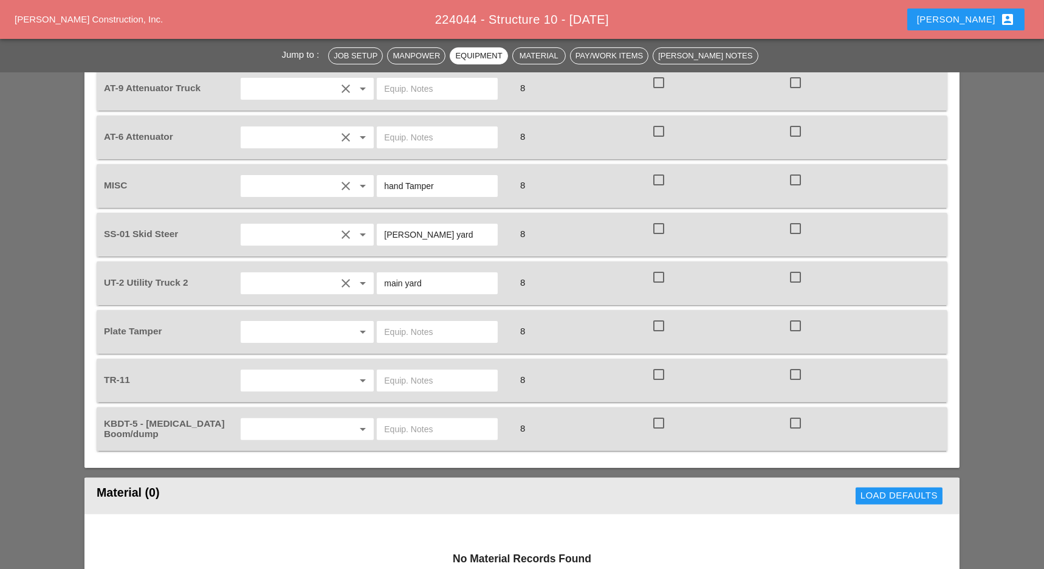
click at [278, 322] on input "text" at bounding box center [290, 331] width 92 height 19
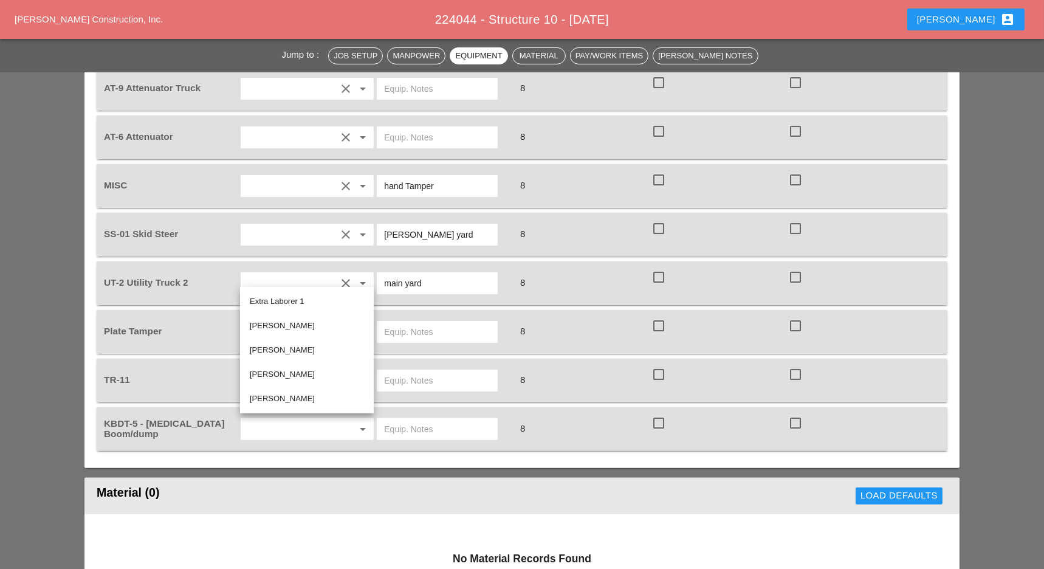
drag, startPoint x: 300, startPoint y: 318, endPoint x: 321, endPoint y: 315, distance: 20.9
click at [303, 318] on div "Ricardo Capao" at bounding box center [307, 325] width 114 height 15
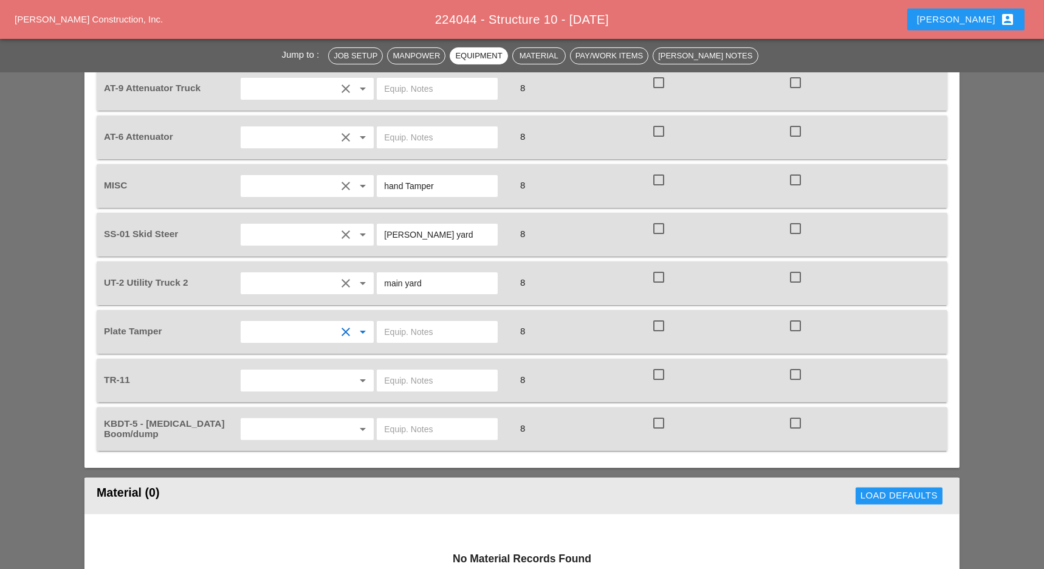
click at [421, 322] on input "text" at bounding box center [437, 331] width 106 height 19
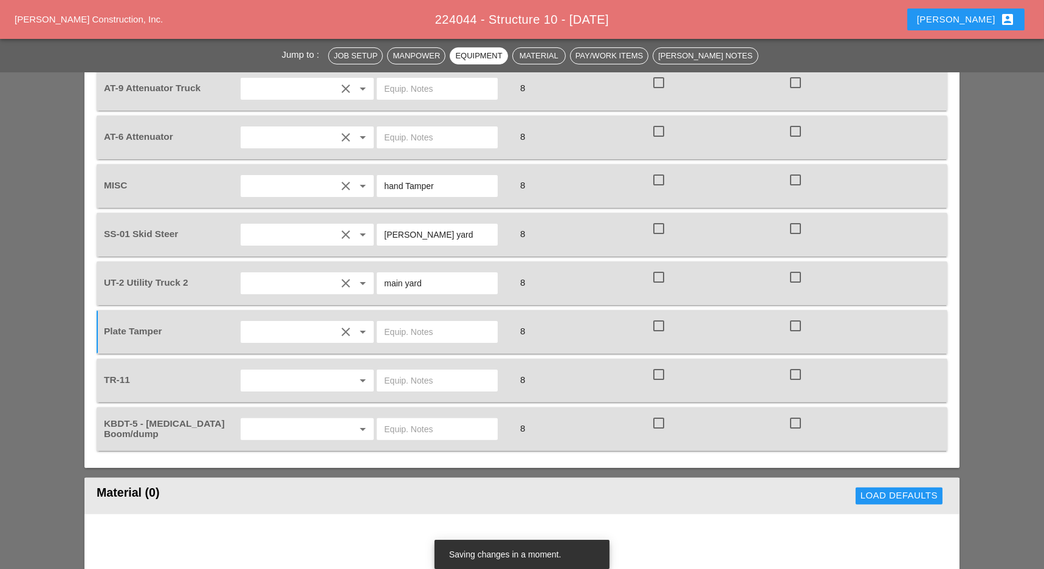
drag, startPoint x: 422, startPoint y: 225, endPoint x: 377, endPoint y: 226, distance: 45.6
click at [377, 272] on div "main yard" at bounding box center [437, 283] width 121 height 22
click at [320, 371] on input "text" at bounding box center [290, 380] width 92 height 19
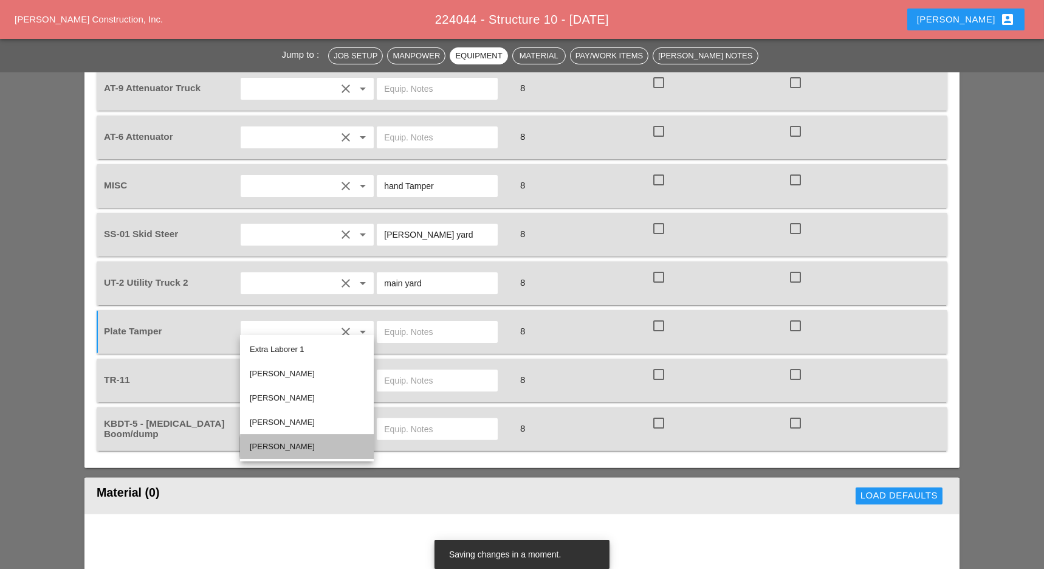
click at [275, 443] on div "Hugo Zambrano" at bounding box center [307, 446] width 114 height 15
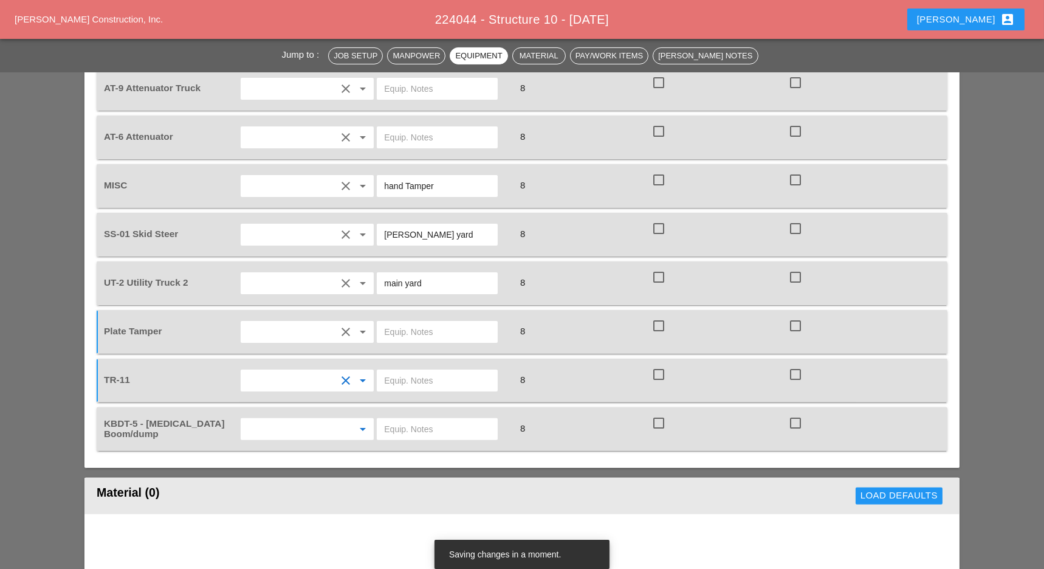
click at [286, 419] on input "text" at bounding box center [290, 428] width 92 height 19
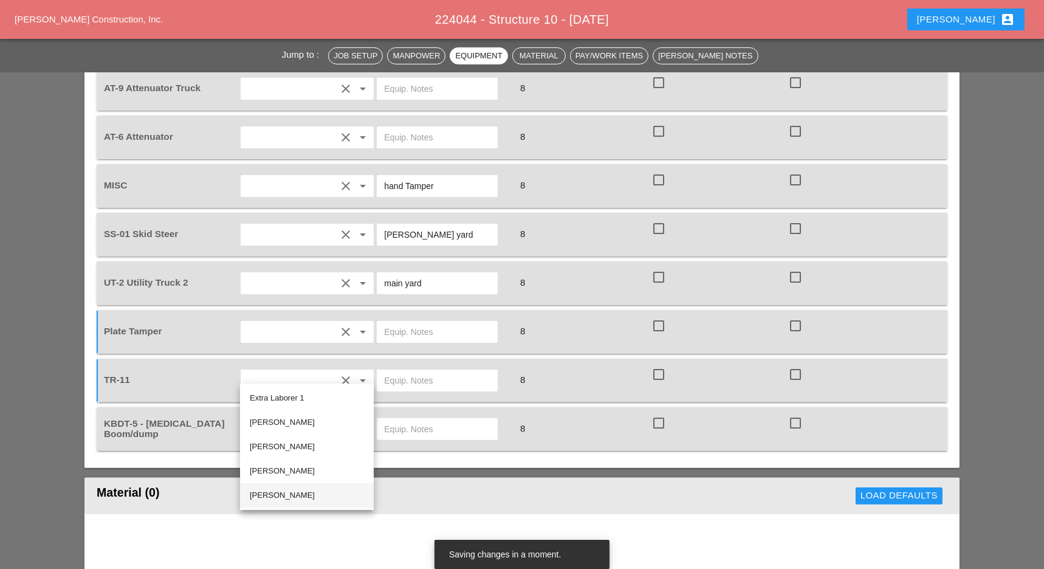
click at [286, 491] on div "Hugo Zambrano" at bounding box center [307, 495] width 114 height 15
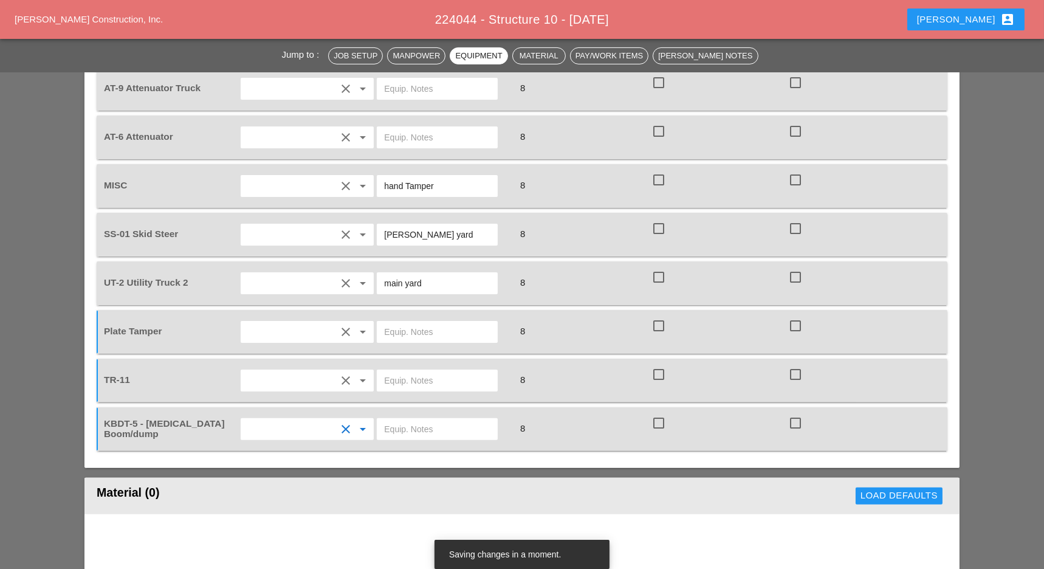
drag, startPoint x: 432, startPoint y: 224, endPoint x: 376, endPoint y: 222, distance: 55.9
click at [376, 266] on div "main yard" at bounding box center [443, 283] width 137 height 34
click at [407, 322] on input "text" at bounding box center [437, 331] width 106 height 19
paste input "main yard"
type input "main yard"
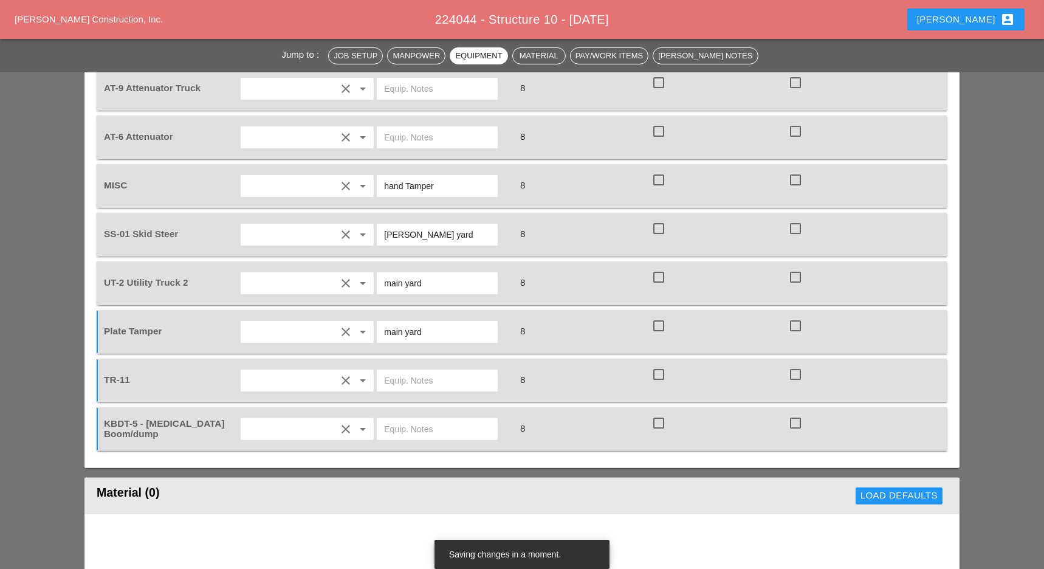
click at [407, 371] on input "text" at bounding box center [437, 380] width 106 height 19
paste input "main yard"
type input "main yard"
click at [406, 419] on input "text" at bounding box center [437, 428] width 106 height 19
paste input "main yard"
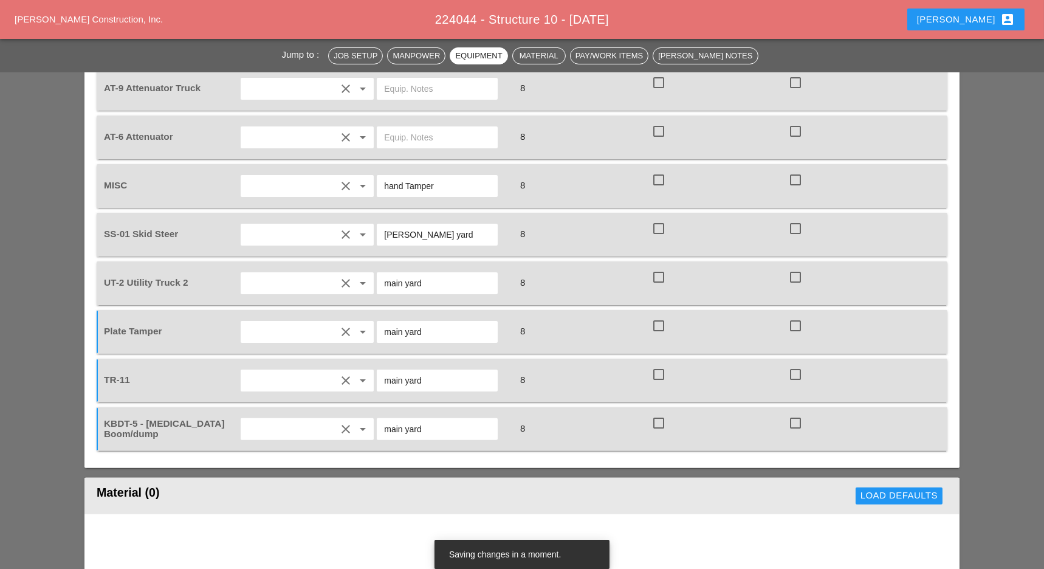
scroll to position [891, 0]
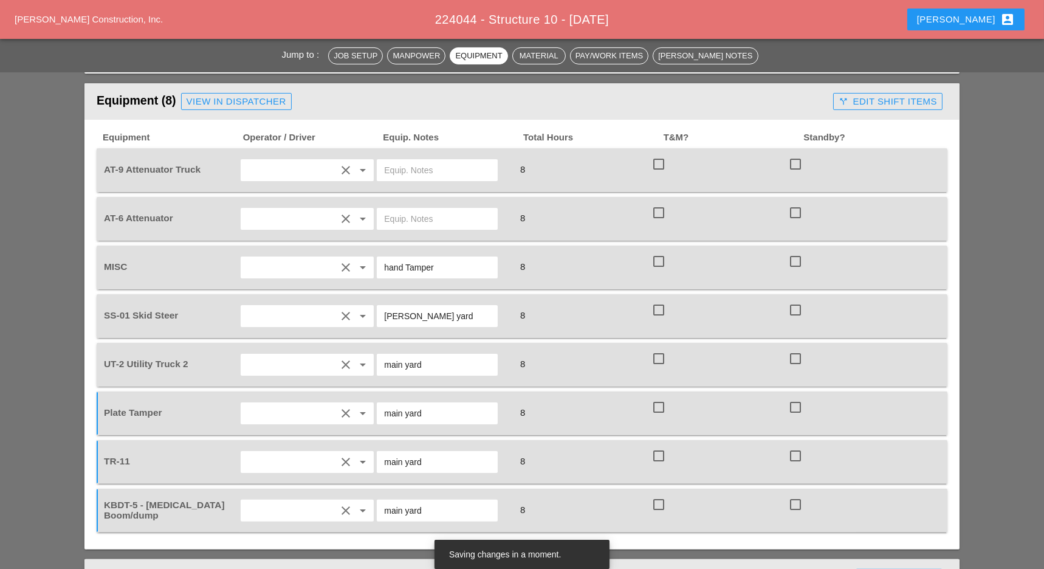
type input "main yard"
drag, startPoint x: 422, startPoint y: 258, endPoint x: 365, endPoint y: 251, distance: 57.5
click at [369, 299] on div "SS-01 Skid Steer clear arrow_drop_down Bruckner yard 8 check_box_outline_blank …" at bounding box center [512, 316] width 823 height 34
click at [405, 209] on input "text" at bounding box center [437, 218] width 106 height 19
paste input "Bruckner yard"
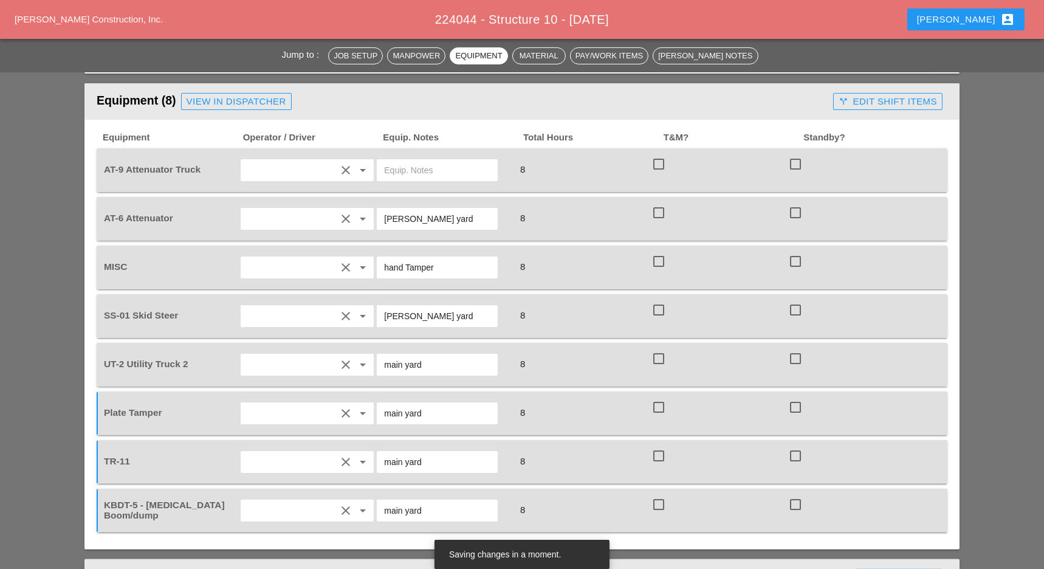
type input "Bruckner yard"
click at [406, 160] on input "text" at bounding box center [437, 169] width 106 height 19
paste input "Bruckner yard"
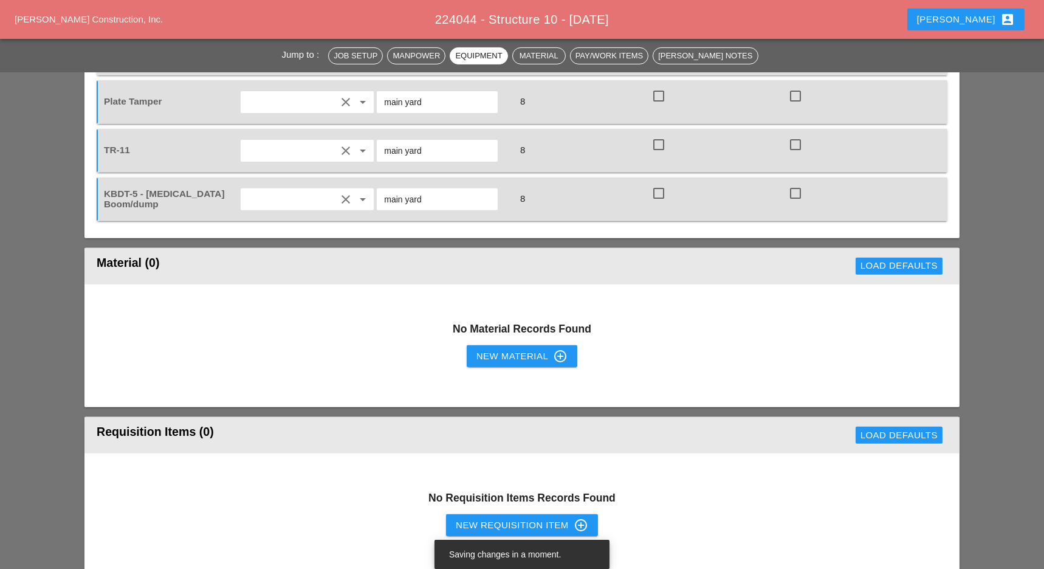
scroll to position [1215, 0]
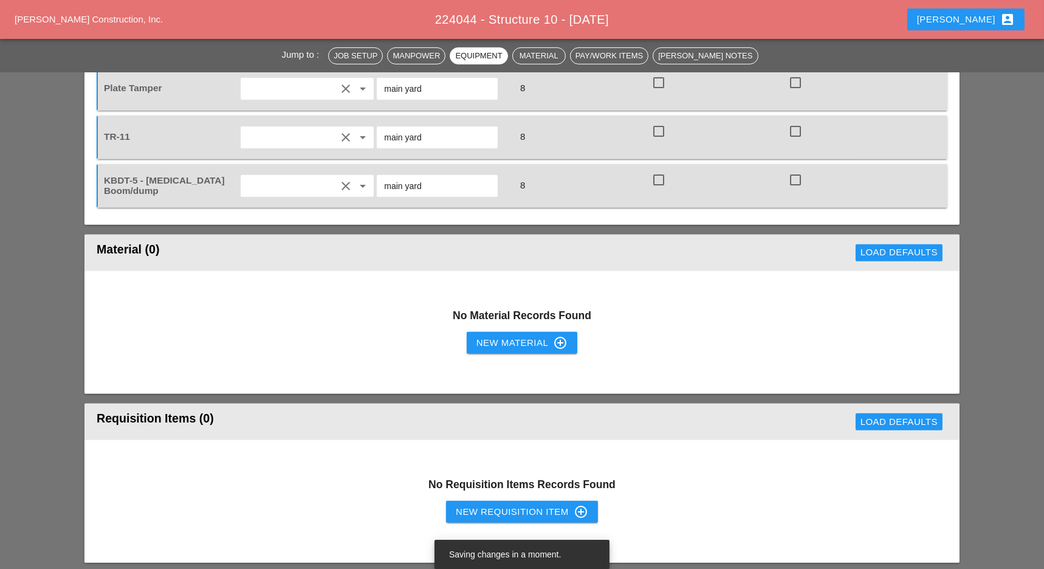
type input "Bruckner yard"
click at [504, 335] on div "New Material control_point" at bounding box center [521, 342] width 91 height 15
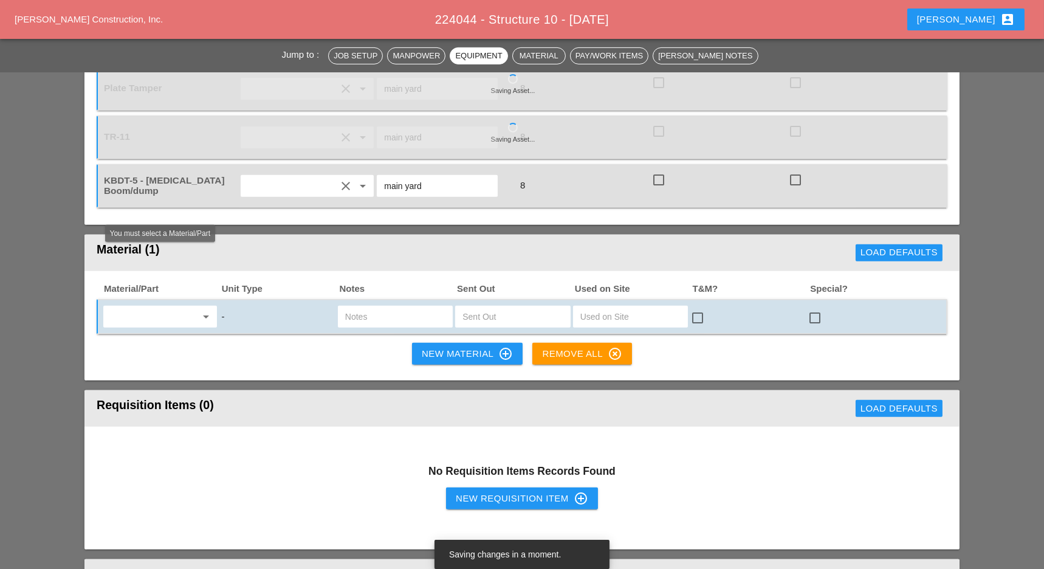
click at [159, 307] on input "text" at bounding box center [151, 316] width 89 height 19
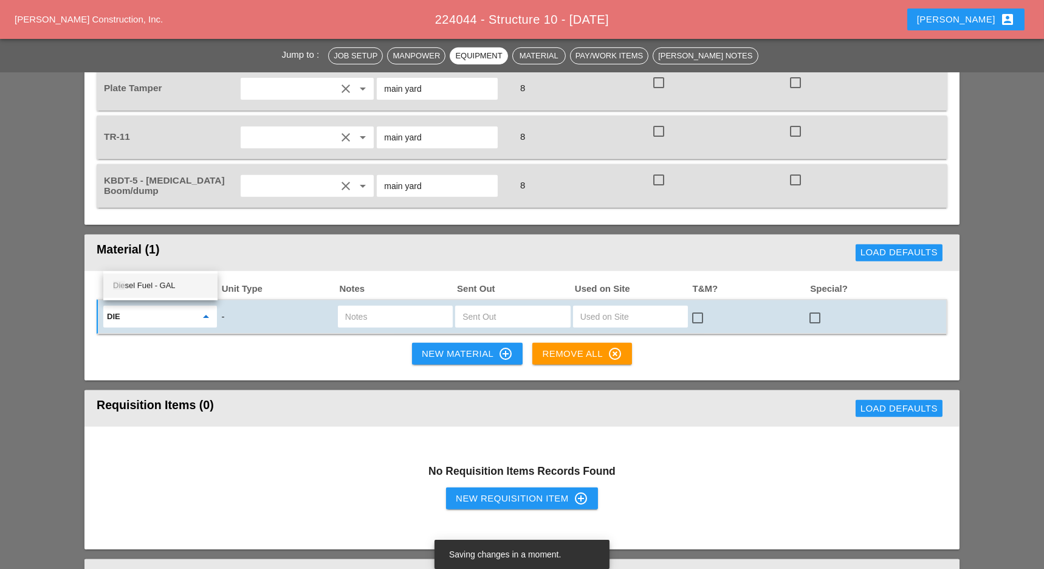
click at [142, 284] on div "Die sel Fuel - GAL" at bounding box center [160, 285] width 95 height 15
type input "Diesel Fuel - GAL"
click at [416, 343] on button "New Material control_point" at bounding box center [467, 354] width 111 height 22
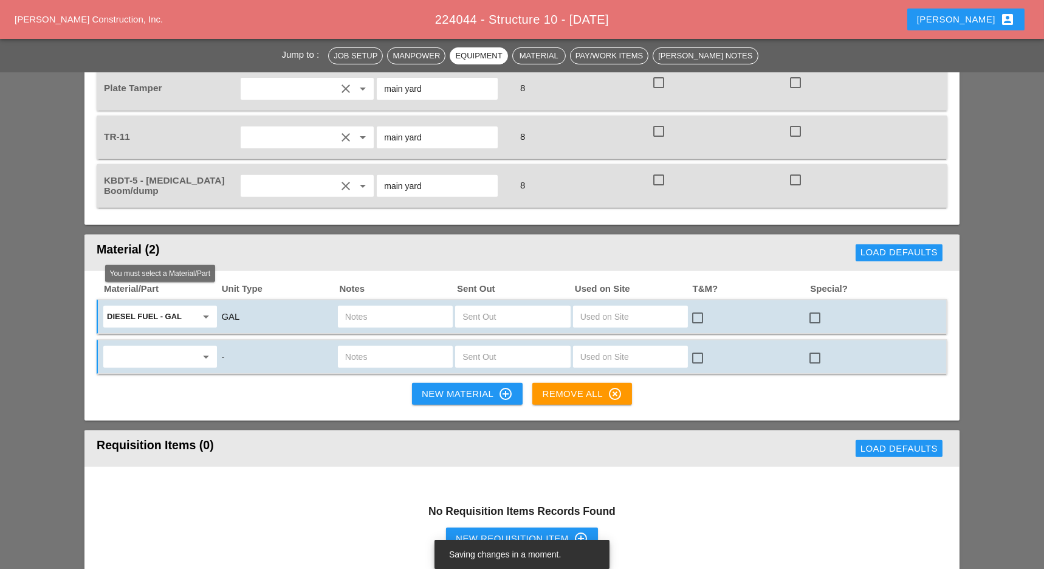
click at [165, 347] on input "text" at bounding box center [151, 356] width 89 height 19
drag, startPoint x: 165, startPoint y: 324, endPoint x: 173, endPoint y: 323, distance: 8.1
click at [165, 324] on div "Gas oline - GAL" at bounding box center [160, 325] width 95 height 15
type input "Gasoline - GAL"
click at [420, 383] on button "New Material control_point" at bounding box center [467, 394] width 111 height 22
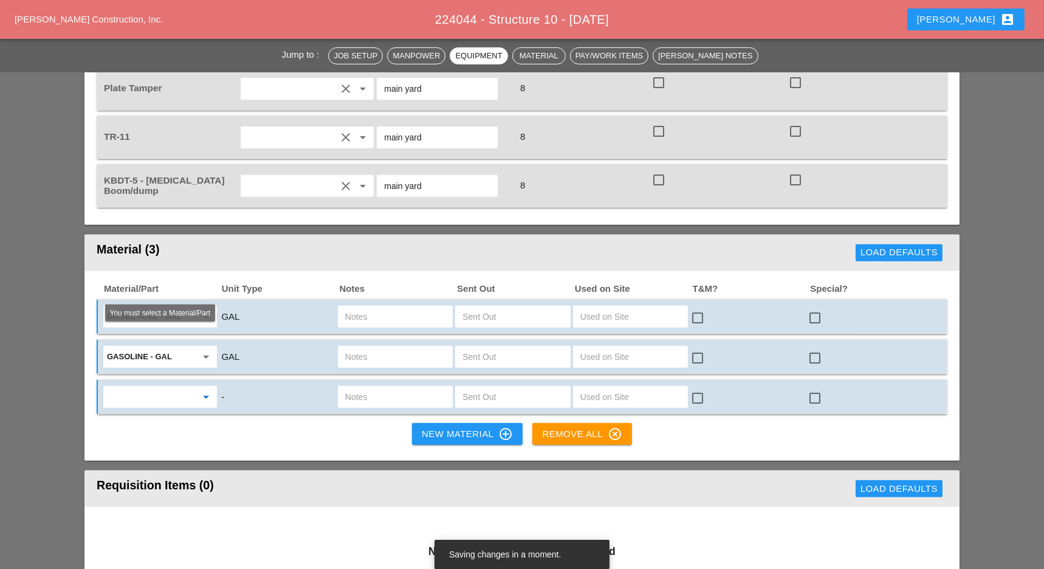
click at [177, 387] on input "text" at bounding box center [151, 396] width 89 height 19
click at [162, 359] on div "A/C setup - EA" at bounding box center [160, 364] width 95 height 15
type input "A/C setup - EA"
click at [422, 426] on div "New Material control_point" at bounding box center [467, 433] width 91 height 15
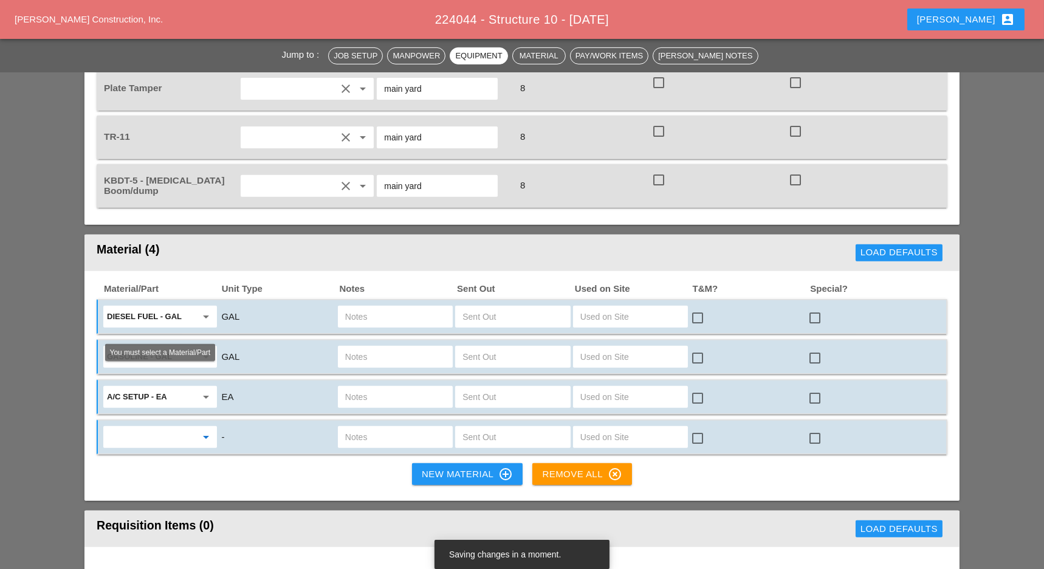
click at [170, 427] on input "text" at bounding box center [151, 436] width 89 height 19
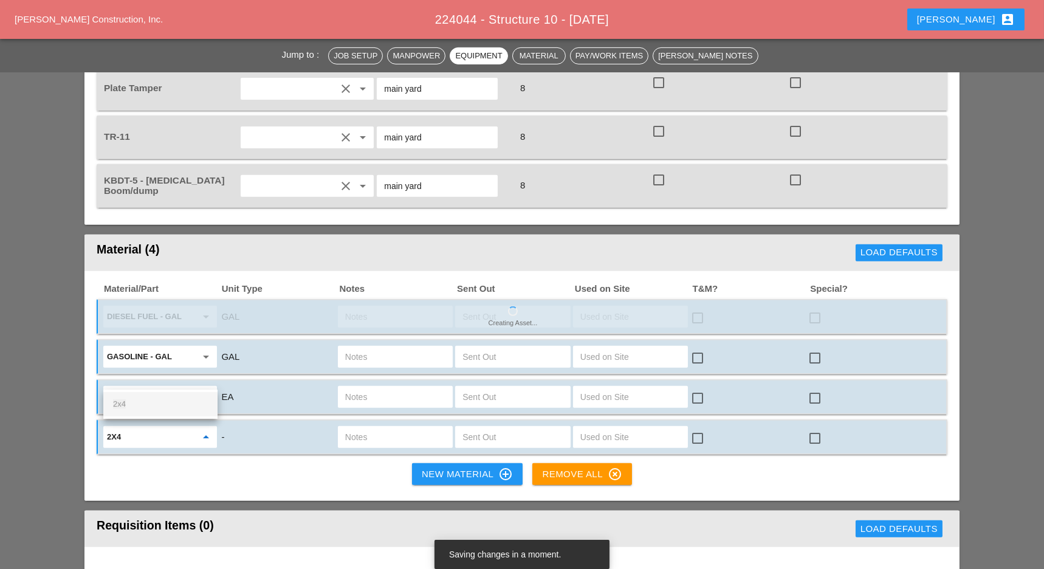
click at [129, 400] on div "2x4" at bounding box center [160, 404] width 95 height 15
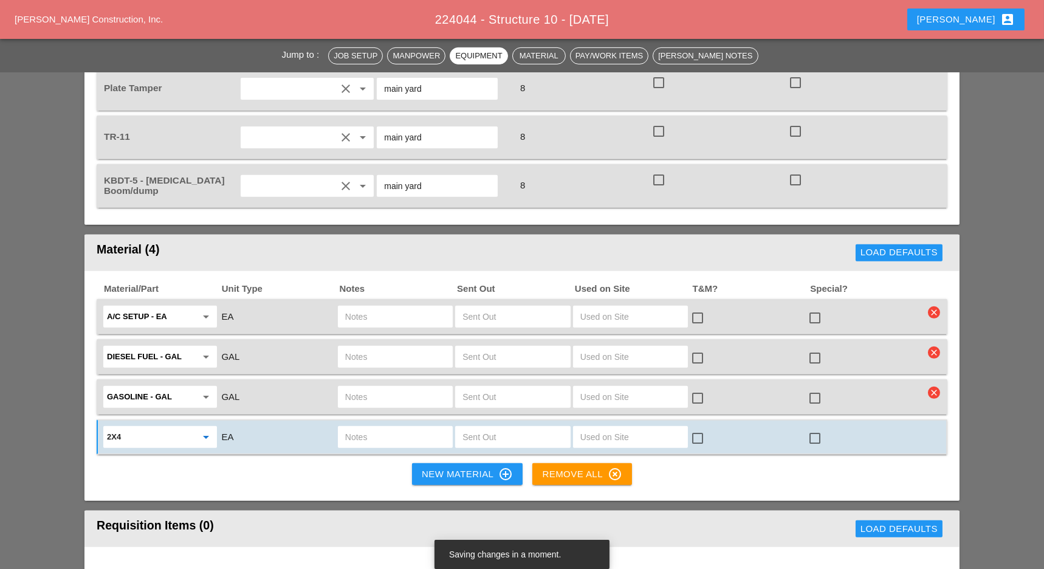
type input "2x4"
click at [470, 347] on input "text" at bounding box center [512, 356] width 100 height 19
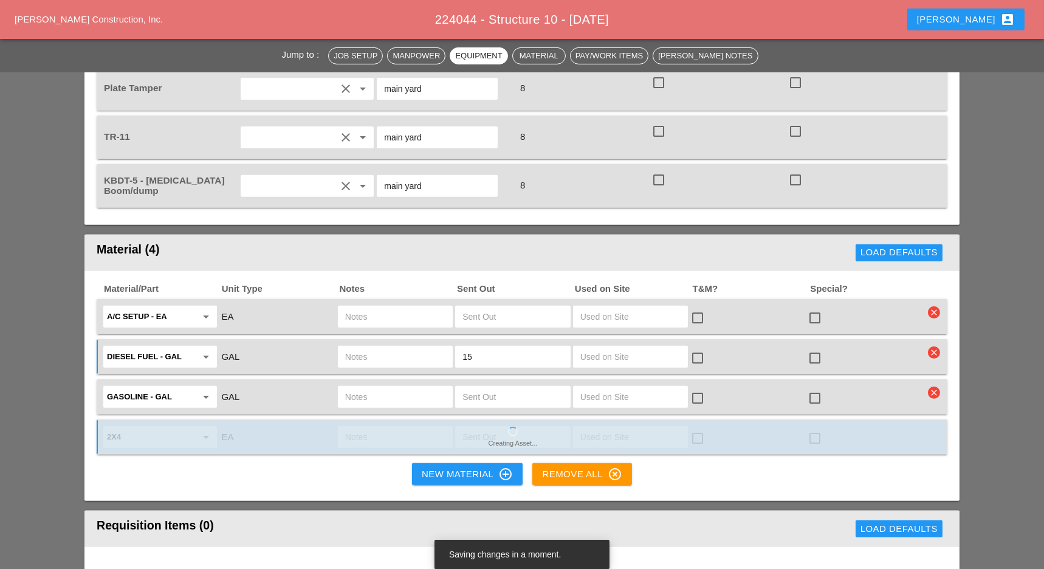
type input "15"
click at [369, 347] on input "text" at bounding box center [395, 356] width 100 height 19
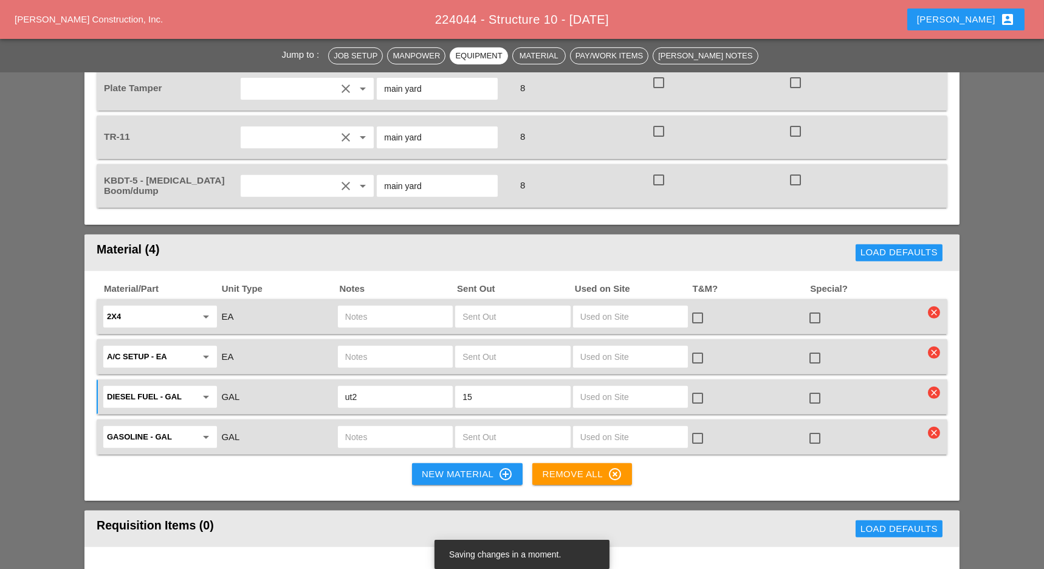
type input "ut2"
click at [368, 307] on input "text" at bounding box center [395, 316] width 100 height 19
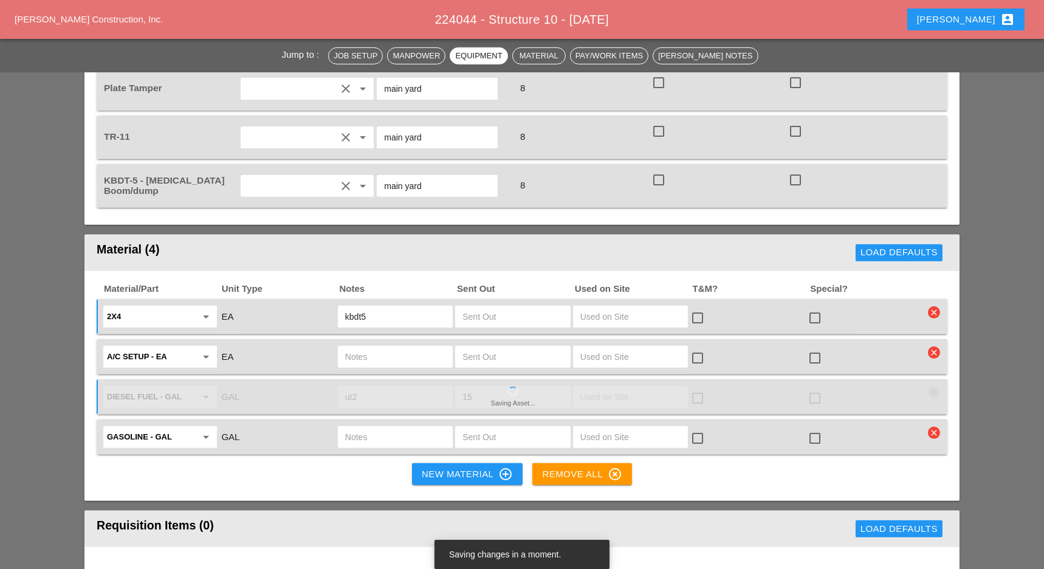
type input "kbdt5"
click at [355, 347] on input "text" at bounding box center [395, 356] width 100 height 19
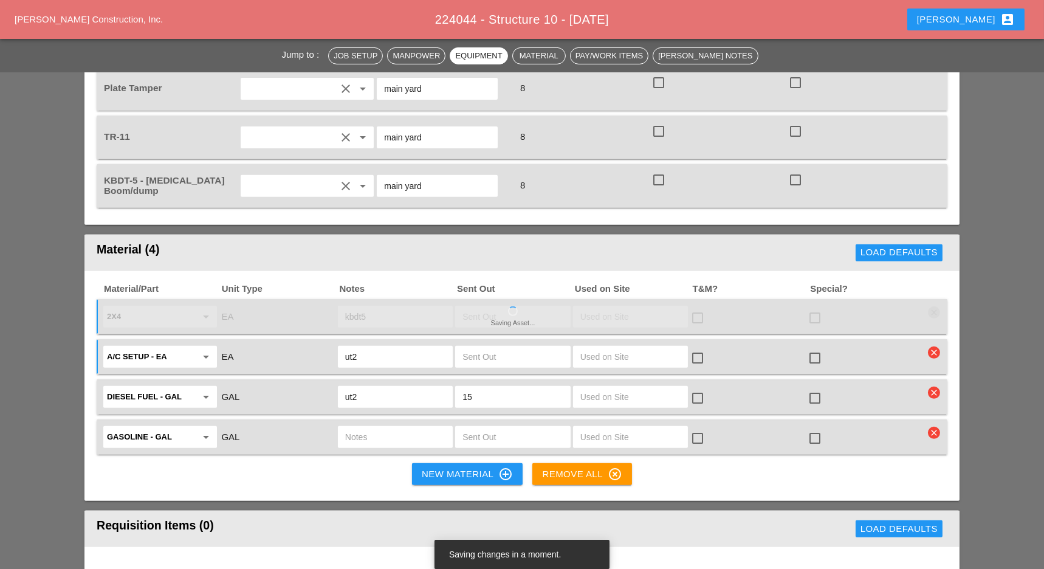
type input "ut2"
click at [363, 427] on input "text" at bounding box center [395, 436] width 100 height 19
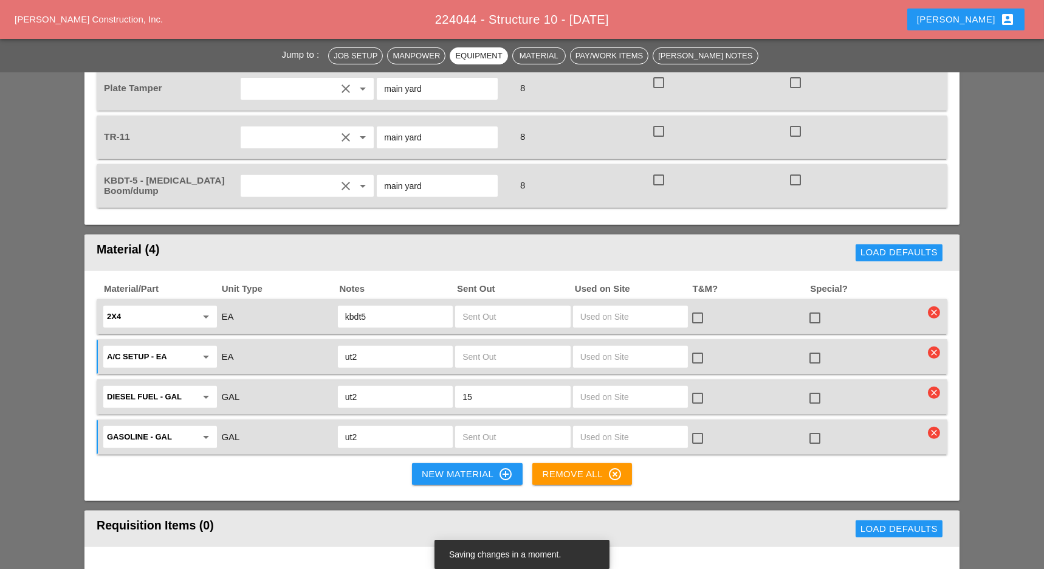
type input "ut2"
click at [476, 347] on input "text" at bounding box center [512, 356] width 100 height 19
type input "2"
click at [476, 307] on input "text" at bounding box center [512, 316] width 100 height 19
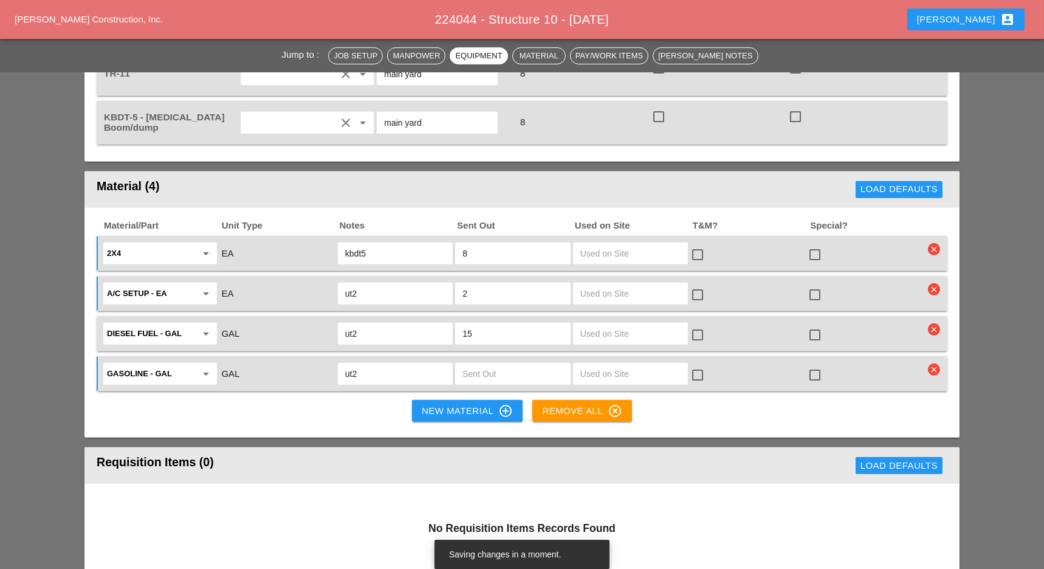
scroll to position [1296, 0]
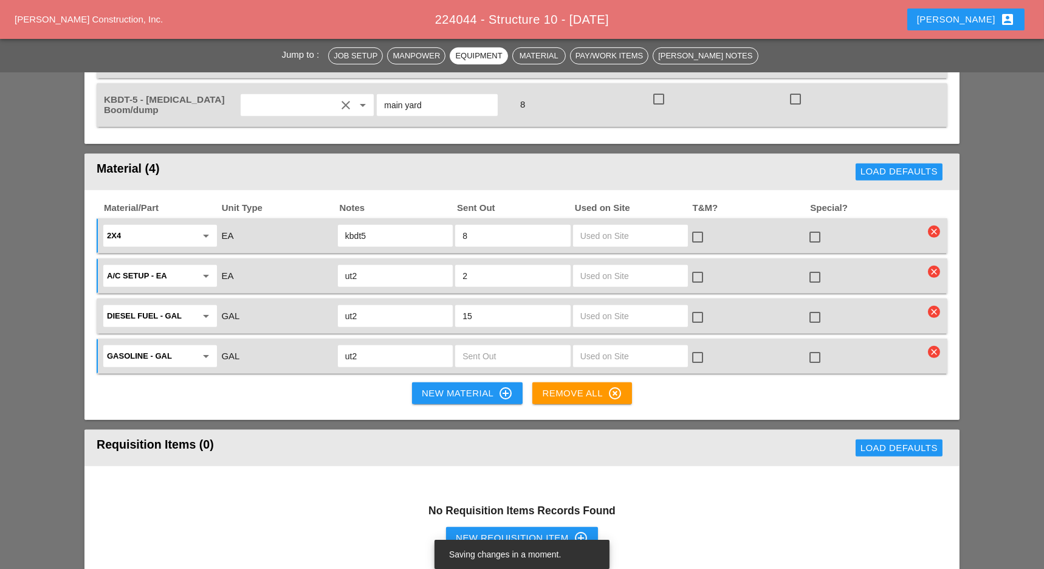
type input "8"
click at [472, 346] on input "text" at bounding box center [512, 355] width 100 height 19
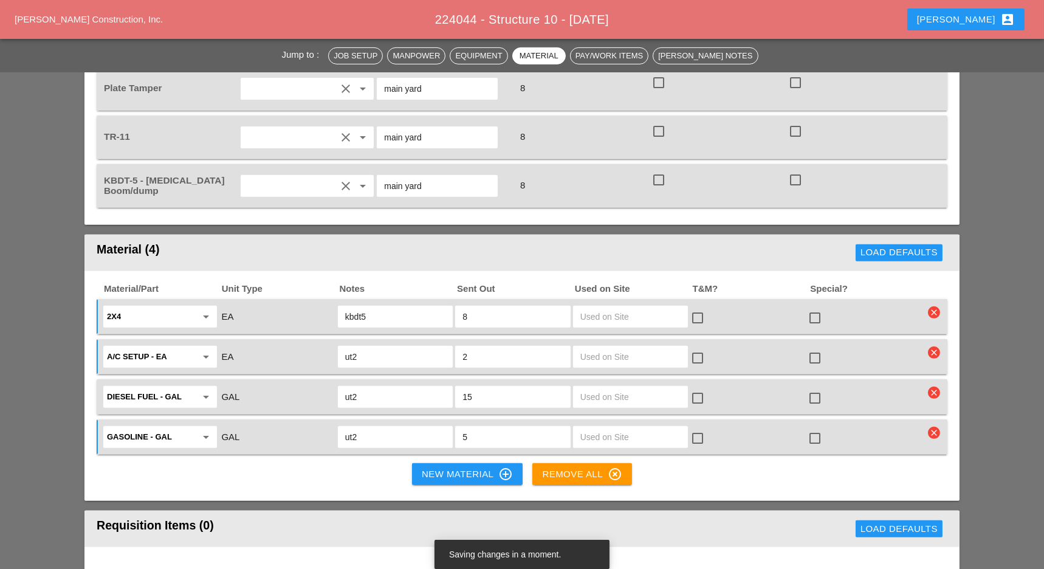
scroll to position [1215, 0]
type input "5"
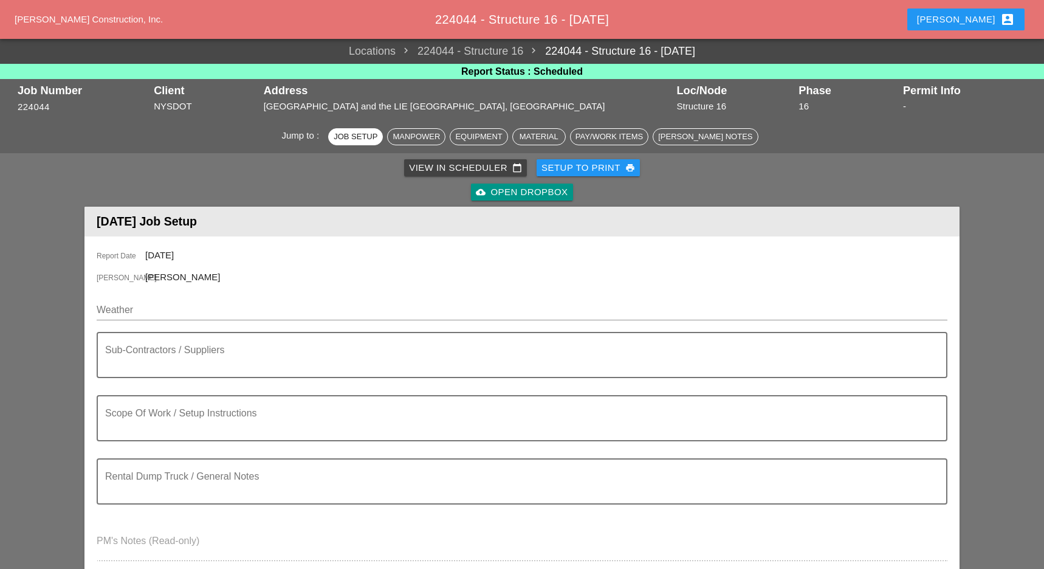
scroll to position [81, 0]
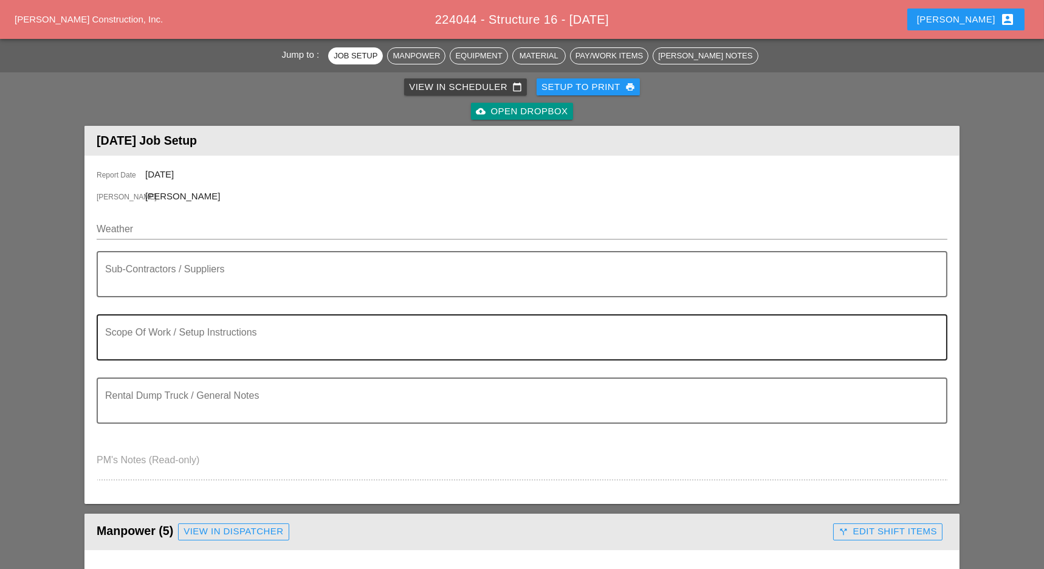
click at [137, 229] on input "Weather" at bounding box center [513, 228] width 833 height 19
paste input "Mon 22 Day 75° 6% ESE 8 mph Partly cloudy skies. High near 75F. Winds ESE at 5 …"
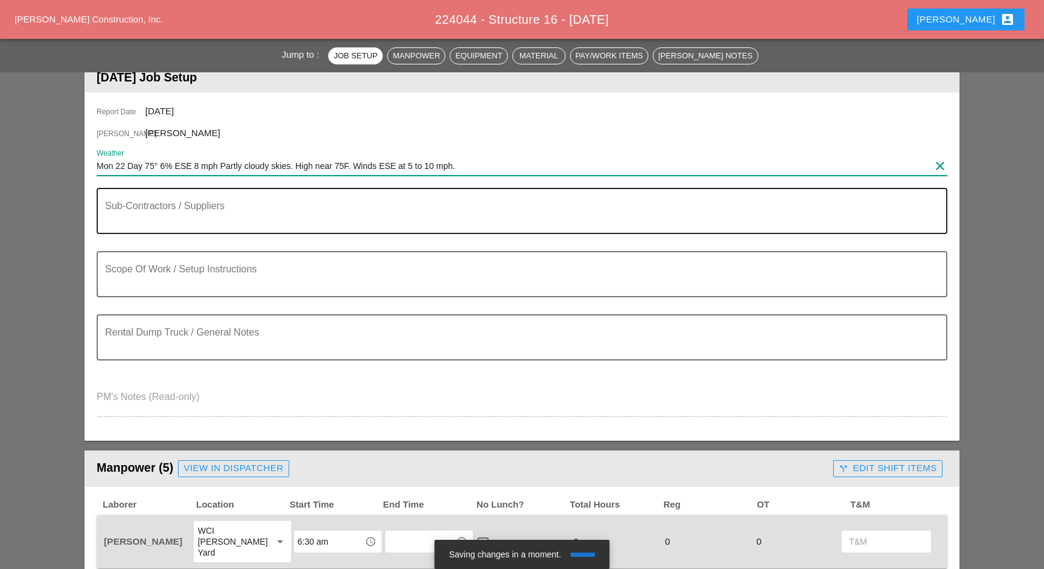
scroll to position [162, 0]
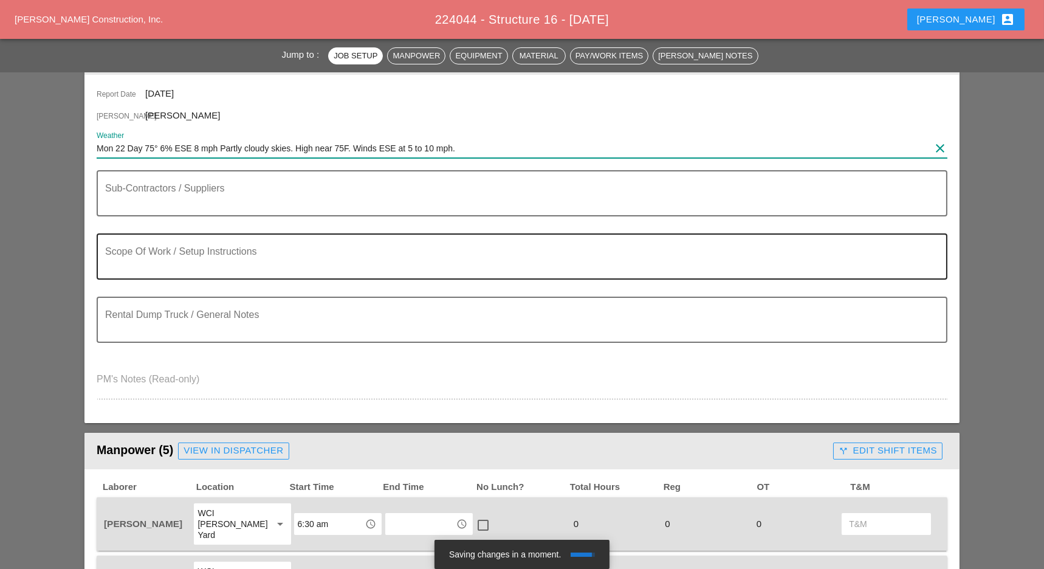
type input "Mon 22 Day 75° 6% ESE 8 mph Partly cloudy skies. High near 75F. Winds ESE at 5 …"
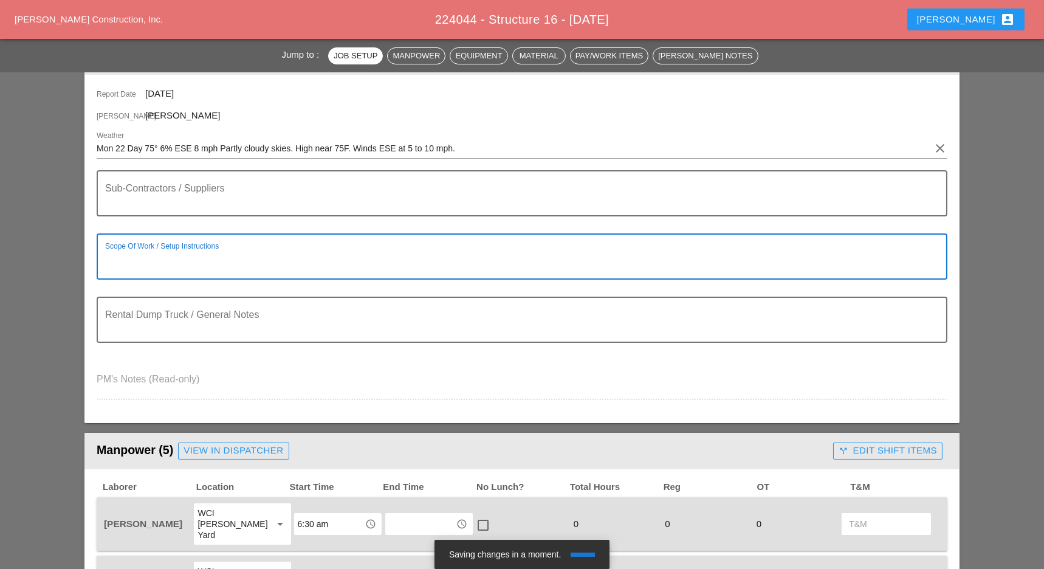
click at [133, 267] on textarea "Scope Of Work / Setup Instructions" at bounding box center [517, 263] width 824 height 29
drag, startPoint x: 142, startPoint y: 259, endPoint x: 93, endPoint y: 255, distance: 49.4
click at [93, 255] on div "Report Date 09/22/2025 Foreman Filipe Silva Weather Mon 22 Day 75° 6% ESE 8 mph…" at bounding box center [521, 249] width 875 height 348
paste textarea "ORK ZONE [B] - LONG ISLAND EXPY - SERVICE ROAD EAST BOUND ON QUEENS MIDTOWN EXP…"
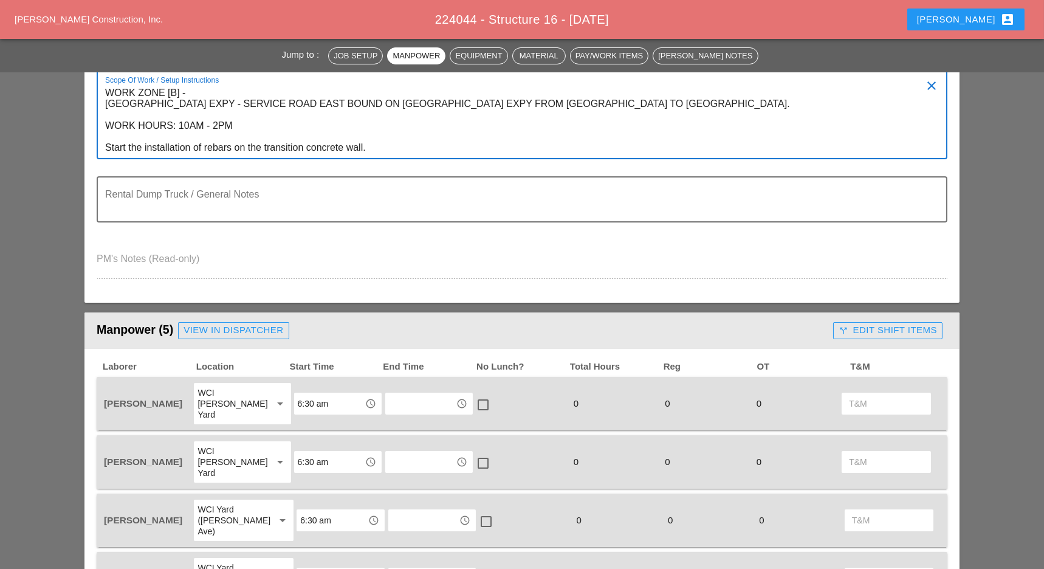
scroll to position [324, 0]
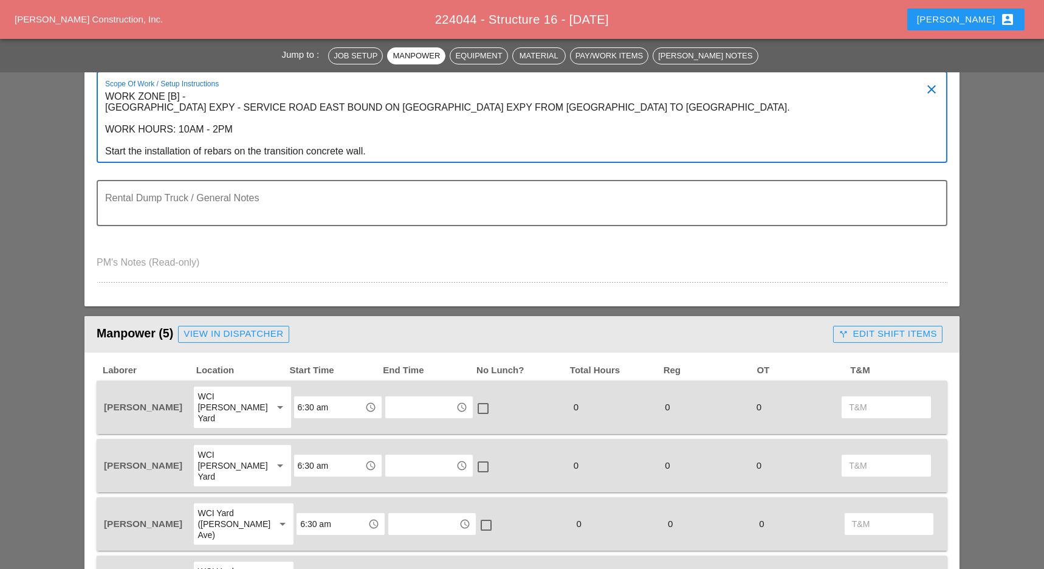
type textarea "WORK ZONE [B] - LONG ISLAND EXPY - SERVICE ROAD EAST BOUND ON QUEENS MIDTOWN EX…"
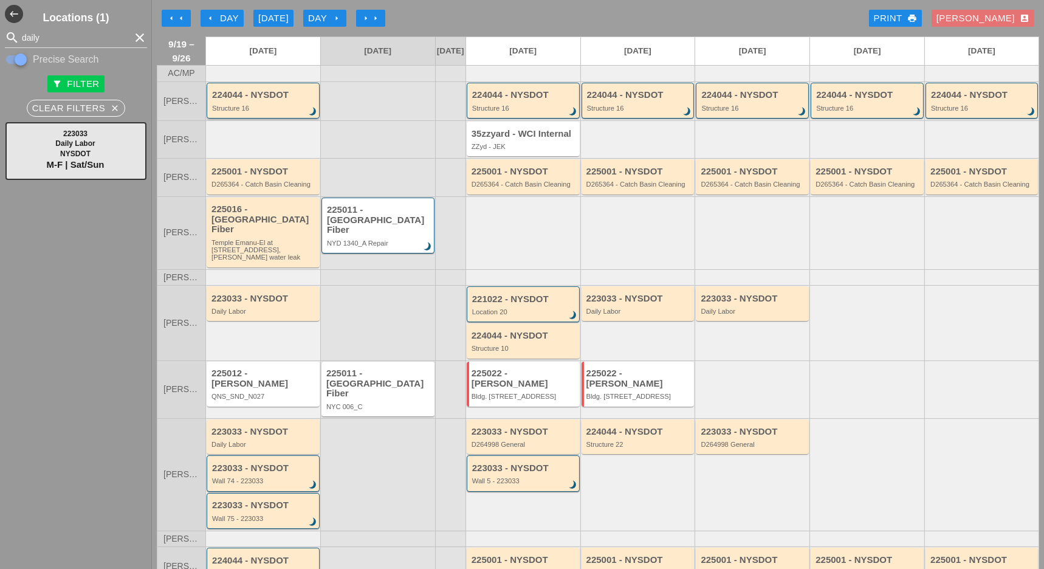
click at [252, 100] on div "224044 - NYSDOT" at bounding box center [264, 95] width 104 height 10
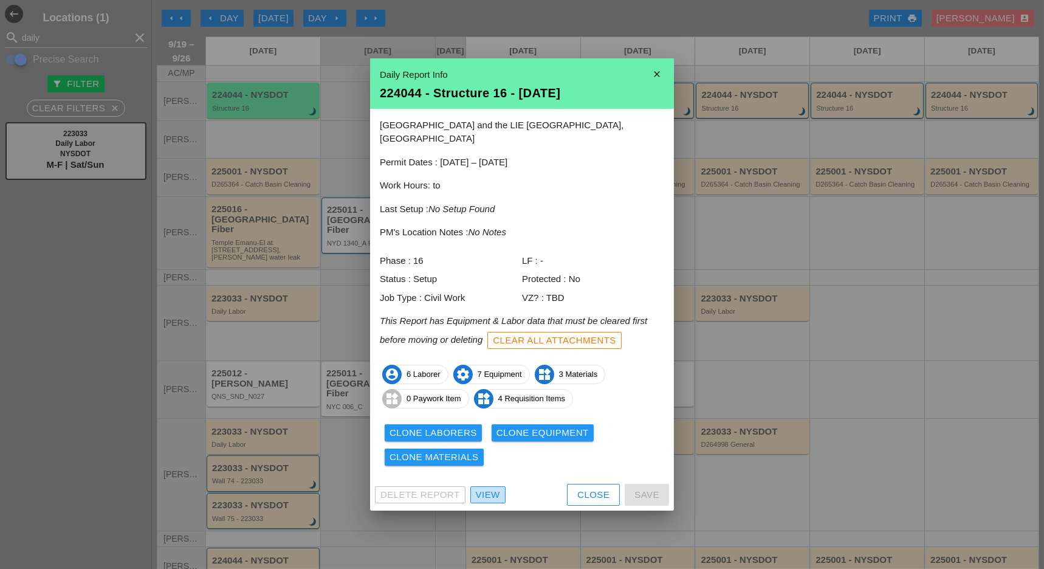
click at [481, 488] on div "View" at bounding box center [488, 495] width 24 height 14
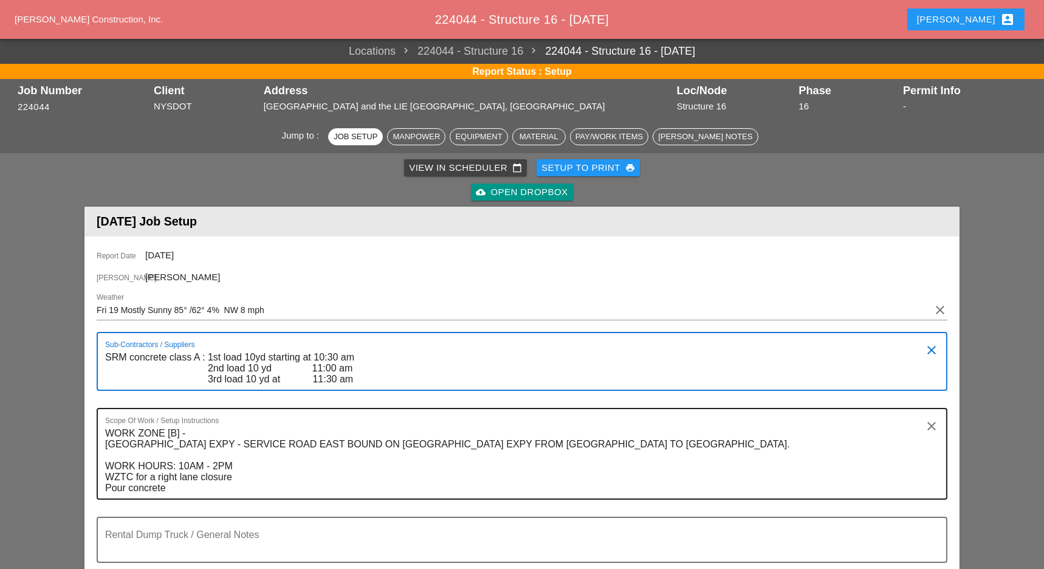
drag, startPoint x: 117, startPoint y: 231, endPoint x: 104, endPoint y: 188, distance: 45.2
click at [123, 236] on div "Report Date [DATE] [PERSON_NAME] [PERSON_NAME] Weather Fri 19 Mostly Sunny 85° …" at bounding box center [521, 439] width 875 height 406
click at [110, 423] on textarea "WORK ZONE [B] - [GEOGRAPHIC_DATA] EXPY - SERVICE ROAD EAST BOUND ON [GEOGRAPHIC…" at bounding box center [517, 460] width 824 height 75
click at [103, 408] on div "Scope Of Work / Setup Instructions WORK ZONE [B] - [GEOGRAPHIC_DATA] EXPY - SER…" at bounding box center [522, 454] width 851 height 92
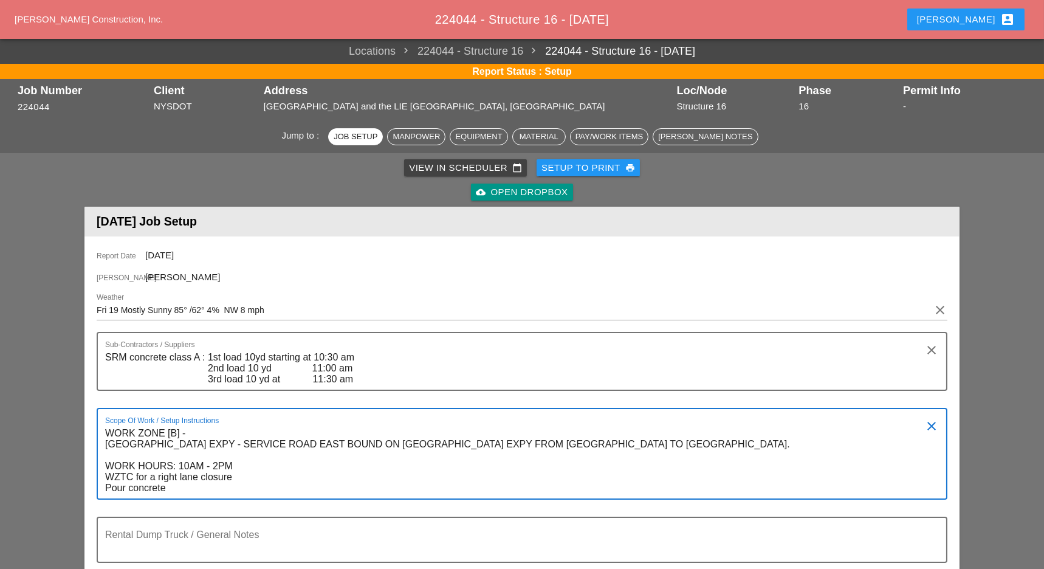
scroll to position [243, 0]
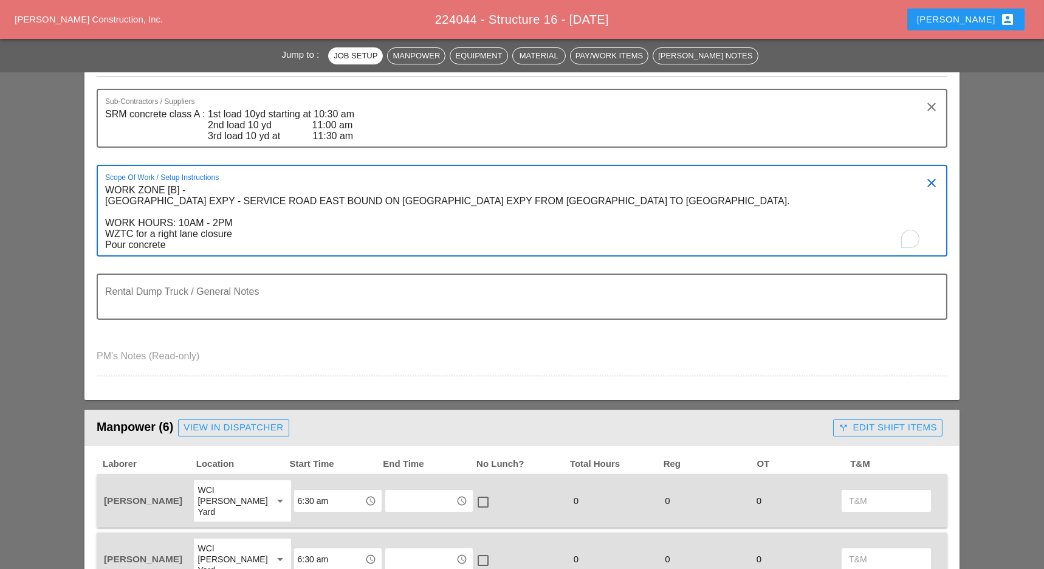
drag, startPoint x: 104, startPoint y: 187, endPoint x: 235, endPoint y: 224, distance: 135.8
click at [235, 224] on div "Scope Of Work / Setup Instructions WORK ZONE [B] - [GEOGRAPHIC_DATA] EXPY - SER…" at bounding box center [522, 211] width 851 height 92
drag, startPoint x: 241, startPoint y: 222, endPoint x: 101, endPoint y: 195, distance: 142.3
click at [101, 195] on div "Scope Of Work / Setup Instructions WORK ZONE [B] - LONG ISLAND EXPY - SERVICE R…" at bounding box center [522, 211] width 851 height 92
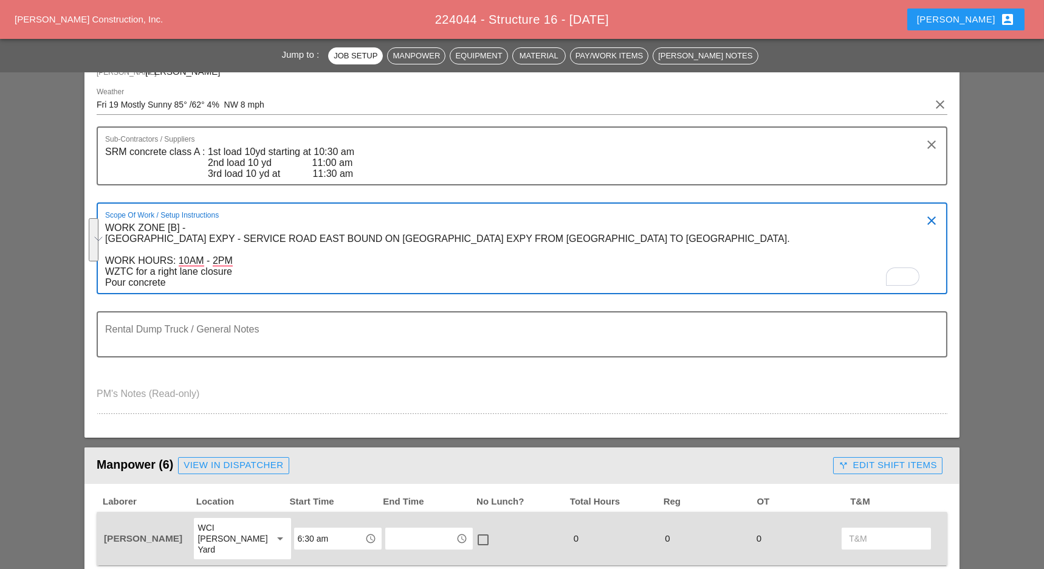
scroll to position [0, 0]
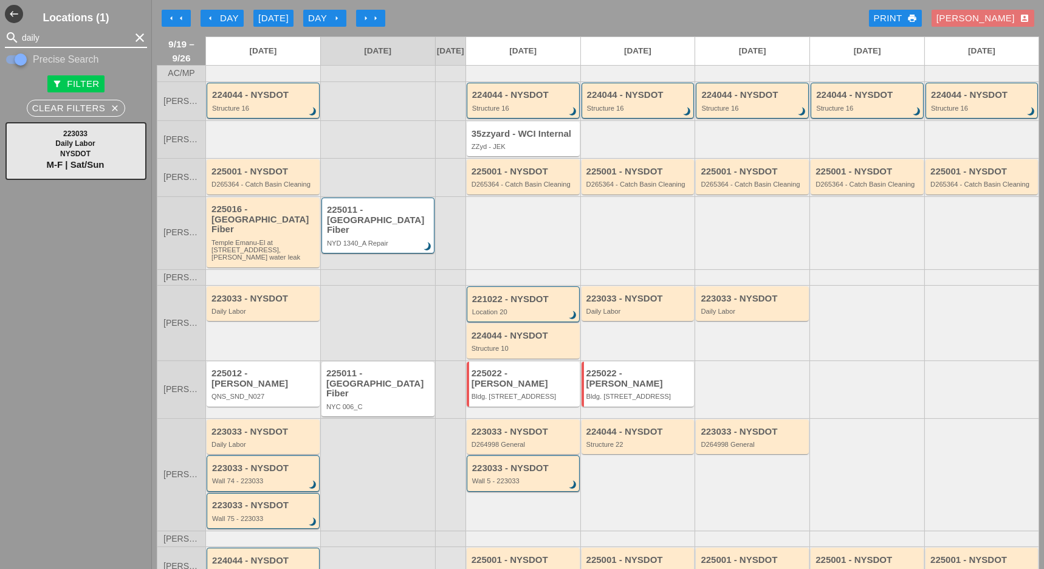
drag, startPoint x: 43, startPoint y: 33, endPoint x: 11, endPoint y: 33, distance: 31.6
click at [11, 33] on div "search daily clear" at bounding box center [76, 37] width 142 height 19
type input "structure 19"
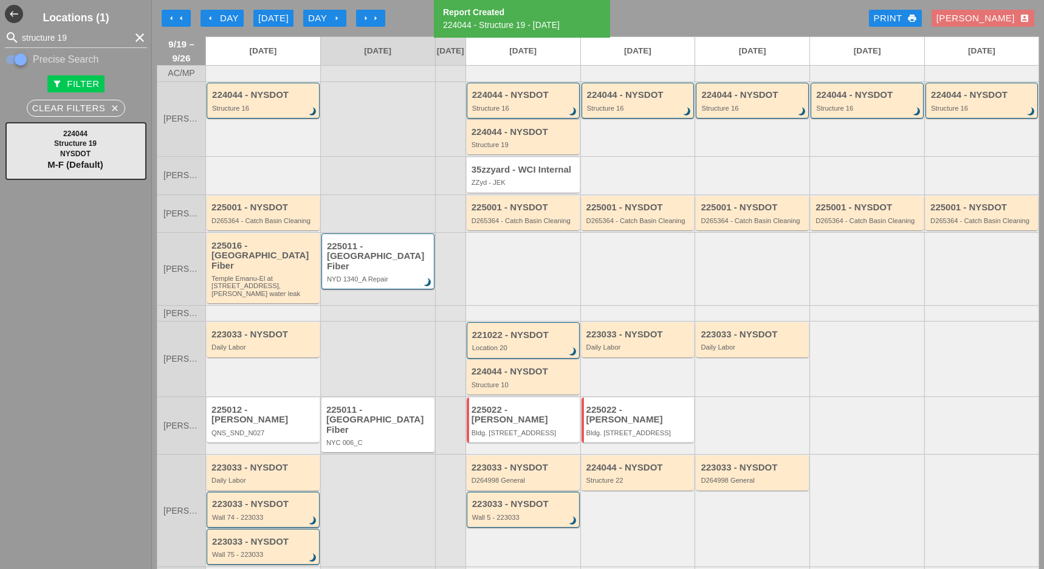
click at [515, 112] on div "Structure 16" at bounding box center [524, 107] width 104 height 7
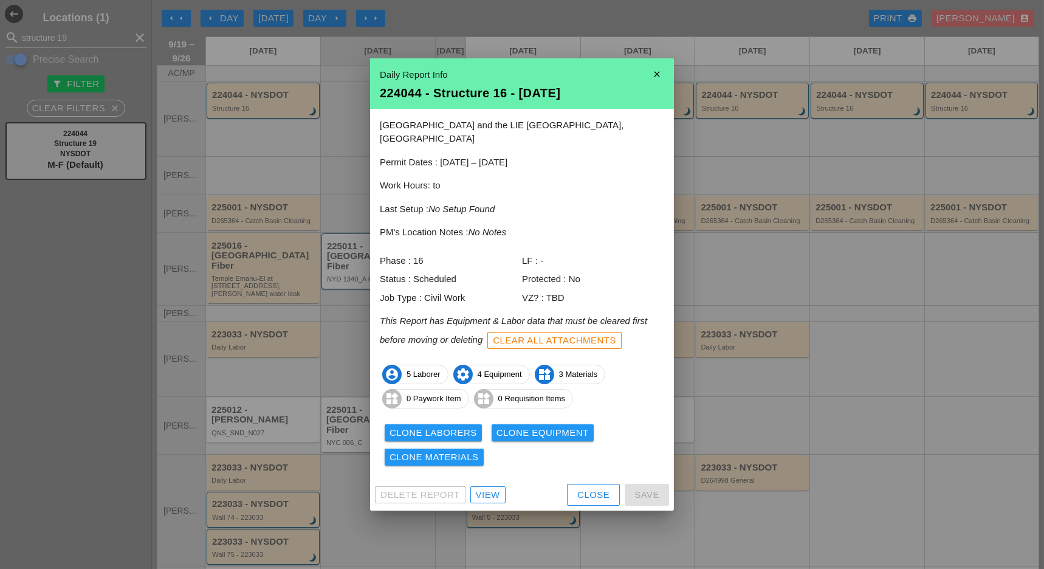
click at [445, 426] on div "Clone Laborers" at bounding box center [432, 433] width 87 height 14
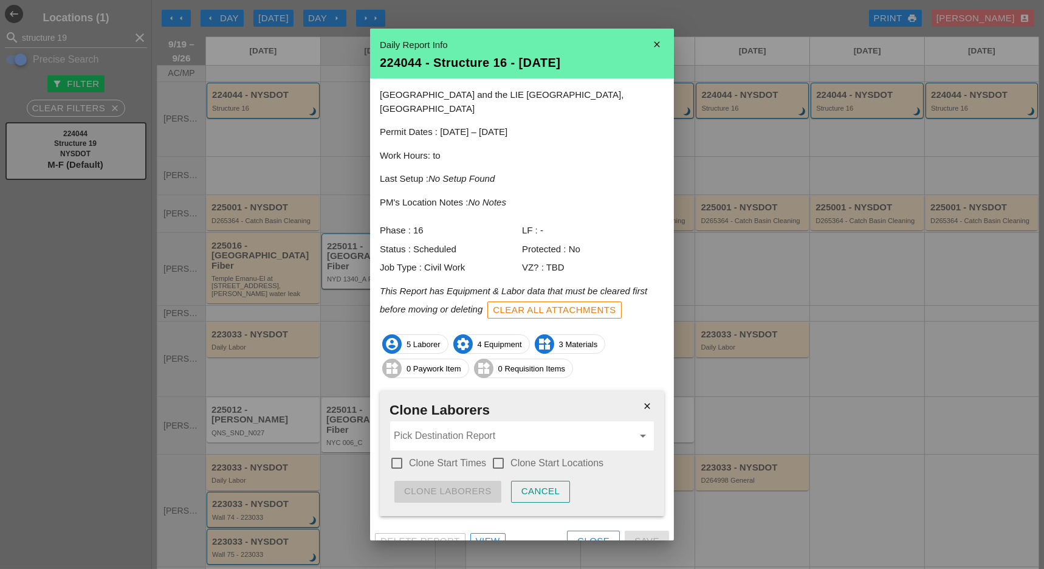
click at [398, 453] on div at bounding box center [396, 463] width 21 height 21
checkbox input "true"
click at [496, 453] on div at bounding box center [498, 463] width 21 height 21
checkbox input "true"
click at [500, 428] on input "Pick Destination Report" at bounding box center [513, 435] width 239 height 19
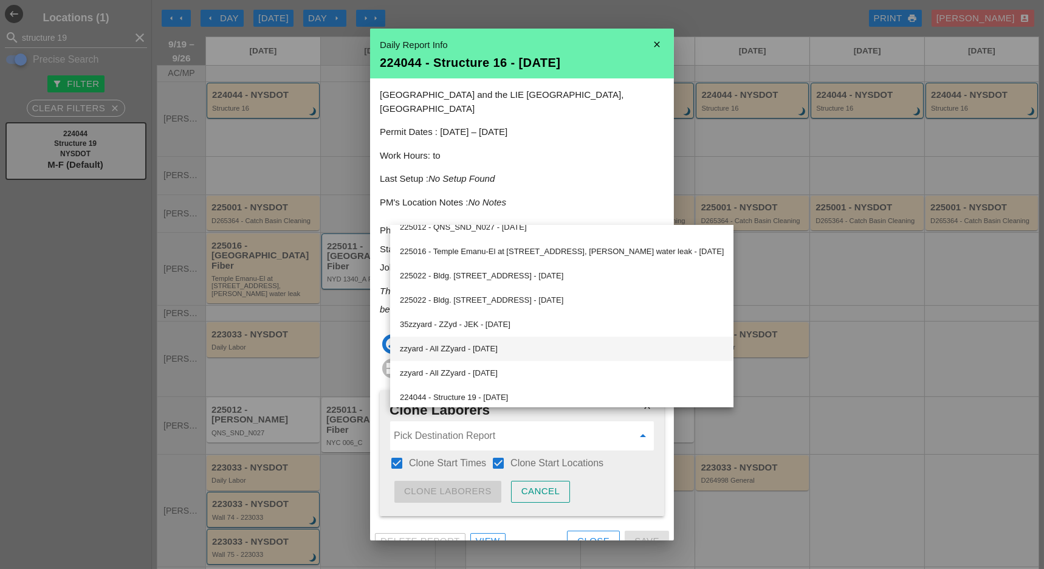
scroll to position [794, 0]
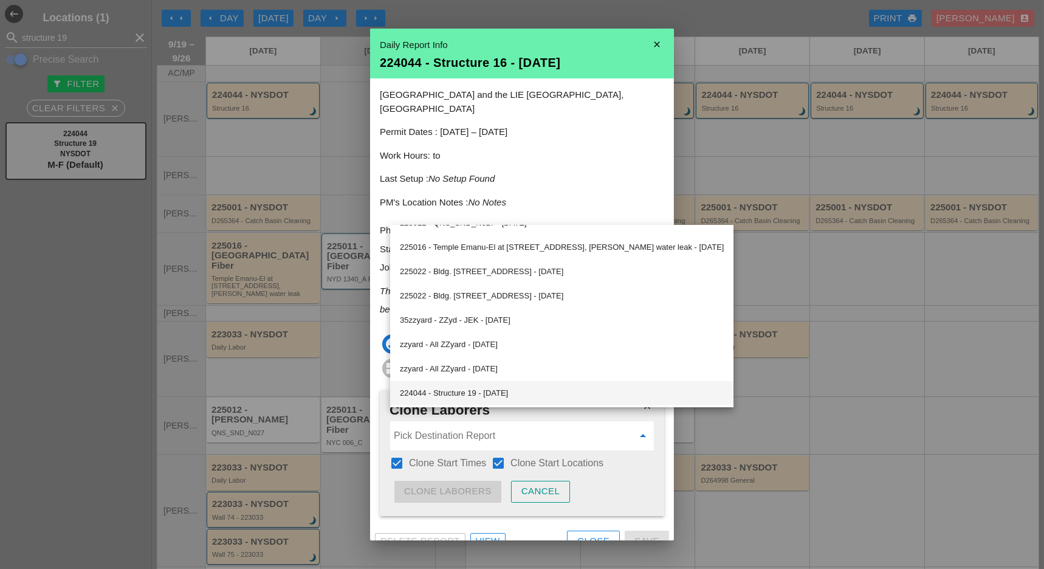
click at [502, 391] on div "224044 - Structure 19 - [DATE]" at bounding box center [562, 393] width 324 height 15
type input "224044 - Structure 19 - [DATE]"
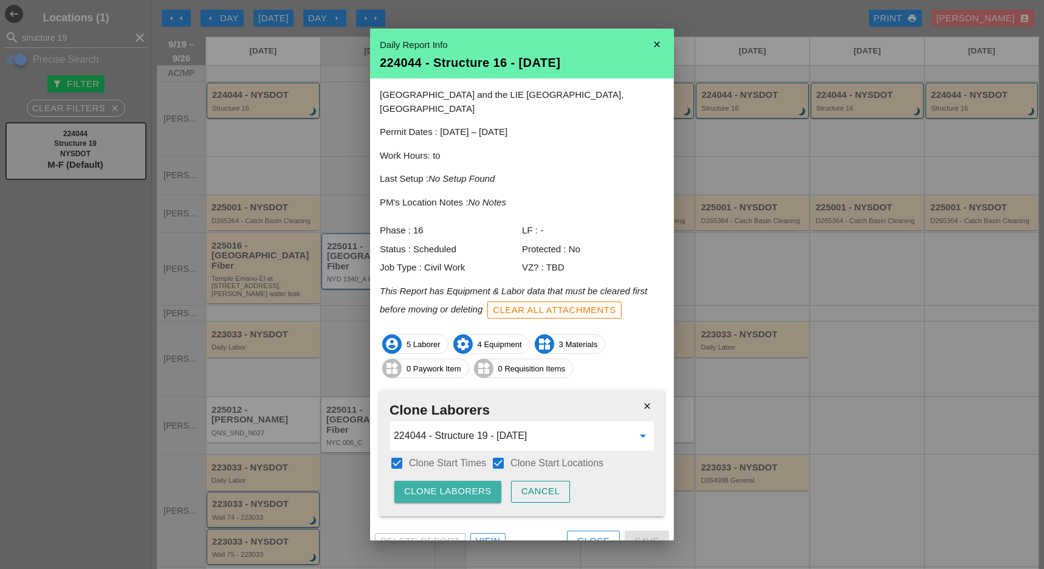
click at [466, 484] on div "Clone Laborers" at bounding box center [447, 491] width 87 height 14
click at [467, 484] on div "Are you sure?" at bounding box center [442, 491] width 77 height 14
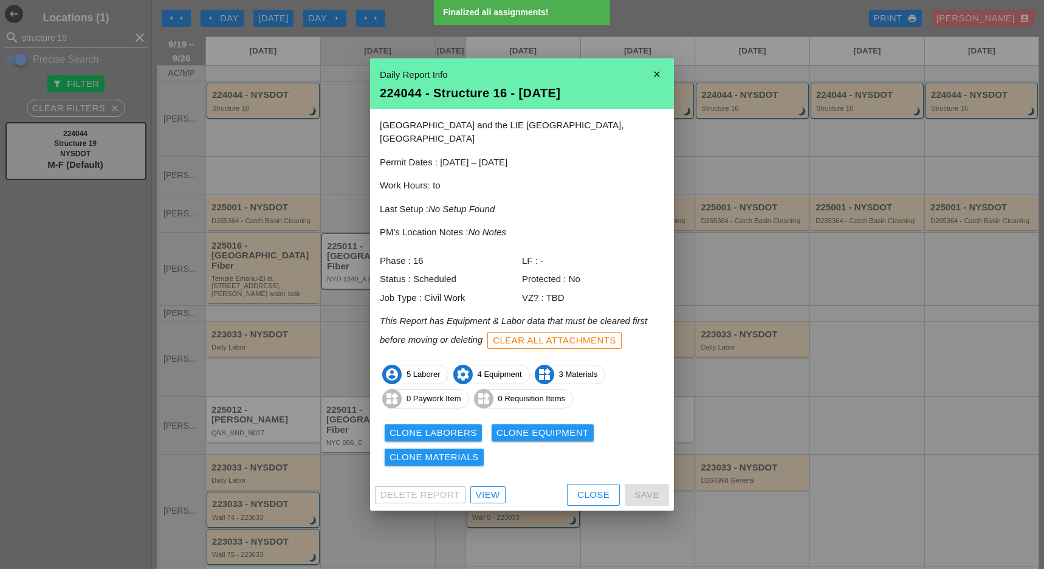
click at [511, 429] on div "Clone Equipment" at bounding box center [542, 433] width 92 height 14
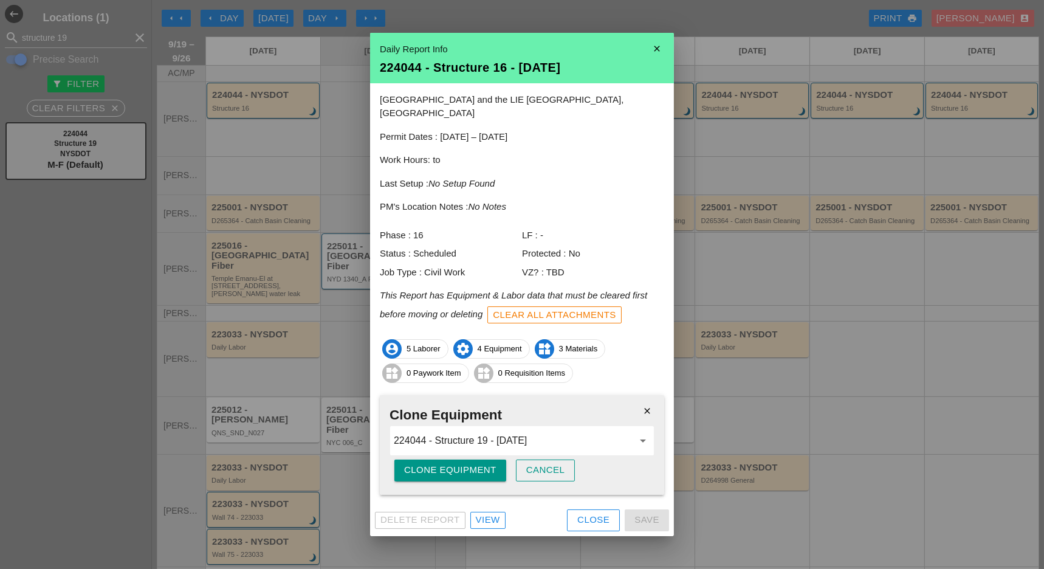
click at [483, 463] on div "Clone Equipment" at bounding box center [450, 470] width 92 height 14
click at [483, 461] on button "Are you sure?" at bounding box center [442, 470] width 97 height 22
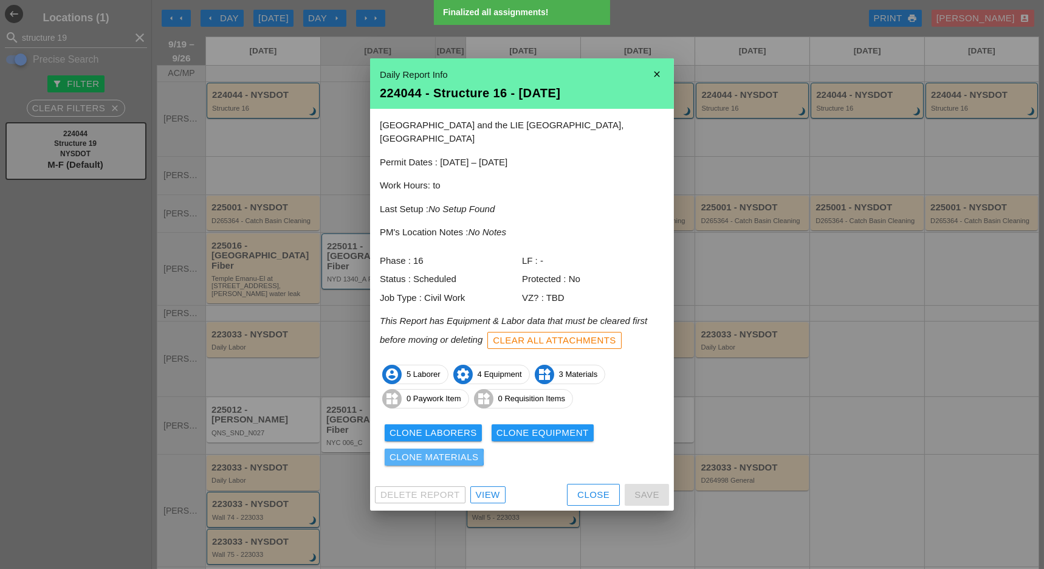
click at [450, 450] on div "Clone Materials" at bounding box center [433, 457] width 89 height 14
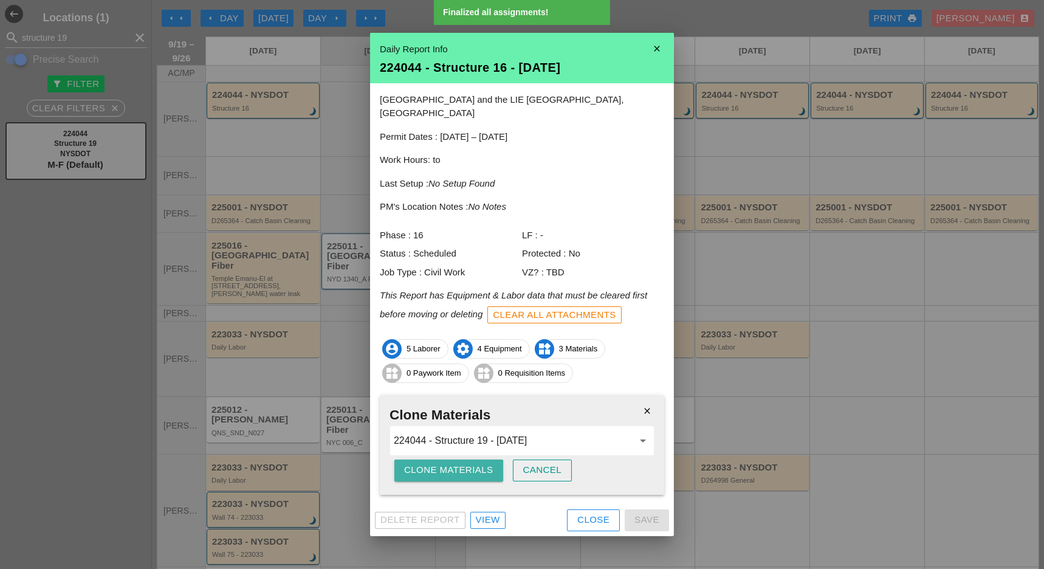
click at [451, 463] on div "Clone Materials" at bounding box center [448, 470] width 89 height 14
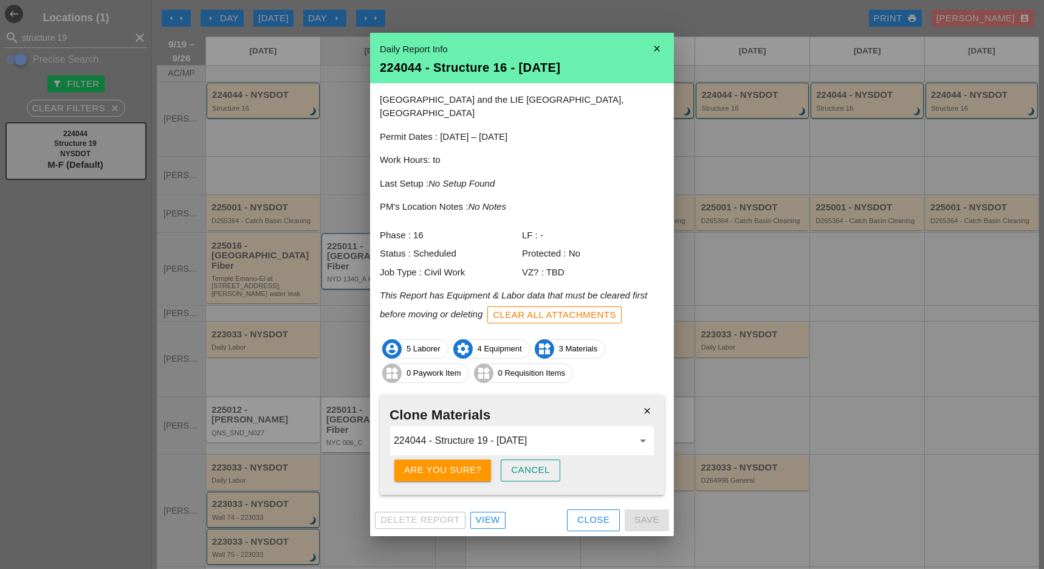
click at [451, 463] on div "Are you sure?" at bounding box center [442, 470] width 77 height 14
click at [734, 172] on div at bounding box center [522, 284] width 1044 height 569
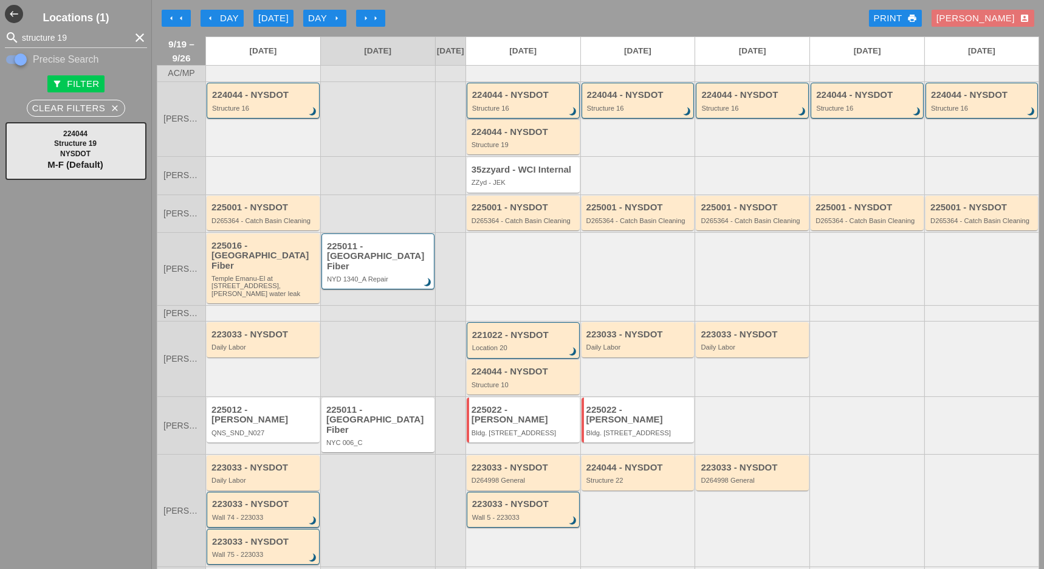
click at [527, 112] on div "Structure 16" at bounding box center [524, 107] width 104 height 7
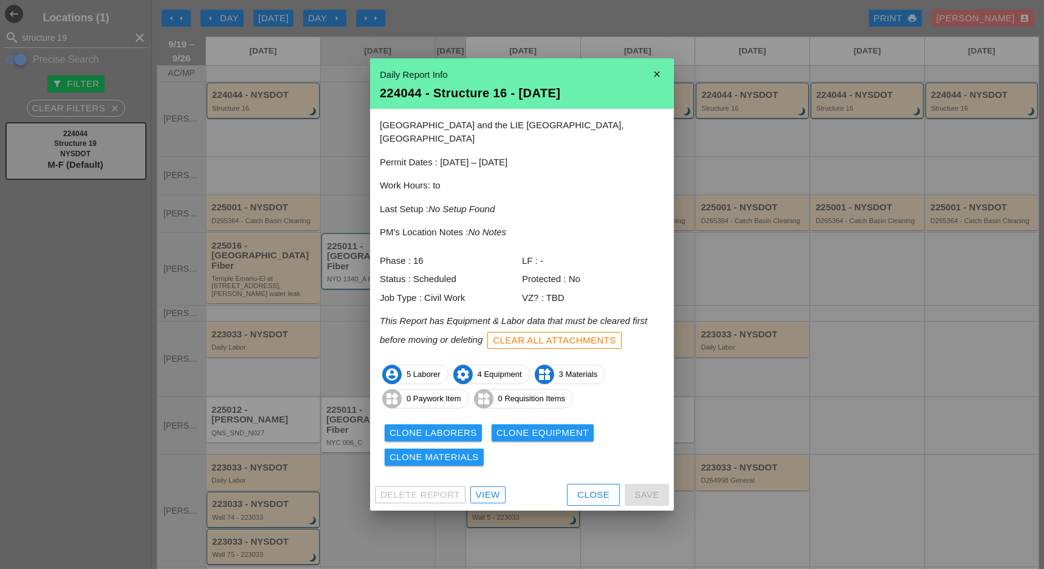
click at [542, 335] on div "Clear All Attachments" at bounding box center [554, 341] width 123 height 14
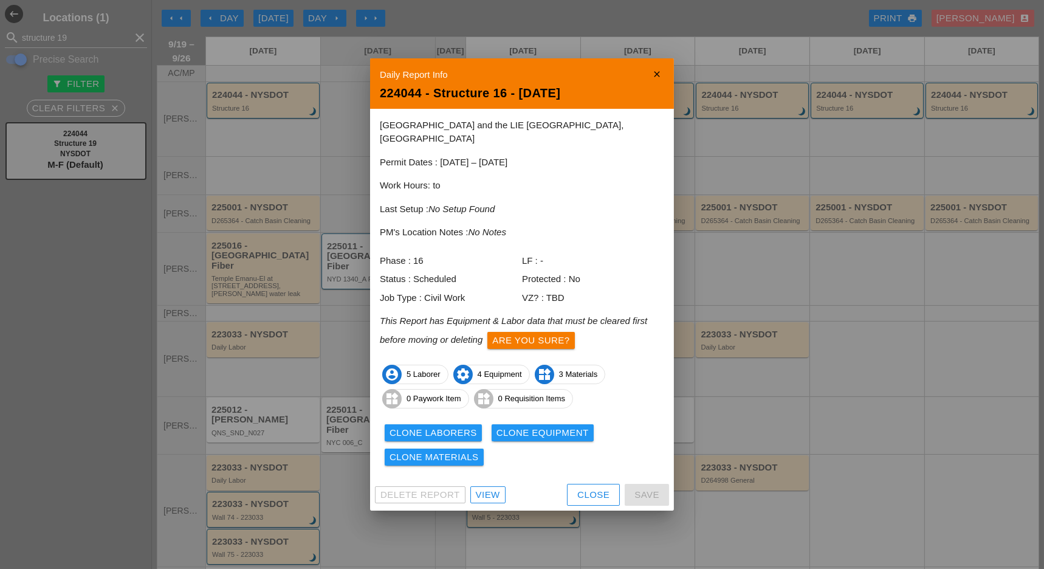
click at [542, 335] on div "Are you sure?" at bounding box center [530, 341] width 77 height 14
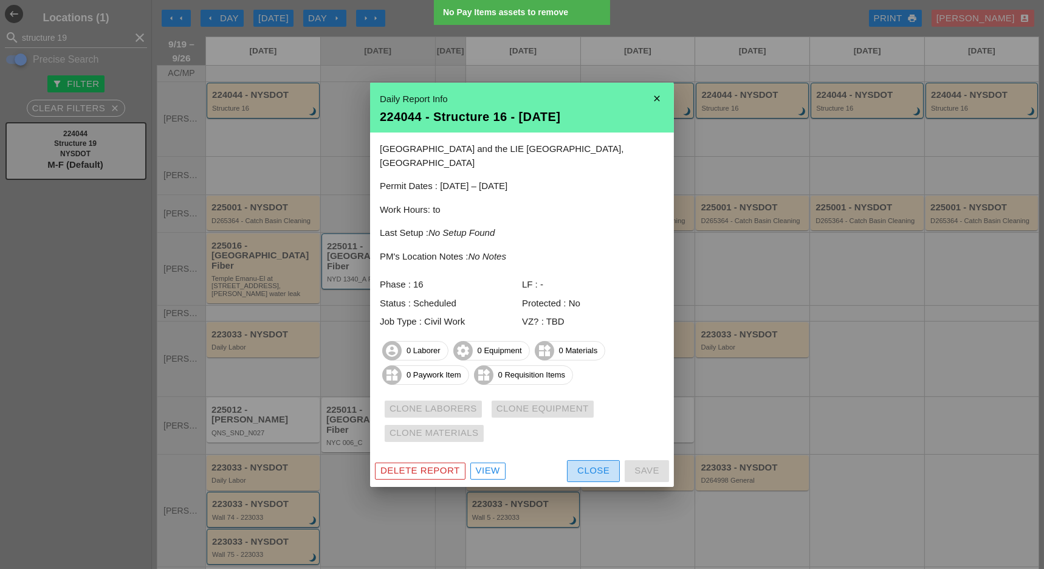
click at [583, 464] on div "Close" at bounding box center [593, 471] width 32 height 14
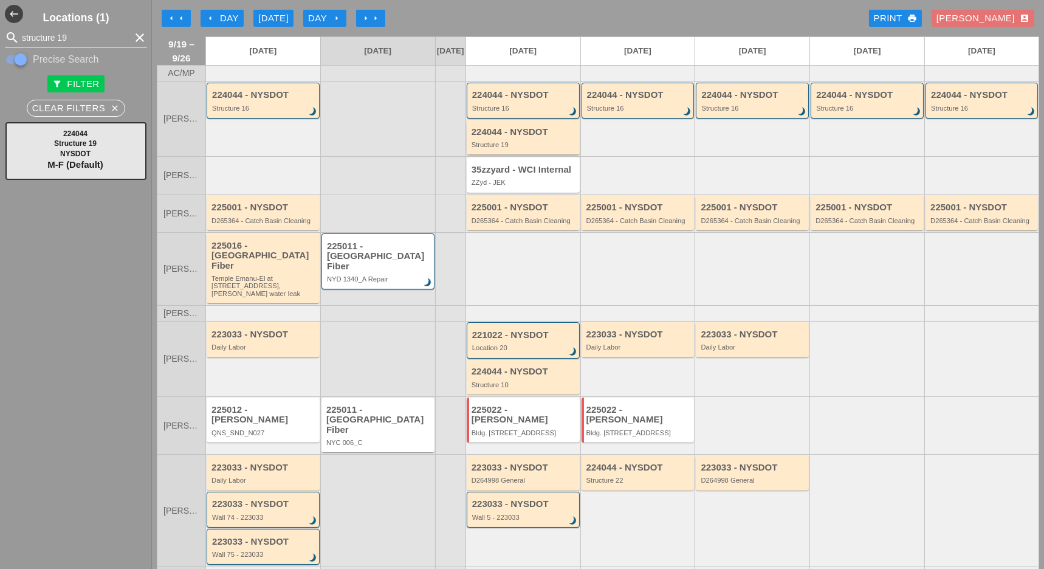
click at [527, 137] on div "224044 - NYSDOT" at bounding box center [523, 132] width 105 height 10
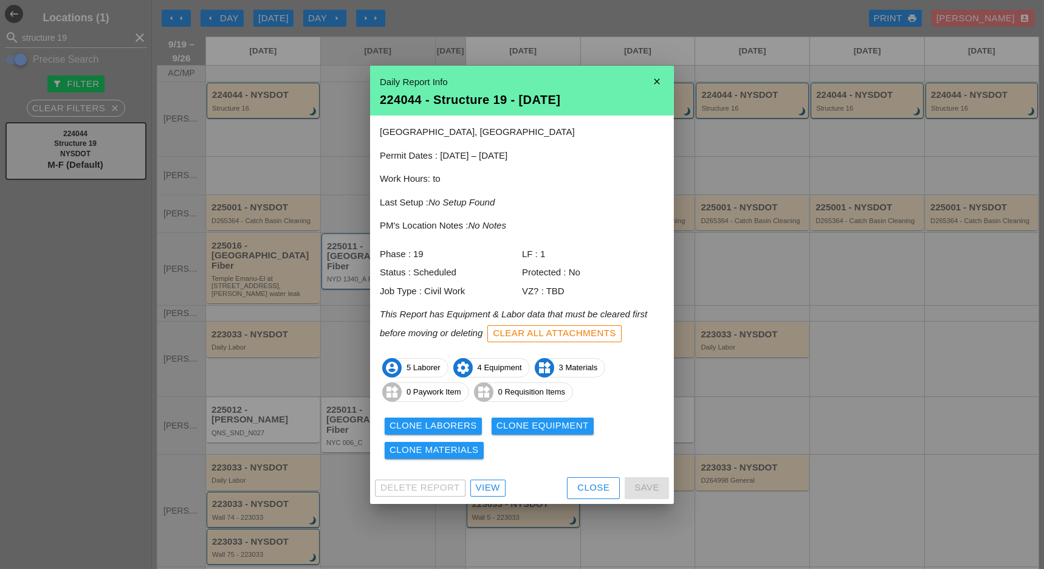
click at [496, 490] on div "View" at bounding box center [488, 488] width 24 height 14
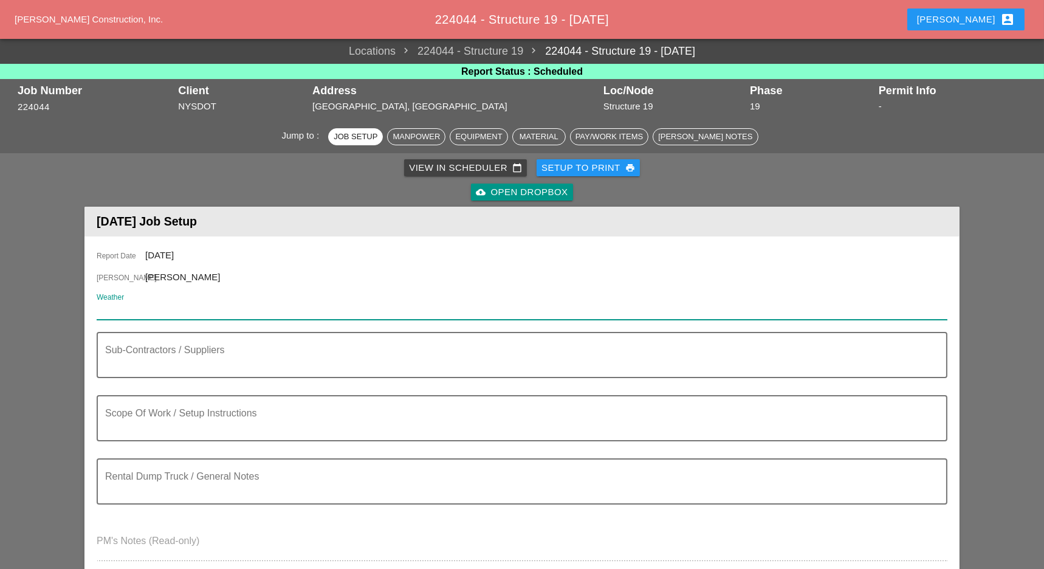
paste input "Mon 22 Partly Cloudy 75° /65° 6% ESE 8 mph Day 75° 6% ESE 8 mph Partly cloudy s…"
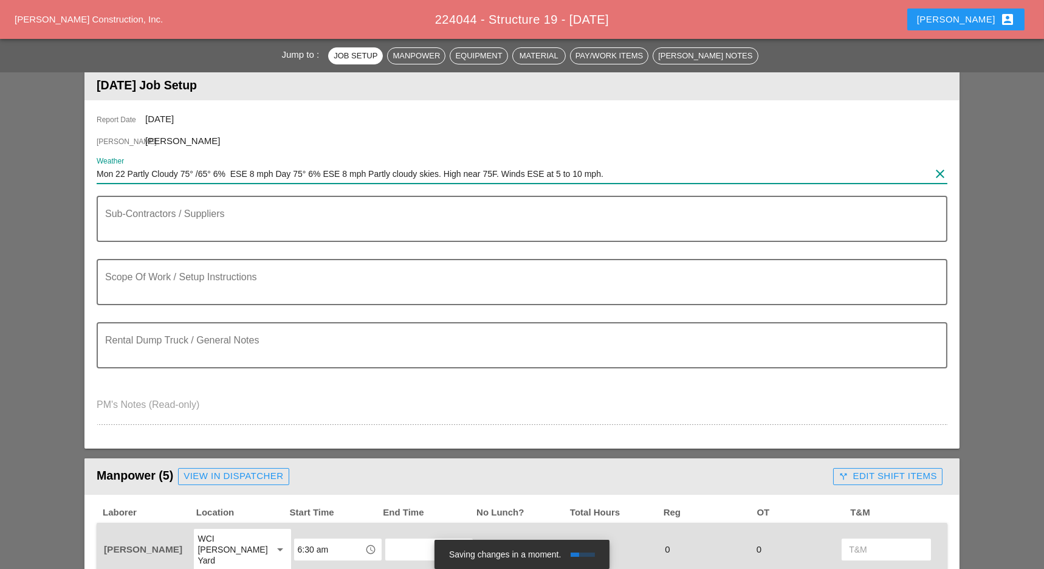
scroll to position [243, 0]
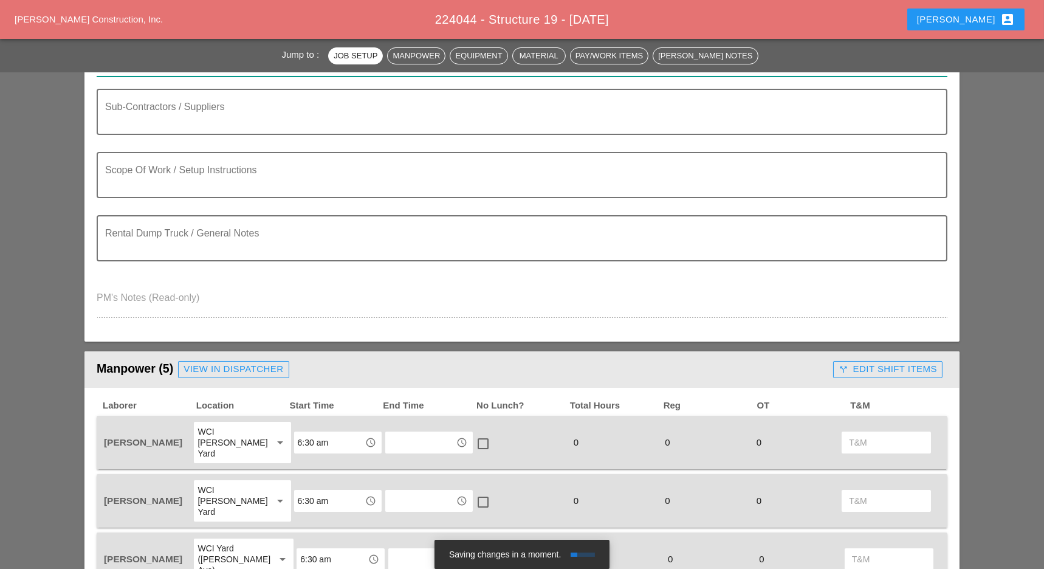
type input "Mon 22 Partly Cloudy 75° /65° 6% ESE 8 mph Day 75° 6% ESE 8 mph Partly cloudy s…"
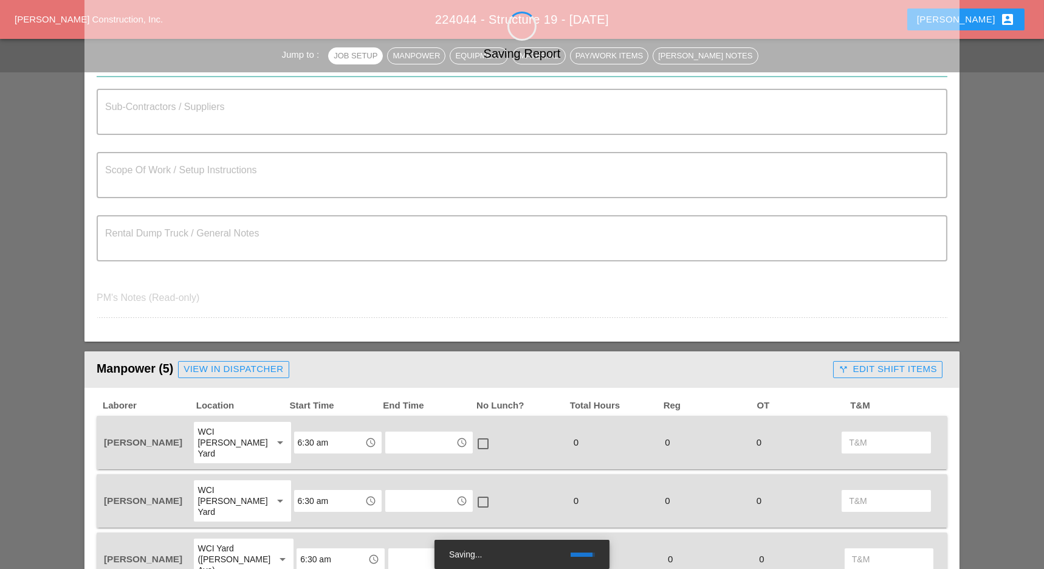
type textarea "WORK ZONES [A] - [GEOGRAPHIC_DATA] - SOUTH BOUND RIGHT LANE CLOSURE AT EXIT 2E …"
type textarea "Simon to get TR16 from the Bruckner yard in the am and go to Herc (Bronx locati…"
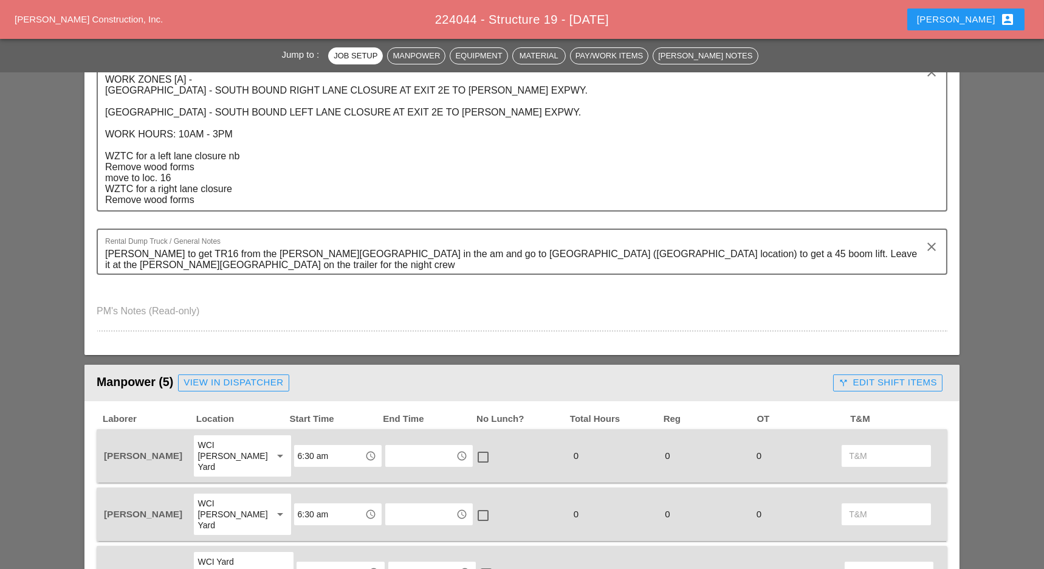
scroll to position [162, 0]
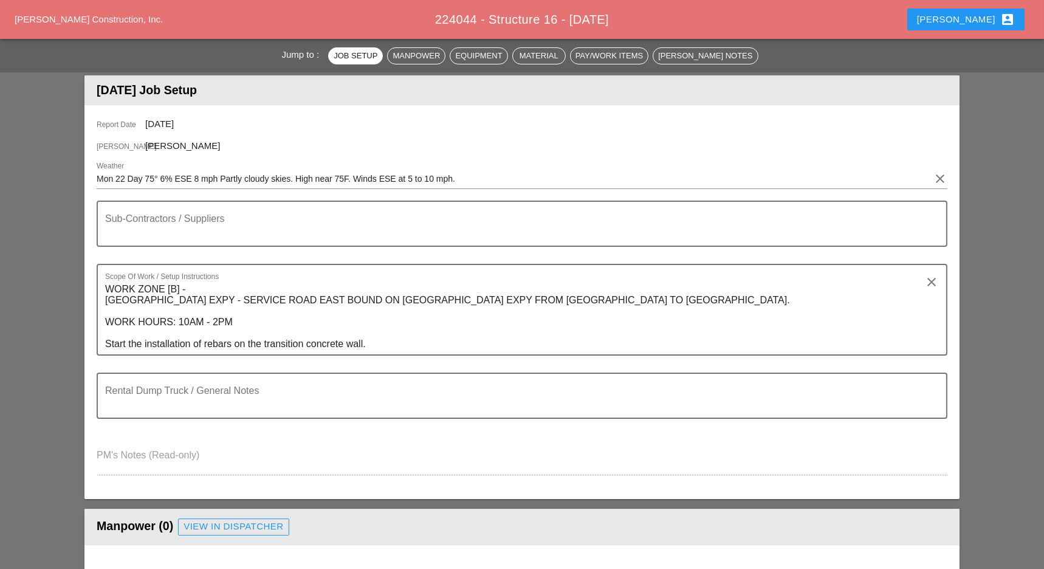
scroll to position [81, 0]
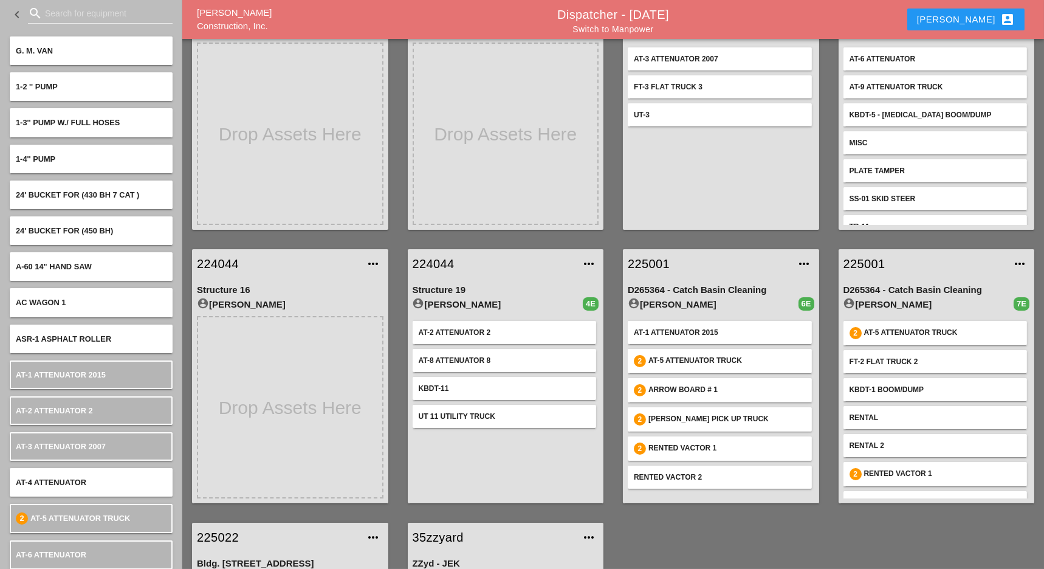
scroll to position [162, 0]
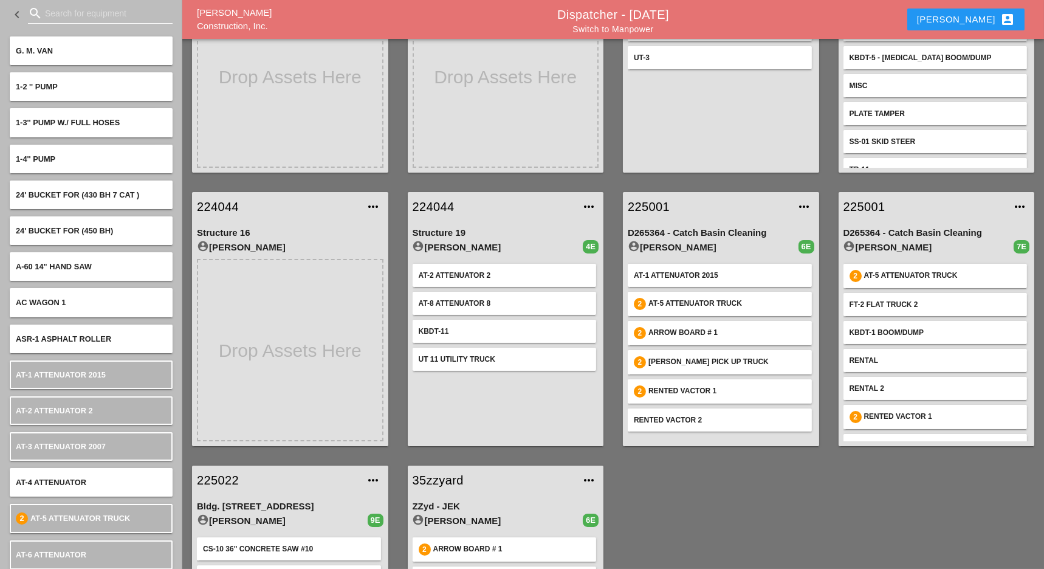
click at [56, 11] on input "Search for equipment" at bounding box center [100, 13] width 111 height 19
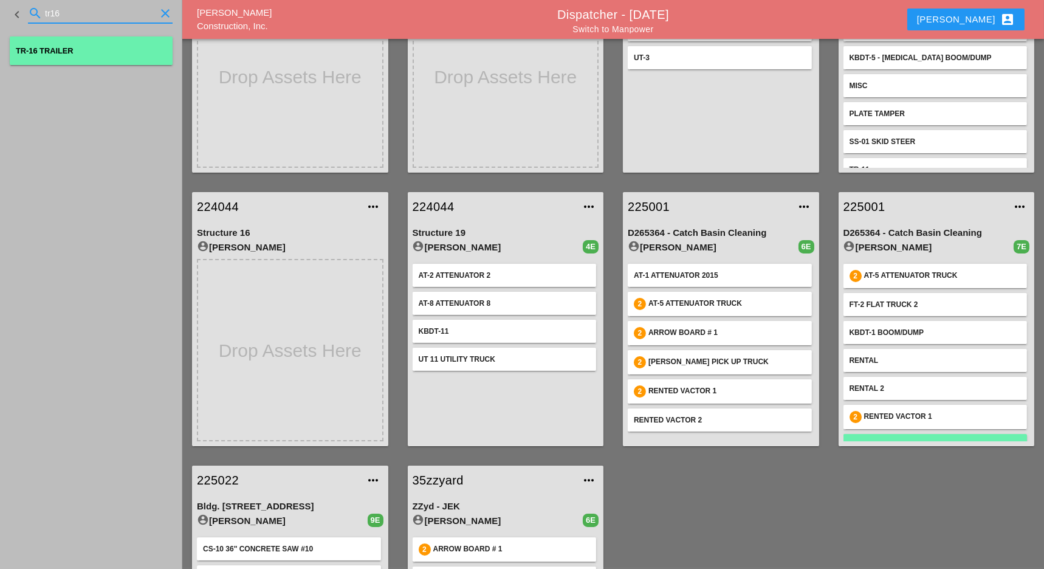
type input "tr16"
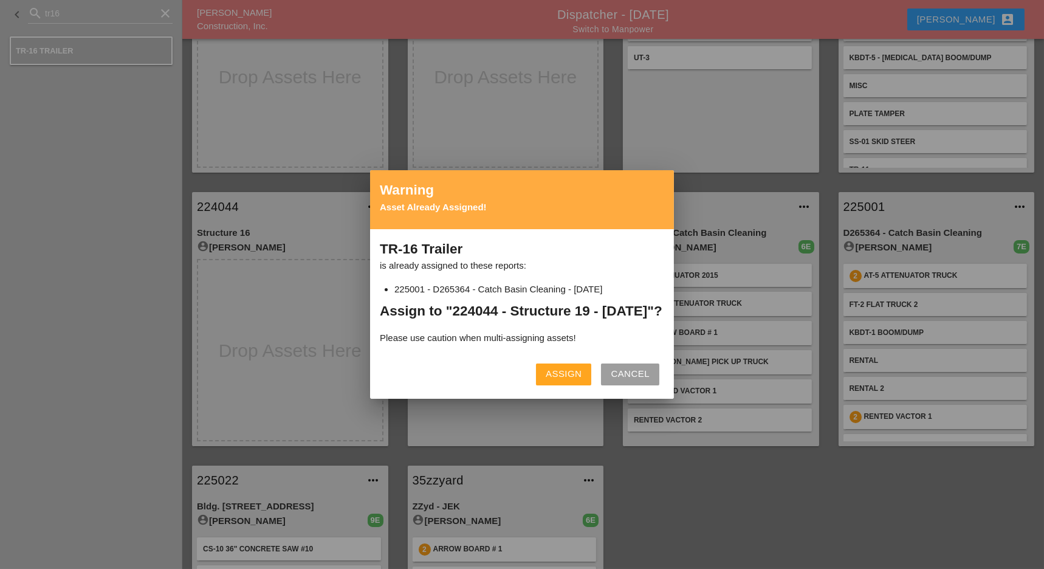
click at [556, 378] on div "Assign" at bounding box center [564, 374] width 36 height 14
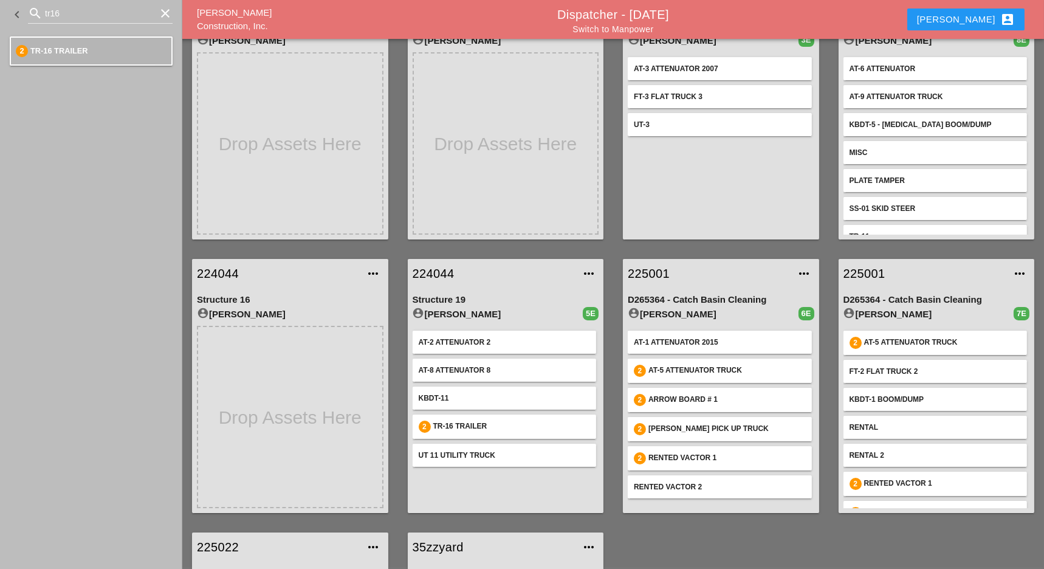
scroll to position [0, 0]
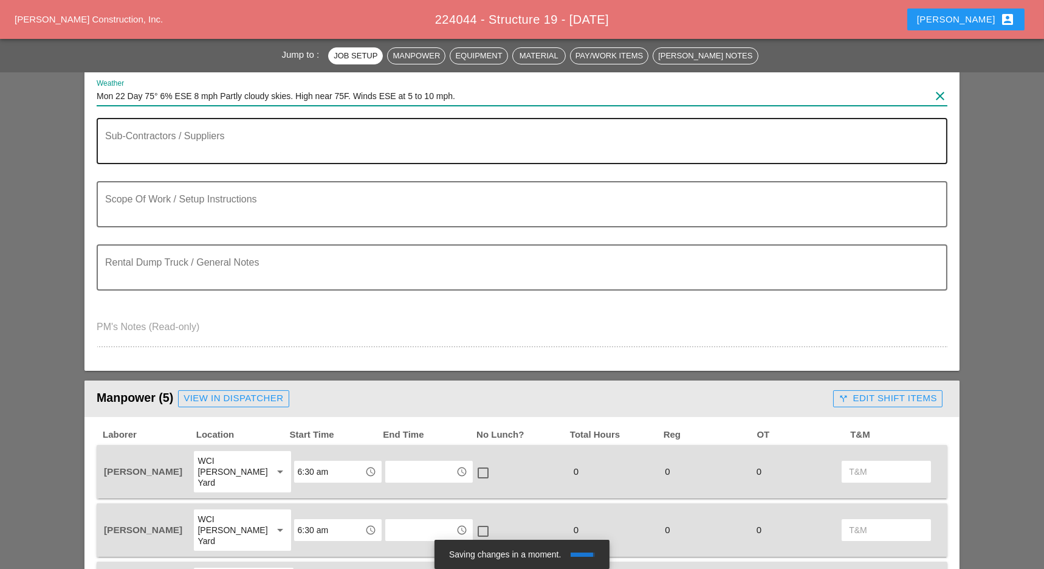
scroll to position [243, 0]
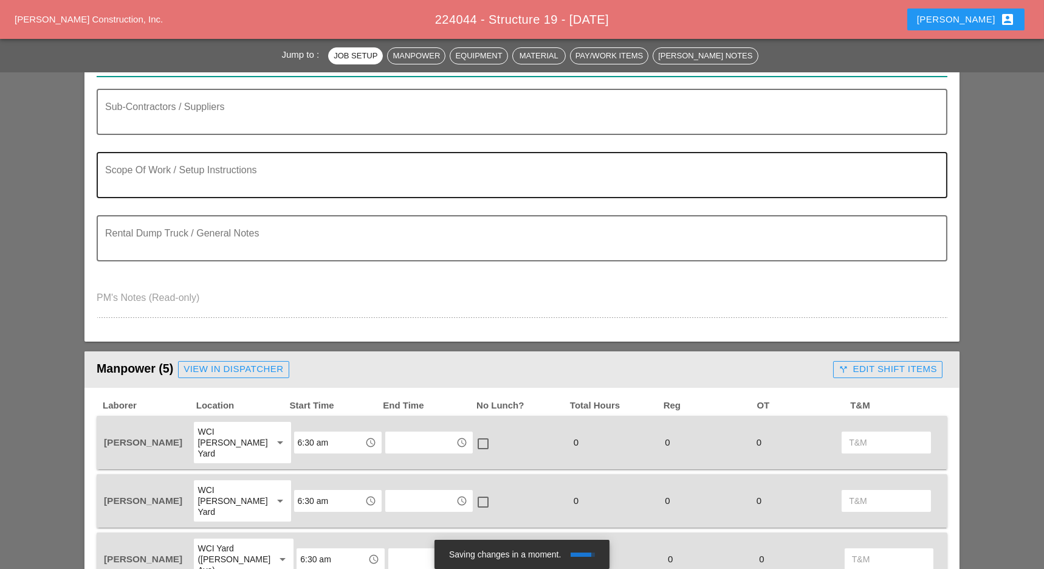
click at [165, 176] on textarea "Scope Of Work / Setup Instructions" at bounding box center [517, 182] width 824 height 29
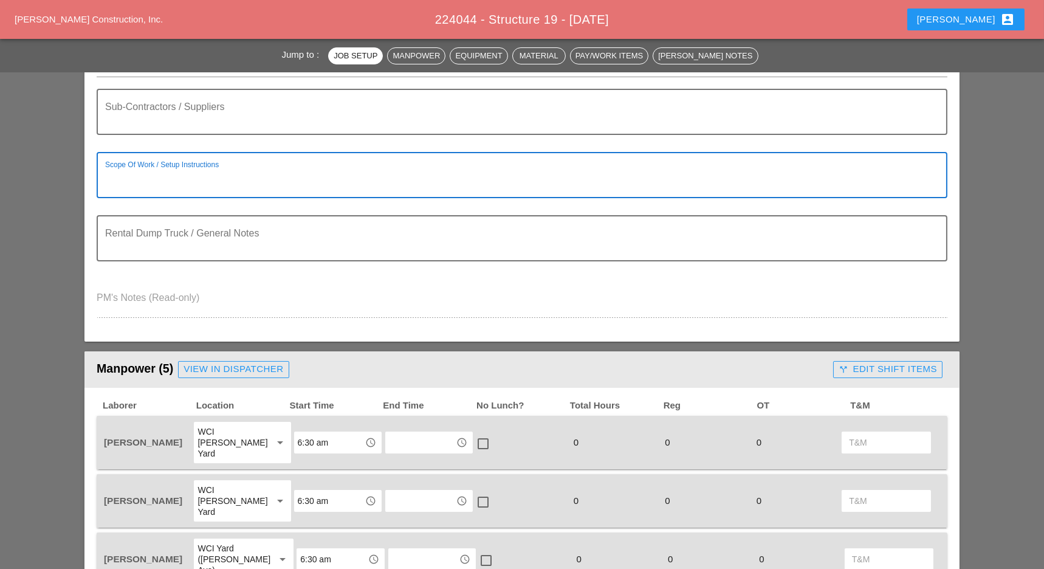
paste textarea "WORK ZONES [A] - [GEOGRAPHIC_DATA] - SOUTH BOUND RIGHT LANE CLOSURE AT EXIT 2E …"
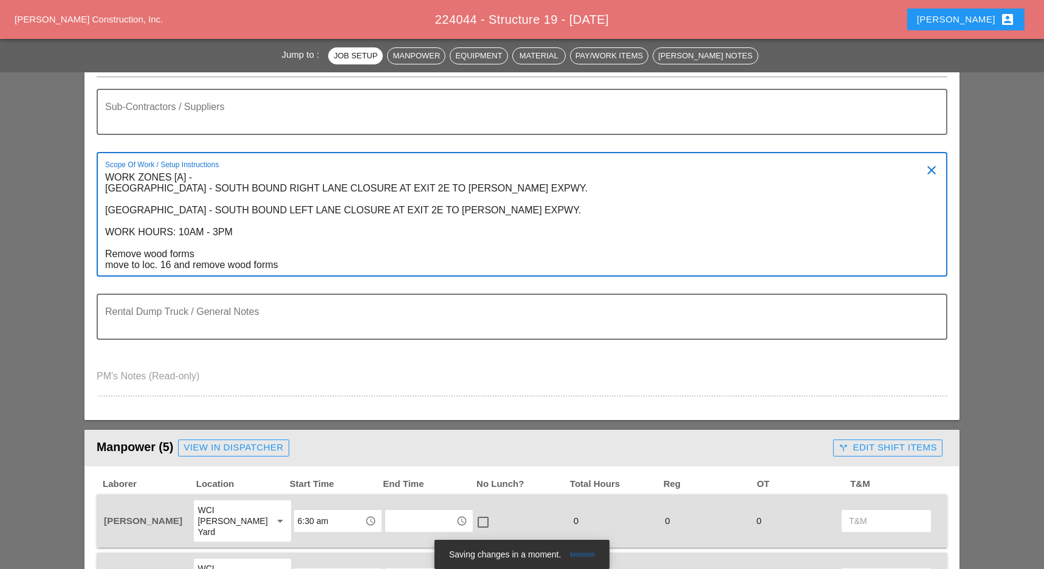
click at [188, 263] on textarea "WORK ZONES [A] - [GEOGRAPHIC_DATA] - SOUTH BOUND RIGHT LANE CLOSURE AT EXIT 2E …" at bounding box center [517, 222] width 824 height 108
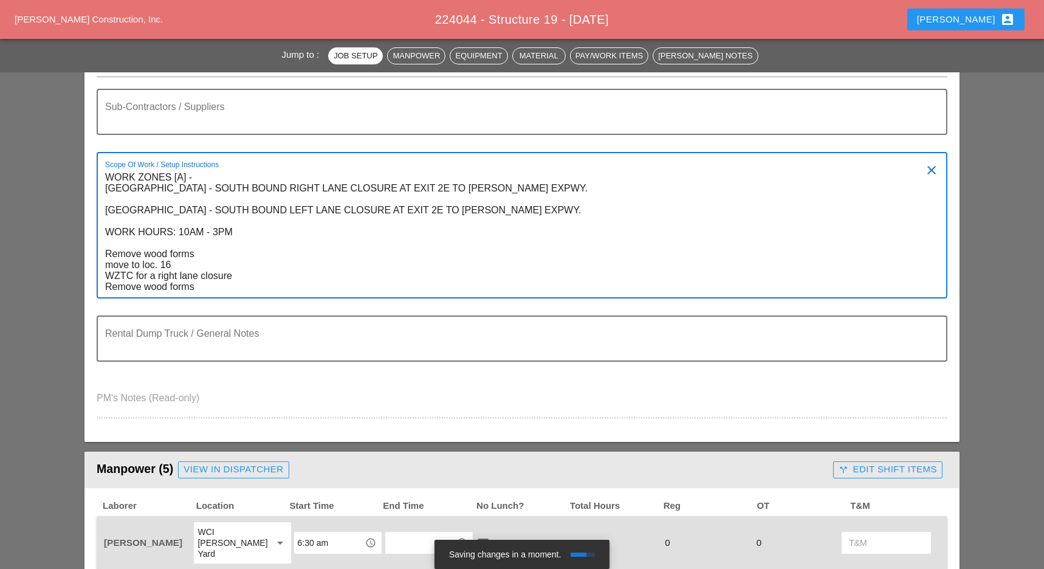
click at [106, 253] on textarea "WORK ZONES [A] - [GEOGRAPHIC_DATA] - SOUTH BOUND RIGHT LANE CLOSURE AT EXIT 2E …" at bounding box center [517, 232] width 824 height 129
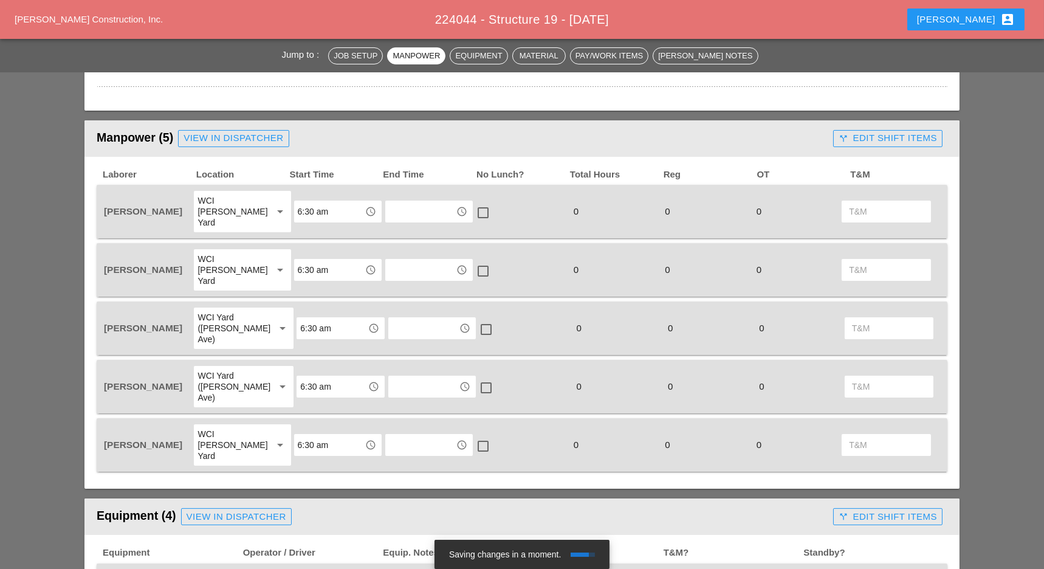
scroll to position [567, 0]
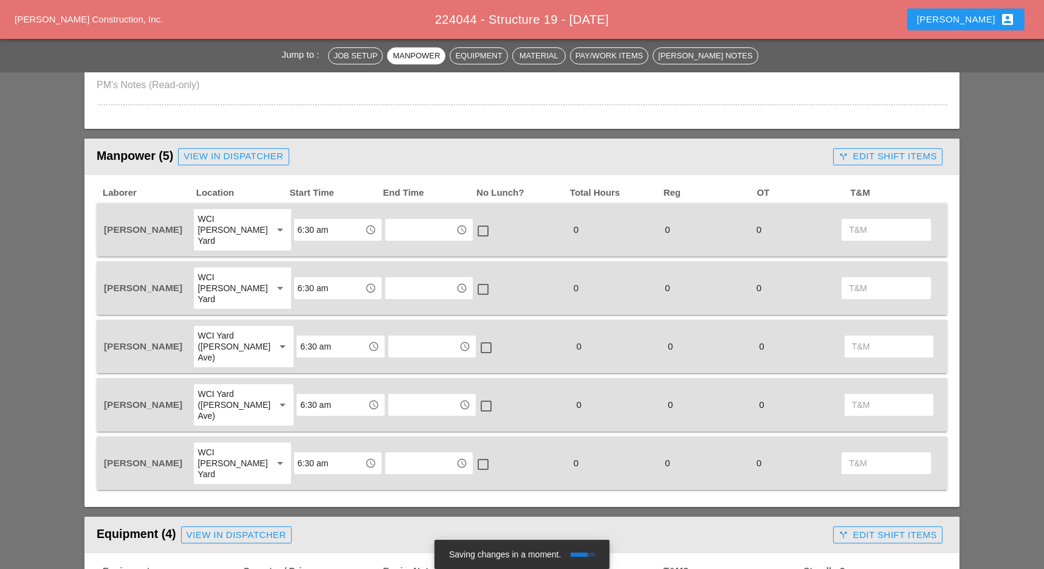
type textarea "WORK ZONES [A] - [GEOGRAPHIC_DATA] - SOUTH BOUND RIGHT LANE CLOSURE AT EXIT 2E …"
click at [310, 224] on input "6:30 am" at bounding box center [329, 229] width 63 height 19
click at [313, 254] on div "7 :00 am" at bounding box center [330, 249] width 69 height 15
type input "7:00 am"
click at [313, 278] on input "6:30 am" at bounding box center [329, 287] width 63 height 19
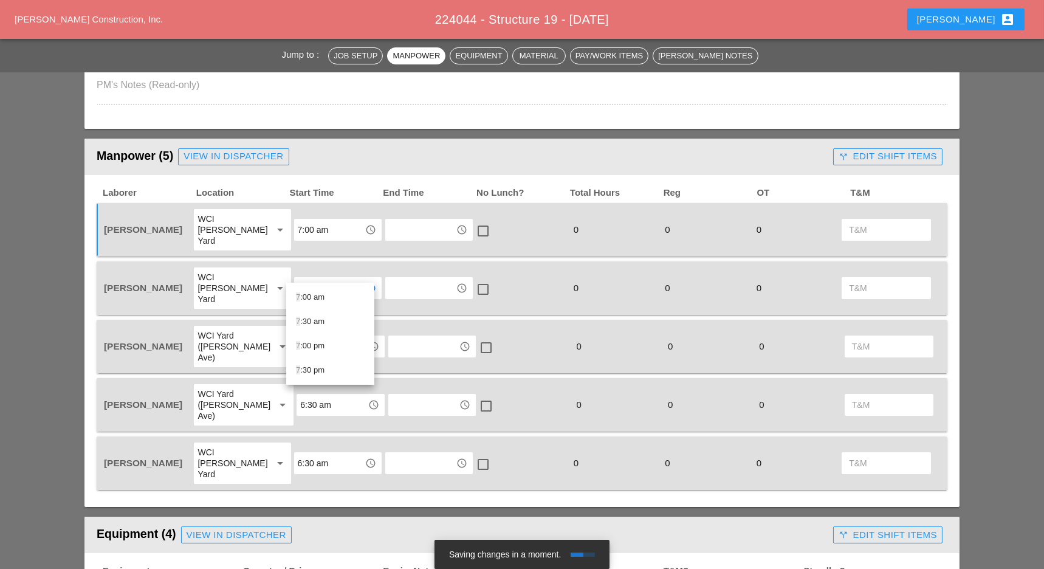
click at [312, 295] on div "7 :00 am" at bounding box center [330, 297] width 69 height 15
type input "7:00 am"
click at [310, 337] on input "6:30 am" at bounding box center [331, 346] width 63 height 19
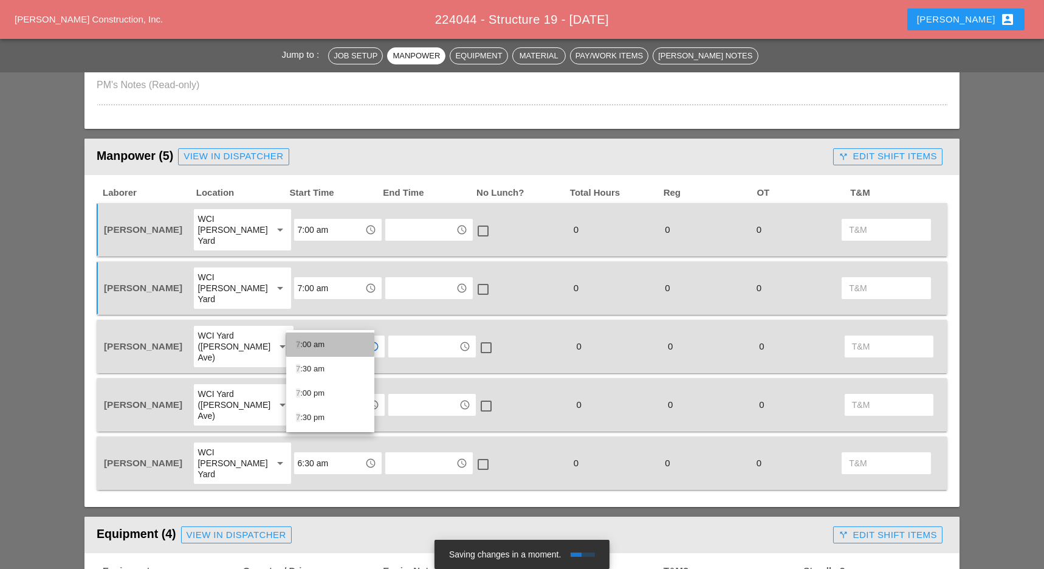
click at [309, 344] on div "7 :00 am" at bounding box center [330, 344] width 69 height 15
type input "7:00 am"
click at [308, 395] on input "6:30 am" at bounding box center [331, 404] width 63 height 19
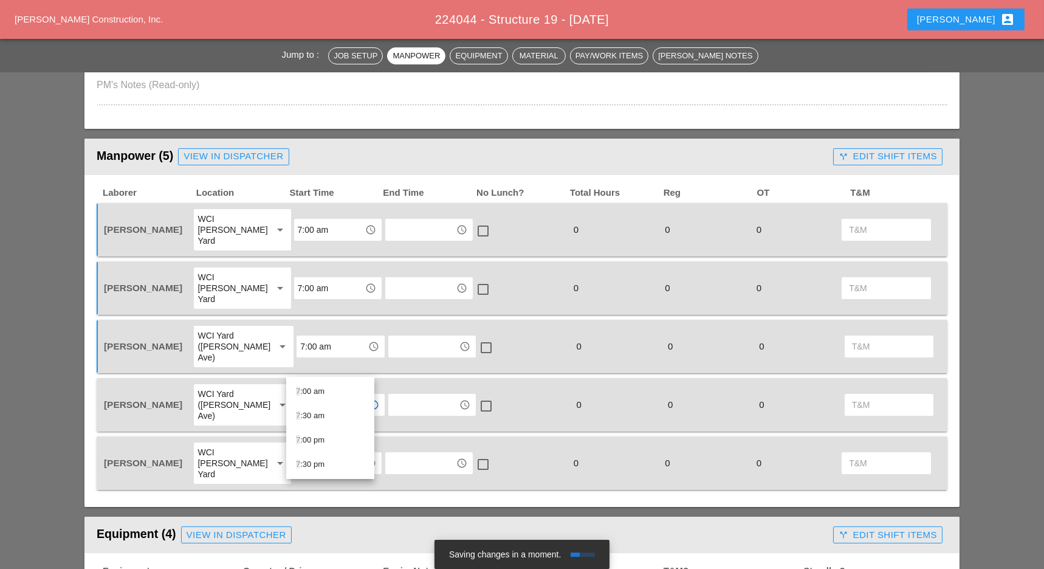
click at [308, 389] on div "7 :00 am" at bounding box center [330, 391] width 69 height 15
type input "7:00 am"
click at [308, 453] on input "6:30 am" at bounding box center [329, 462] width 63 height 19
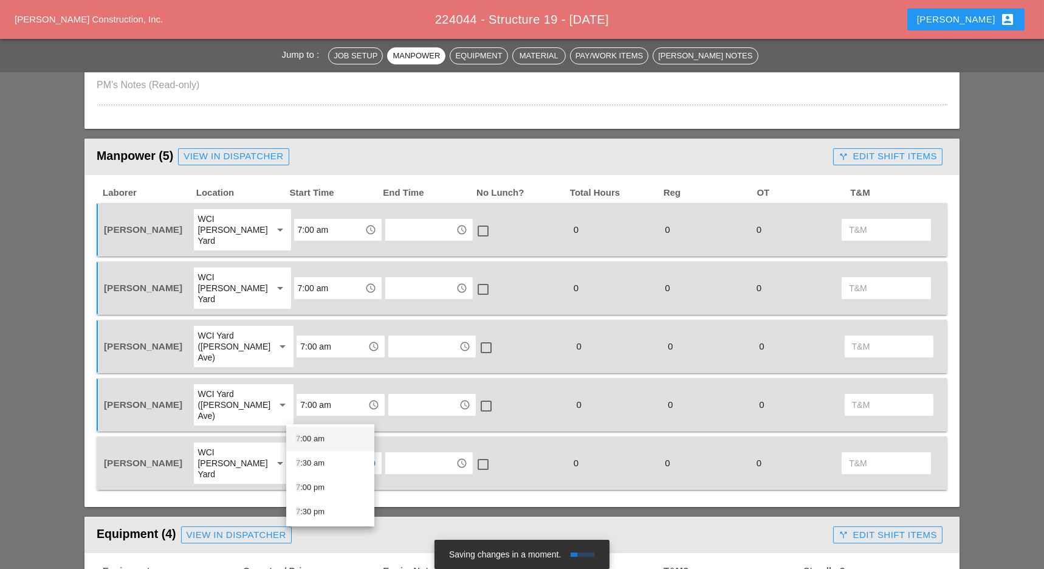
click at [306, 435] on div "7 :00 am" at bounding box center [330, 438] width 69 height 15
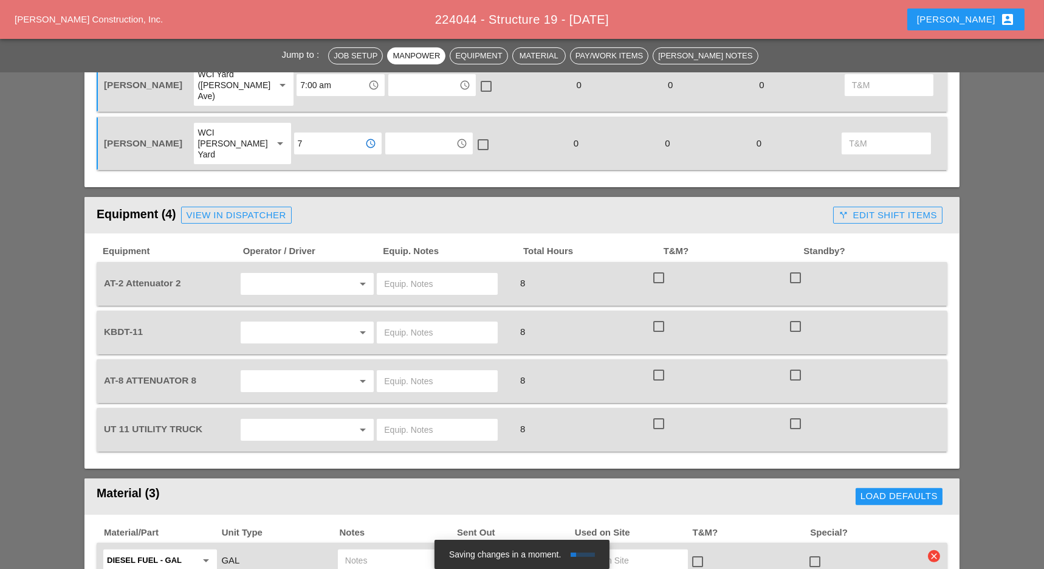
scroll to position [891, 0]
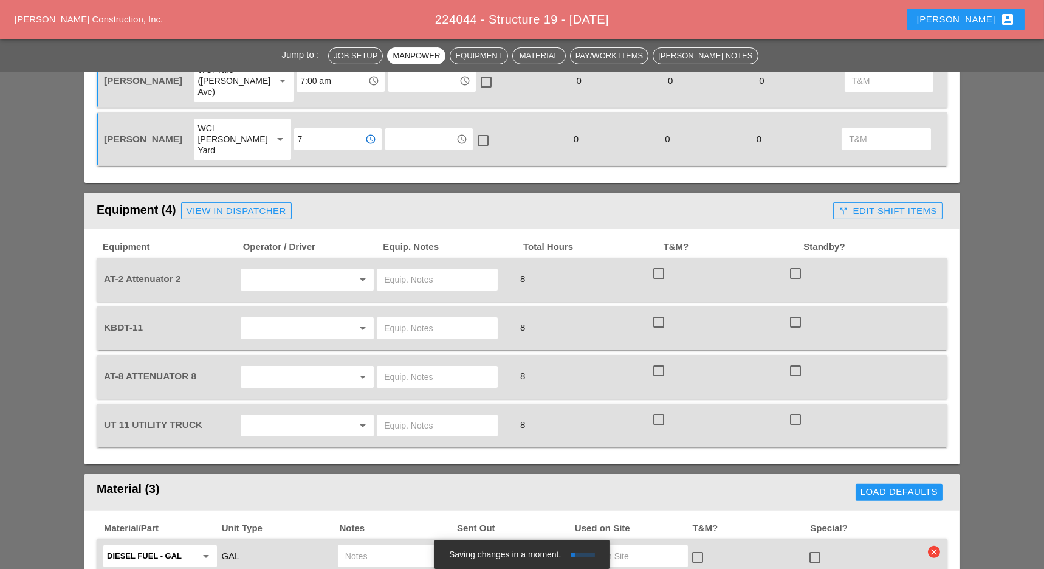
type input "7:00 am"
click at [262, 270] on input "text" at bounding box center [290, 279] width 92 height 19
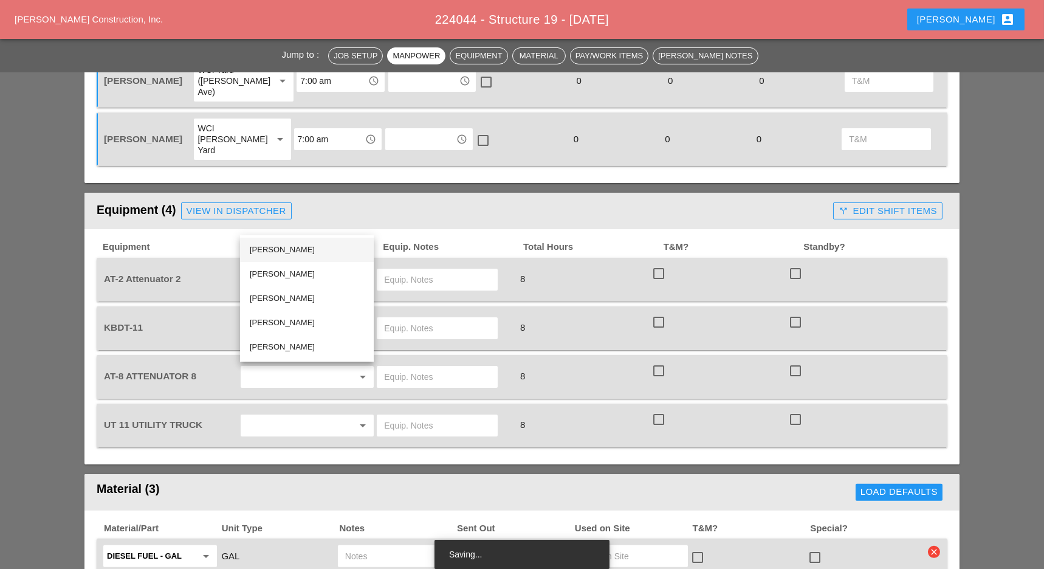
click at [280, 247] on div "[PERSON_NAME]" at bounding box center [307, 249] width 114 height 15
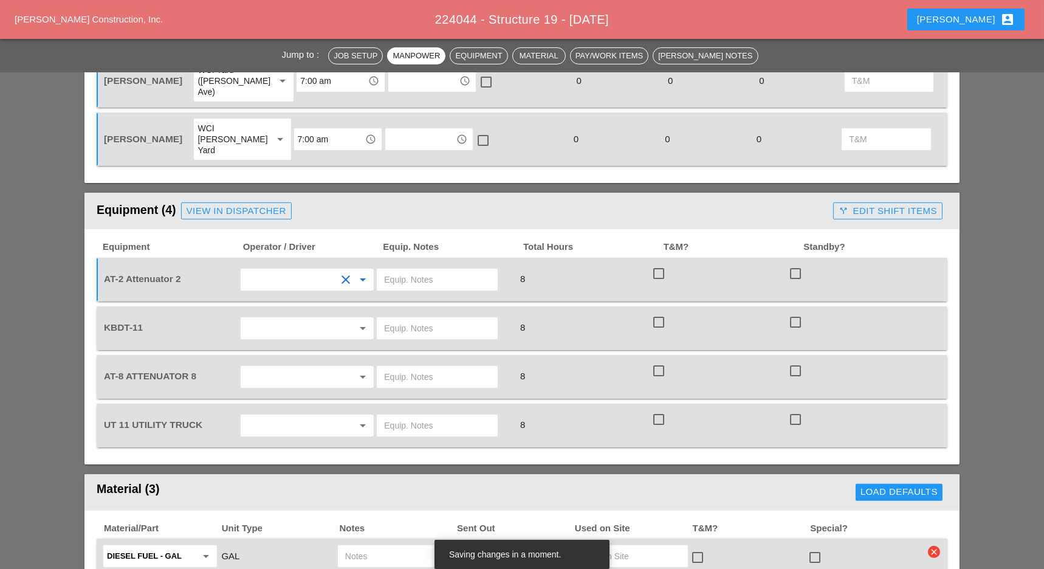
click at [270, 318] on input "text" at bounding box center [290, 327] width 92 height 19
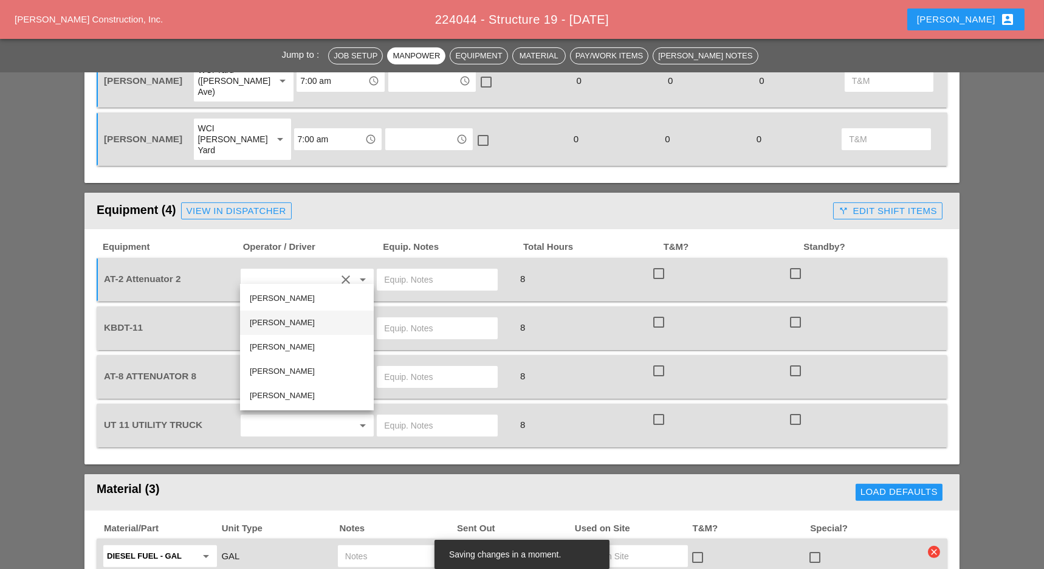
click at [275, 317] on div "[PERSON_NAME]" at bounding box center [307, 322] width 114 height 15
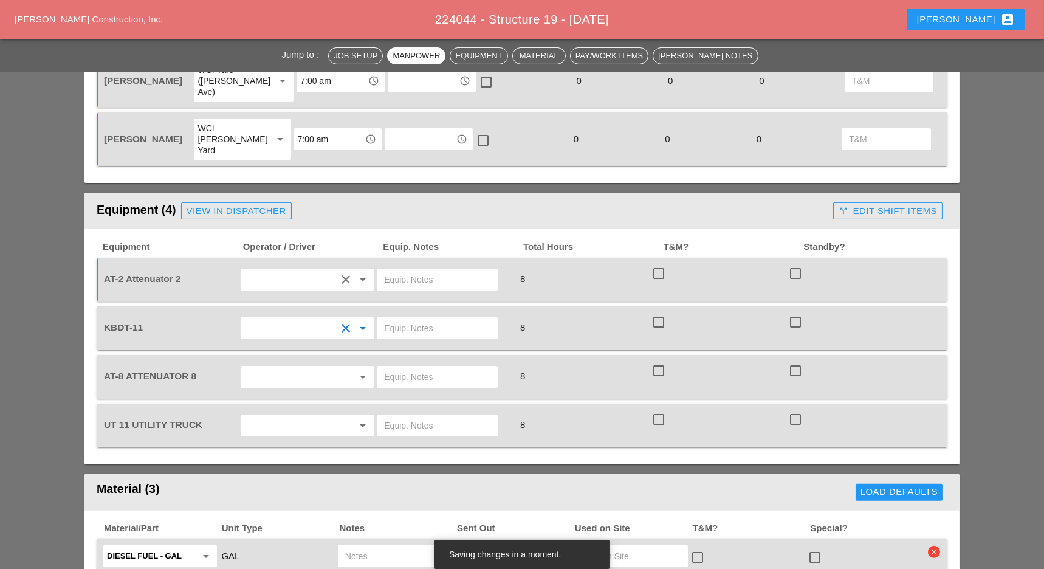
click at [275, 367] on input "text" at bounding box center [290, 376] width 92 height 19
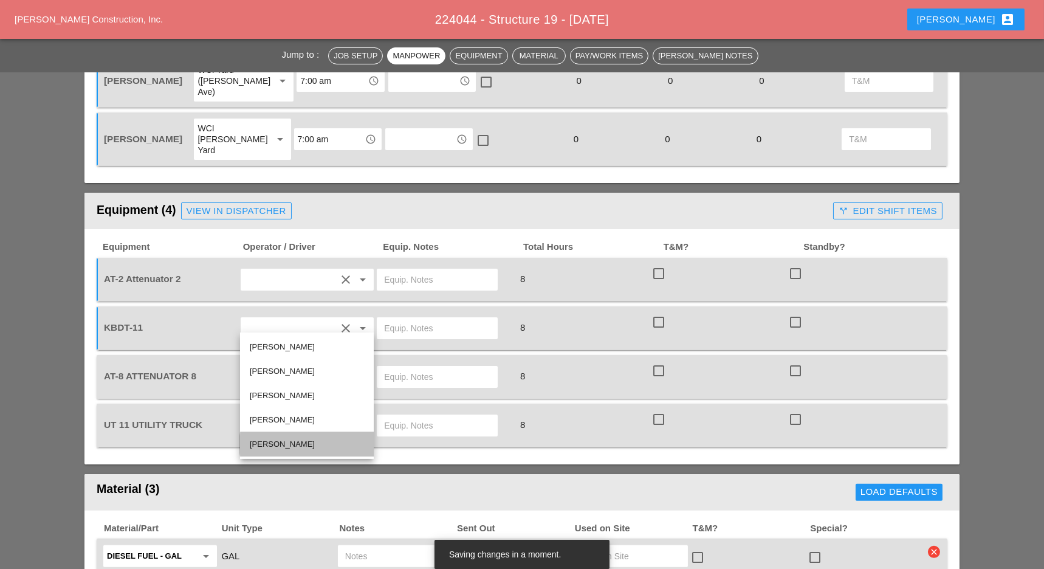
click at [267, 442] on div "[PERSON_NAME]" at bounding box center [307, 444] width 114 height 15
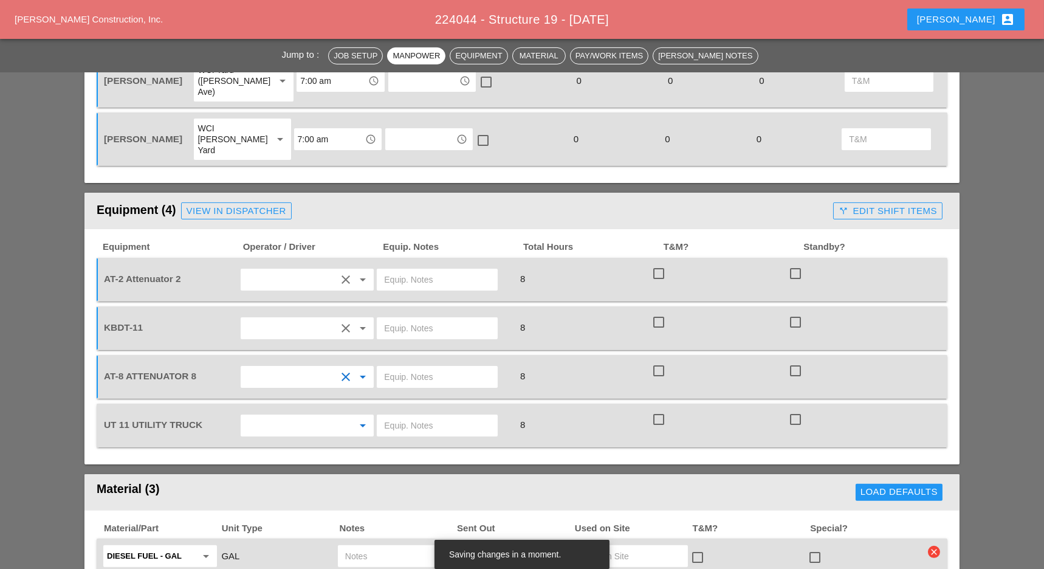
click at [272, 416] on input "text" at bounding box center [290, 425] width 92 height 19
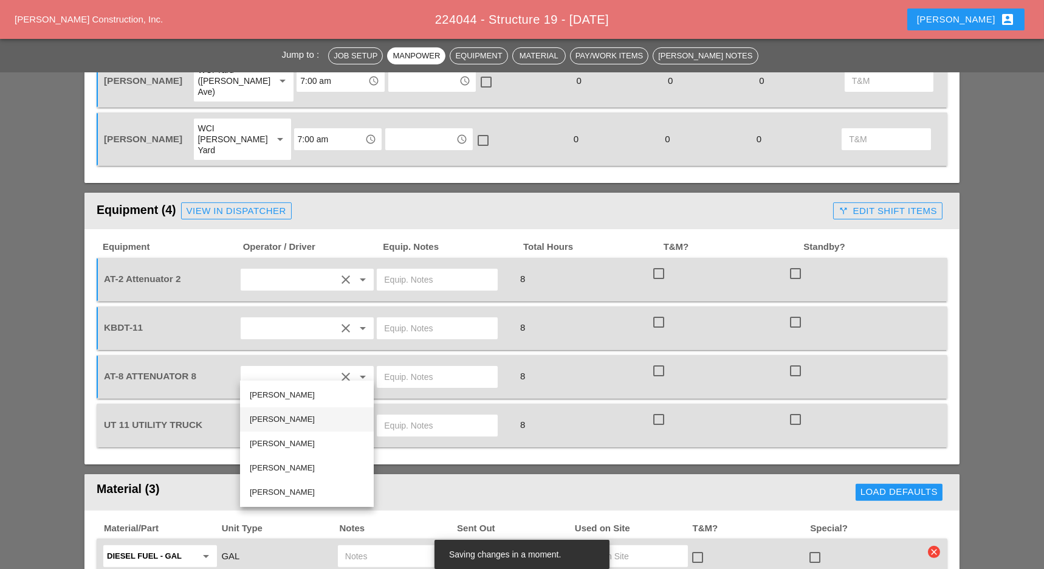
click at [267, 420] on div "[PERSON_NAME]" at bounding box center [307, 419] width 114 height 15
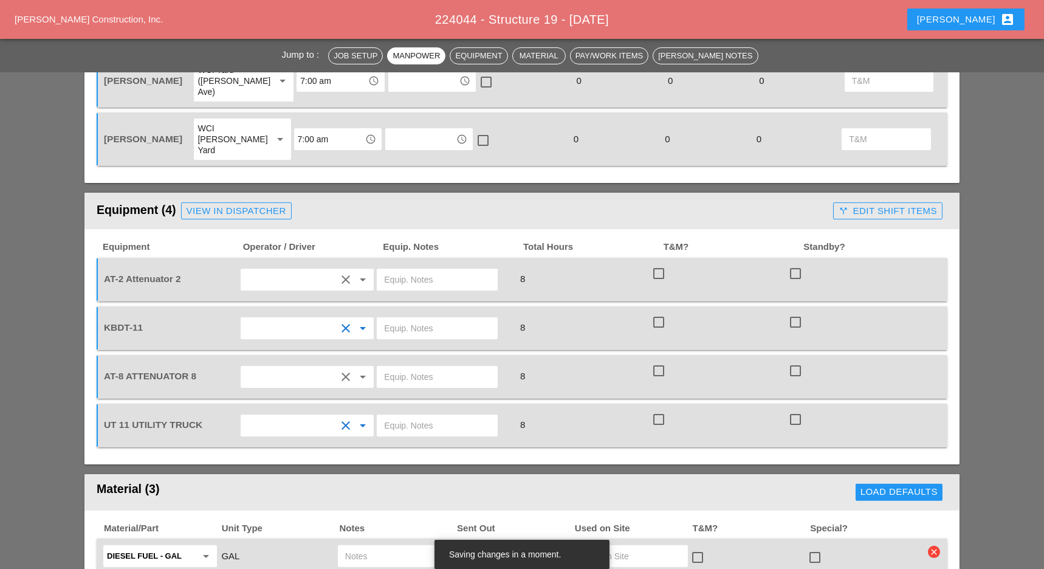
click at [269, 318] on input "text" at bounding box center [290, 327] width 92 height 19
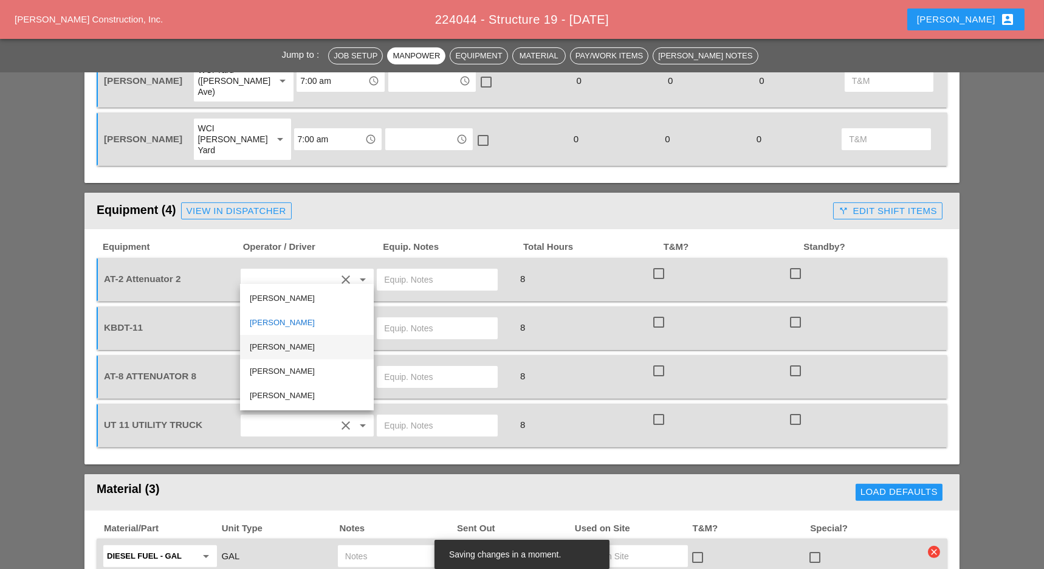
click at [267, 345] on div "[PERSON_NAME]" at bounding box center [307, 347] width 114 height 15
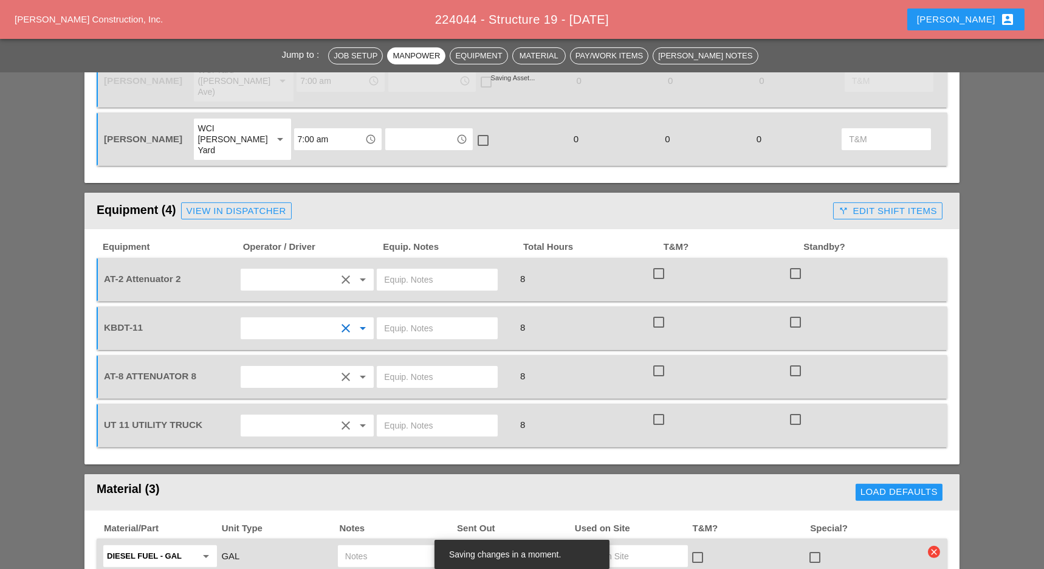
click at [399, 318] on input "text" at bounding box center [437, 327] width 106 height 19
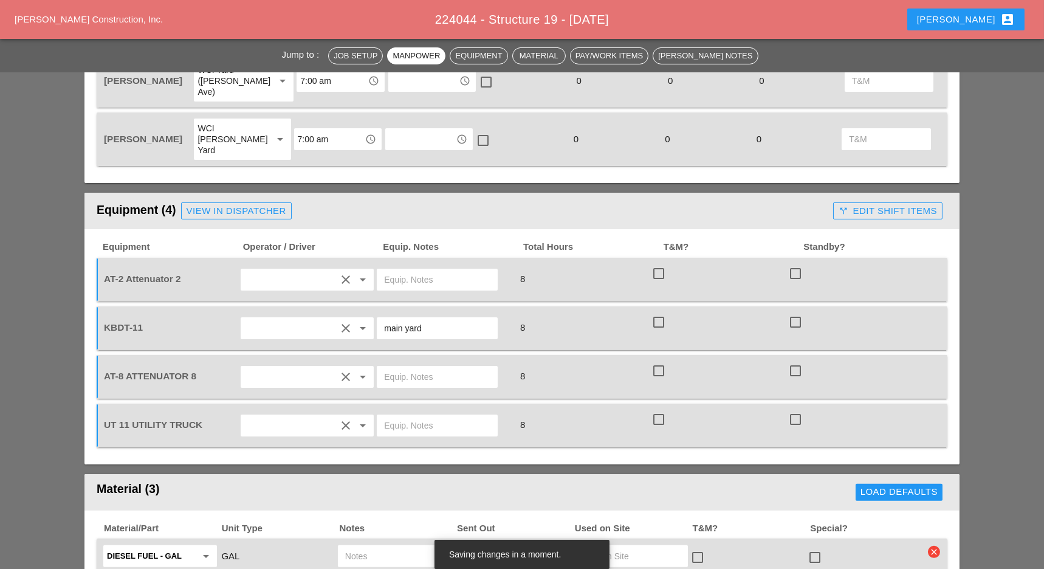
drag, startPoint x: 426, startPoint y: 270, endPoint x: 378, endPoint y: 272, distance: 48.0
click at [378, 317] on div "main yard" at bounding box center [437, 328] width 121 height 22
type input "main yard"
click at [397, 408] on div at bounding box center [443, 425] width 137 height 34
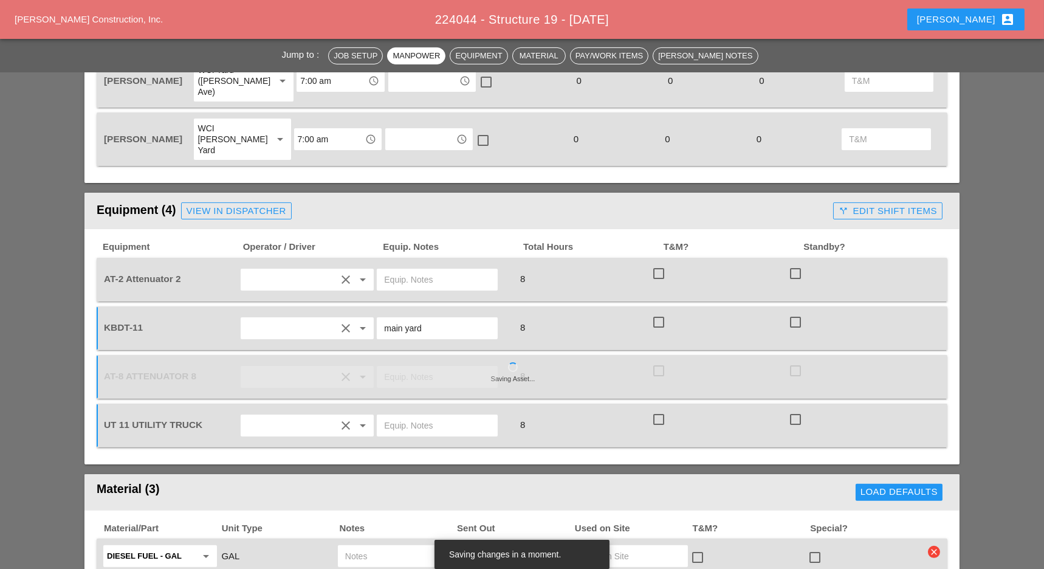
click at [396, 416] on input "text" at bounding box center [437, 425] width 106 height 19
paste input "main yard"
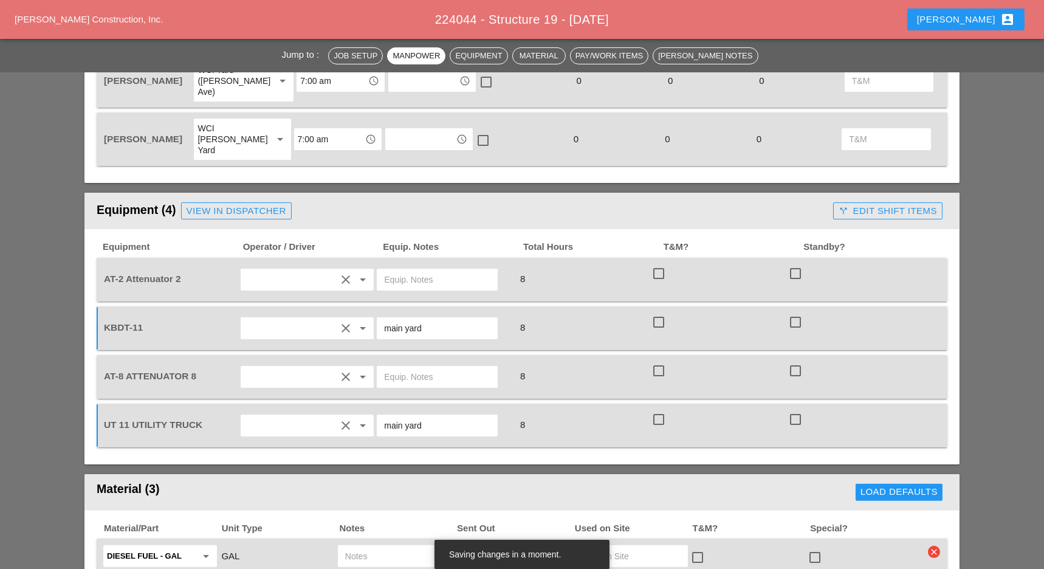
type input "main yard"
click at [397, 367] on input "text" at bounding box center [437, 376] width 106 height 19
drag, startPoint x: 440, startPoint y: 315, endPoint x: 378, endPoint y: 314, distance: 62.0
click at [378, 366] on div "[PERSON_NAME] yard" at bounding box center [437, 377] width 121 height 22
type input "[PERSON_NAME] yard"
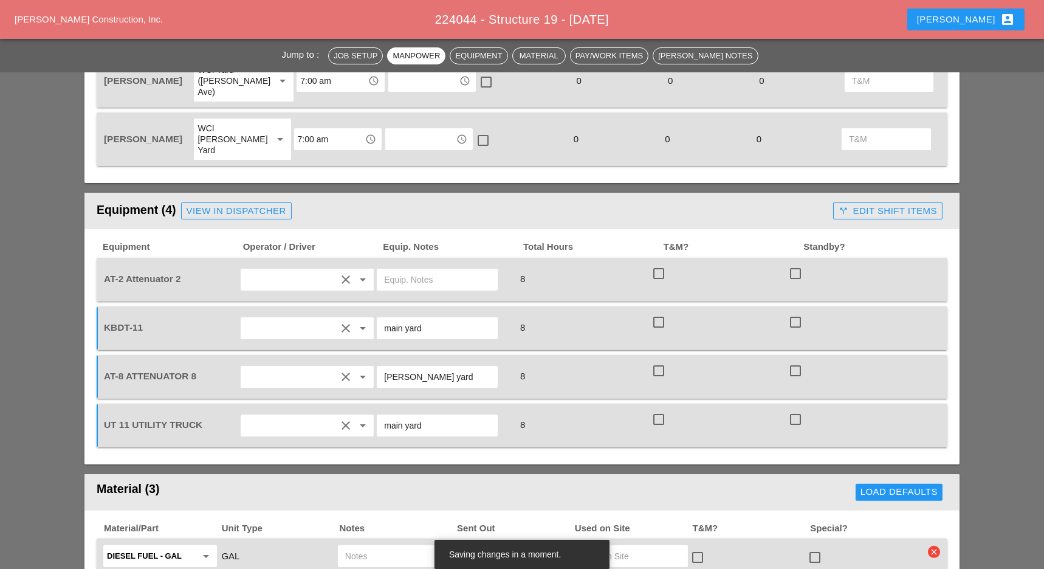
click at [405, 270] on input "text" at bounding box center [437, 279] width 106 height 19
paste input "[PERSON_NAME] yard"
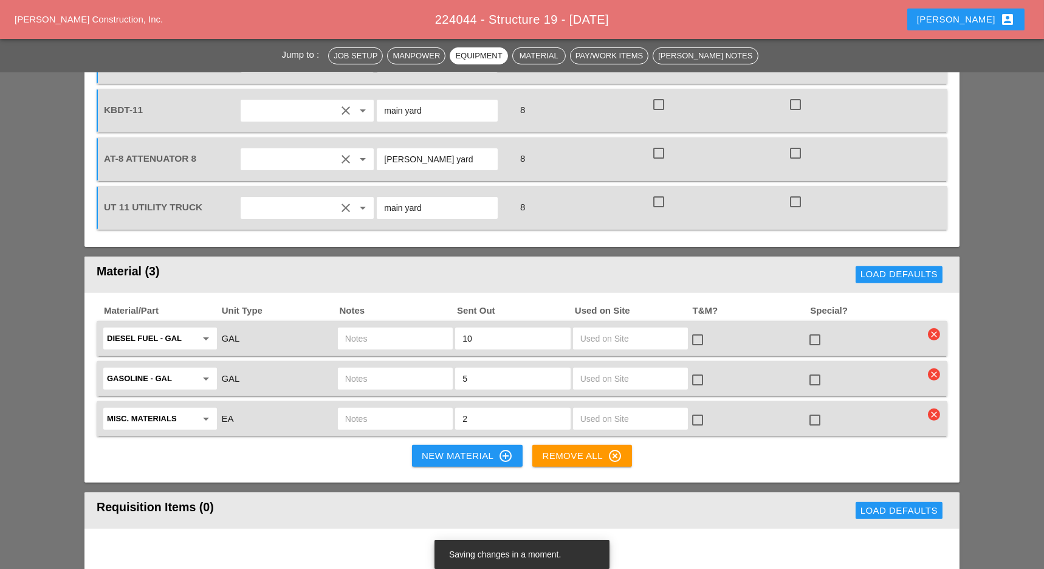
scroll to position [1134, 0]
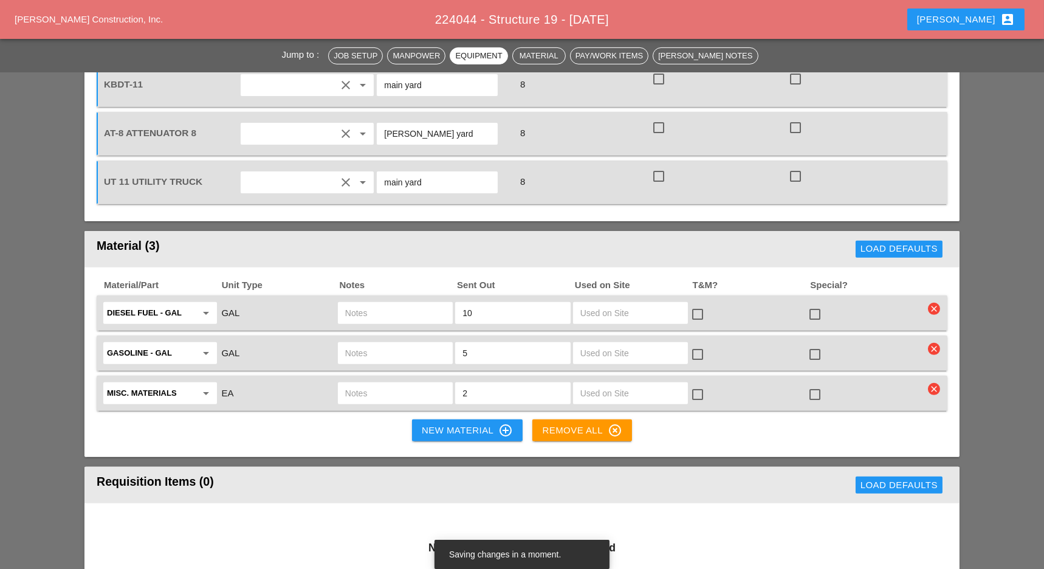
type input "[PERSON_NAME] yard"
click at [353, 303] on input "text" at bounding box center [395, 312] width 100 height 19
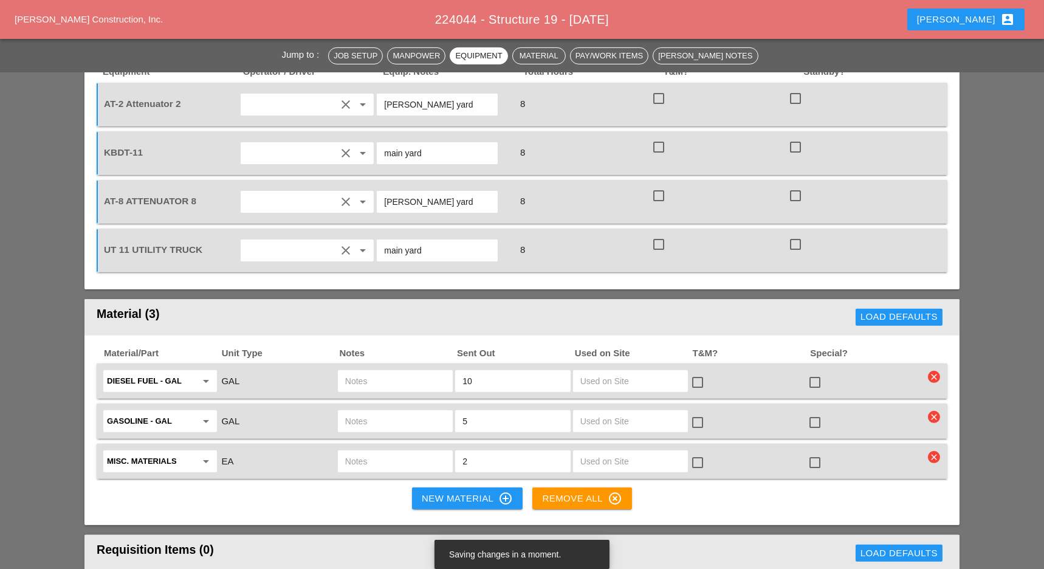
scroll to position [1053, 0]
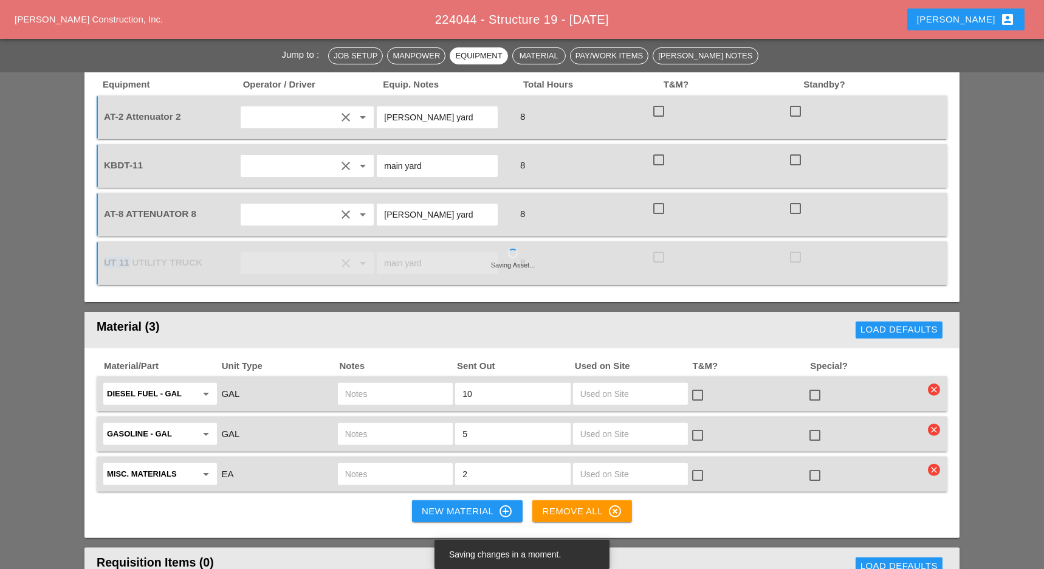
drag, startPoint x: 119, startPoint y: 204, endPoint x: 102, endPoint y: 204, distance: 17.0
click at [103, 256] on div "UT 11 UTILITY TRUCK" at bounding box center [170, 262] width 135 height 13
click at [130, 257] on span "UT 11 UTILITY TRUCK" at bounding box center [153, 262] width 98 height 10
drag, startPoint x: 130, startPoint y: 204, endPoint x: 103, endPoint y: 204, distance: 27.3
click at [103, 256] on div "UT 11 UTILITY TRUCK" at bounding box center [170, 262] width 135 height 13
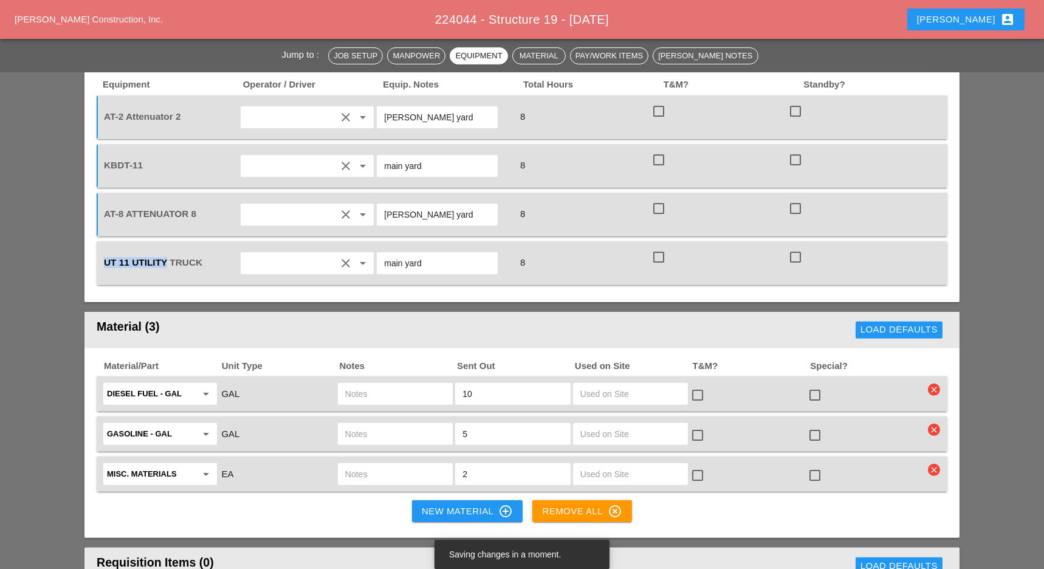
click at [111, 257] on span "UT 11 UTILITY TRUCK" at bounding box center [153, 262] width 98 height 10
click at [128, 257] on span "UT 11 UTILITY TRUCK" at bounding box center [153, 262] width 98 height 10
drag, startPoint x: 128, startPoint y: 208, endPoint x: 102, endPoint y: 204, distance: 26.4
click at [102, 246] on div "UT 11 UTILITY TRUCK" at bounding box center [169, 263] width 137 height 34
copy span "UT 11"
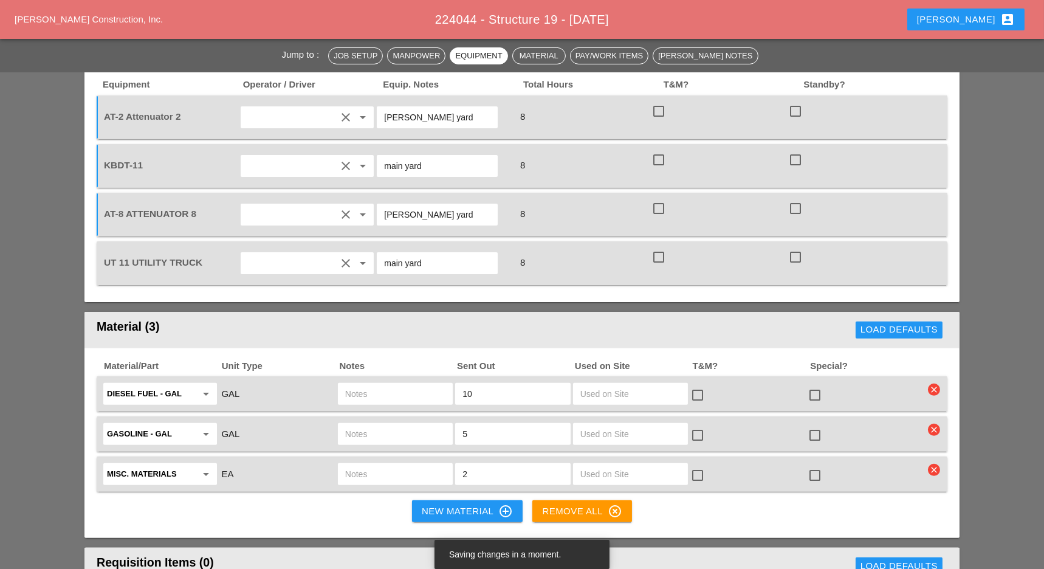
click at [357, 384] on input "text" at bounding box center [395, 393] width 100 height 19
paste input "UT 11"
type input "UT 11"
click at [365, 424] on input "text" at bounding box center [395, 433] width 100 height 19
paste input "UT 11"
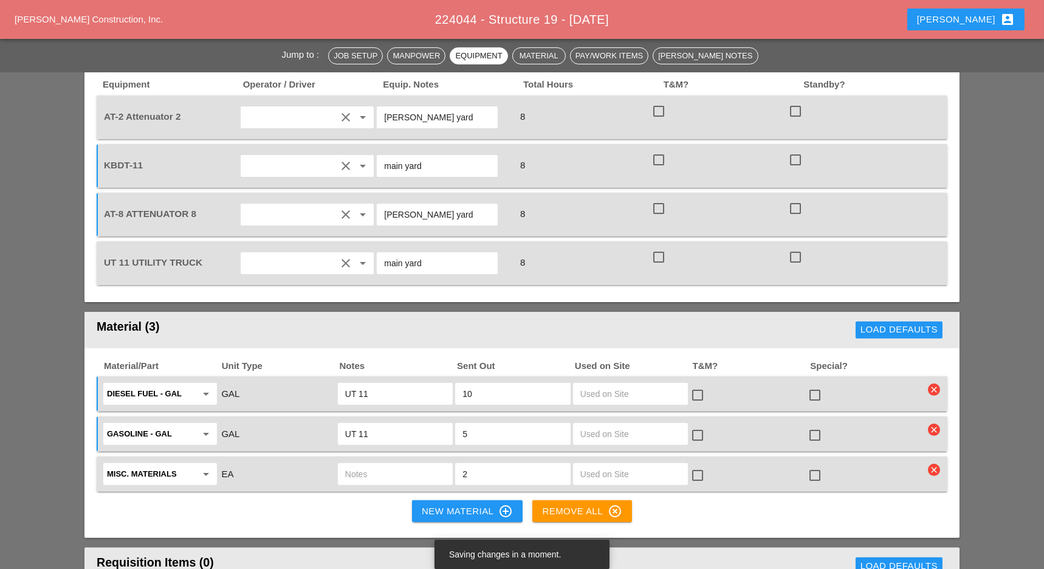
type input "UT 11"
click at [156, 464] on input "Misc. Materials" at bounding box center [151, 473] width 89 height 19
click at [154, 439] on div "SIK A 224 CONCRETE" at bounding box center [160, 442] width 95 height 15
type input "SIKA 224 CONCRETE"
drag, startPoint x: 467, startPoint y: 415, endPoint x: 458, endPoint y: 414, distance: 9.2
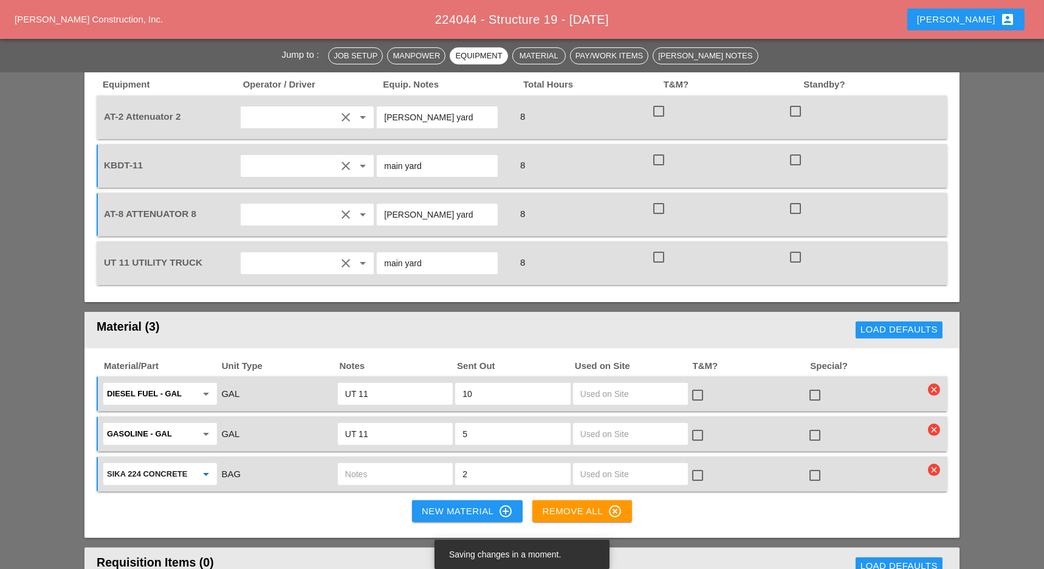
click at [458, 463] on div "2" at bounding box center [512, 474] width 115 height 22
type input "3"
click at [370, 464] on input "text" at bounding box center [395, 473] width 100 height 19
type input "ut11"
click at [441, 504] on div "New Material control_point" at bounding box center [467, 511] width 91 height 15
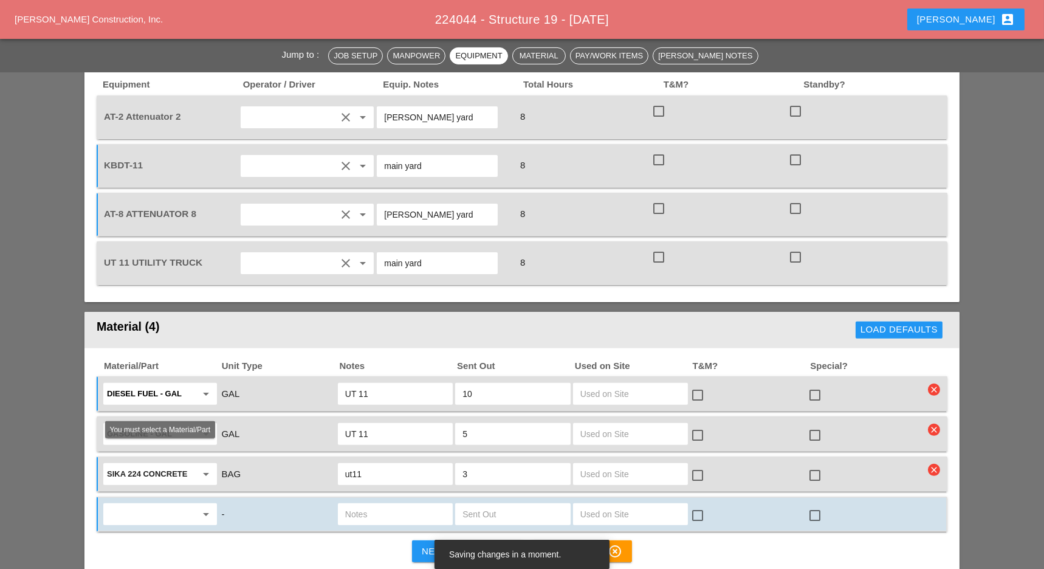
click at [140, 504] on input "text" at bounding box center [151, 513] width 89 height 19
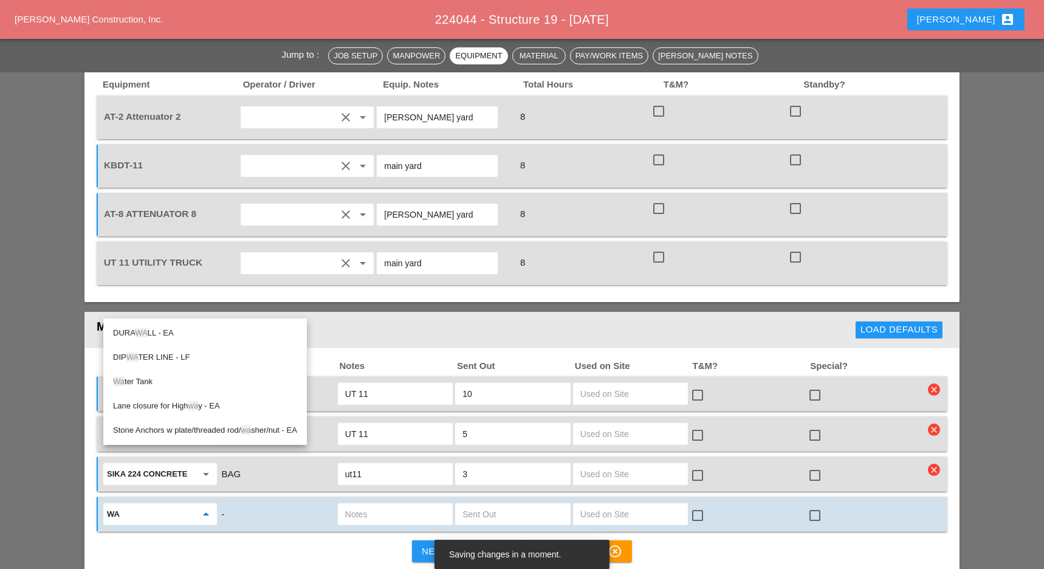
type input "w"
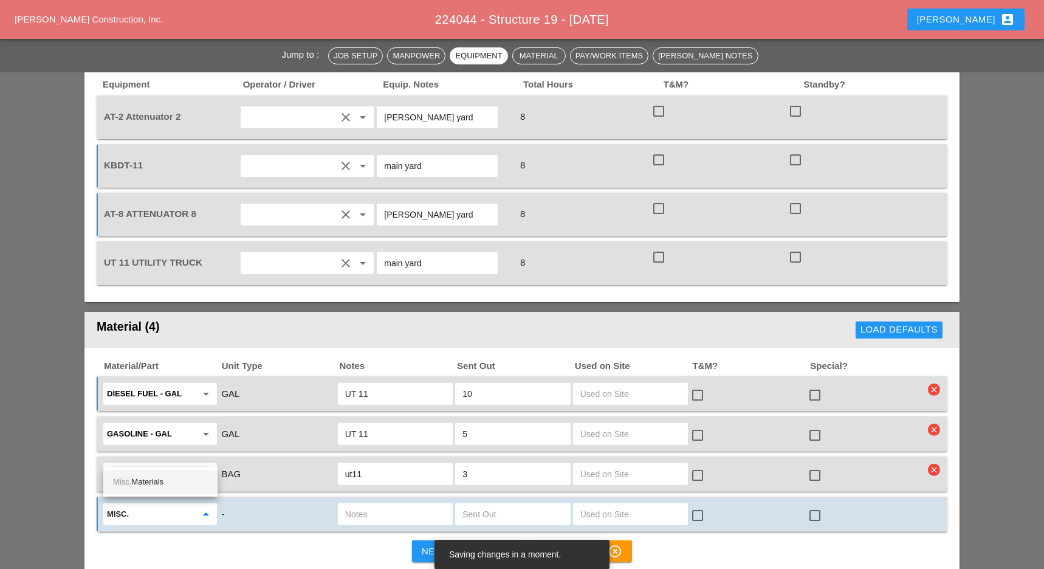
type input "misc."
drag, startPoint x: 572, startPoint y: 151, endPoint x: 564, endPoint y: 149, distance: 8.1
click at [571, 197] on div "8" at bounding box center [581, 214] width 137 height 34
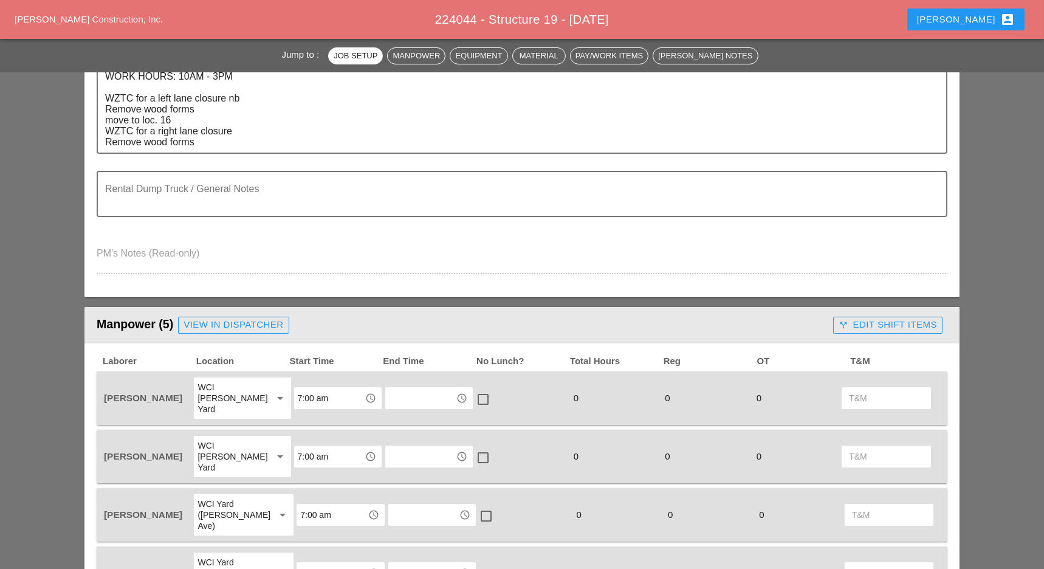
scroll to position [324, 0]
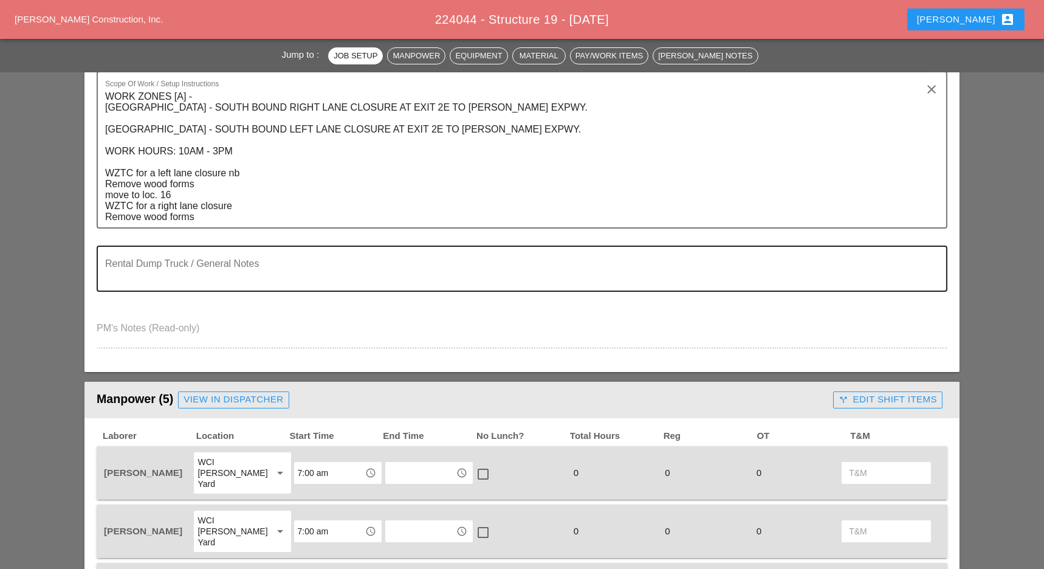
click at [125, 275] on textarea "Rental Dump Truck / General Notes" at bounding box center [517, 275] width 824 height 29
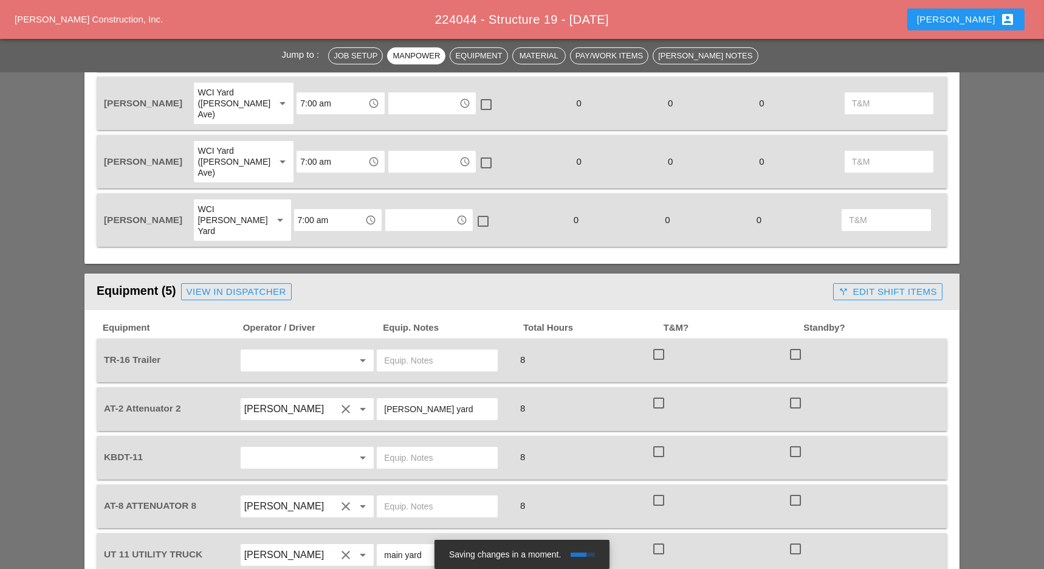
scroll to position [891, 0]
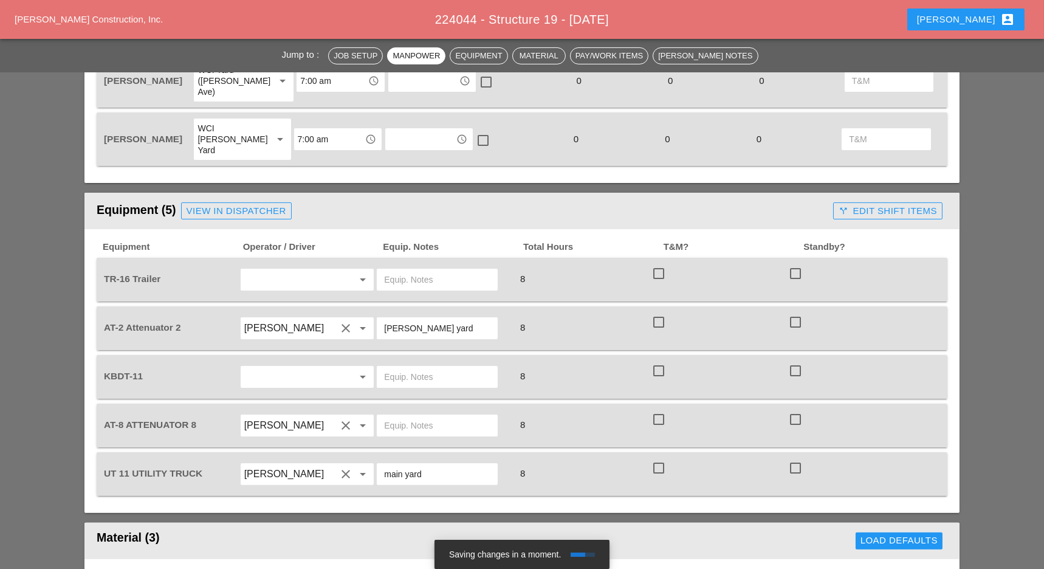
type textarea "[PERSON_NAME] to get TR16 from the [PERSON_NAME][GEOGRAPHIC_DATA] in the am and…"
click at [277, 270] on input "text" at bounding box center [290, 279] width 92 height 19
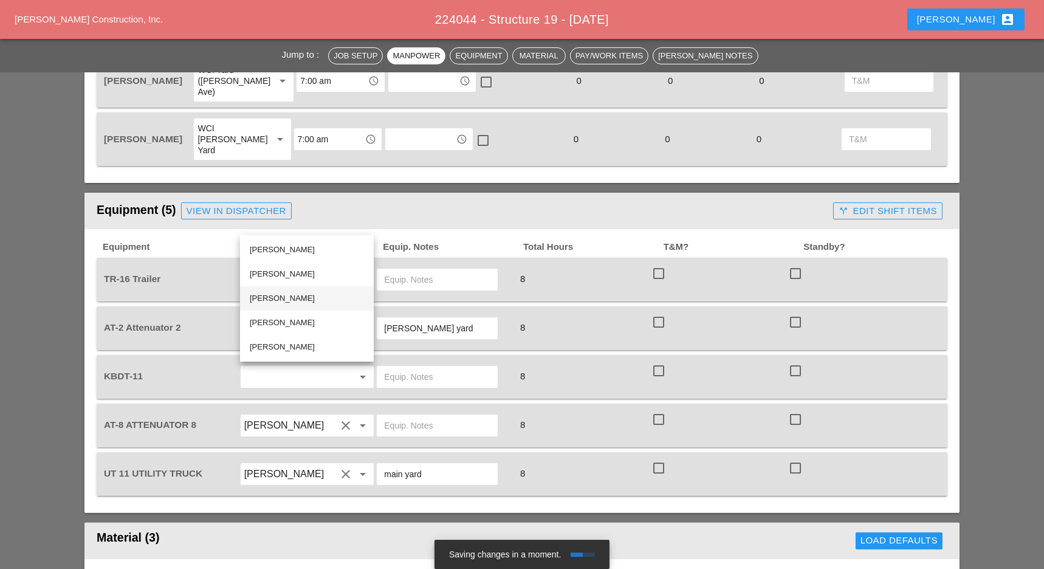
click at [284, 293] on div "[PERSON_NAME]" at bounding box center [307, 298] width 114 height 15
type input "[PERSON_NAME]"
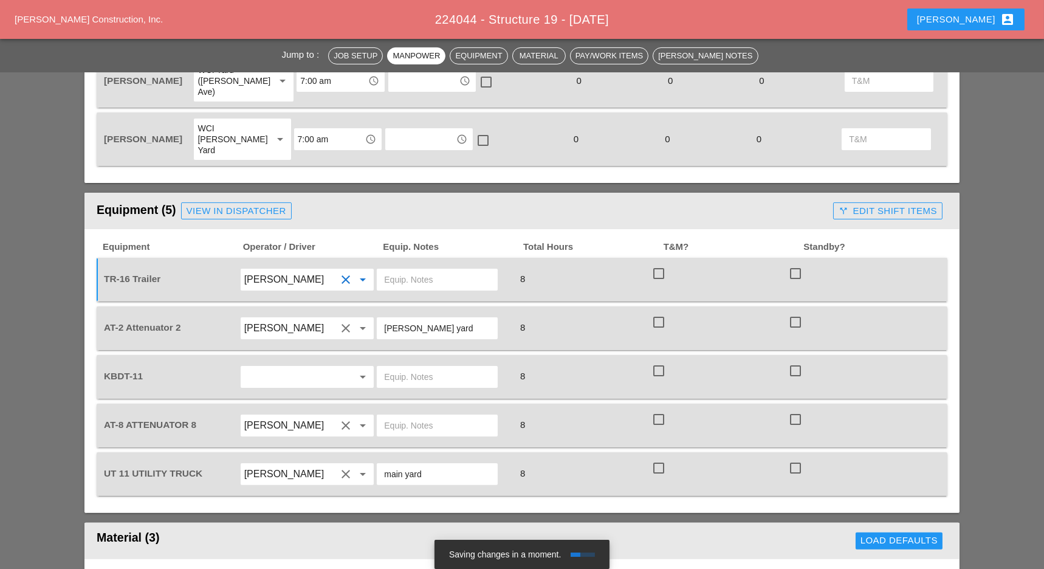
drag, startPoint x: 443, startPoint y: 272, endPoint x: 371, endPoint y: 269, distance: 73.0
click at [371, 311] on div "AT-2 Attenuator 2 [PERSON_NAME] clear arrow_drop_down [PERSON_NAME] yard 8 chec…" at bounding box center [512, 328] width 823 height 34
click at [401, 270] on input "text" at bounding box center [437, 279] width 106 height 19
paste input "[PERSON_NAME] yard"
type input "[PERSON_NAME] yard"
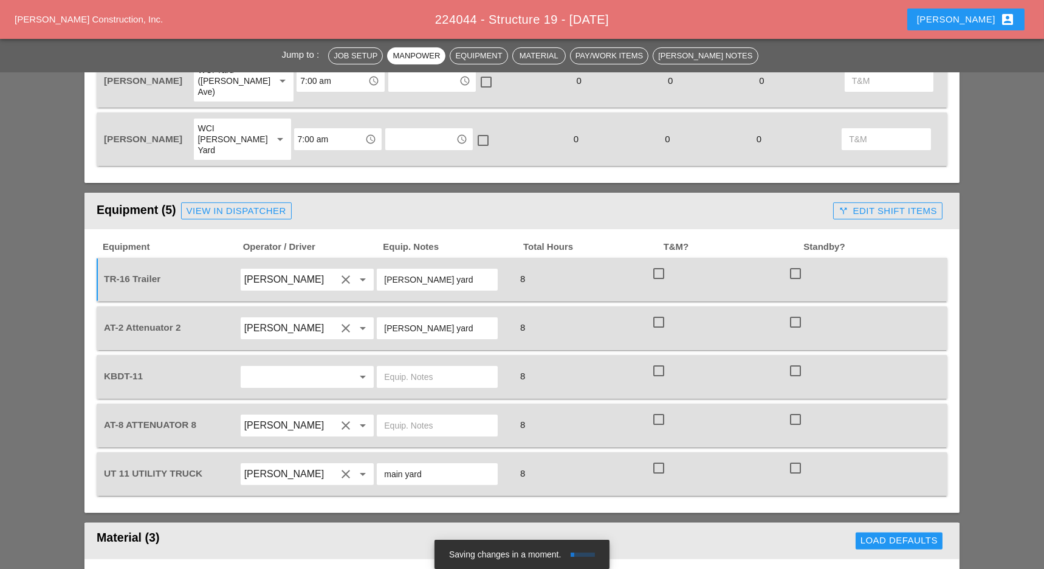
click at [281, 367] on input "text" at bounding box center [290, 376] width 92 height 19
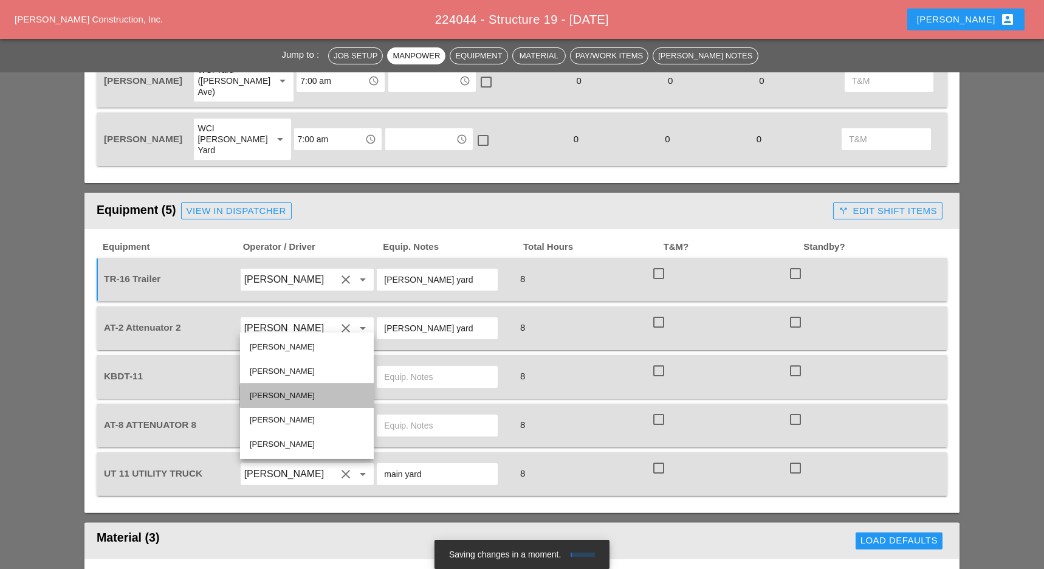
click at [277, 389] on div "[PERSON_NAME]" at bounding box center [307, 395] width 114 height 15
type input "[PERSON_NAME]"
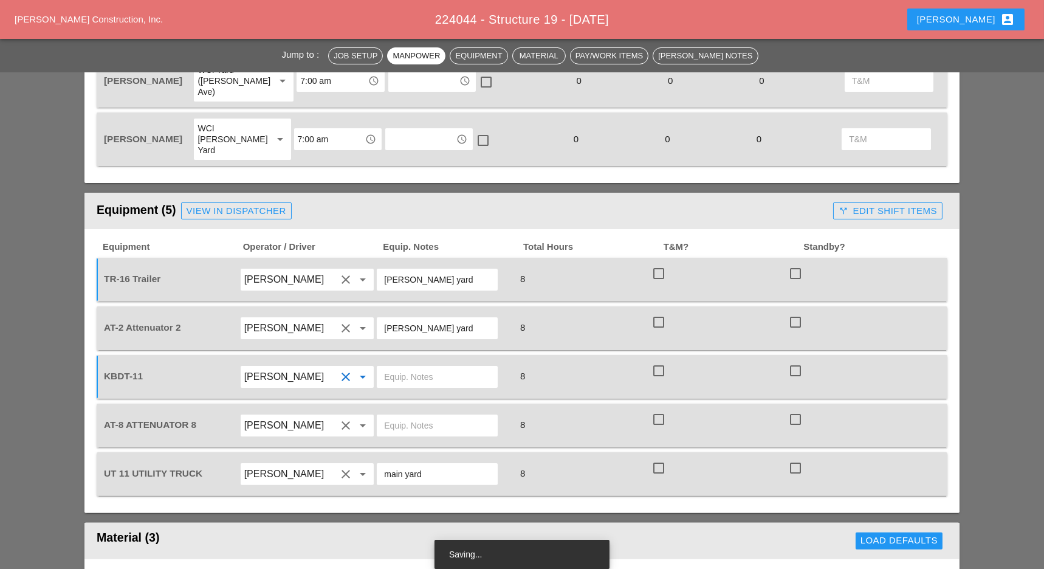
click at [393, 367] on input "text" at bounding box center [437, 376] width 106 height 19
drag, startPoint x: 425, startPoint y: 417, endPoint x: 373, endPoint y: 414, distance: 52.3
click at [374, 457] on div "UT 11 UTILITY TRUCK Guido Padilla clear arrow_drop_down main yard 8 check_box_o…" at bounding box center [512, 474] width 823 height 34
click at [398, 416] on input "text" at bounding box center [437, 425] width 106 height 19
click at [405, 367] on input "text" at bounding box center [437, 376] width 106 height 19
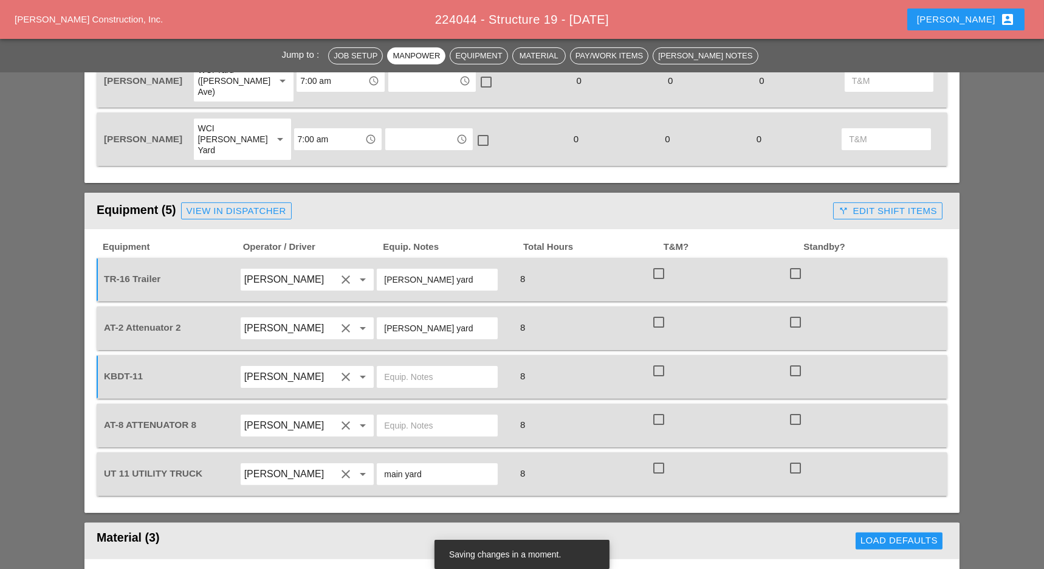
paste input "main yard"
type input "main yard"
drag, startPoint x: 425, startPoint y: 274, endPoint x: 372, endPoint y: 272, distance: 52.3
click at [375, 311] on div "Bruckner yard" at bounding box center [443, 328] width 137 height 34
click at [372, 317] on div "Alberto Barajas Flores clear arrow_drop_down" at bounding box center [308, 328] width 134 height 22
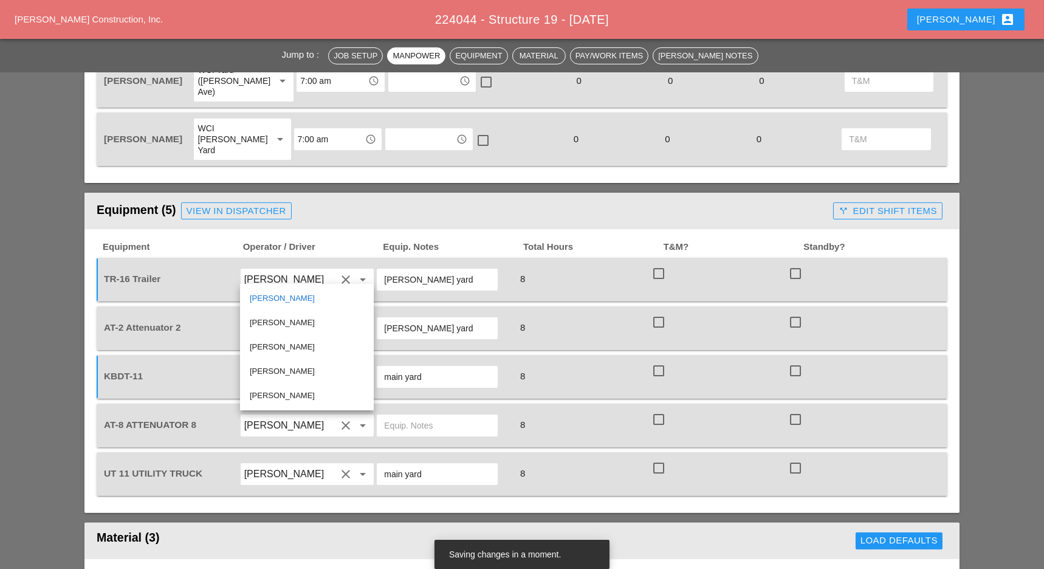
scroll to position [0, 3]
click at [428, 318] on input "Bruckner yard" at bounding box center [437, 327] width 106 height 19
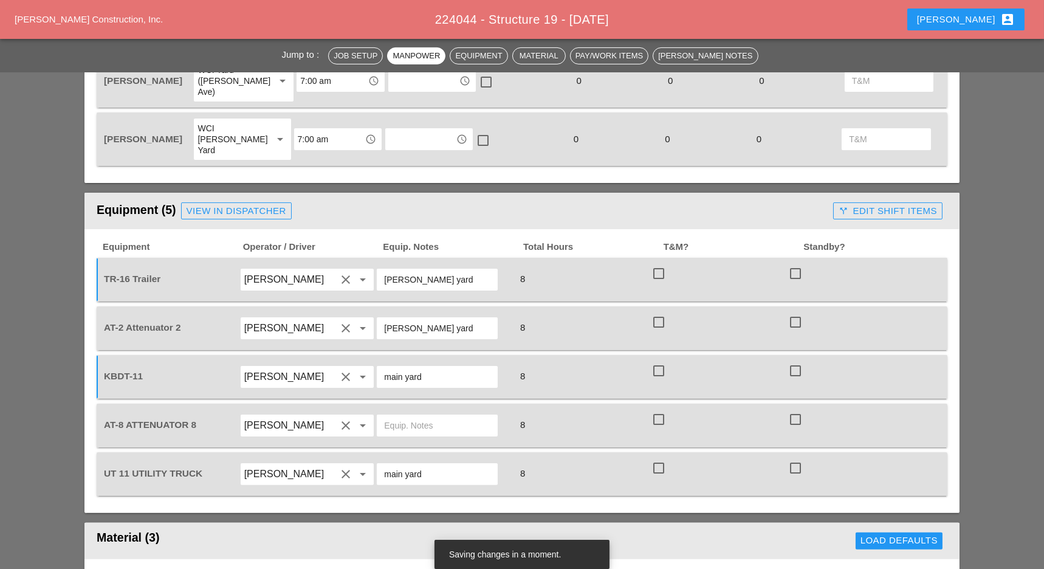
drag, startPoint x: 445, startPoint y: 270, endPoint x: 379, endPoint y: 278, distance: 66.6
click at [380, 317] on div "Bruckner yard" at bounding box center [437, 328] width 121 height 22
click at [402, 416] on input "text" at bounding box center [437, 425] width 106 height 19
paste input "[PERSON_NAME] yard"
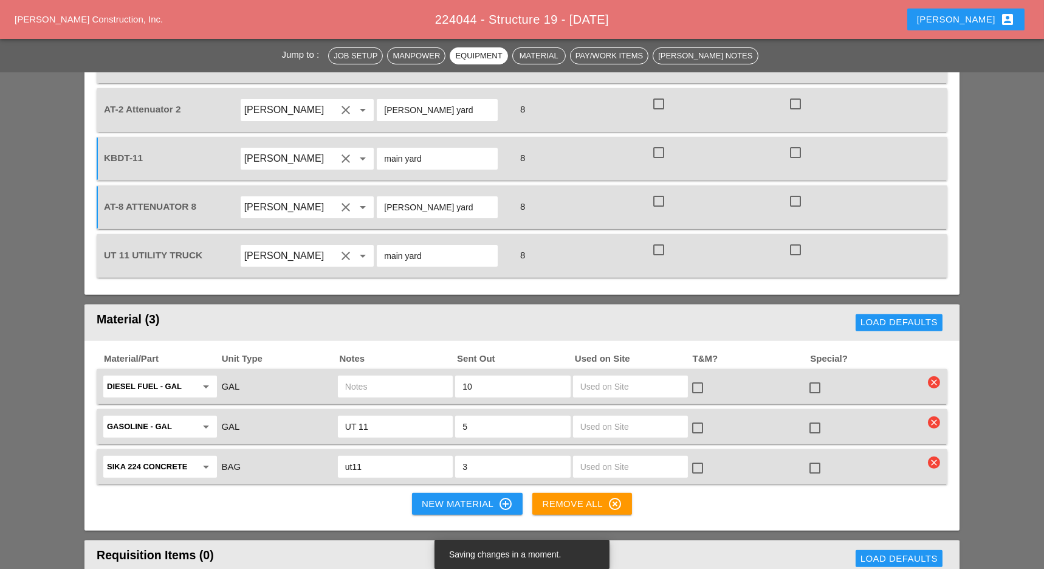
scroll to position [1134, 0]
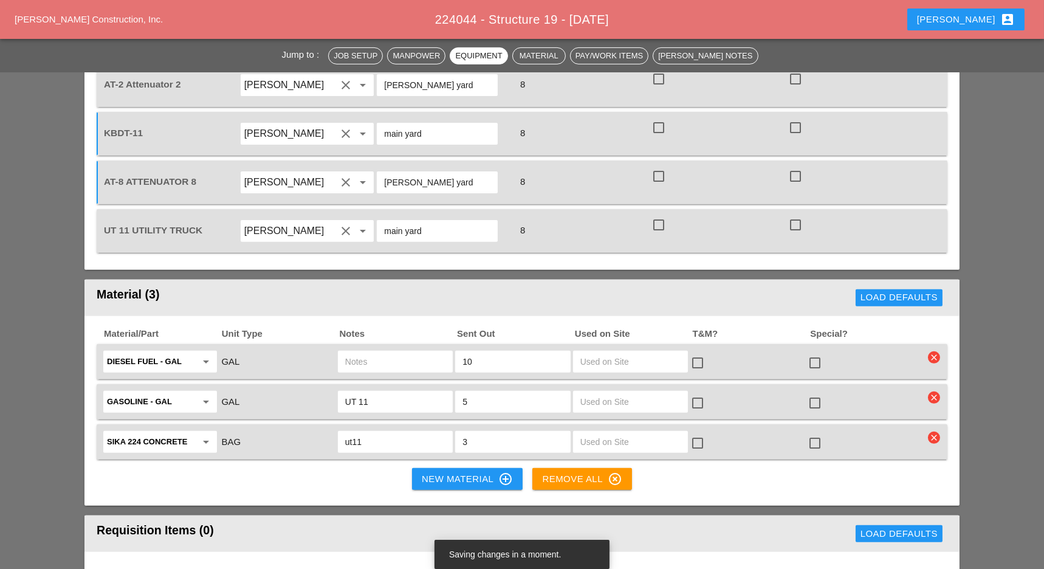
type input "[PERSON_NAME] yard"
drag, startPoint x: 366, startPoint y: 343, endPoint x: 332, endPoint y: 341, distance: 34.7
click at [332, 389] on div "Gasoline - GAL arrow_drop_down GAL UT 11 5 check_box_outline_blank check_box_ou…" at bounding box center [512, 402] width 823 height 26
click at [362, 352] on input "text" at bounding box center [395, 361] width 100 height 19
paste input "UT 11"
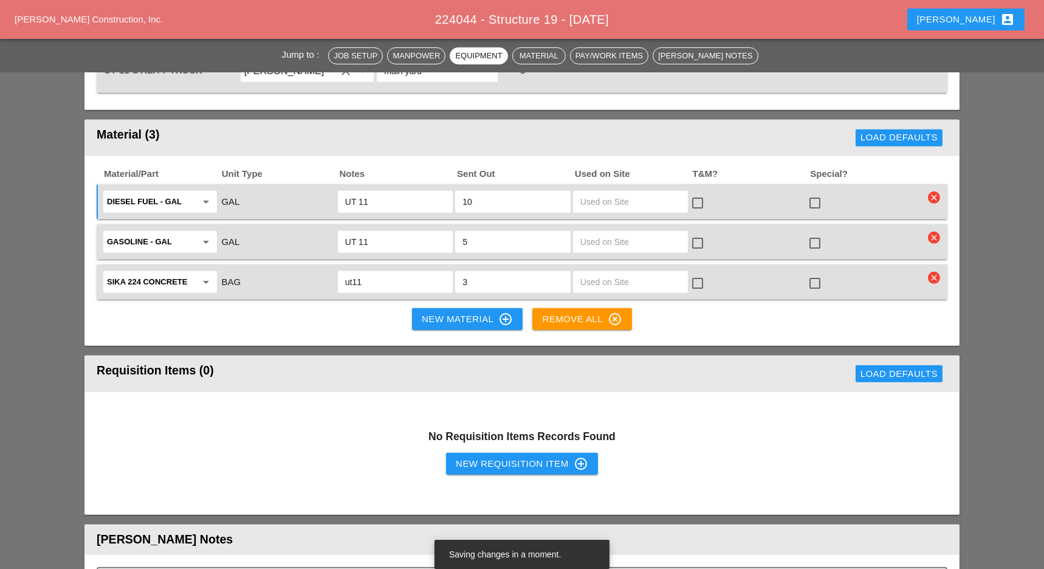
scroll to position [1296, 0]
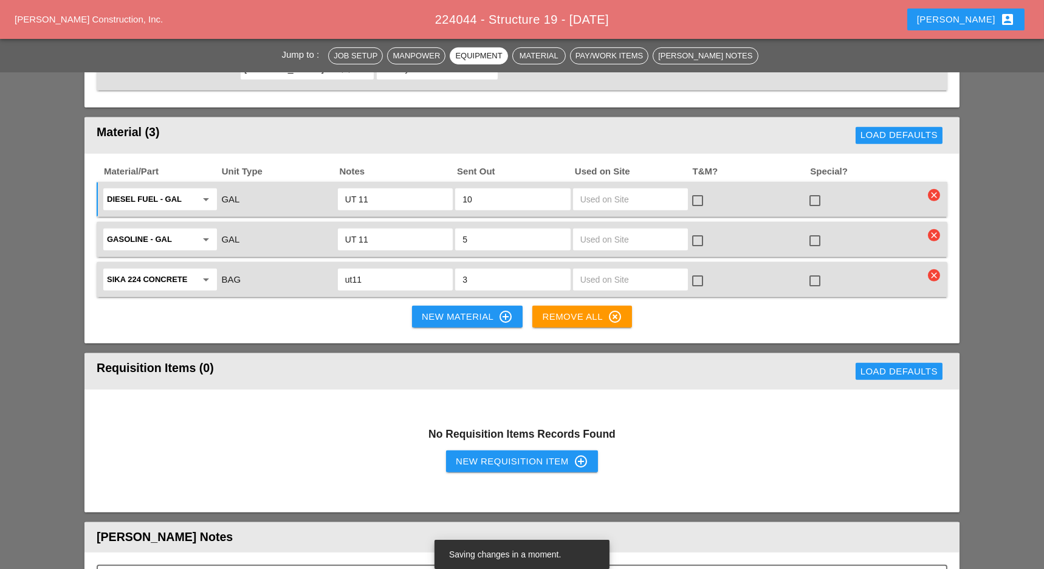
type input "UT 11"
click at [432, 309] on div "New Material control_point" at bounding box center [467, 316] width 91 height 15
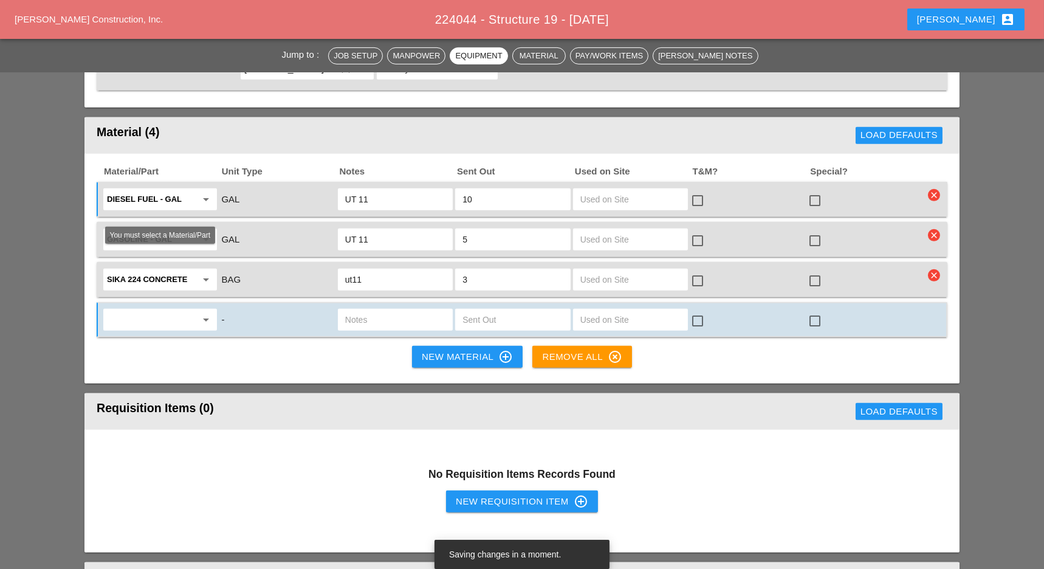
click at [161, 310] on input "text" at bounding box center [151, 319] width 89 height 19
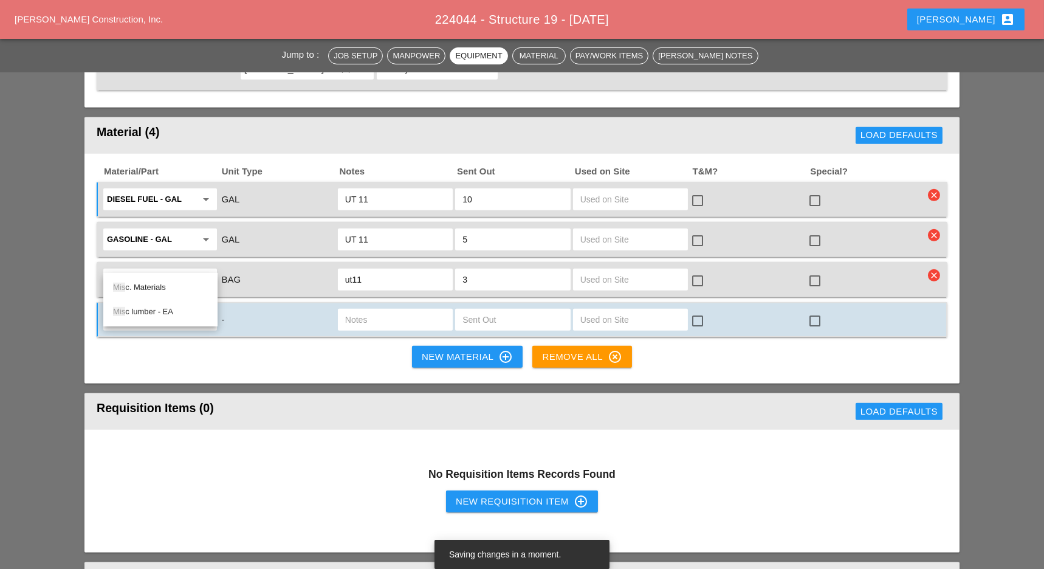
drag, startPoint x: 154, startPoint y: 282, endPoint x: 182, endPoint y: 285, distance: 28.1
click at [154, 282] on div "Mis c. Materials" at bounding box center [160, 287] width 95 height 15
type input "Misc. Materials"
click at [363, 310] on input "text" at bounding box center [395, 319] width 100 height 19
type input "water 5 gal. pails"
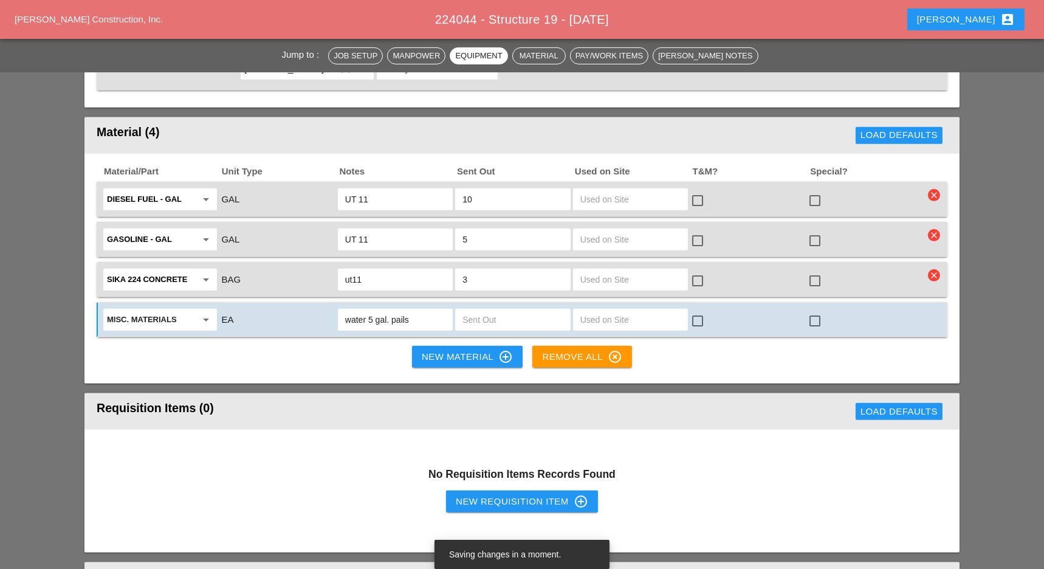
click at [491, 310] on input "text" at bounding box center [512, 319] width 100 height 19
type input "3"
click at [421, 310] on input "water 5 gal. pails" at bounding box center [395, 319] width 100 height 19
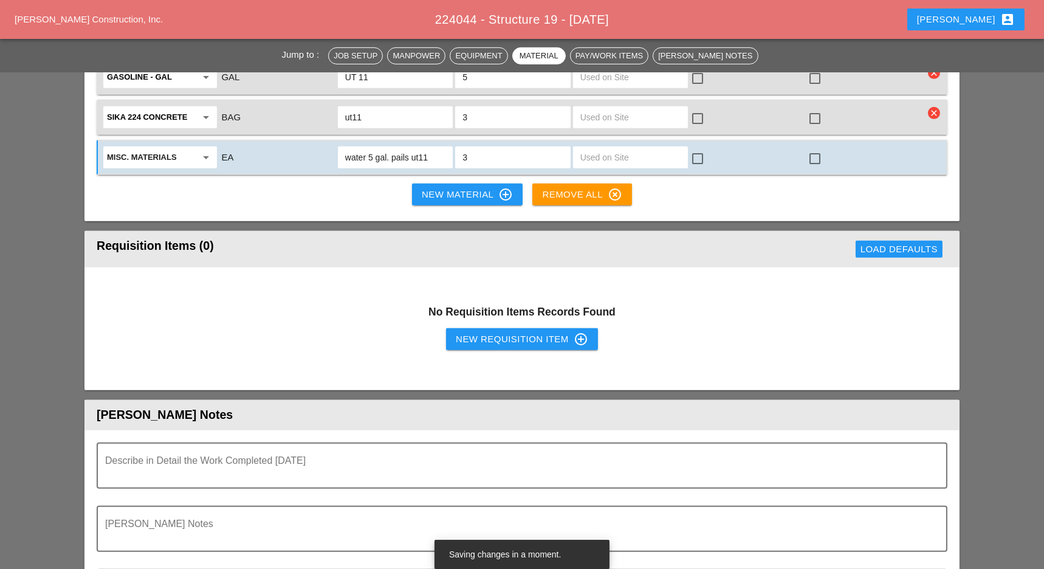
type input "water 5 gal. pails ut11"
click at [505, 332] on div "New Requisition Item control_point" at bounding box center [522, 339] width 132 height 15
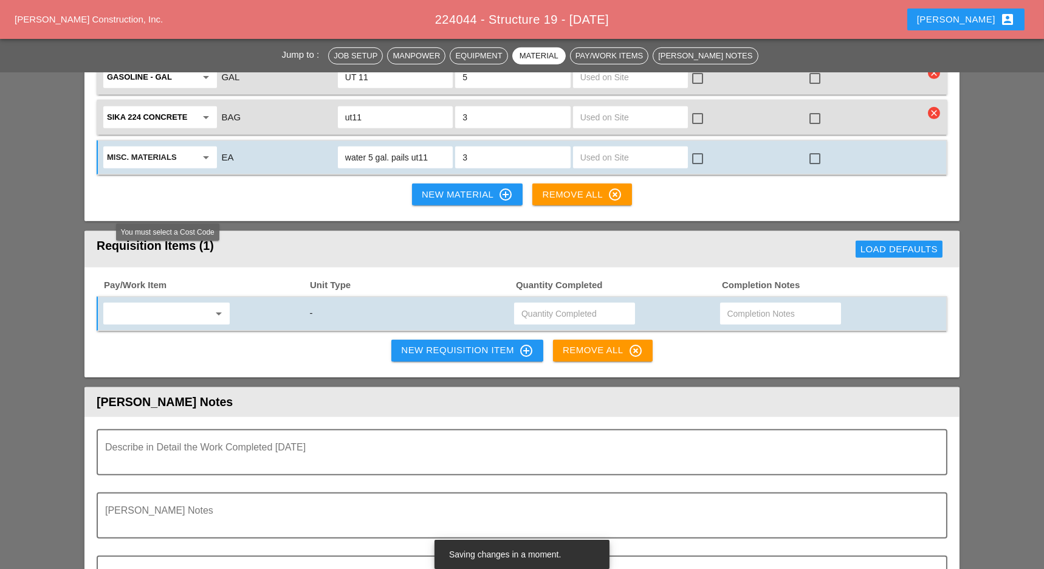
click at [157, 304] on input "text" at bounding box center [158, 313] width 102 height 19
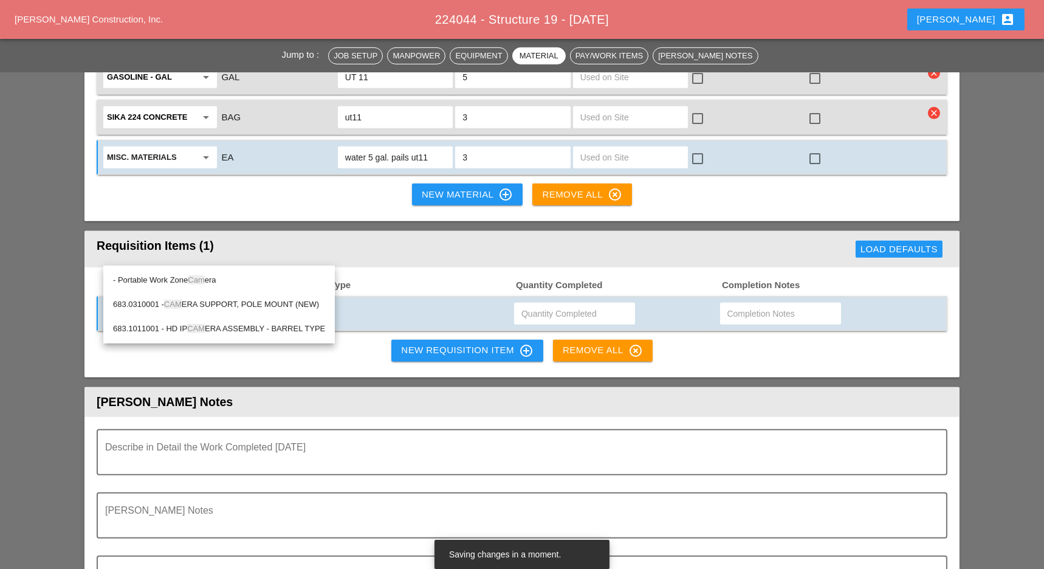
click at [200, 277] on span "Cam" at bounding box center [196, 279] width 16 height 9
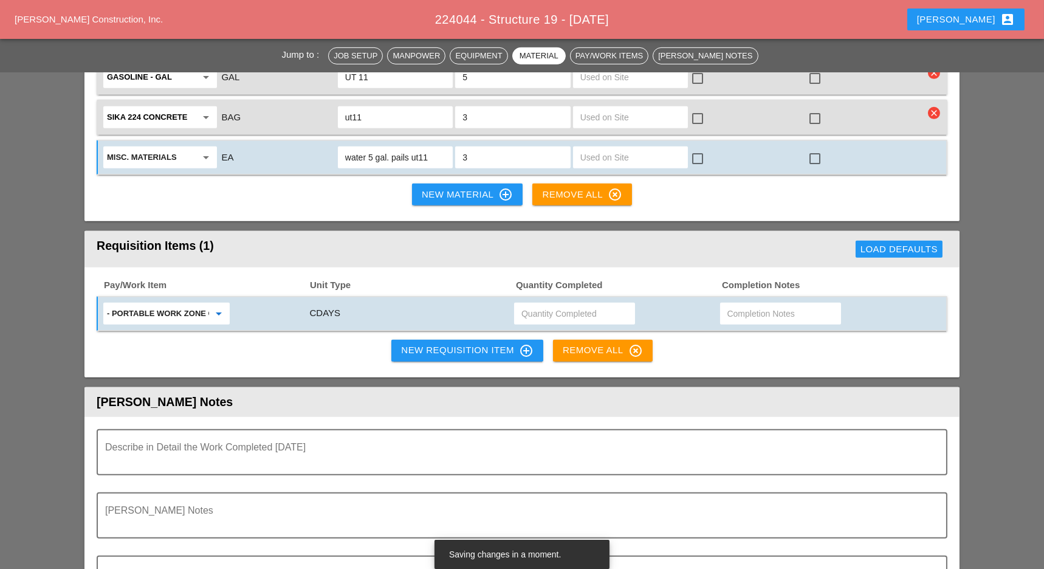
type input "- Portable Work Zone Camera"
click at [536, 304] on input "text" at bounding box center [574, 313] width 106 height 19
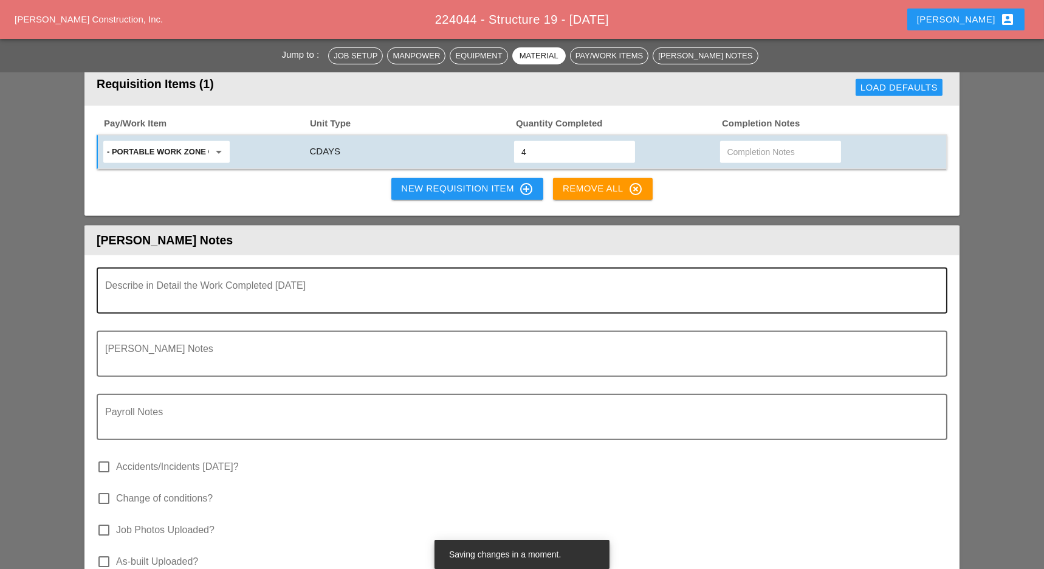
scroll to position [1377, 0]
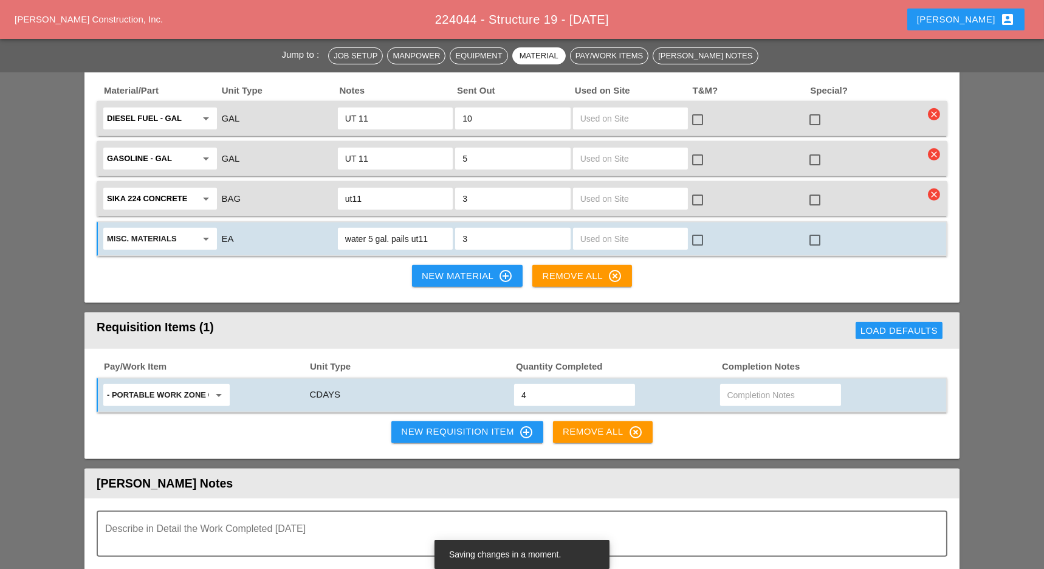
type input "4"
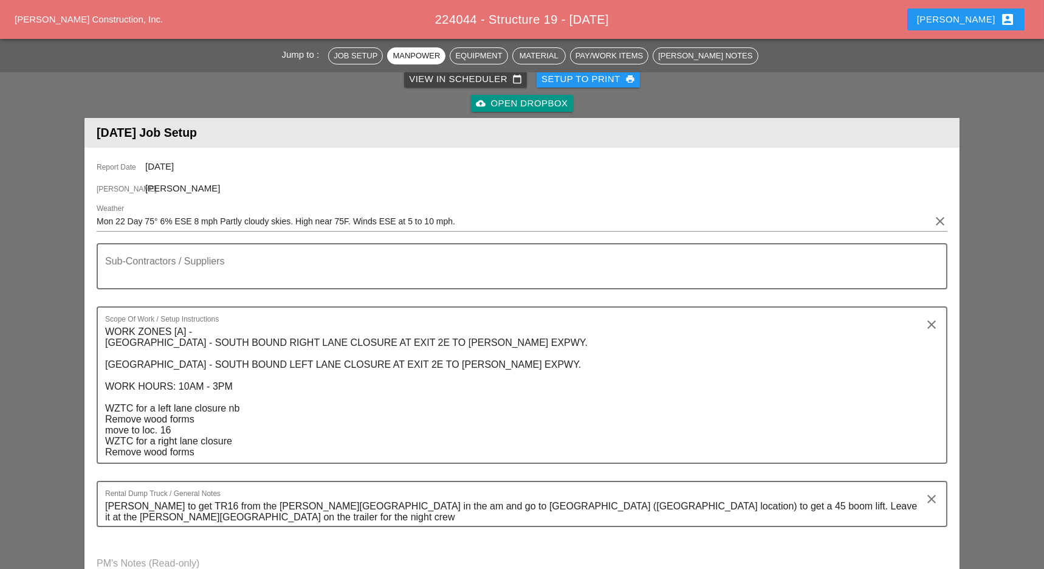
scroll to position [81, 0]
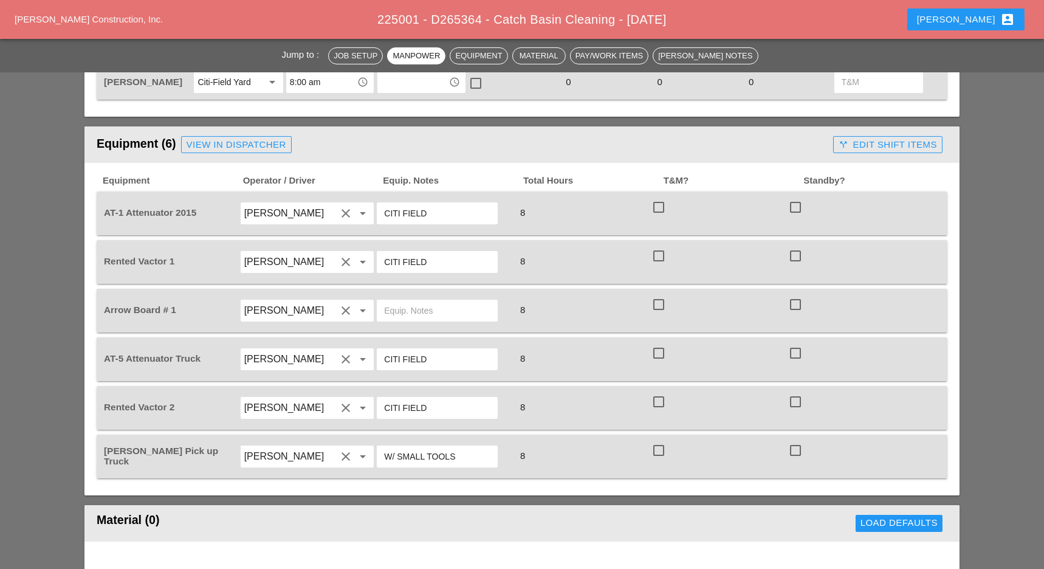
scroll to position [810, 0]
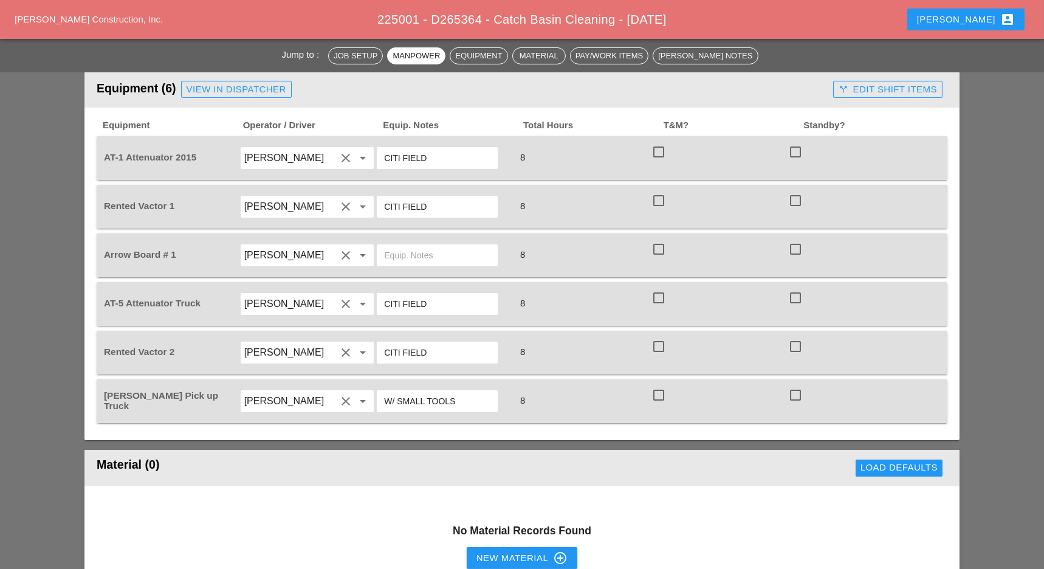
drag, startPoint x: 403, startPoint y: 198, endPoint x: 372, endPoint y: 196, distance: 31.6
click at [372, 196] on div "Rented Vactor 1 [PERSON_NAME] clear arrow_drop_down CITI FIELD 8 check_box_outl…" at bounding box center [512, 207] width 823 height 34
click at [402, 246] on input "text" at bounding box center [437, 254] width 106 height 19
paste input "CITI FIELD"
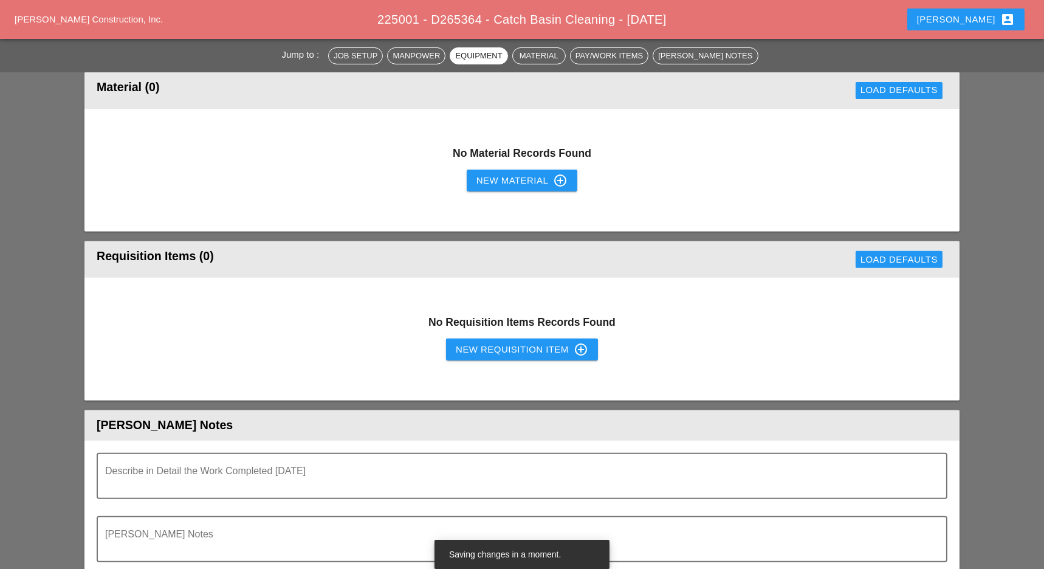
scroll to position [1215, 0]
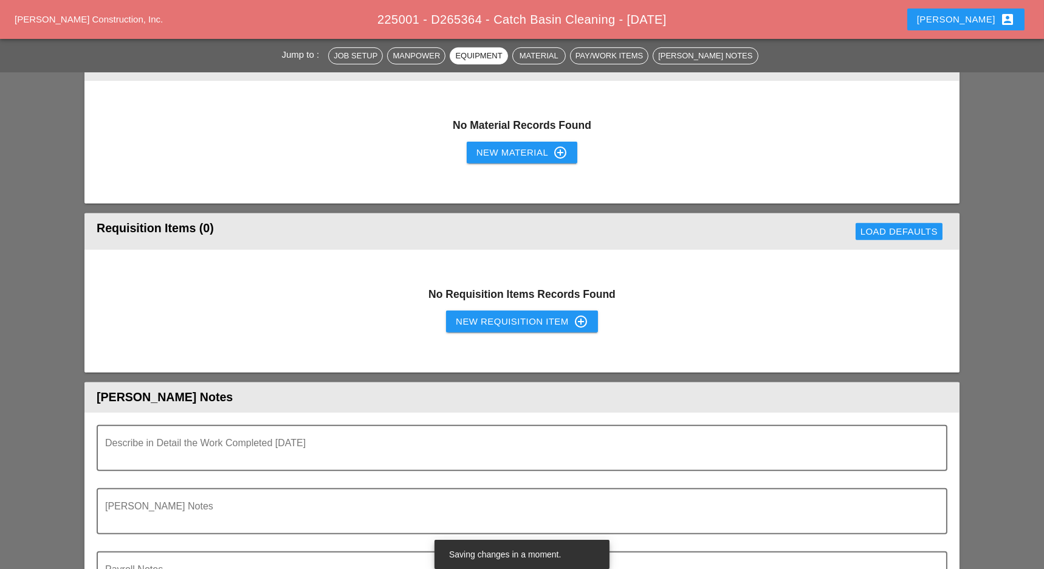
type input "CITI FIELD"
click at [482, 314] on div "New Requisition Item control_point" at bounding box center [522, 321] width 132 height 15
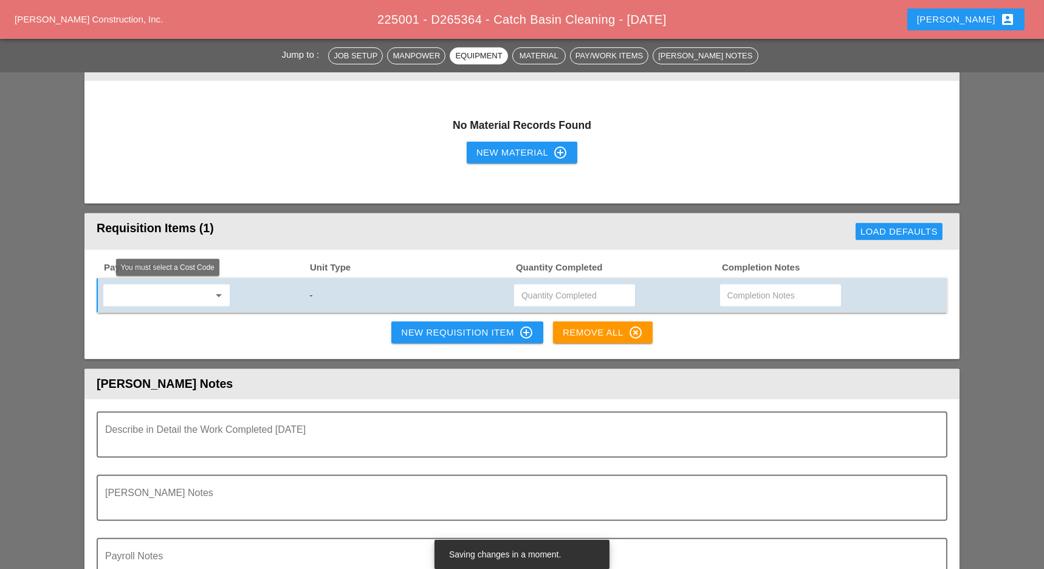
click at [184, 299] on input "text" at bounding box center [158, 295] width 102 height 19
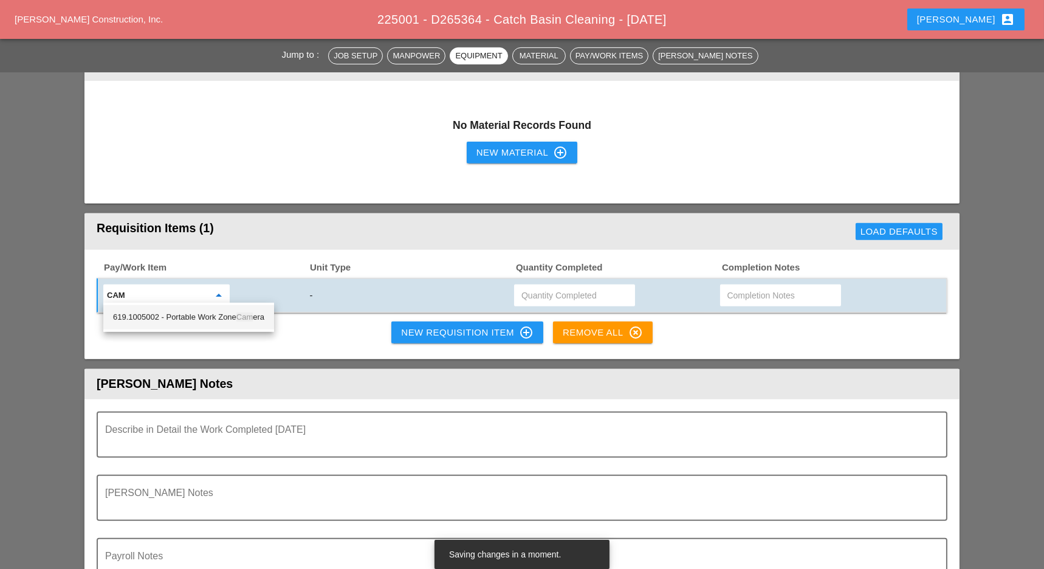
click at [199, 311] on div "619.1005002 - Portable Work Zone Cam era" at bounding box center [188, 317] width 151 height 15
type input "619.1005002 - Portable Work Zone Camera"
click at [419, 325] on div "New Requisition Item control_point" at bounding box center [467, 332] width 132 height 15
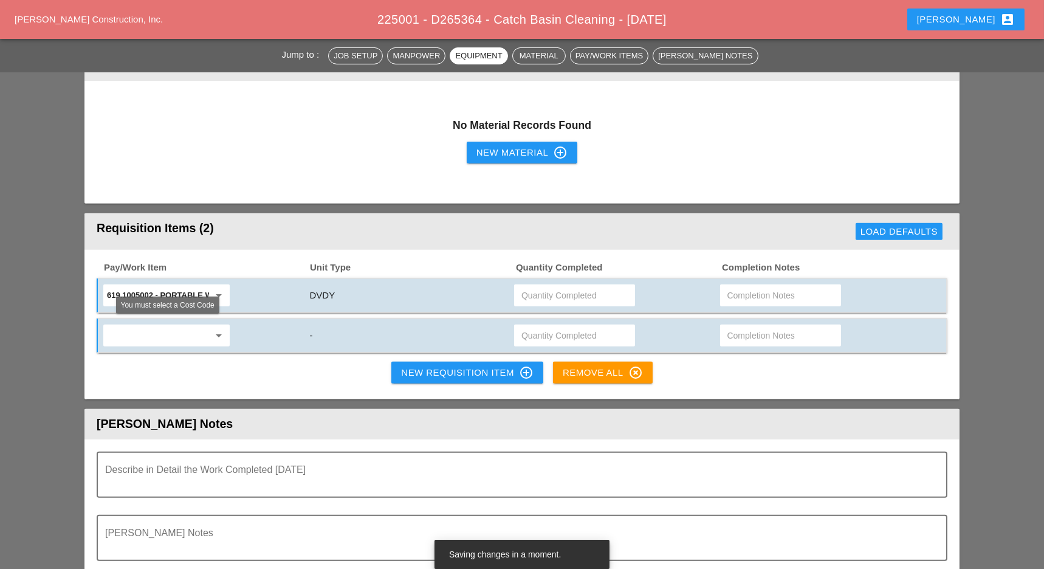
click at [196, 334] on input "text" at bounding box center [158, 335] width 102 height 19
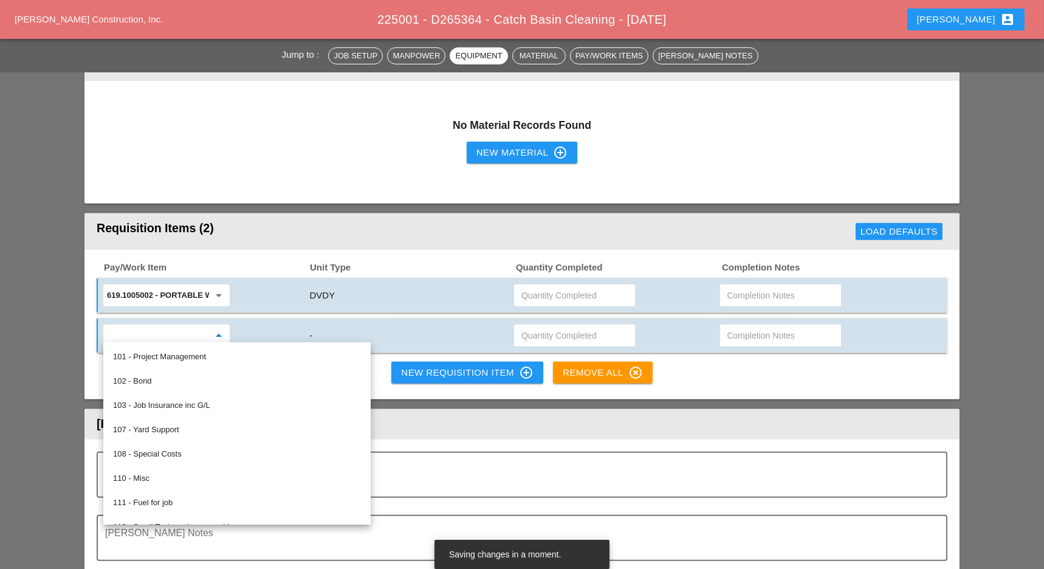
click at [536, 287] on input "text" at bounding box center [574, 295] width 106 height 19
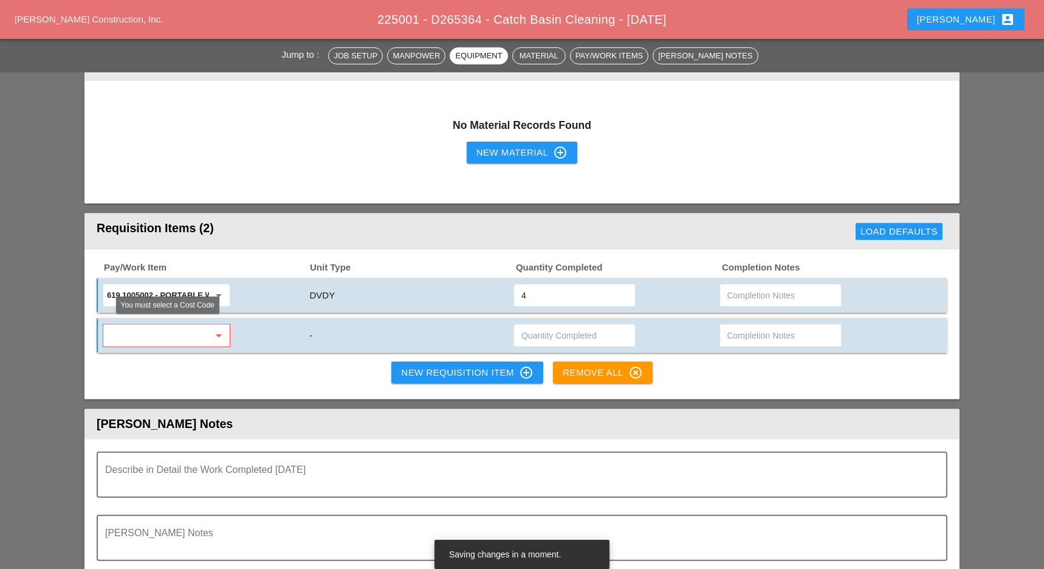
type input "4"
click at [191, 335] on input "text" at bounding box center [158, 335] width 102 height 19
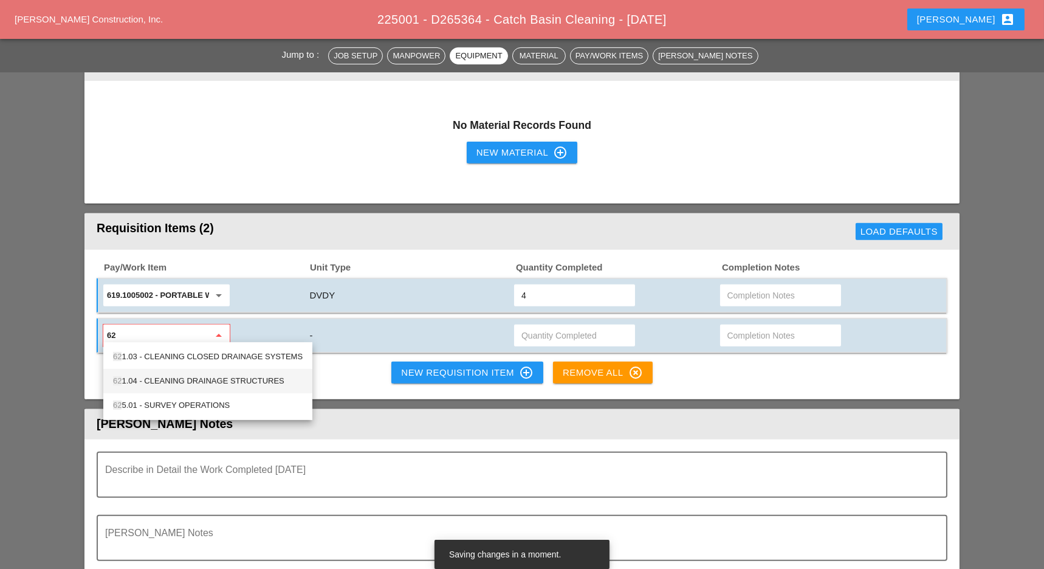
click at [206, 376] on div "62 1.04 - CLEANING DRAINAGE STRUCTURES" at bounding box center [208, 381] width 190 height 15
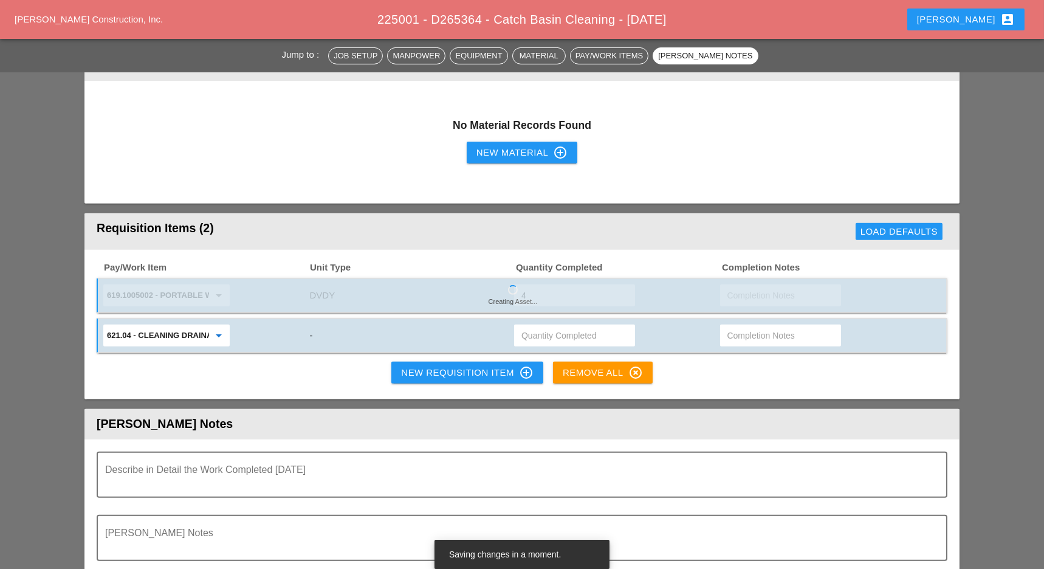
type input "621.04 - CLEANING DRAINAGE STRUCTURES"
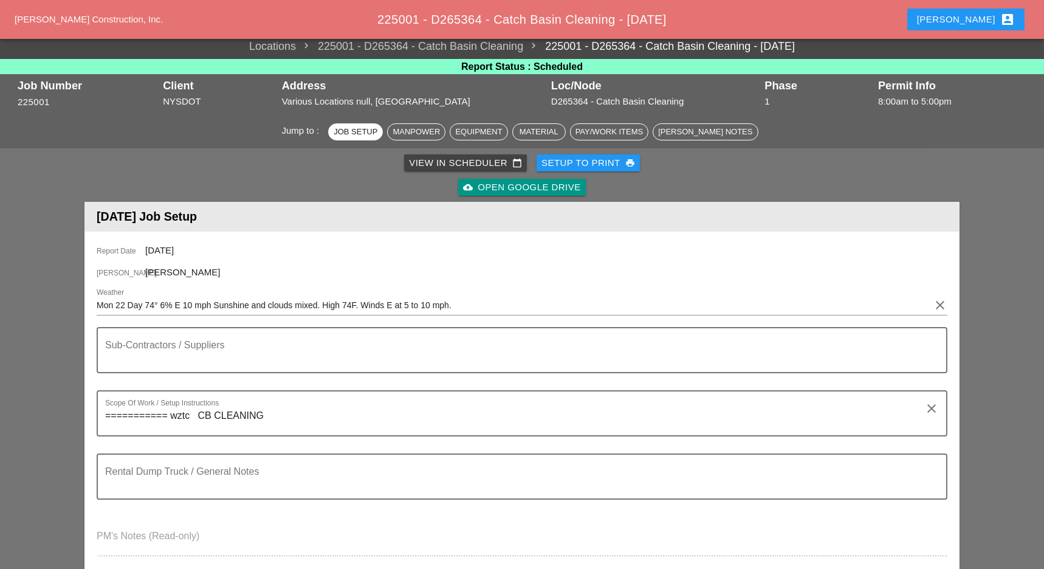
scroll to position [0, 0]
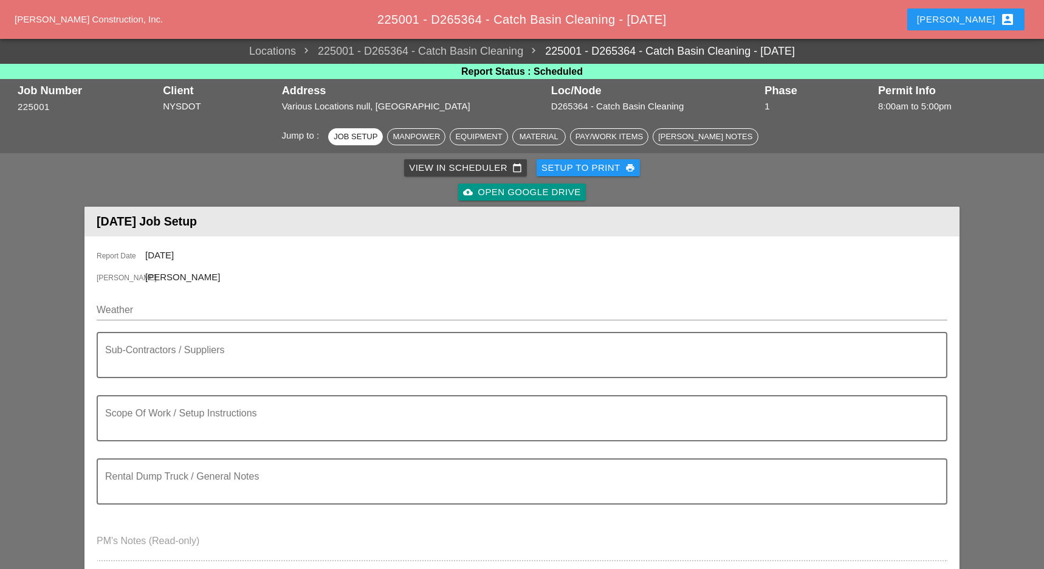
click at [151, 308] on input "Weather" at bounding box center [513, 309] width 833 height 19
click at [175, 308] on input "Weather" at bounding box center [513, 309] width 833 height 19
paste input "Night 65° 14% SSW 7 mph A few clouds. Low around 65F. Winds SSW at 5 to 10 mph."
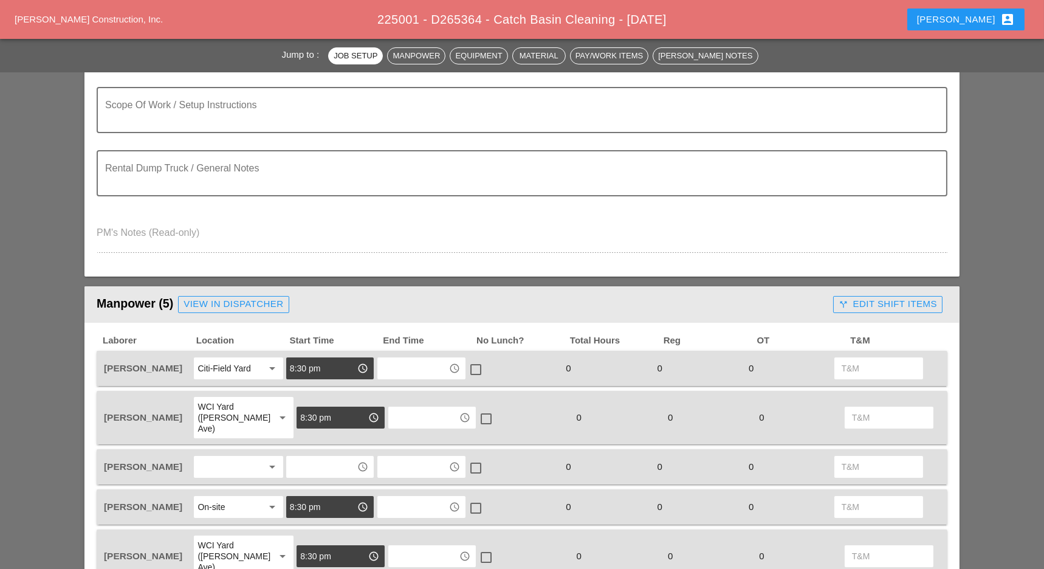
scroll to position [405, 0]
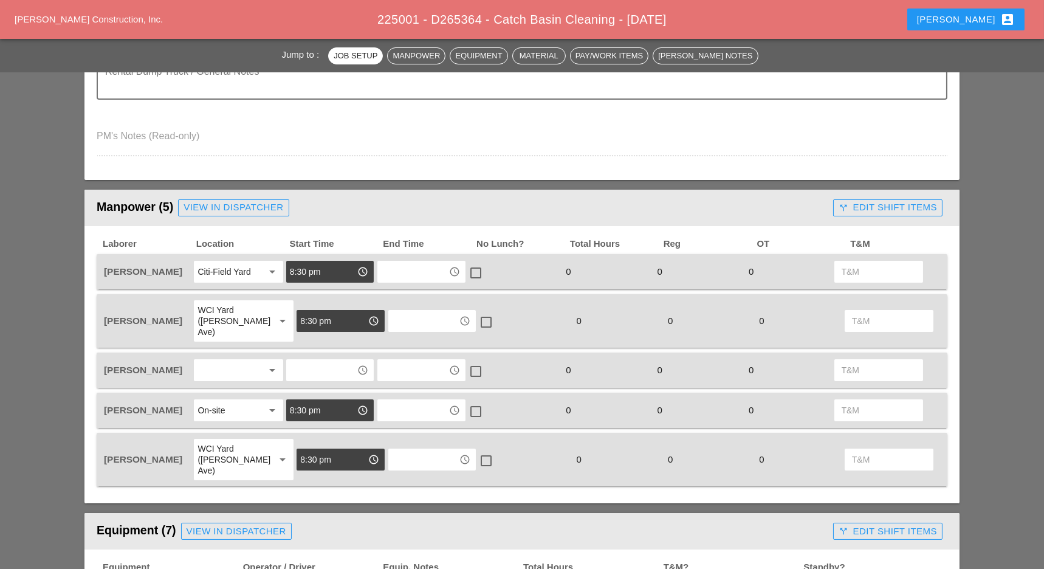
type input "Night 65° 14% SSW 7 mph A few clouds. Low around 65F. Winds SSW at 5 to 10 mph."
click at [217, 360] on div at bounding box center [229, 369] width 64 height 19
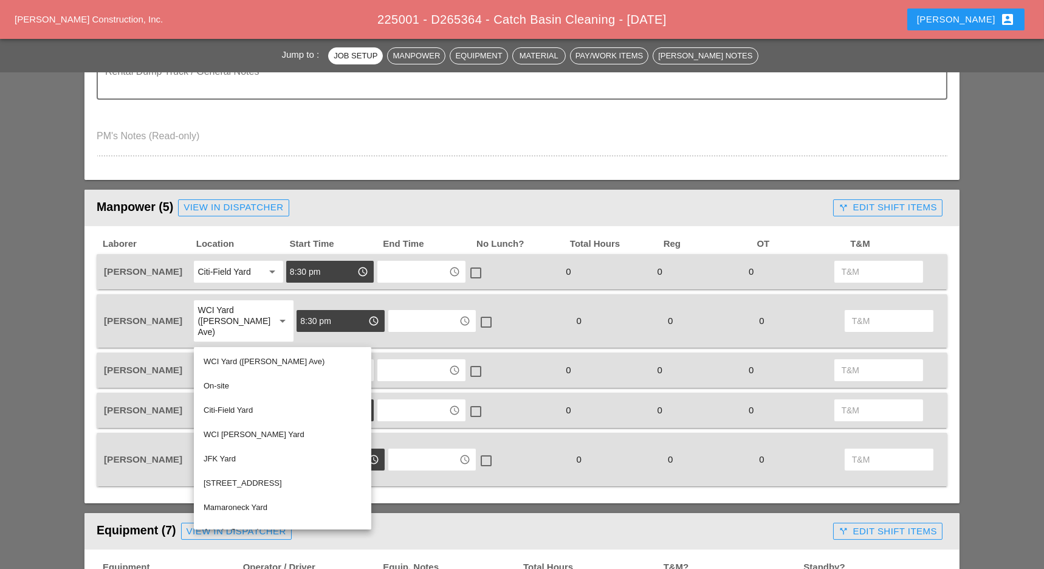
click at [228, 408] on div "Citi-Field Yard" at bounding box center [283, 410] width 158 height 15
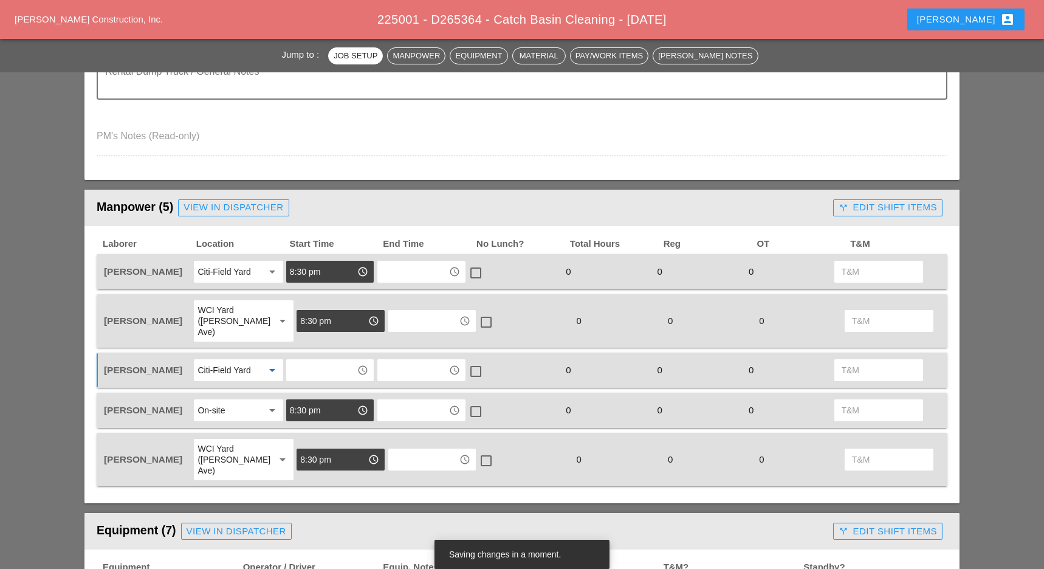
click at [298, 360] on input "text" at bounding box center [321, 369] width 63 height 19
click at [309, 453] on div "8 :30 pm" at bounding box center [330, 457] width 69 height 15
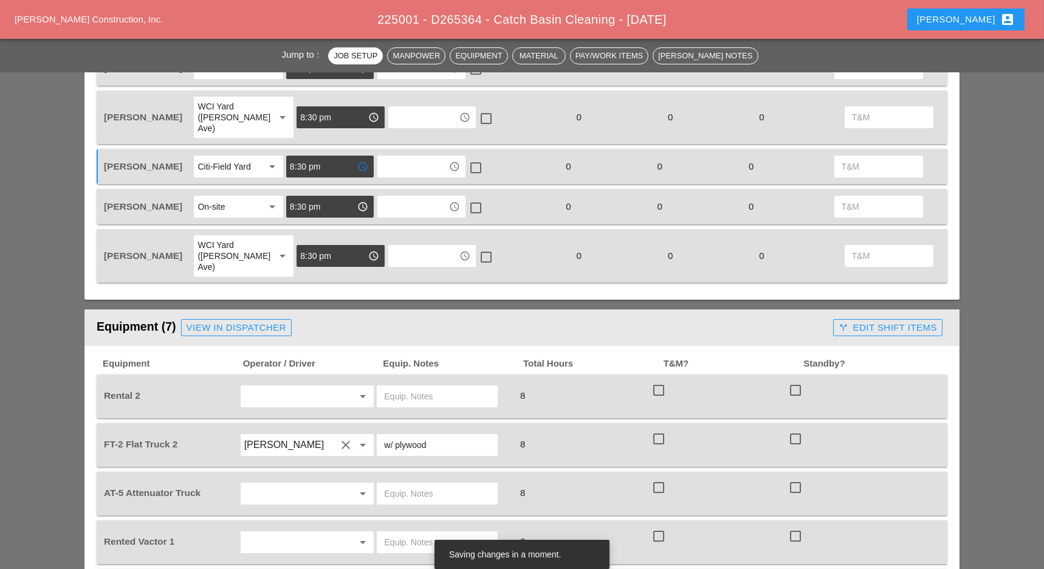
scroll to position [648, 0]
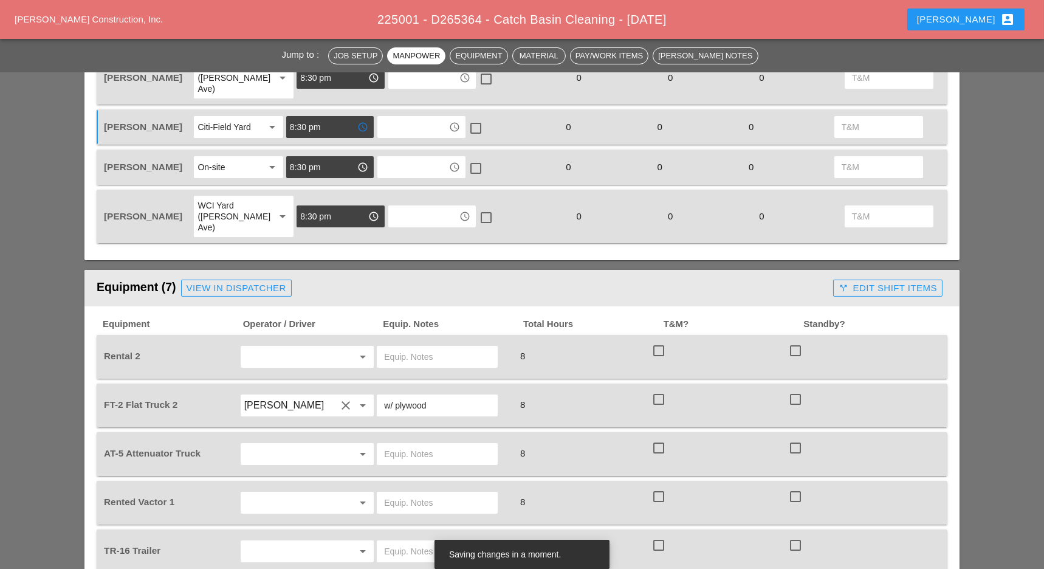
type input "8:30 pm"
click at [406, 347] on input "text" at bounding box center [437, 356] width 106 height 19
drag, startPoint x: 468, startPoint y: 326, endPoint x: 465, endPoint y: 340, distance: 13.6
click at [465, 347] on input "45 lift [PERSON_NAME] yard" at bounding box center [437, 356] width 106 height 19
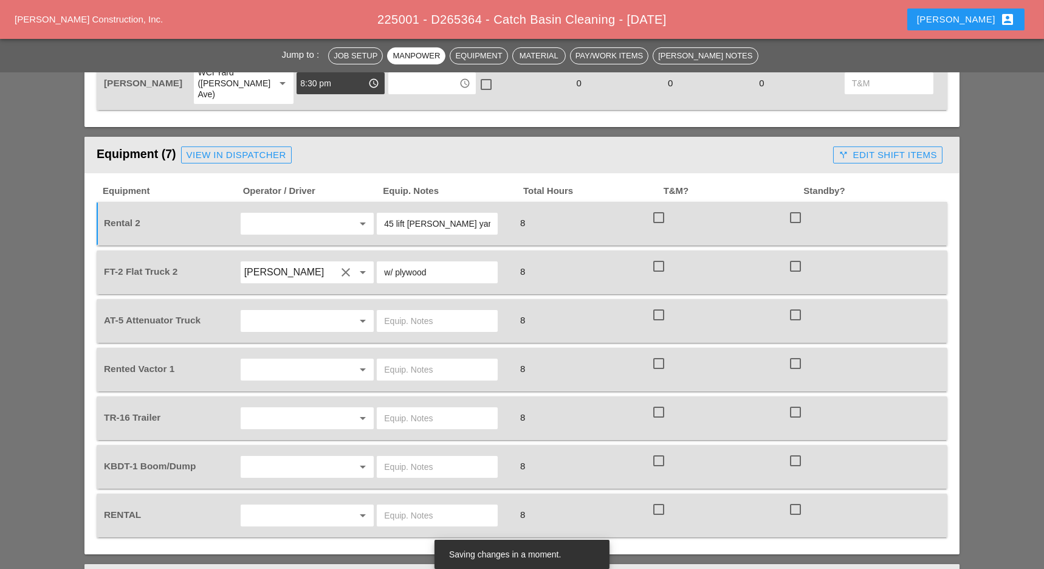
scroll to position [810, 0]
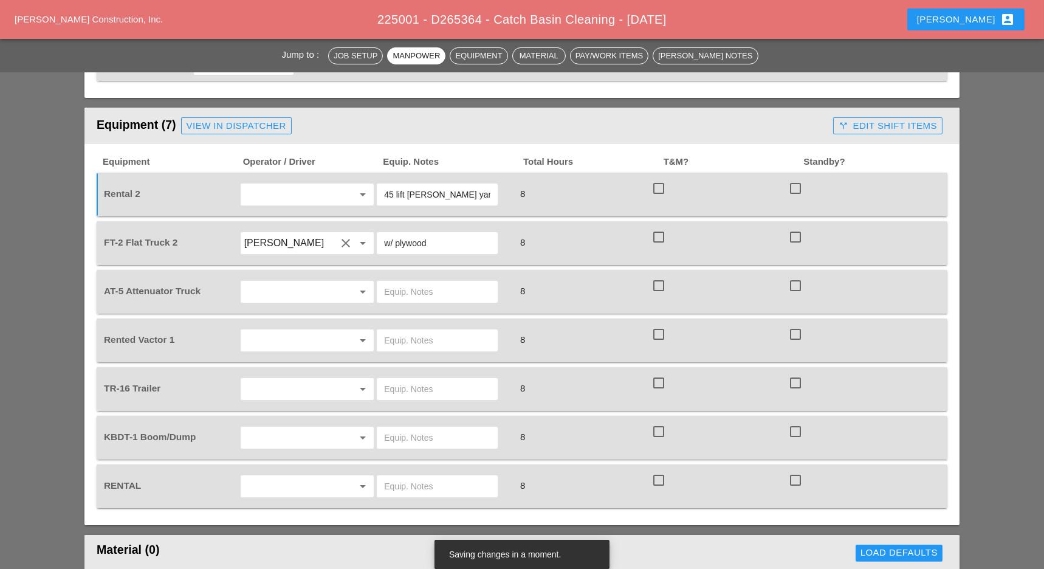
type input "45 lift [PERSON_NAME] yard"
click at [263, 282] on input "text" at bounding box center [290, 291] width 92 height 19
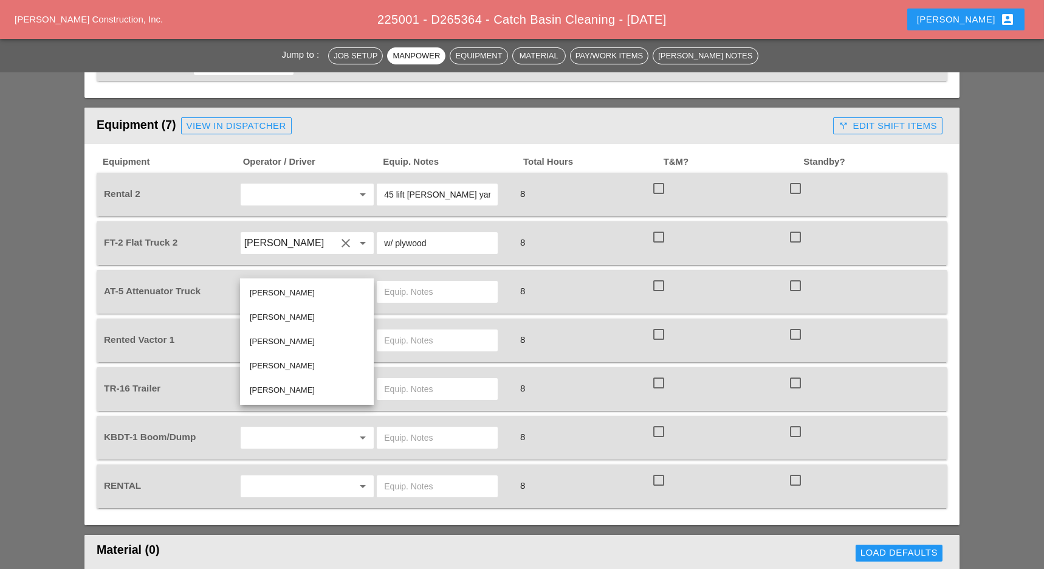
click at [273, 316] on div "[PERSON_NAME]" at bounding box center [307, 317] width 114 height 15
type input "[PERSON_NAME]"
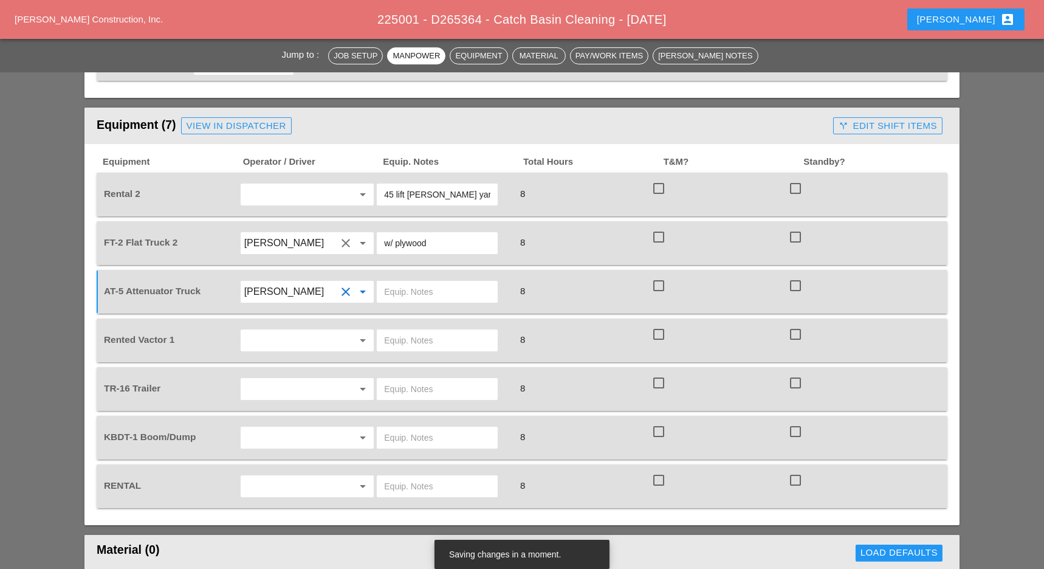
click at [396, 282] on input "text" at bounding box center [437, 291] width 106 height 19
click at [397, 282] on input "ity" at bounding box center [437, 291] width 106 height 19
type input "i"
drag, startPoint x: 414, startPoint y: 262, endPoint x: 350, endPoint y: 258, distance: 64.5
click at [349, 275] on div "AT-5 Attenuator Truck [PERSON_NAME] clear arrow_drop_down [GEOGRAPHIC_DATA] 8 c…" at bounding box center [512, 292] width 823 height 34
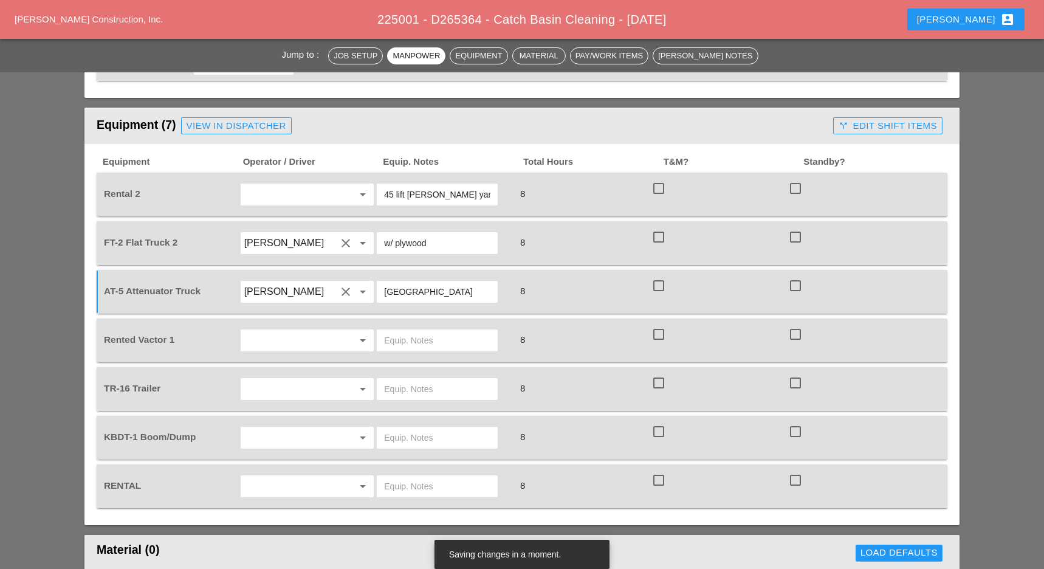
type input "City Field"
click at [403, 330] on input "text" at bounding box center [437, 339] width 106 height 19
paste input "City Field"
type input "City Field"
click at [406, 379] on input "text" at bounding box center [437, 388] width 106 height 19
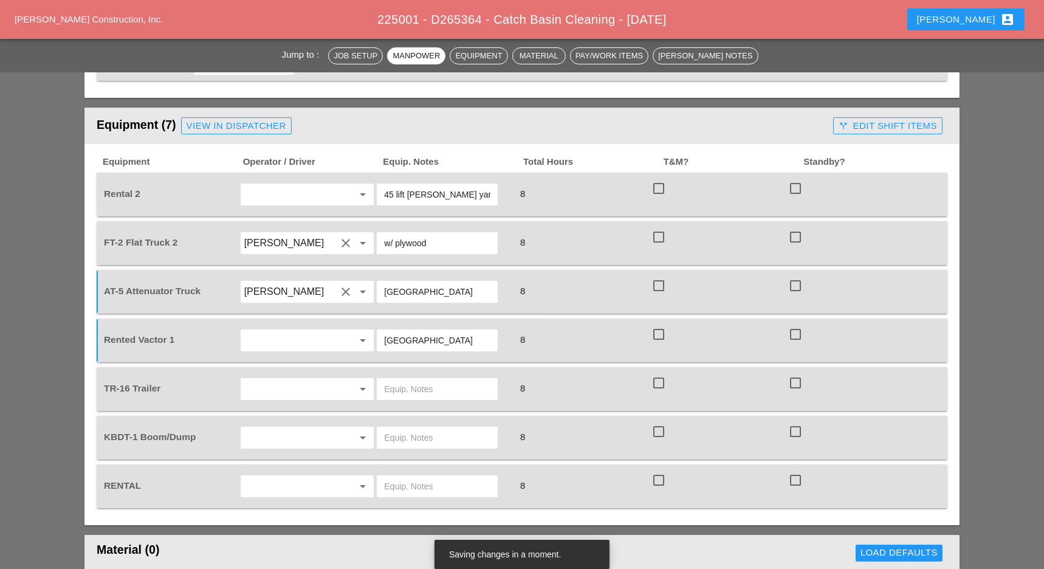
paste input "City Field"
type input "City Field"
click at [400, 476] on input "text" at bounding box center [437, 485] width 106 height 19
paste input "City Field"
click at [385, 476] on input "City Field" at bounding box center [437, 485] width 106 height 19
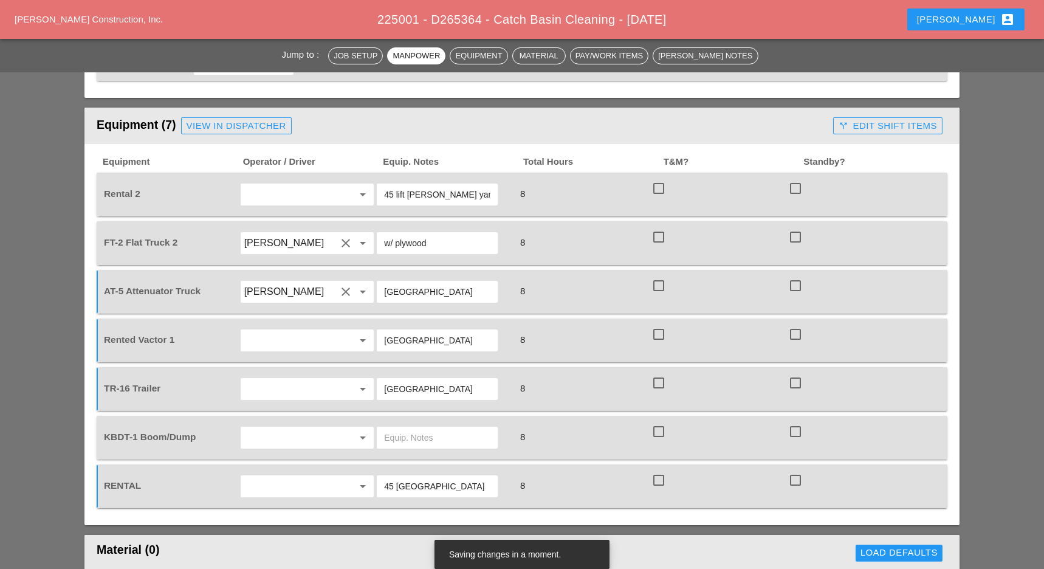
type input "45 lift City Field"
click at [264, 428] on input "text" at bounding box center [290, 437] width 92 height 19
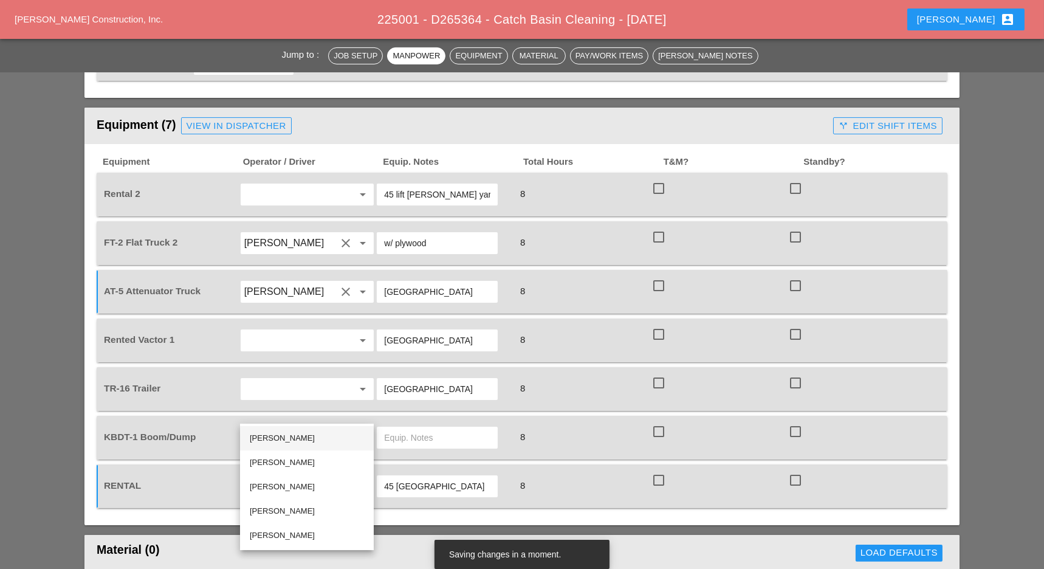
click at [268, 436] on div "Joshua Baker" at bounding box center [307, 438] width 114 height 15
type input "Joshua Baker"
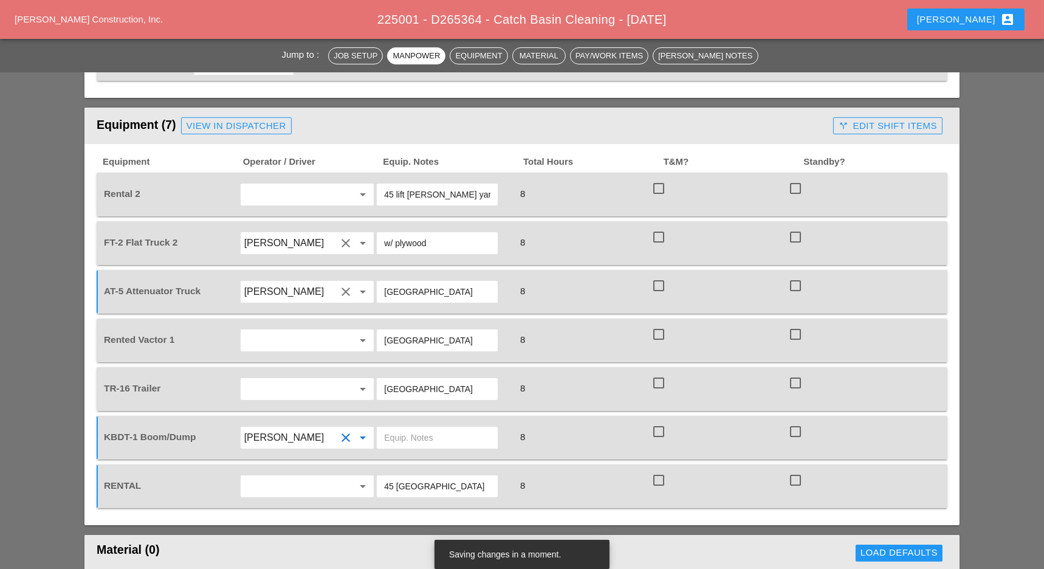
click at [388, 428] on input "text" at bounding box center [437, 437] width 106 height 19
type input "main yard"
click at [272, 379] on input "text" at bounding box center [290, 388] width 92 height 19
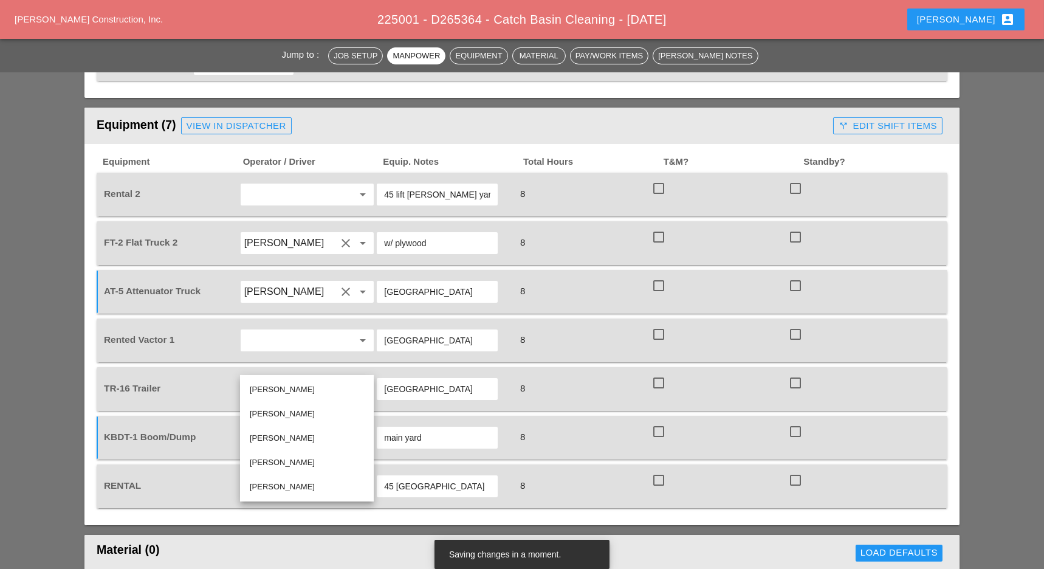
click at [271, 388] on div "Joshua Baker" at bounding box center [307, 389] width 114 height 15
type input "Joshua Baker"
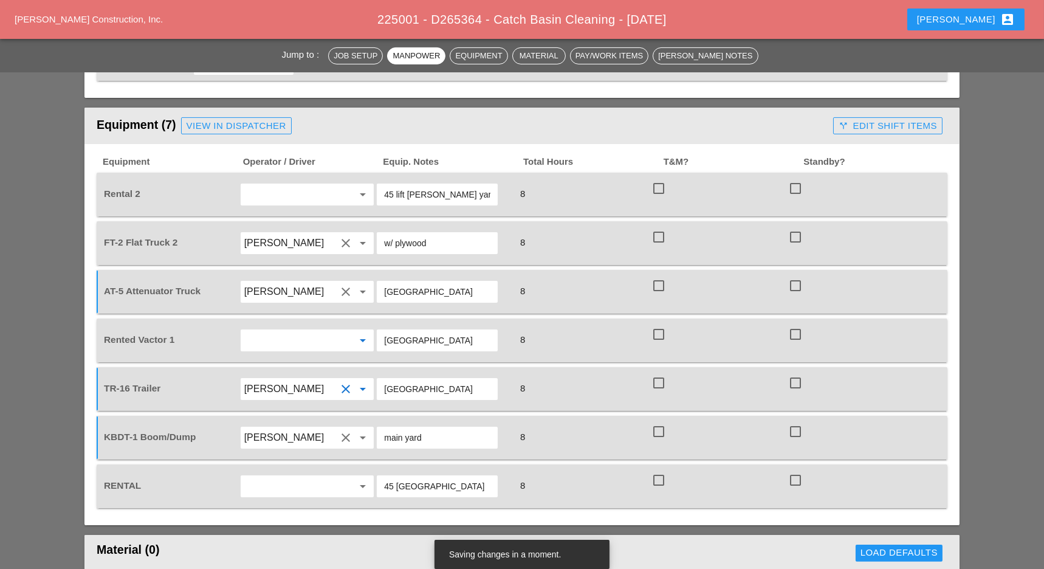
click at [273, 330] on input "text" at bounding box center [290, 339] width 92 height 19
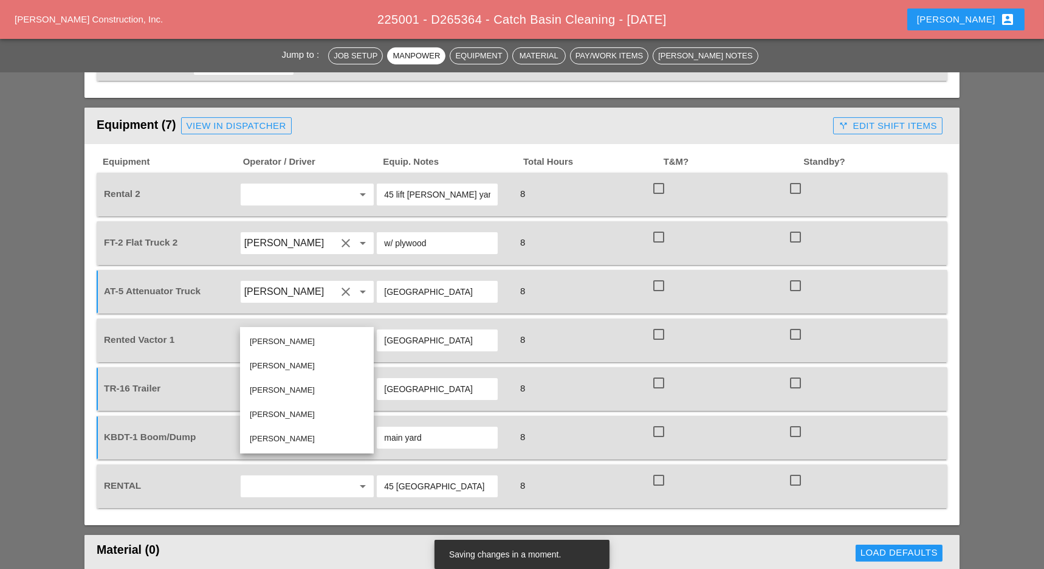
click at [269, 408] on div "Daniel Kavanaugh" at bounding box center [307, 414] width 114 height 15
type input "Daniel Kavanaugh"
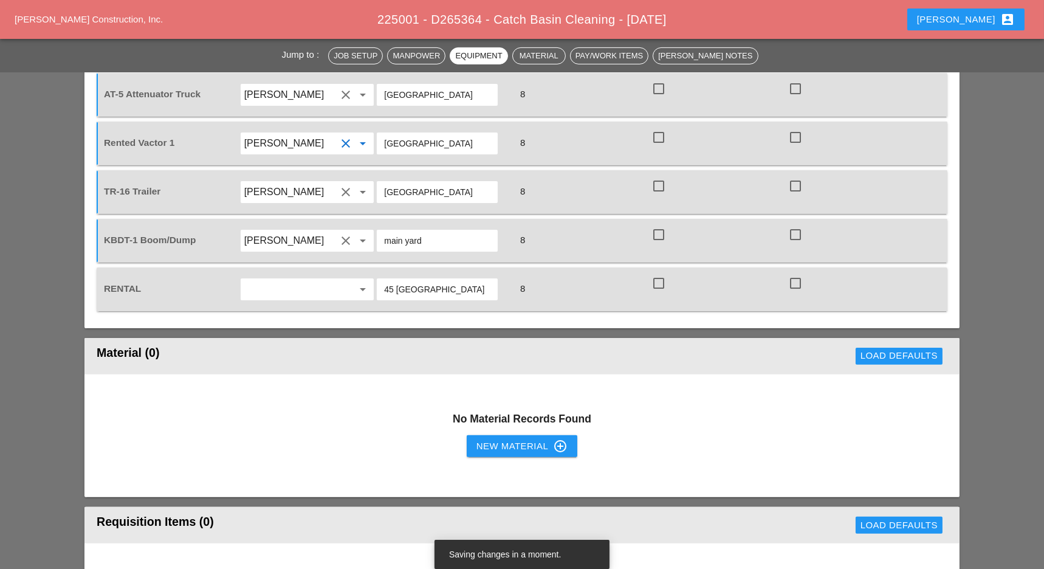
scroll to position [1053, 0]
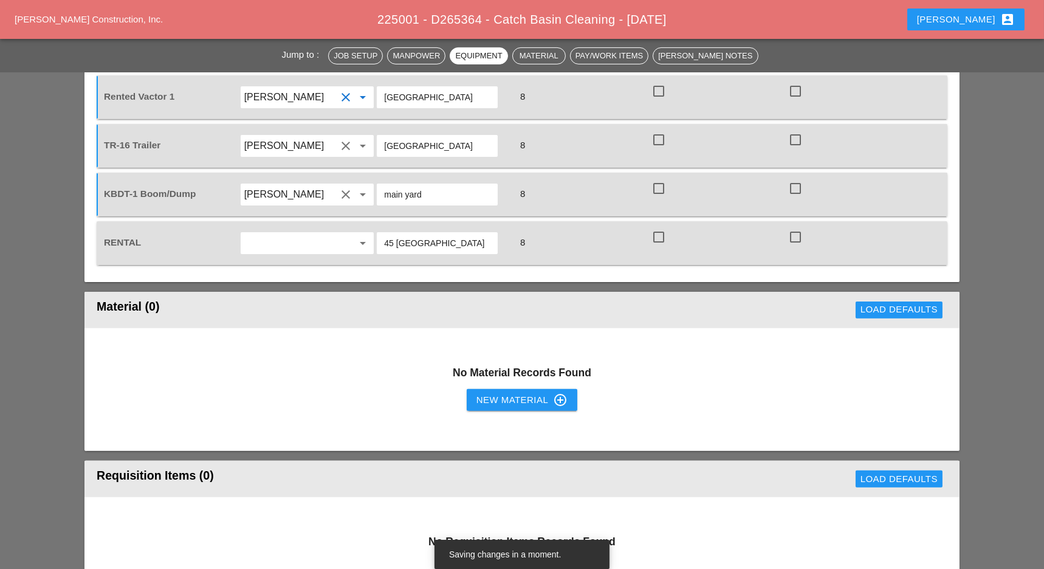
click at [508, 392] on div "New Material control_point" at bounding box center [521, 399] width 91 height 15
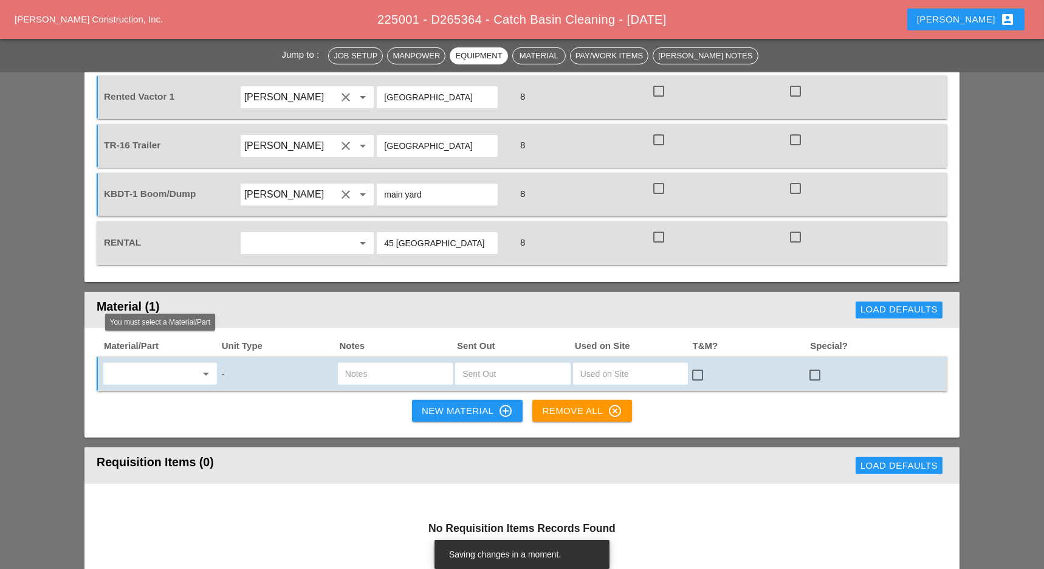
click at [152, 364] on input "text" at bounding box center [151, 373] width 89 height 19
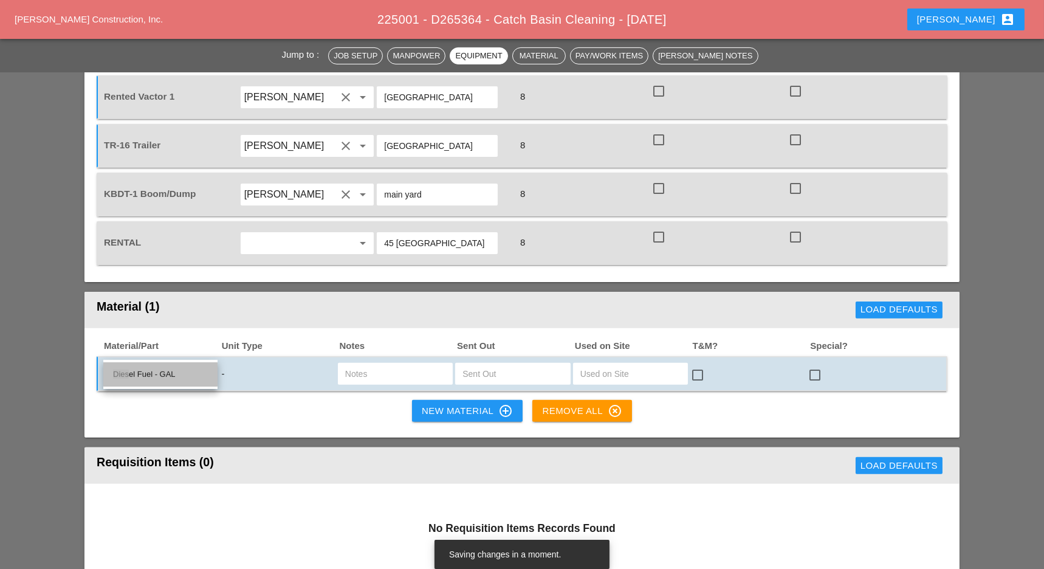
click at [164, 377] on div "Dies el Fuel - GAL" at bounding box center [160, 374] width 95 height 15
type input "Diesel Fuel - GAL"
click at [474, 364] on input "text" at bounding box center [512, 373] width 100 height 19
type input "20"
click at [395, 364] on input "text" at bounding box center [395, 373] width 100 height 19
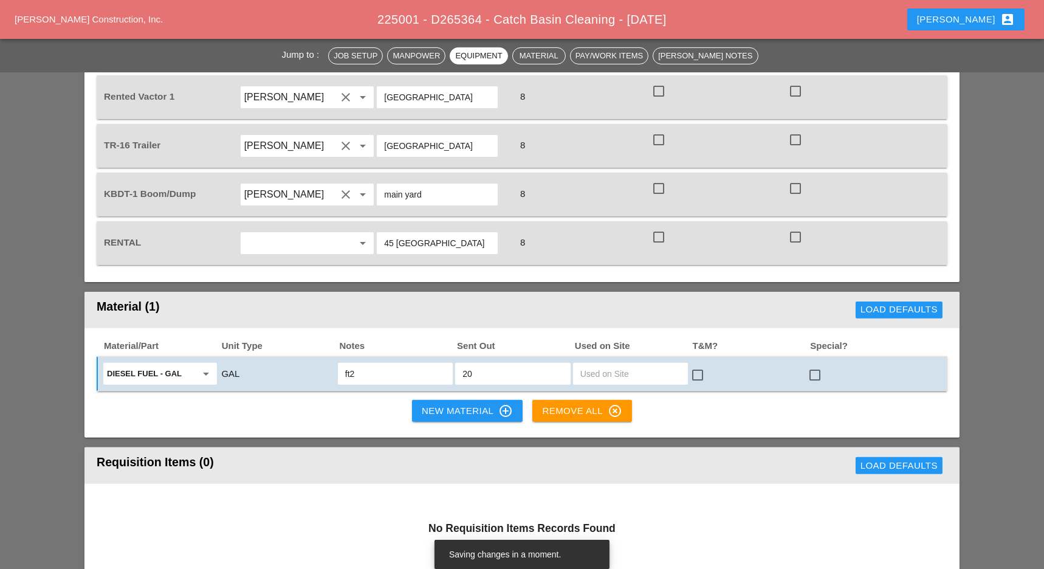
type input "ft2"
click at [460, 363] on div "20" at bounding box center [512, 374] width 115 height 22
type input "20 ( must be secured )"
click at [447, 403] on div "New Material control_point" at bounding box center [467, 410] width 91 height 15
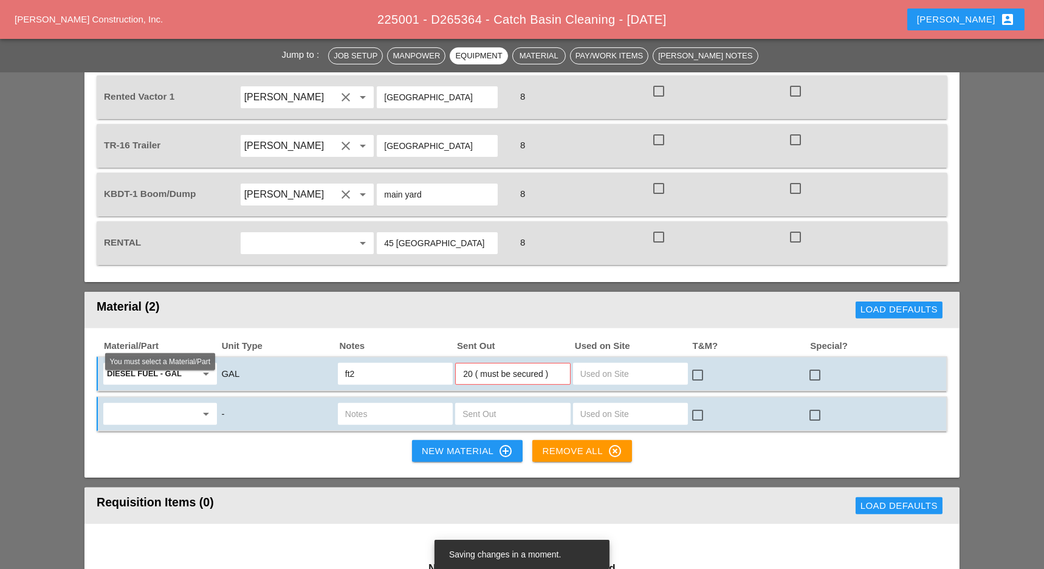
click at [160, 404] on input "text" at bounding box center [151, 413] width 89 height 19
click at [168, 412] on div "Gas oline - GAL" at bounding box center [160, 413] width 95 height 15
type input "Gasoline - GAL"
click at [484, 404] on input "text" at bounding box center [512, 413] width 100 height 19
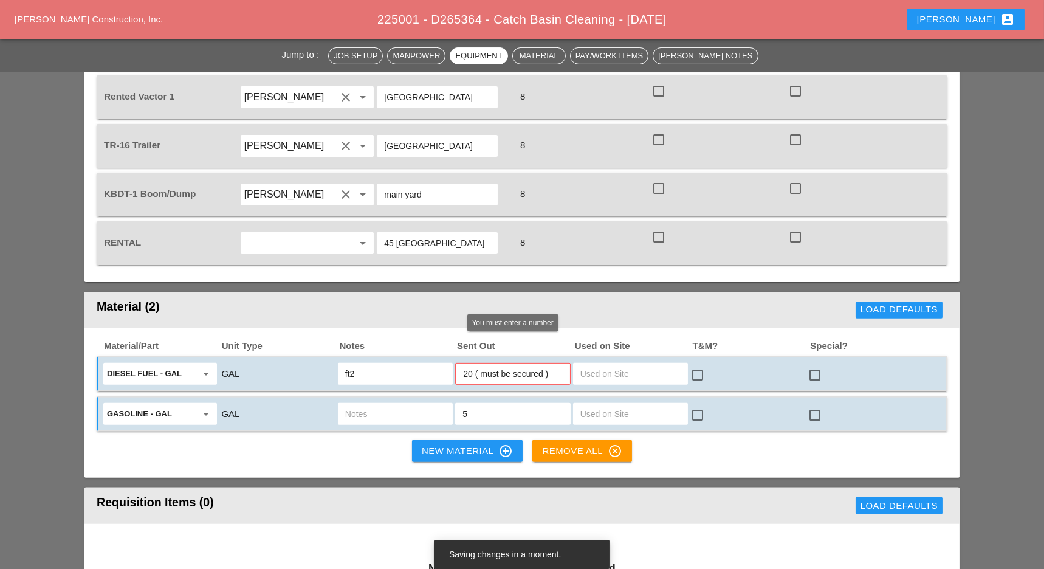
drag, startPoint x: 556, startPoint y: 347, endPoint x: 473, endPoint y: 345, distance: 83.2
click at [473, 364] on input "20 ( must be secured )" at bounding box center [512, 373] width 99 height 19
click at [487, 404] on input "5" at bounding box center [512, 413] width 100 height 19
paste input "( must be secured )"
type input "5 ( must be secured )"
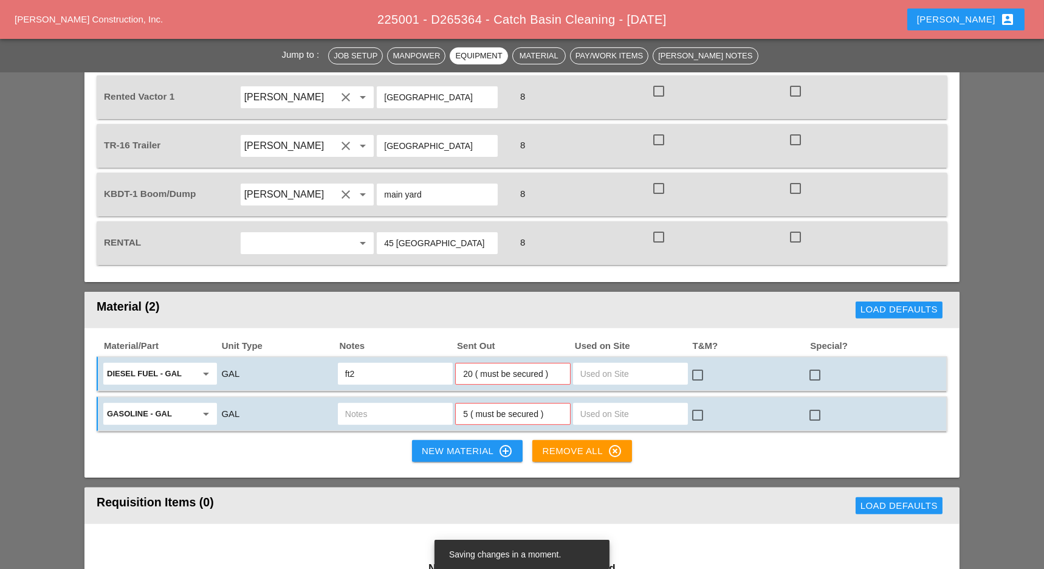
click at [382, 404] on input "text" at bounding box center [395, 413] width 100 height 19
drag, startPoint x: 360, startPoint y: 347, endPoint x: 332, endPoint y: 346, distance: 28.6
click at [332, 361] on div "Diesel Fuel - GAL arrow_drop_down GAL ft2 20 ( must be secured ) check_box_outl…" at bounding box center [512, 374] width 823 height 26
click at [352, 404] on input "text" at bounding box center [395, 413] width 100 height 19
paste input "ft2"
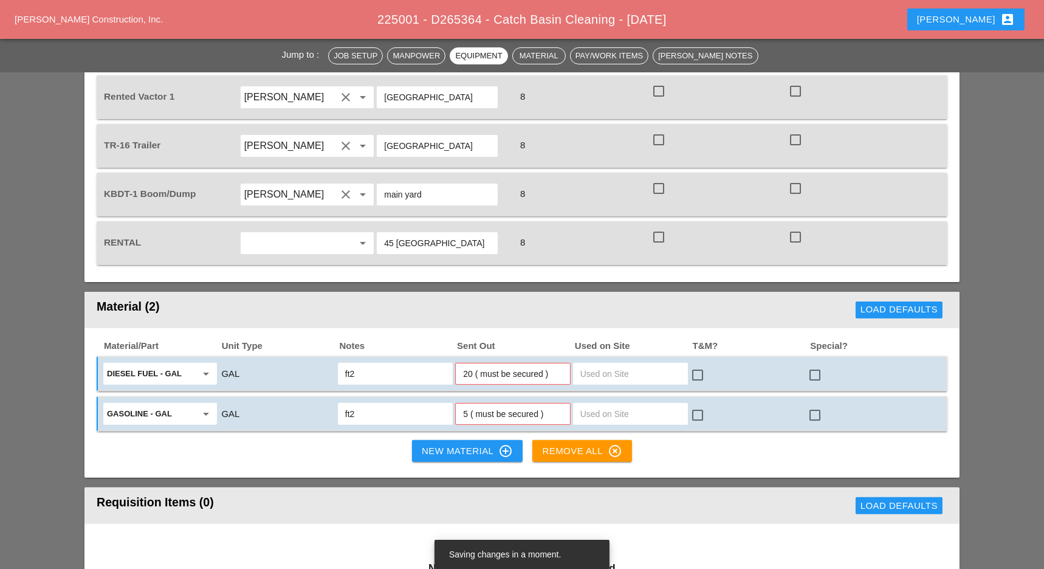
type input "ft2"
click at [429, 443] on div "New Material control_point" at bounding box center [467, 450] width 91 height 15
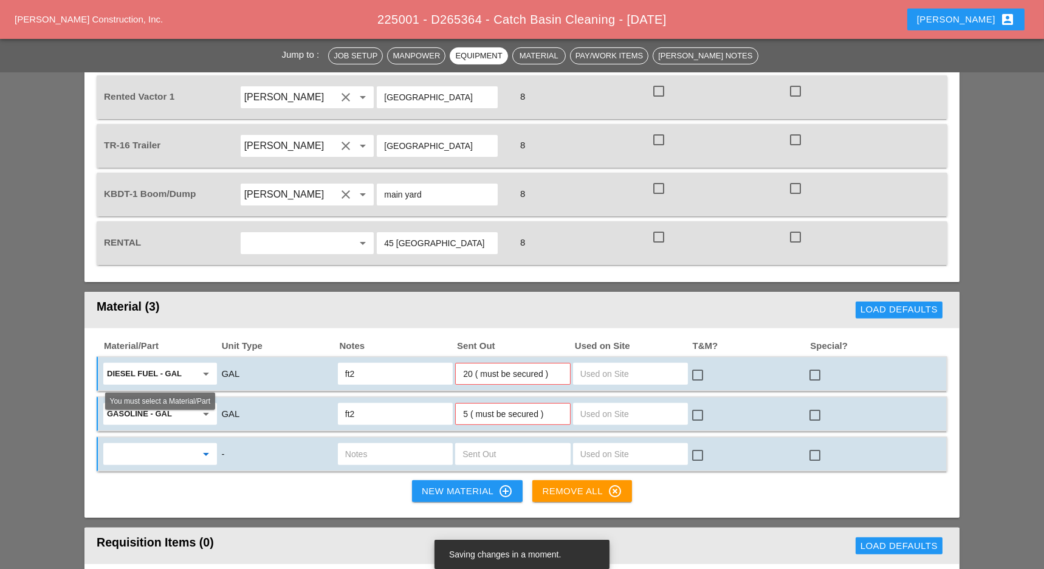
click at [185, 444] on input "text" at bounding box center [151, 453] width 89 height 19
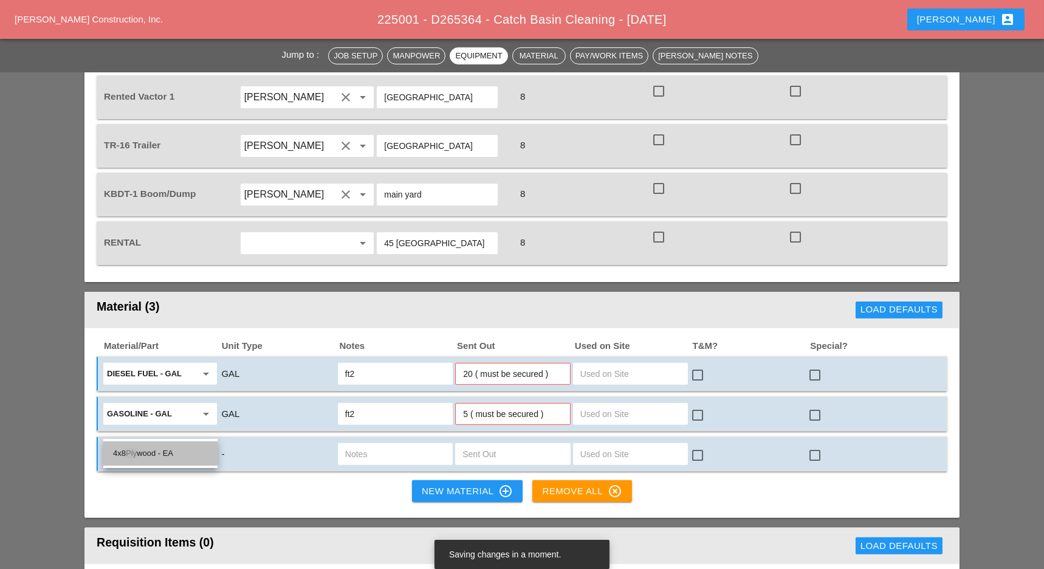
click at [146, 451] on div "4x8 Ply wood - EA" at bounding box center [160, 453] width 95 height 15
type input "4x8 Plywood - EA"
click at [471, 444] on input "text" at bounding box center [512, 453] width 100 height 19
type input "4"
click at [367, 444] on input "text" at bounding box center [395, 453] width 100 height 19
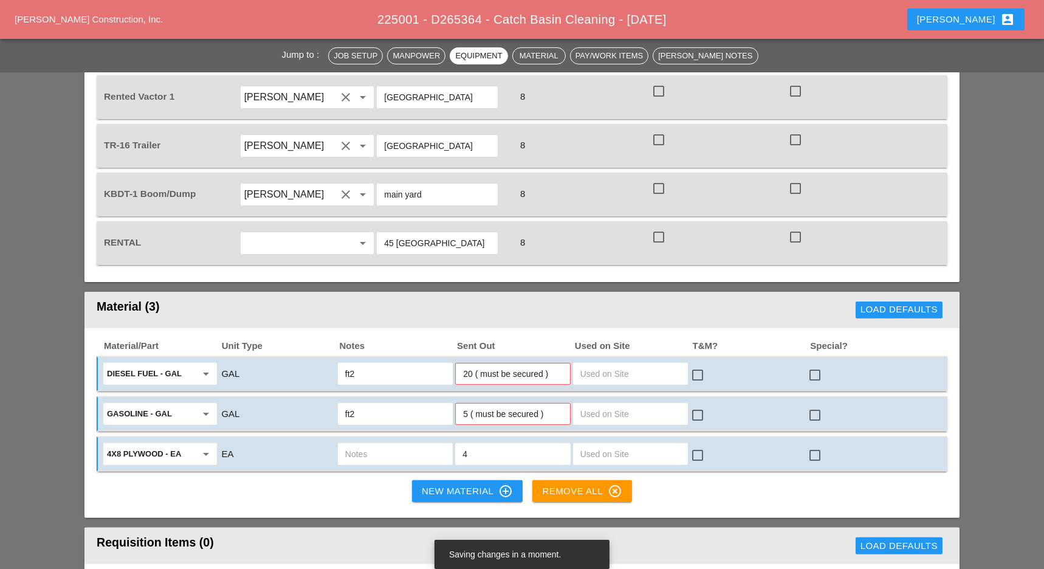
paste input "ft2"
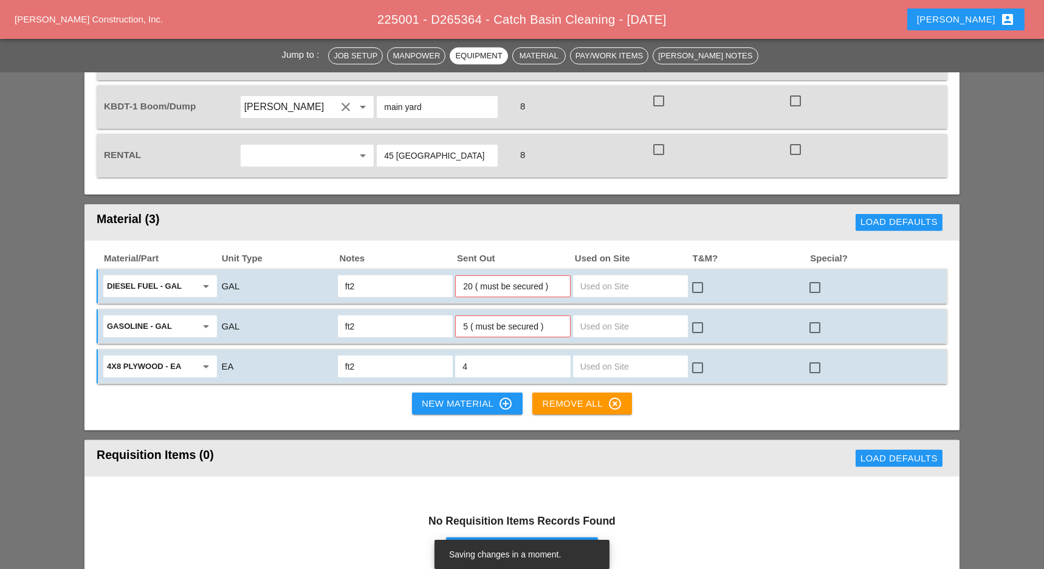
scroll to position [1215, 0]
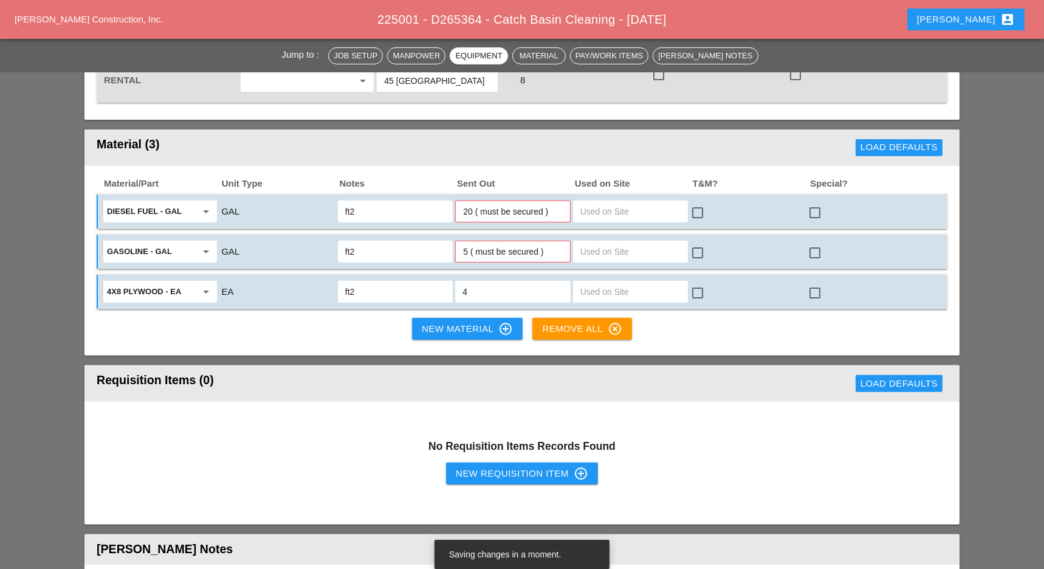
type input "ft2"
click at [460, 466] on div "New Requisition Item control_point" at bounding box center [522, 473] width 132 height 15
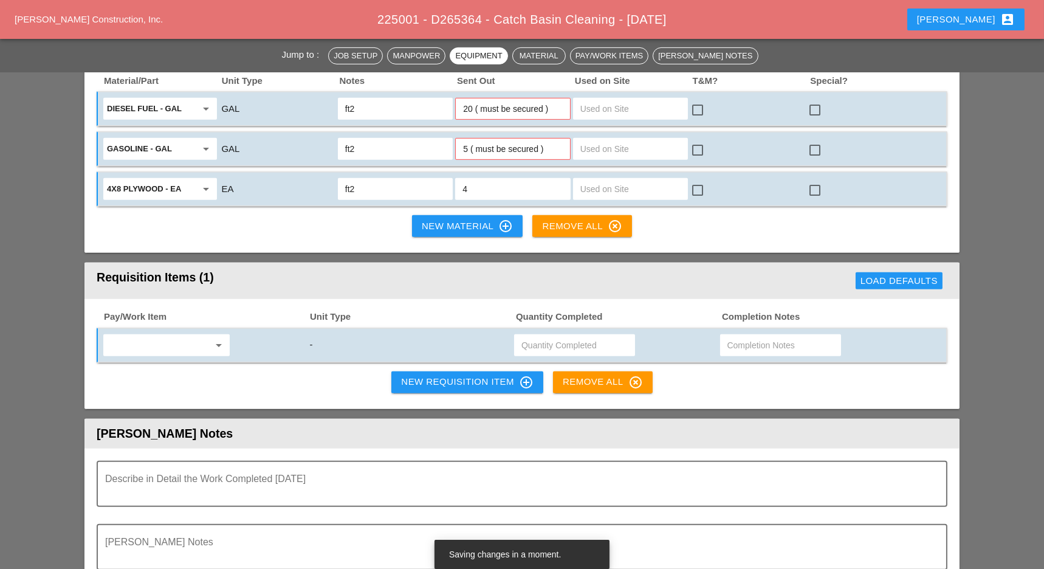
scroll to position [1377, 0]
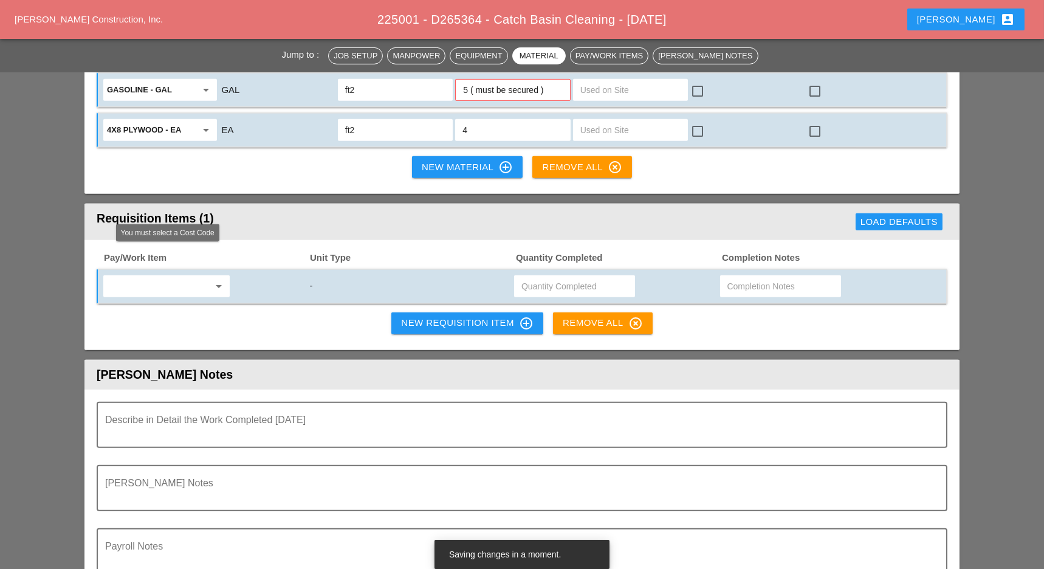
click at [168, 276] on input "text" at bounding box center [158, 285] width 102 height 19
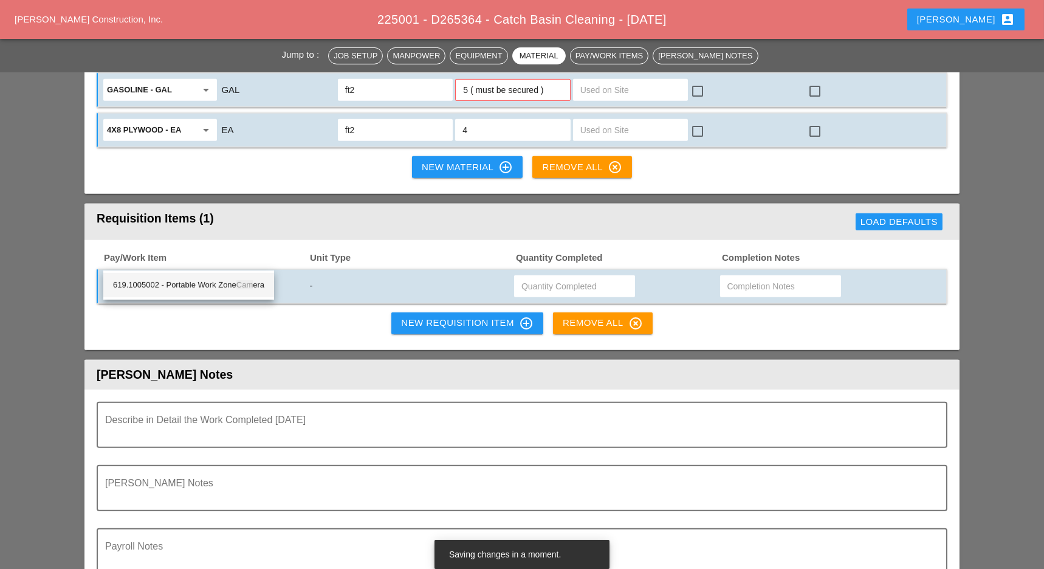
click at [223, 278] on div "619.1005002 - Portable Work Zone Cam era" at bounding box center [188, 285] width 151 height 15
type input "619.1005002 - Portable Work Zone Camera"
click at [535, 276] on input "text" at bounding box center [574, 285] width 106 height 19
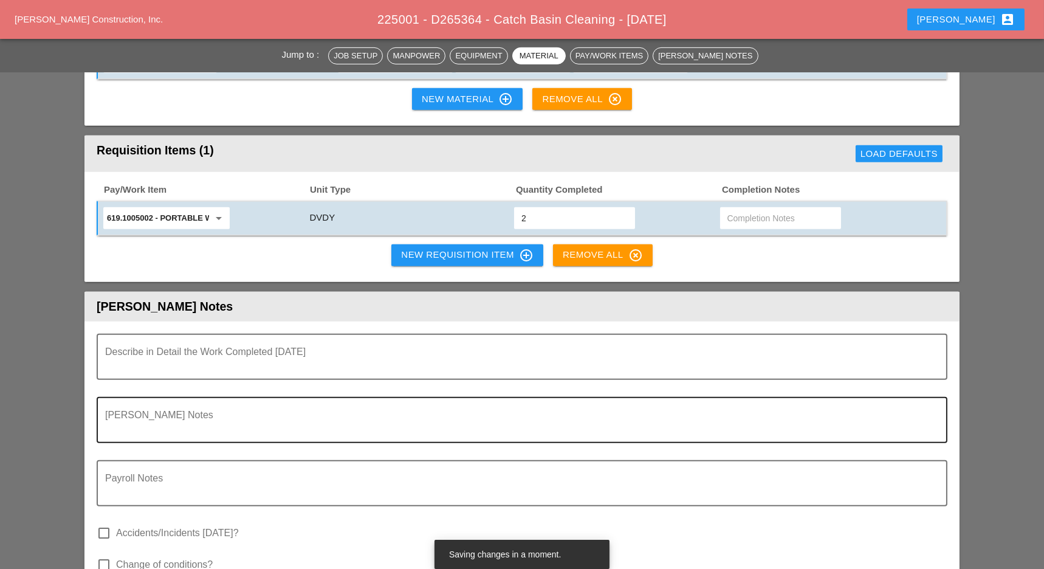
scroll to position [1539, 0]
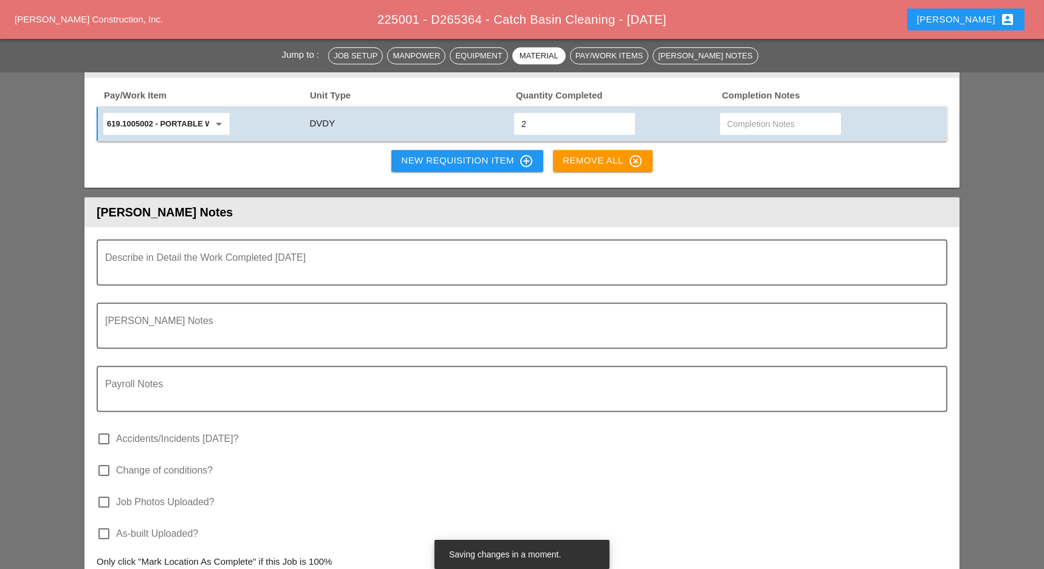
type input "2"
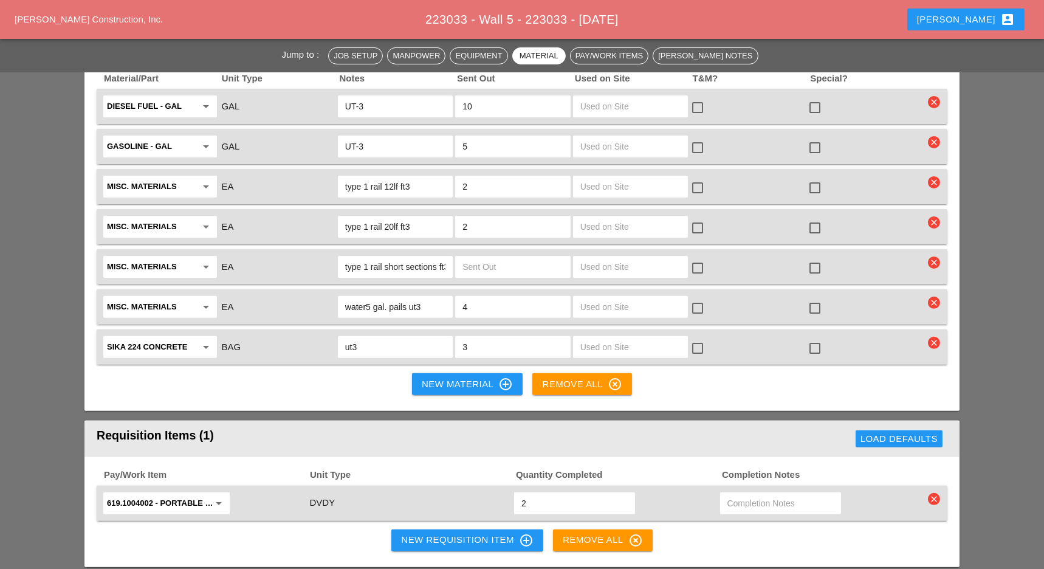
scroll to position [891, 0]
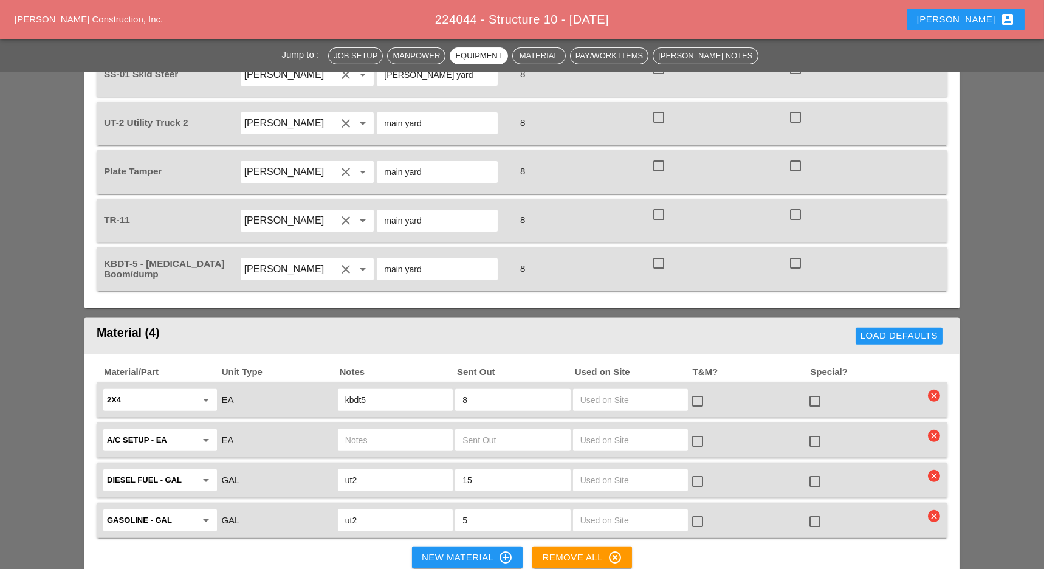
scroll to position [1215, 0]
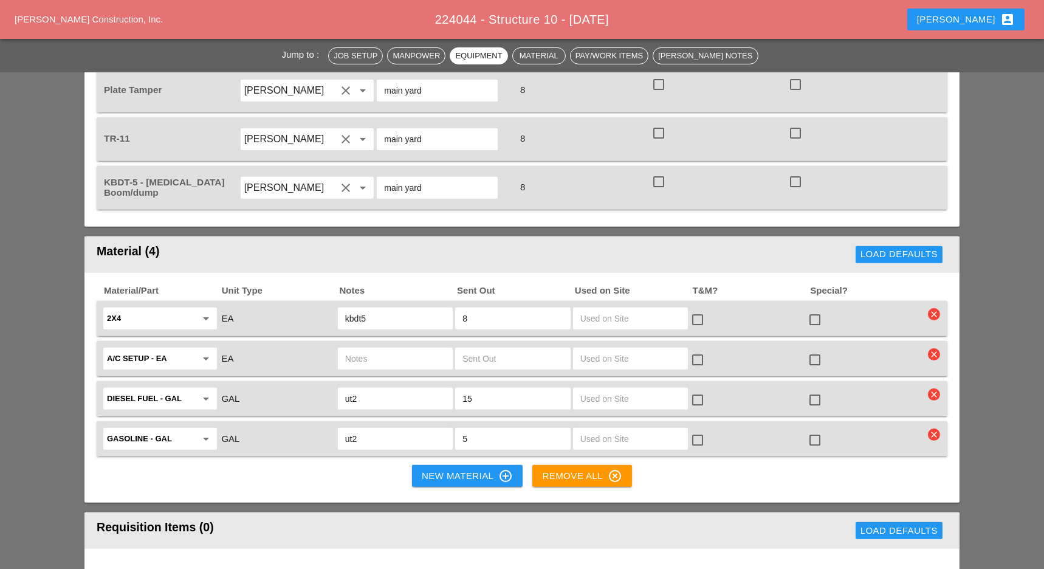
click at [467, 349] on input "text" at bounding box center [512, 358] width 100 height 19
click at [399, 349] on input "text" at bounding box center [395, 358] width 100 height 19
type input "ut2"
click at [471, 349] on input "text" at bounding box center [512, 358] width 100 height 19
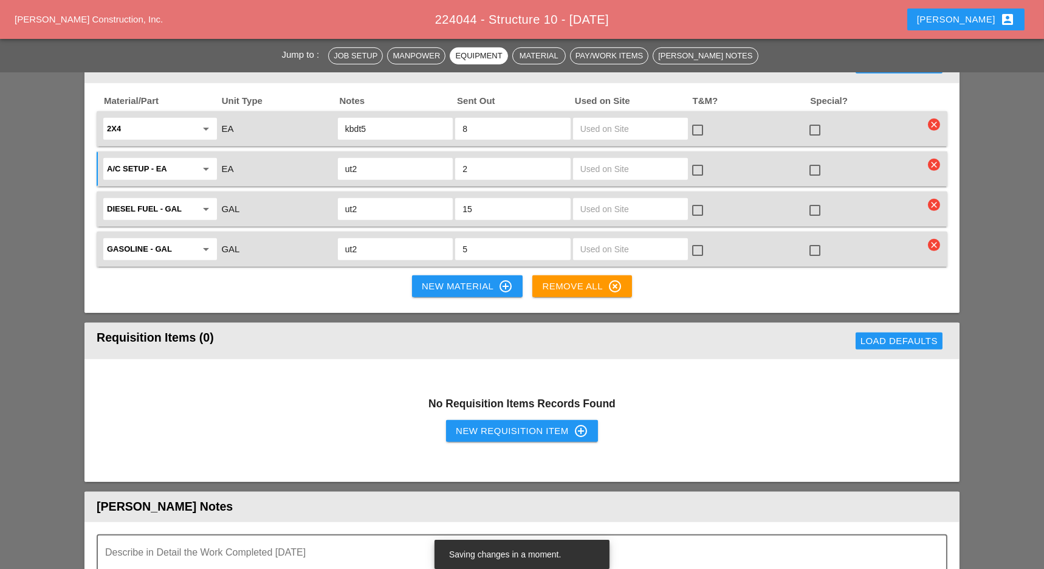
scroll to position [1458, 0]
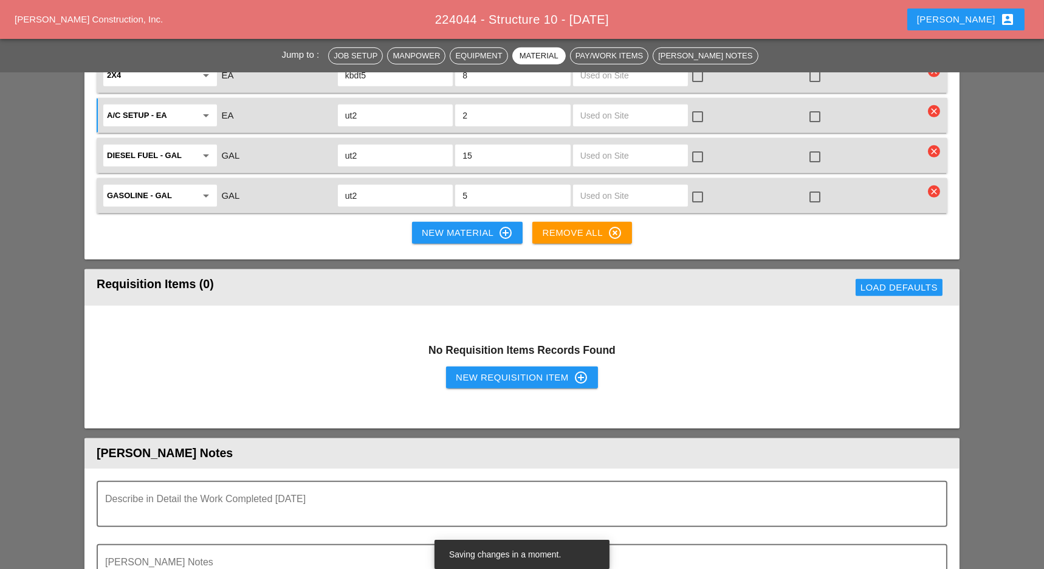
type input "2"
click at [474, 370] on div "New Requisition Item control_point" at bounding box center [522, 377] width 132 height 15
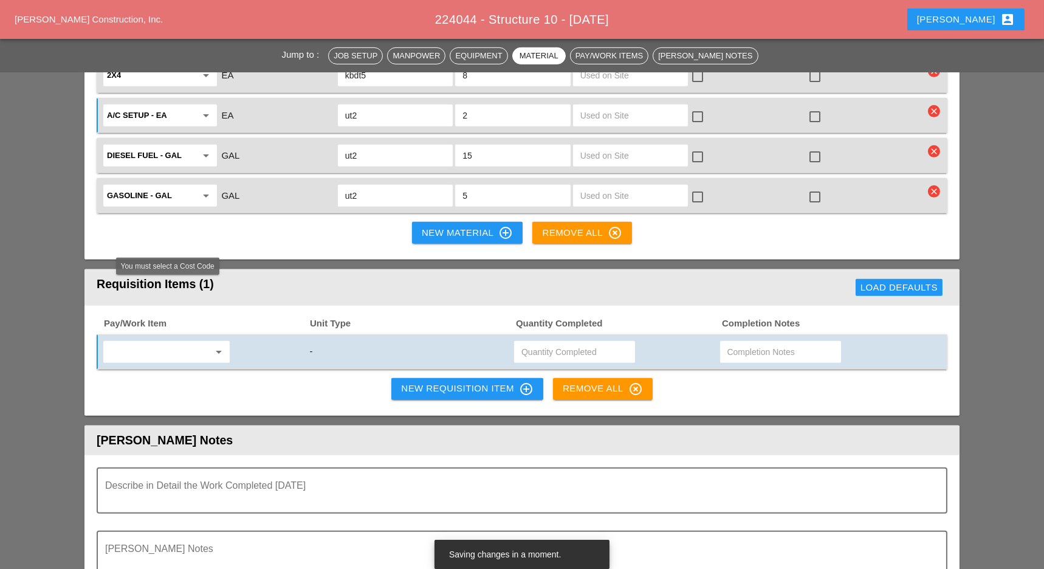
click at [197, 342] on input "text" at bounding box center [158, 351] width 102 height 19
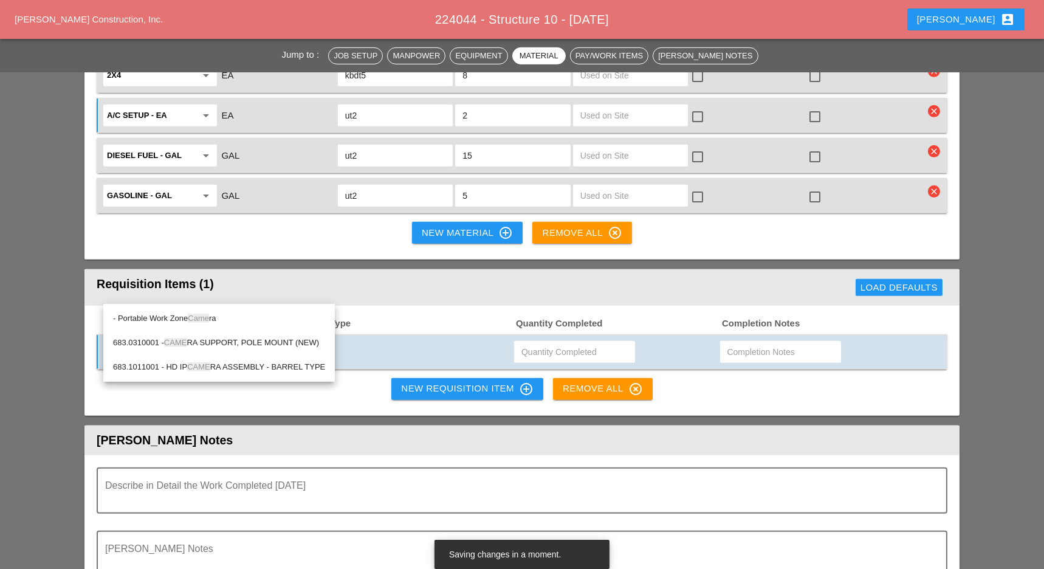
click at [186, 318] on div "- Portable Work Zone Came ra" at bounding box center [219, 318] width 212 height 15
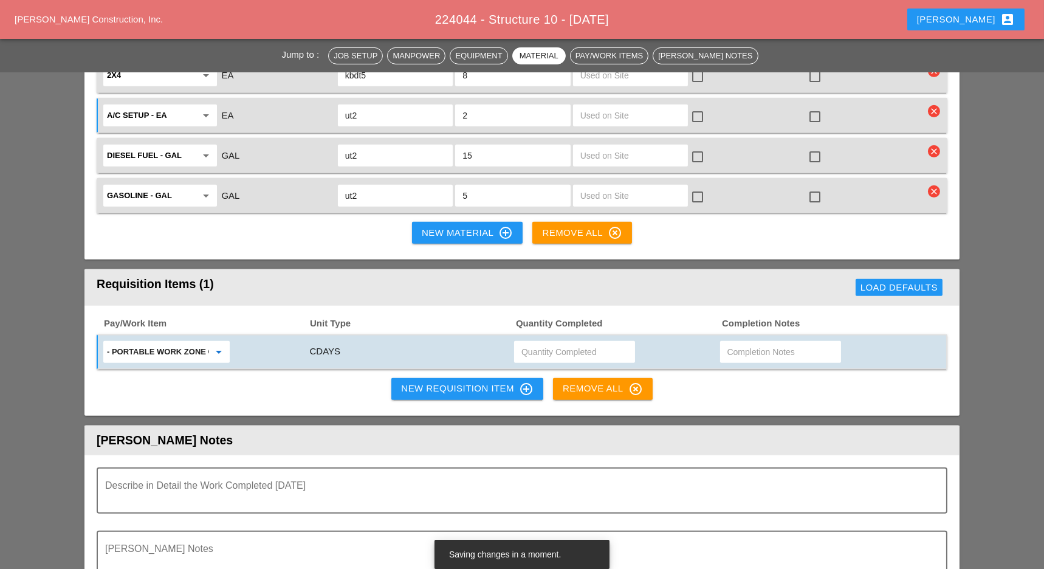
type input "- Portable Work Zone Camera"
click at [535, 342] on input "text" at bounding box center [574, 351] width 106 height 19
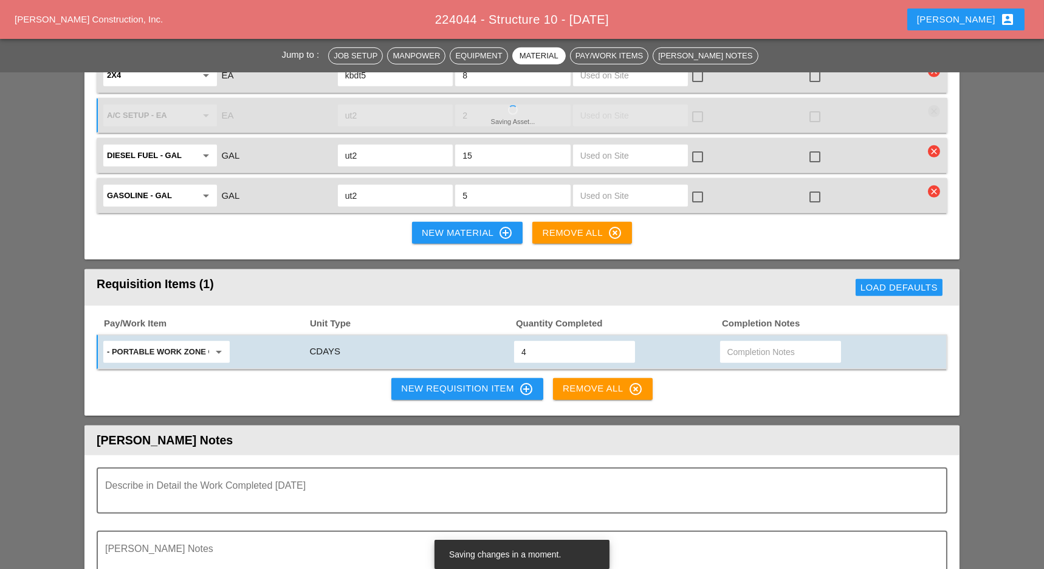
type input "4"
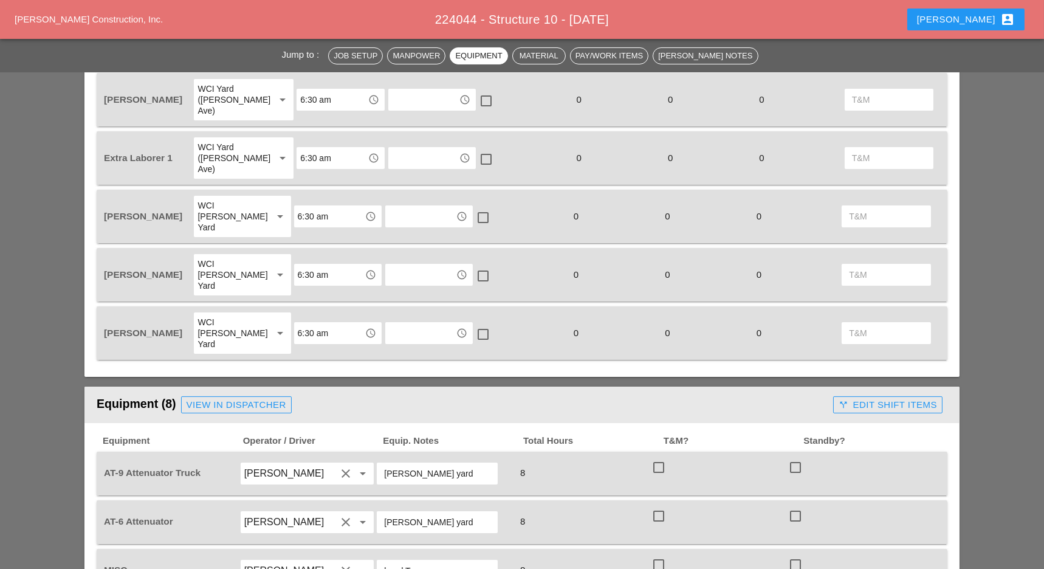
scroll to position [486, 0]
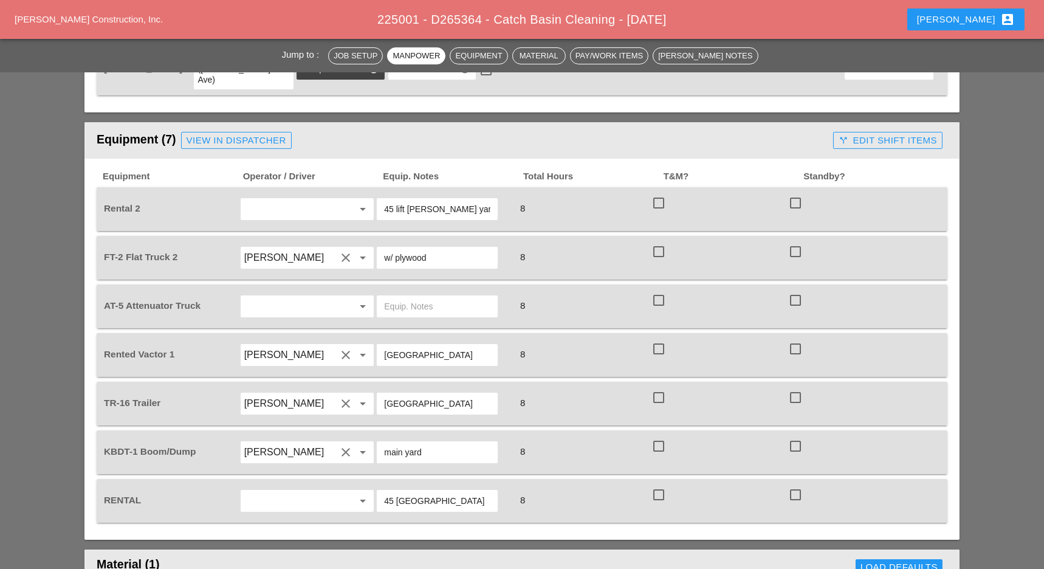
scroll to position [891, 0]
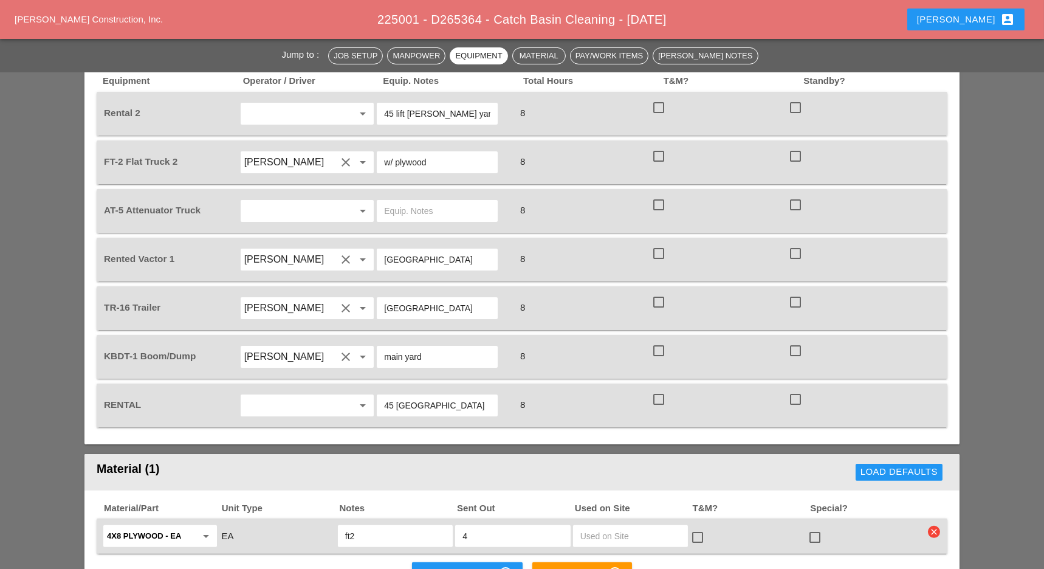
click at [281, 201] on input "text" at bounding box center [290, 210] width 92 height 19
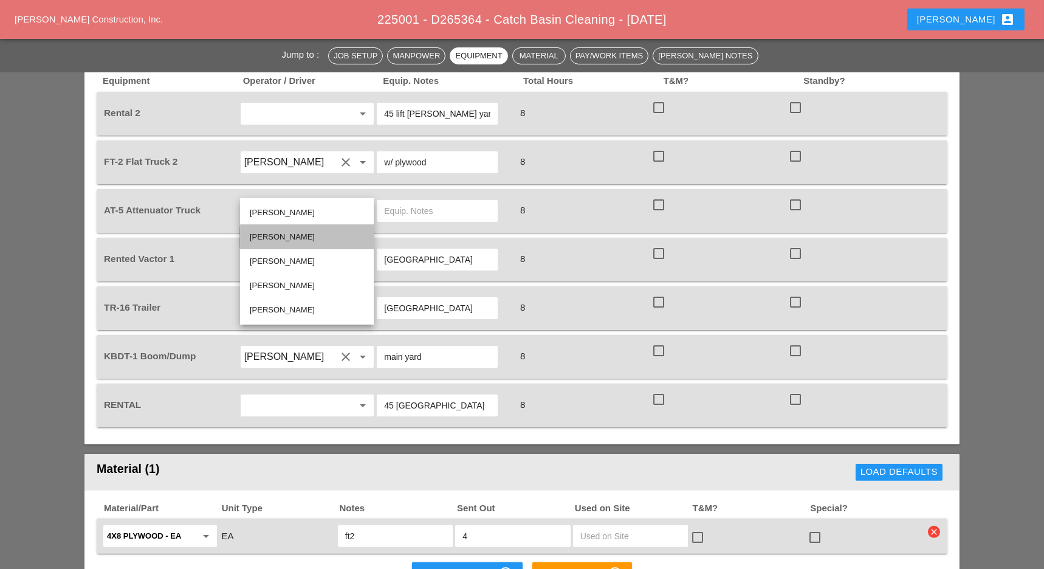
click at [281, 234] on div "[PERSON_NAME]" at bounding box center [307, 237] width 114 height 15
type input "[PERSON_NAME]"
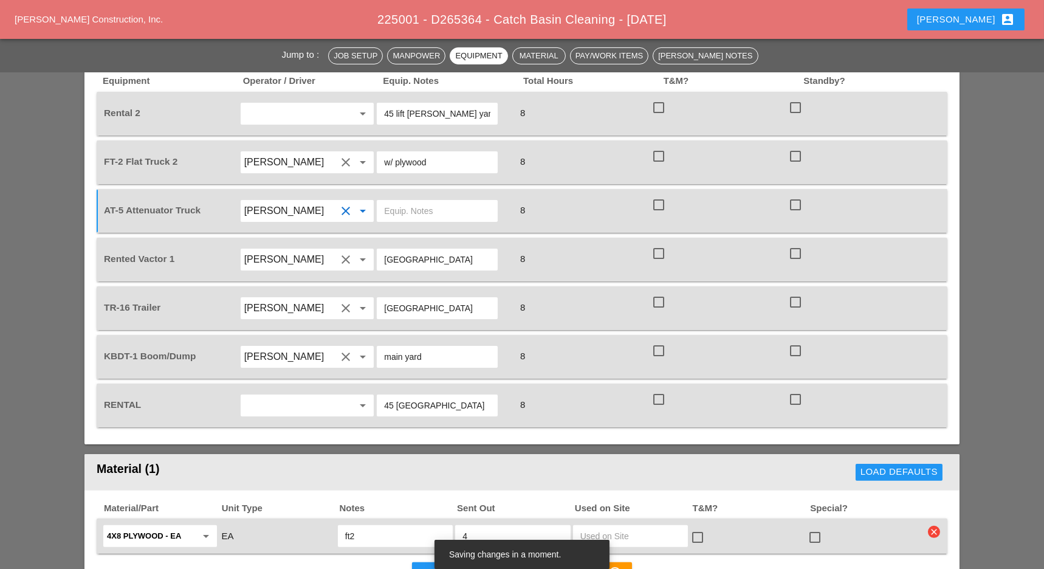
click at [404, 201] on input "text" at bounding box center [437, 210] width 106 height 19
drag, startPoint x: 436, startPoint y: 181, endPoint x: 381, endPoint y: 177, distance: 54.8
click at [381, 200] on div "Bruckner yard" at bounding box center [437, 211] width 121 height 22
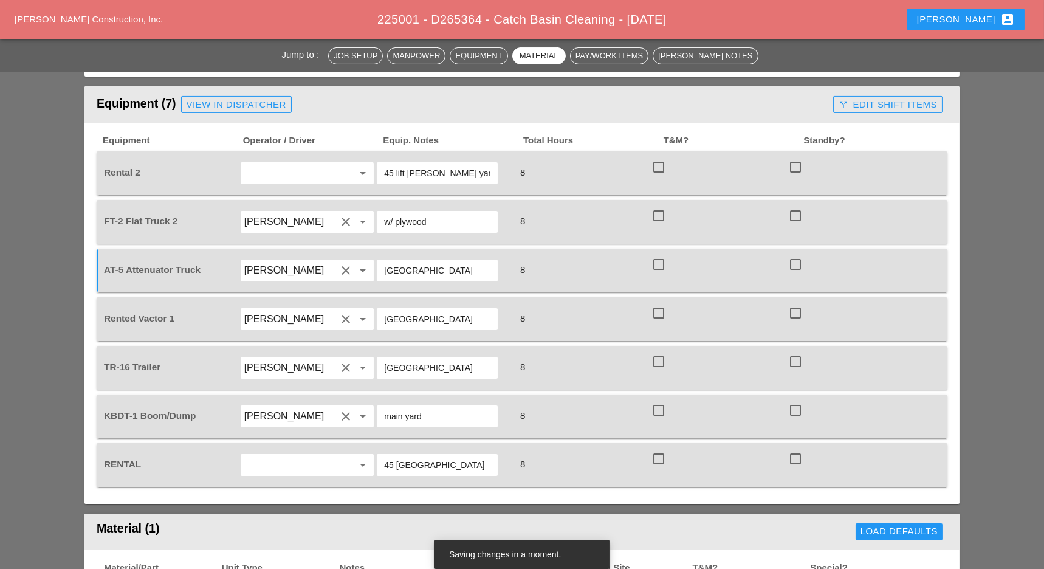
scroll to position [810, 0]
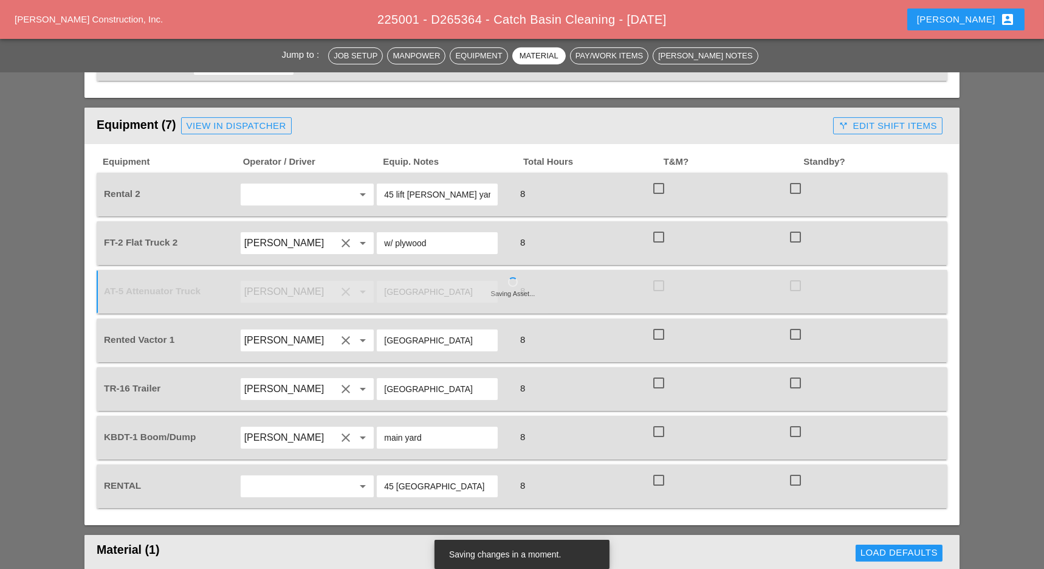
type input "[GEOGRAPHIC_DATA]"
drag, startPoint x: 413, startPoint y: 247, endPoint x: 498, endPoint y: 354, distance: 136.7
click at [495, 353] on div "Equipment Operator / Driver Equip. Notes Total Hours T&M? Standby? Rental 2 arr…" at bounding box center [522, 332] width 851 height 352
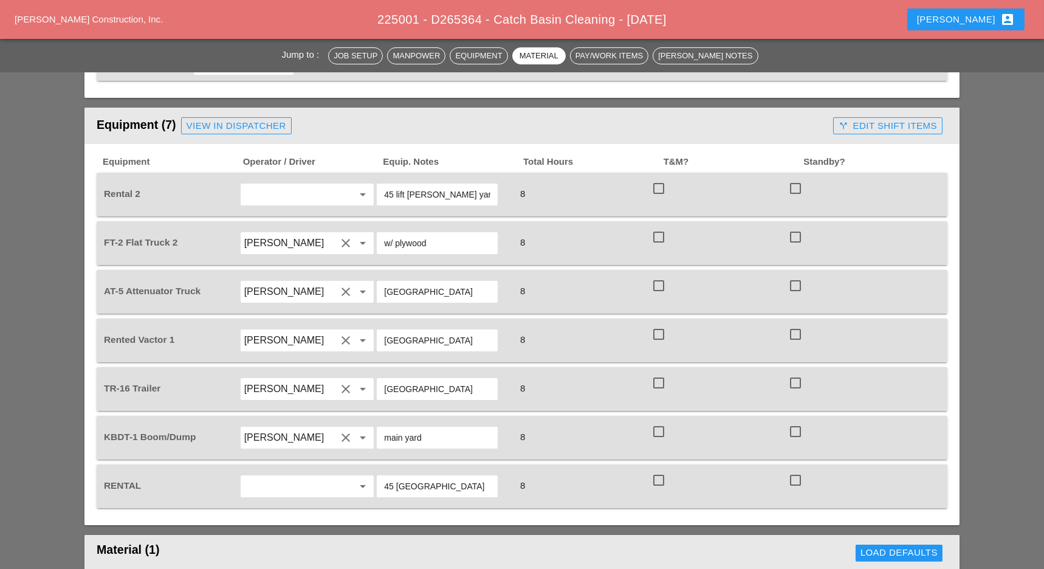
click at [558, 380] on div "8" at bounding box center [581, 388] width 135 height 16
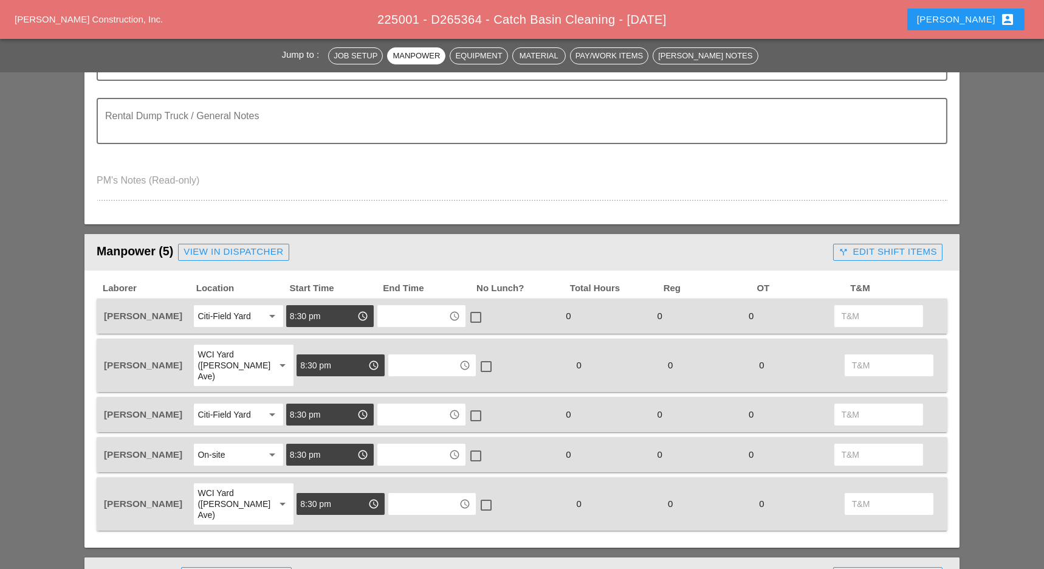
scroll to position [441, 0]
